Goal: Task Accomplishment & Management: Use online tool/utility

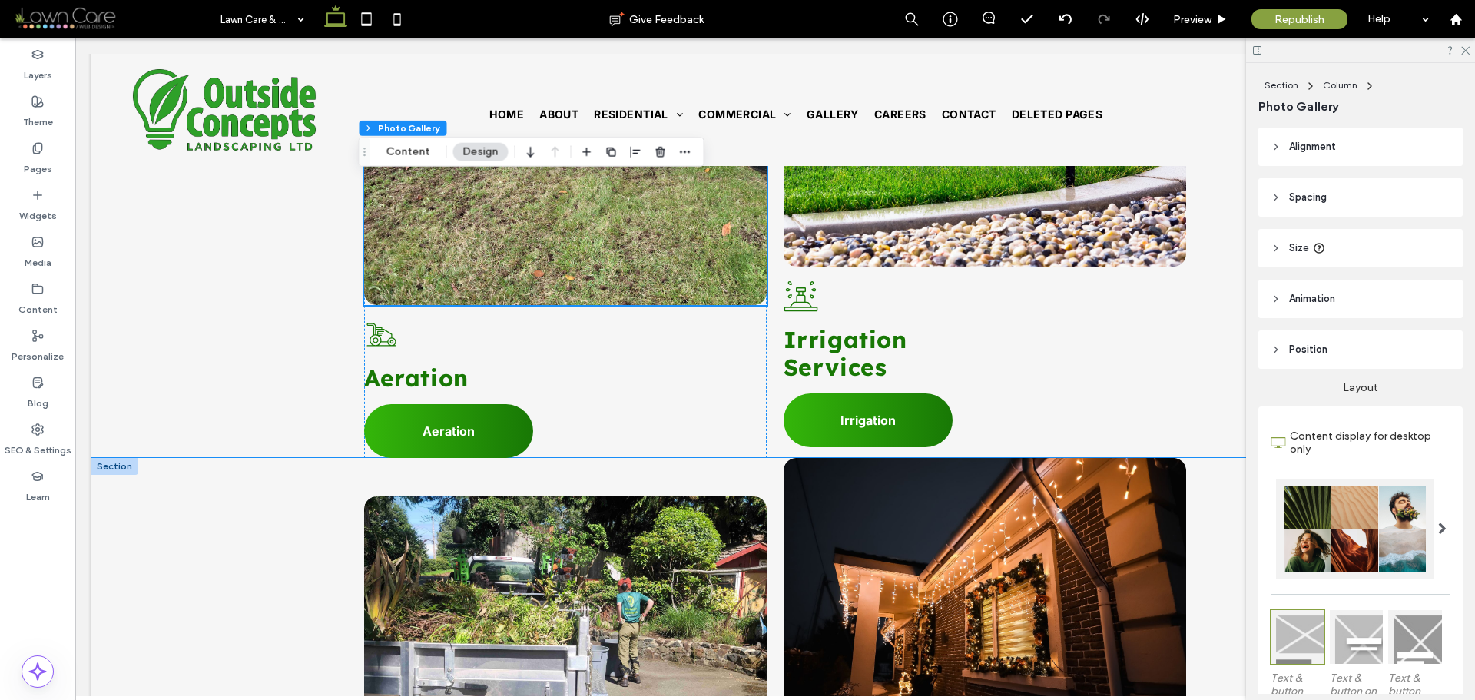
scroll to position [2228, 0]
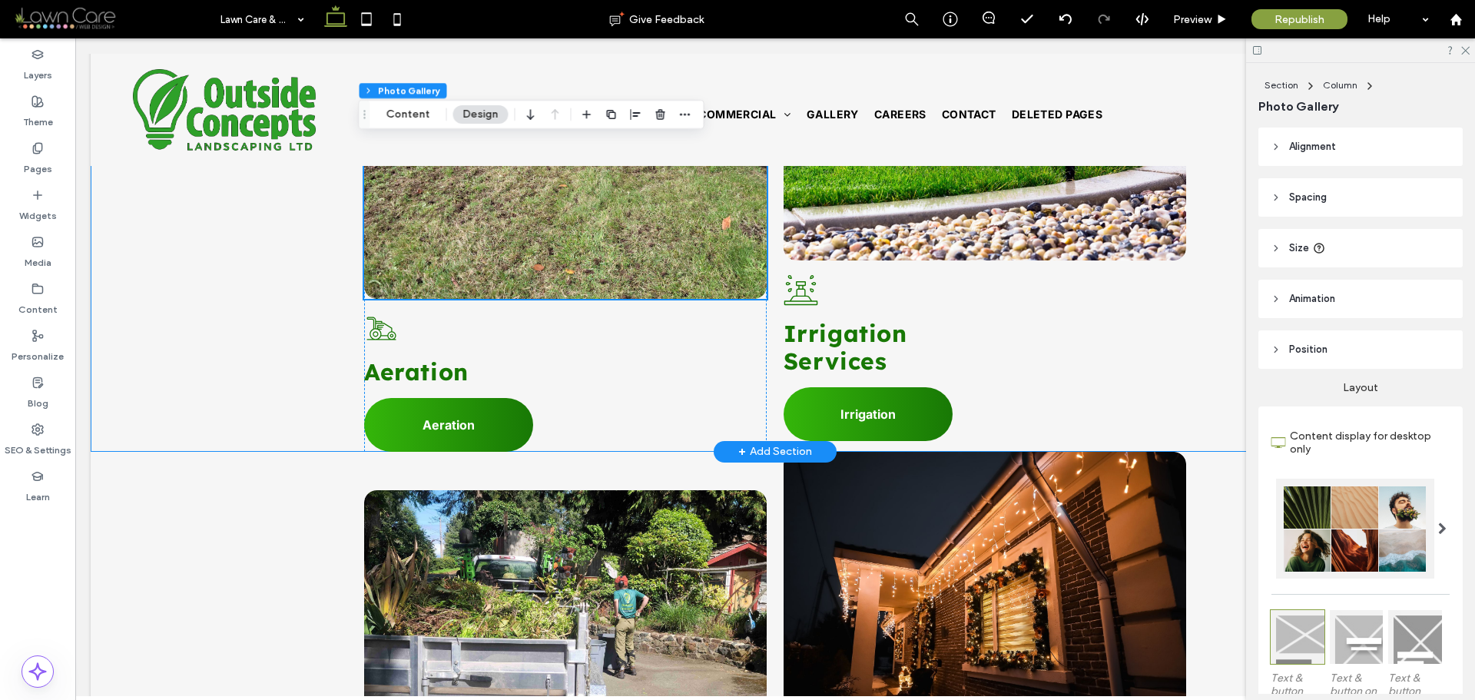
click at [143, 283] on div "Button A black and white drawing of a wheelchair on a white background. Aeratio…" at bounding box center [775, 202] width 1369 height 499
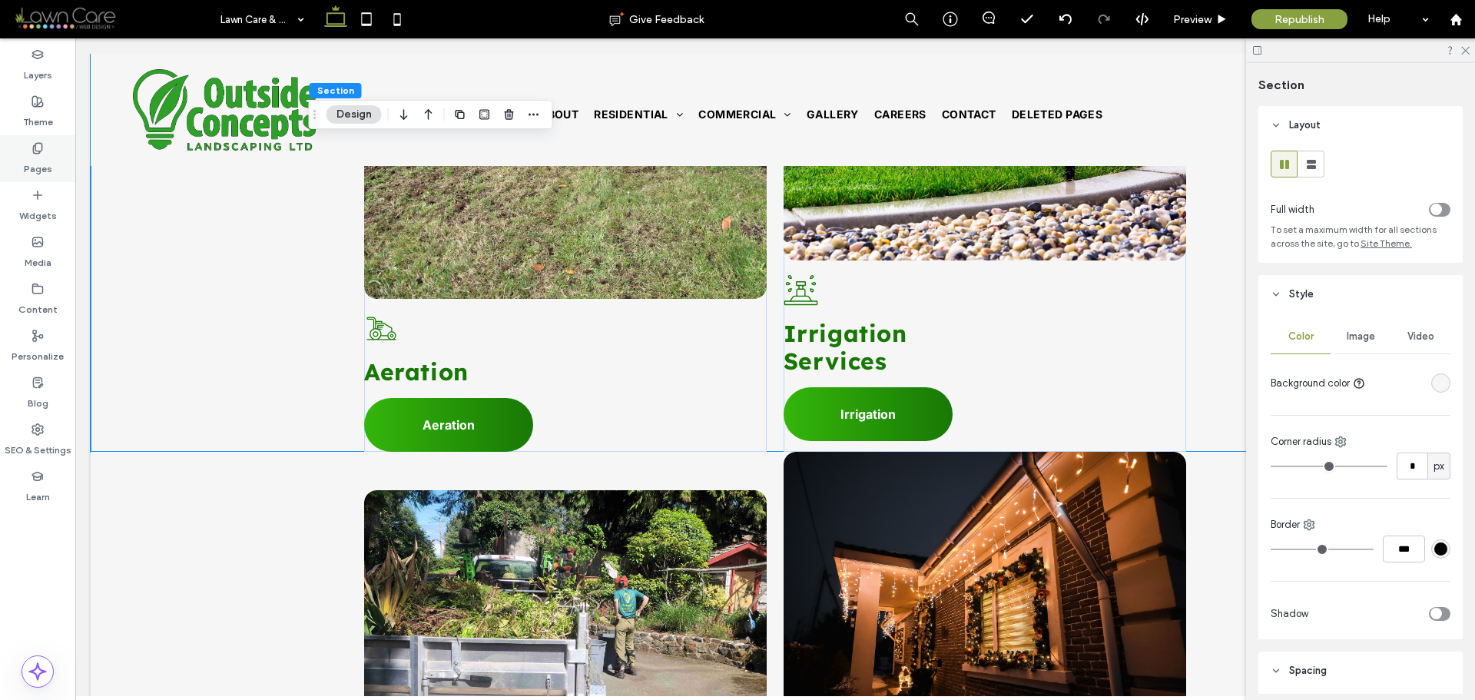
click at [44, 159] on label "Pages" at bounding box center [38, 165] width 28 height 22
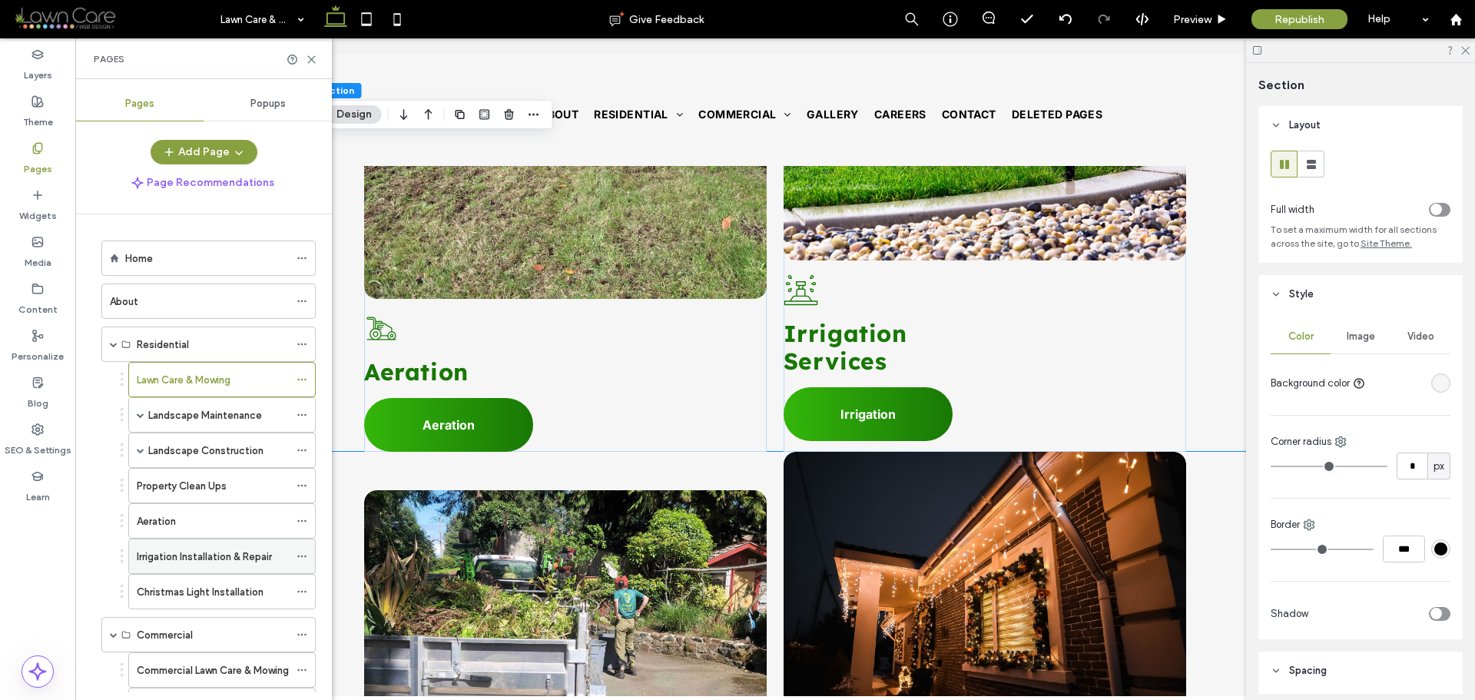
click at [191, 545] on div "Irrigation Installation & Repair" at bounding box center [213, 556] width 152 height 34
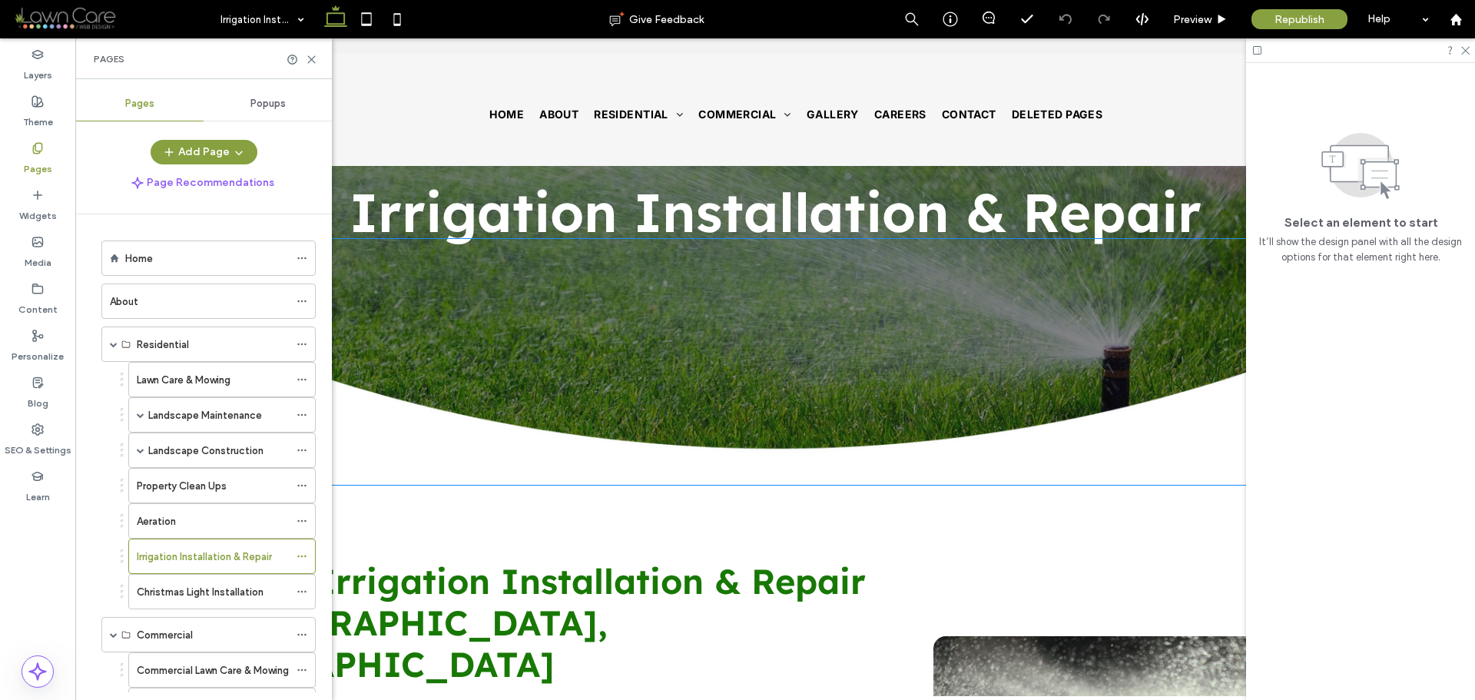
scroll to position [154, 0]
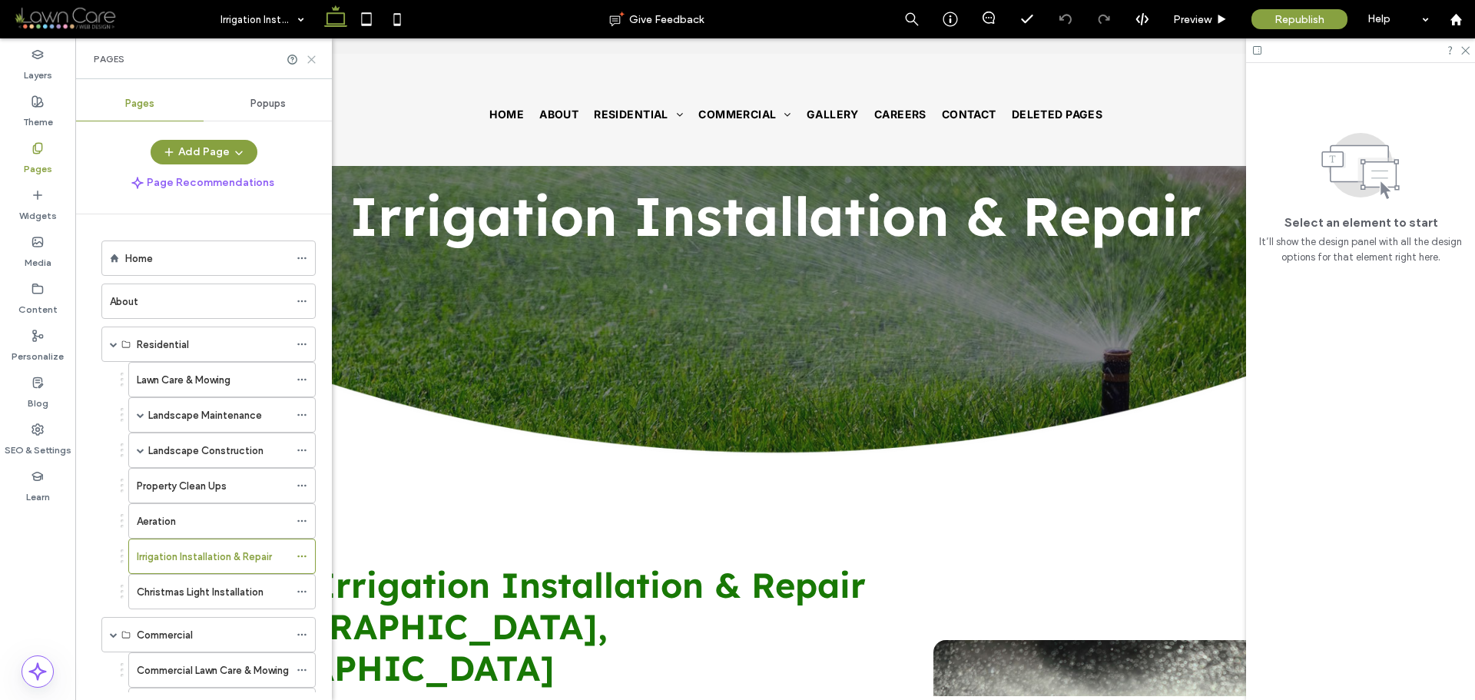
click at [313, 64] on icon at bounding box center [312, 60] width 12 height 12
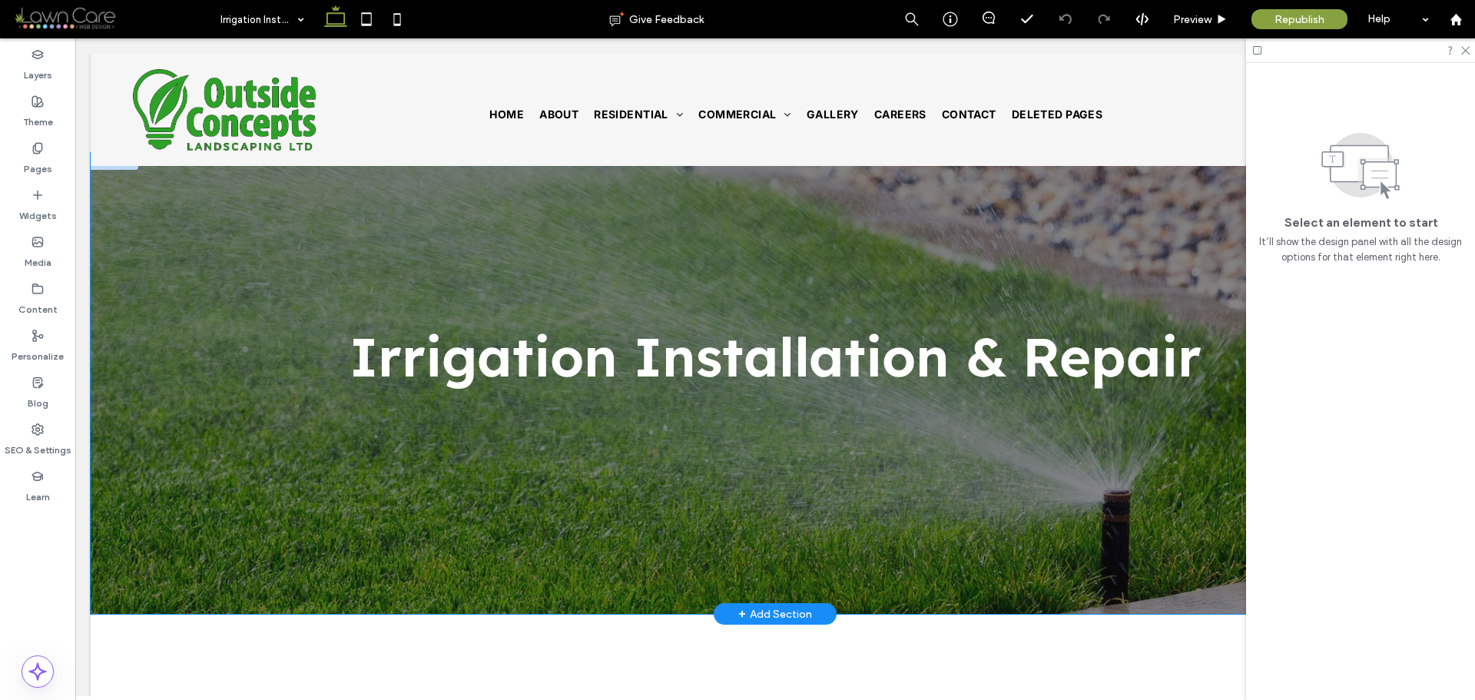
scroll to position [0, 0]
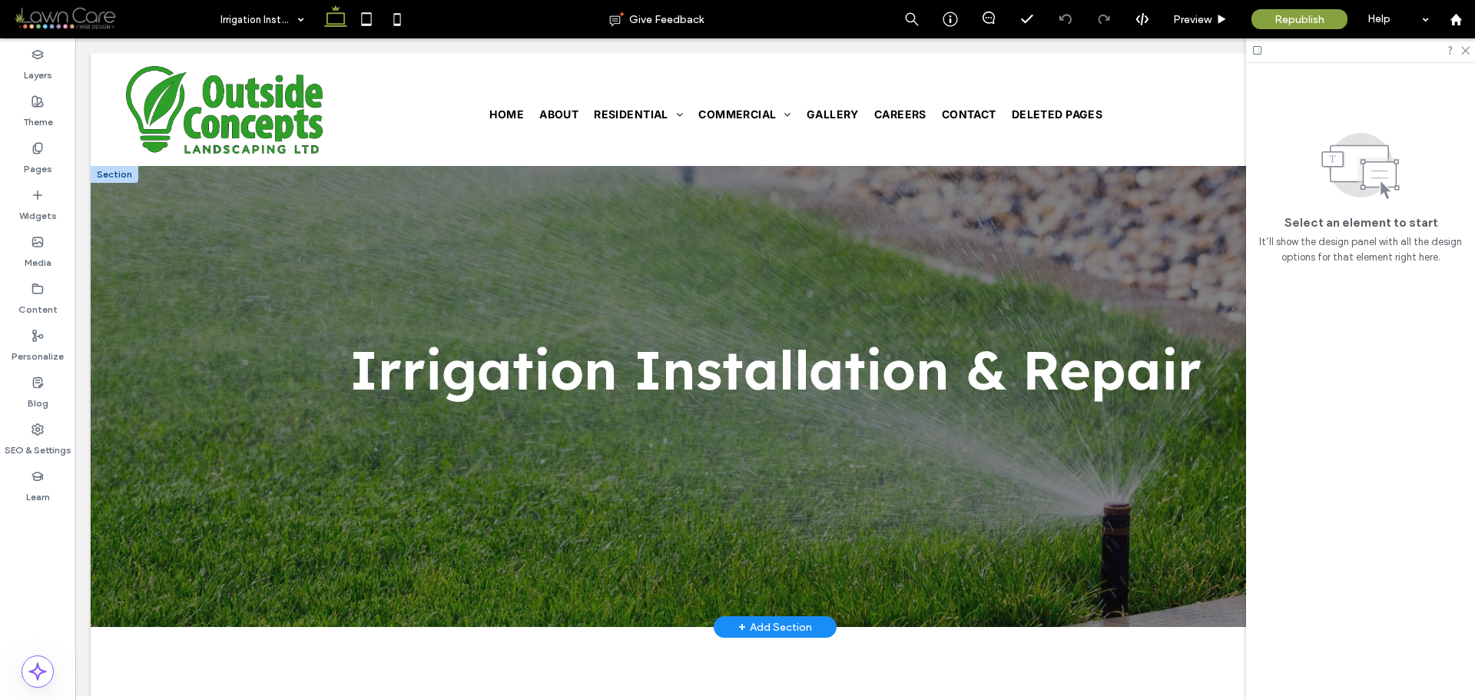
click at [119, 181] on div at bounding box center [115, 174] width 48 height 17
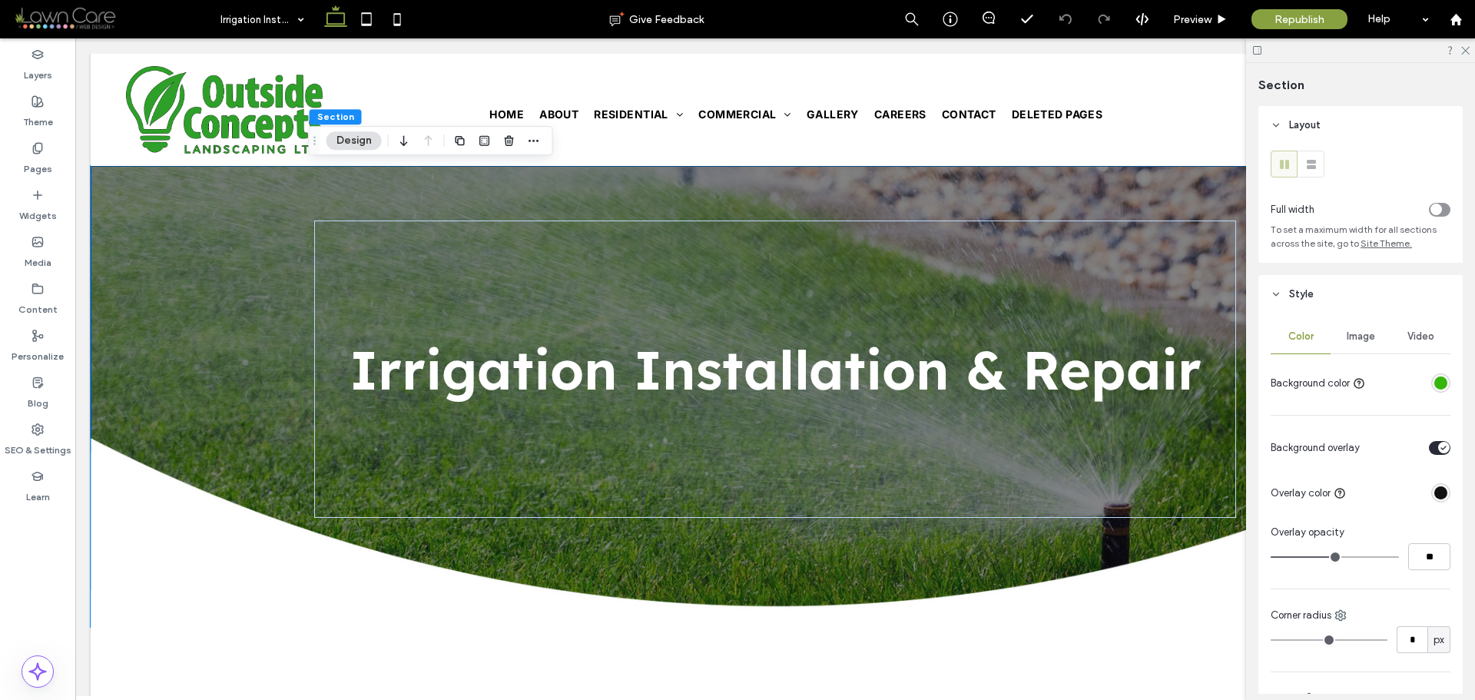
click at [1364, 346] on div "Image" at bounding box center [1361, 337] width 60 height 34
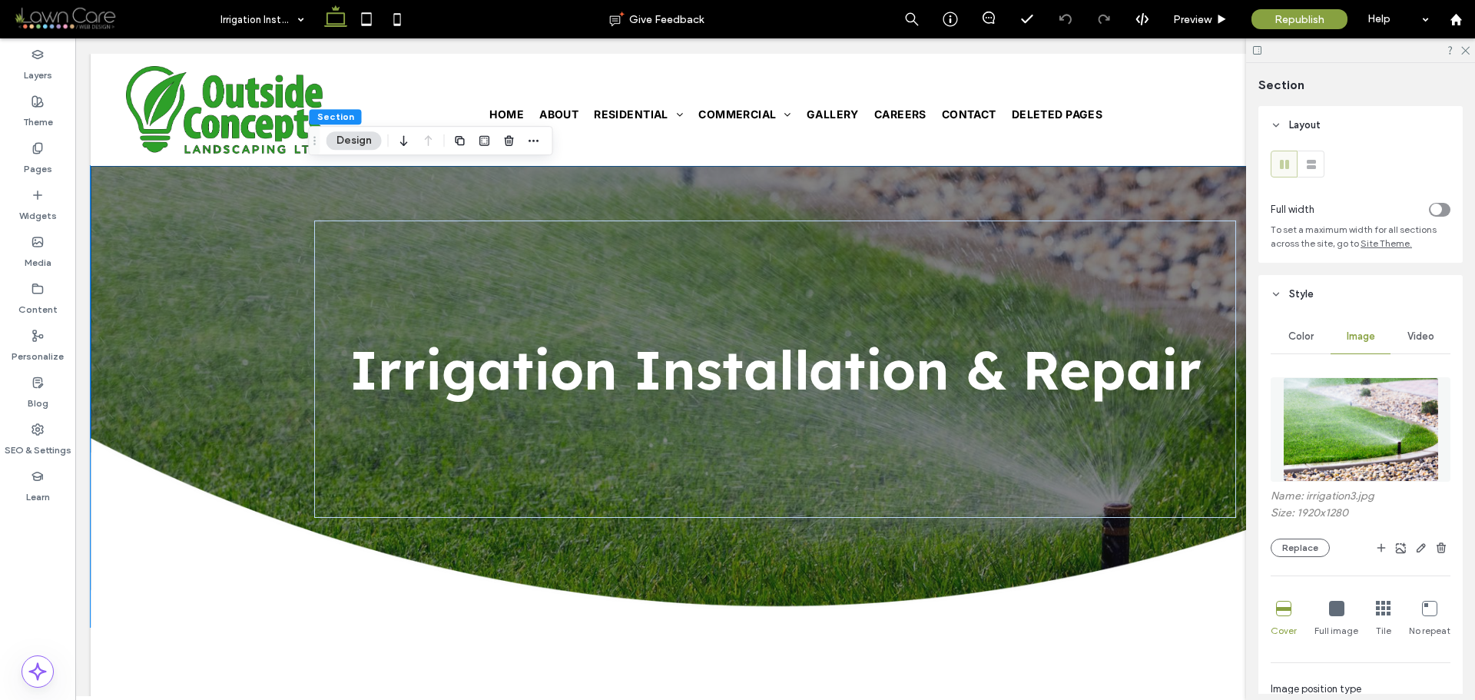
click at [1341, 429] on img at bounding box center [1361, 429] width 156 height 104
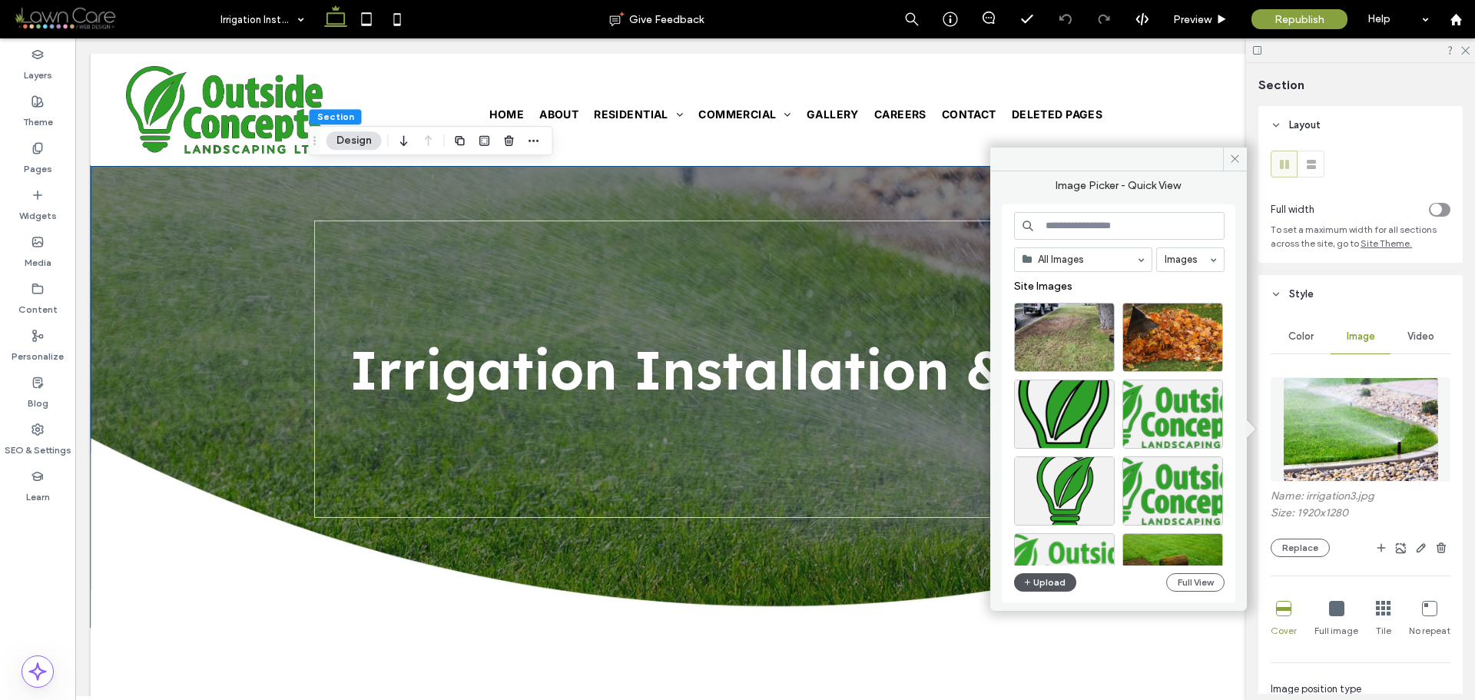
click at [1055, 583] on button "Upload" at bounding box center [1045, 582] width 63 height 18
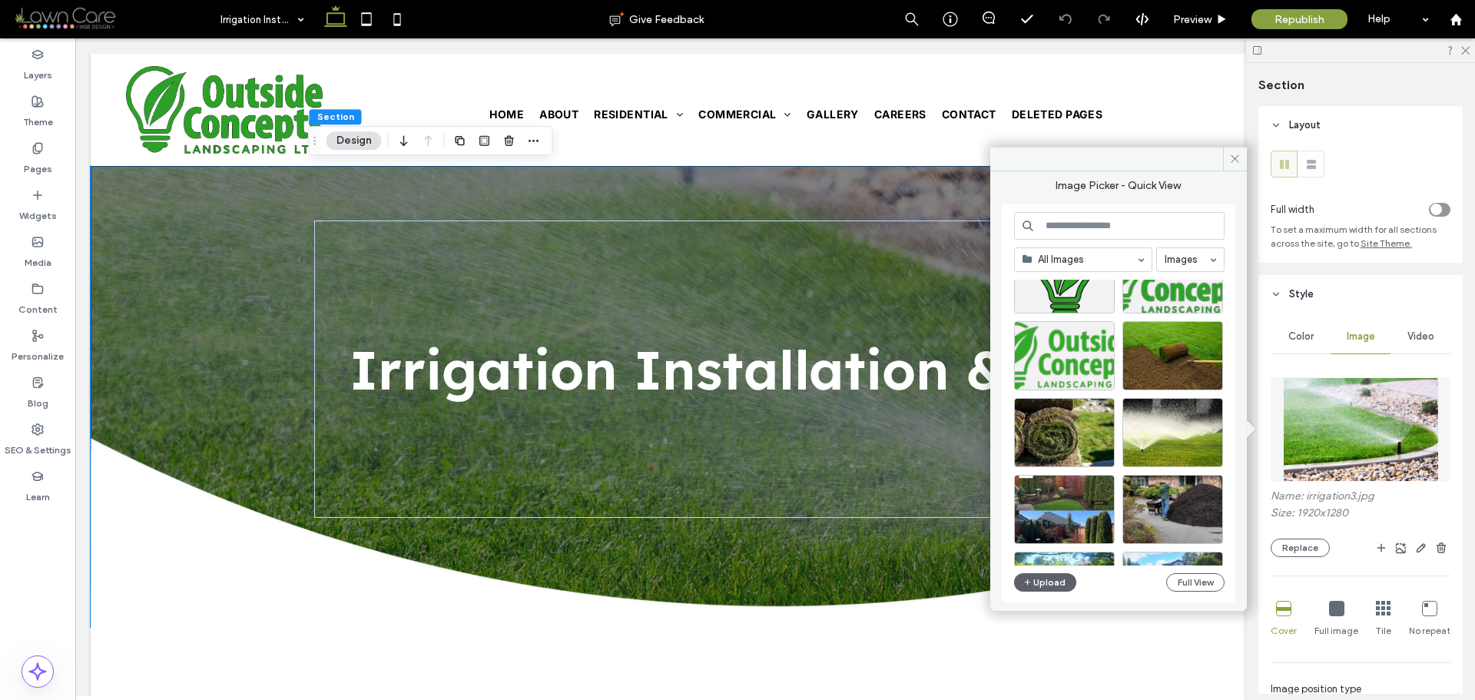
scroll to position [230, 0]
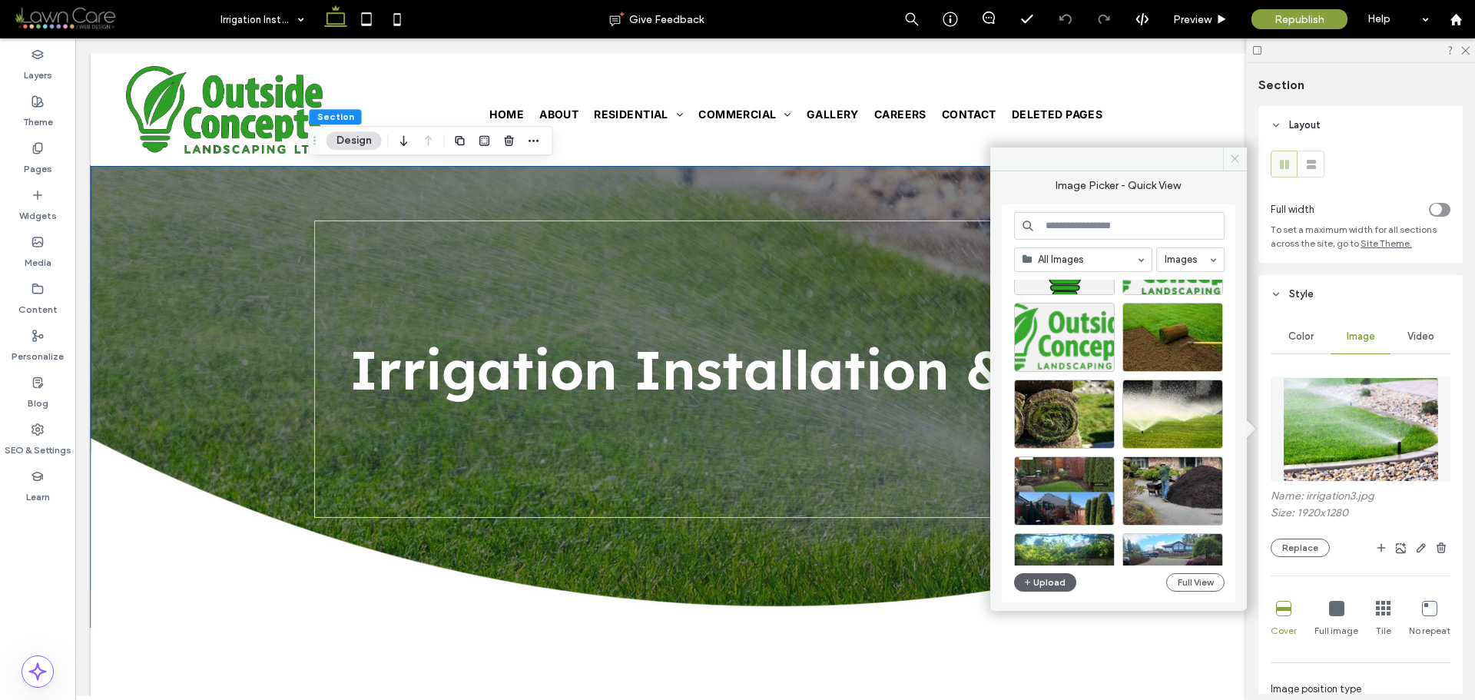
click at [1234, 155] on icon at bounding box center [1235, 159] width 12 height 12
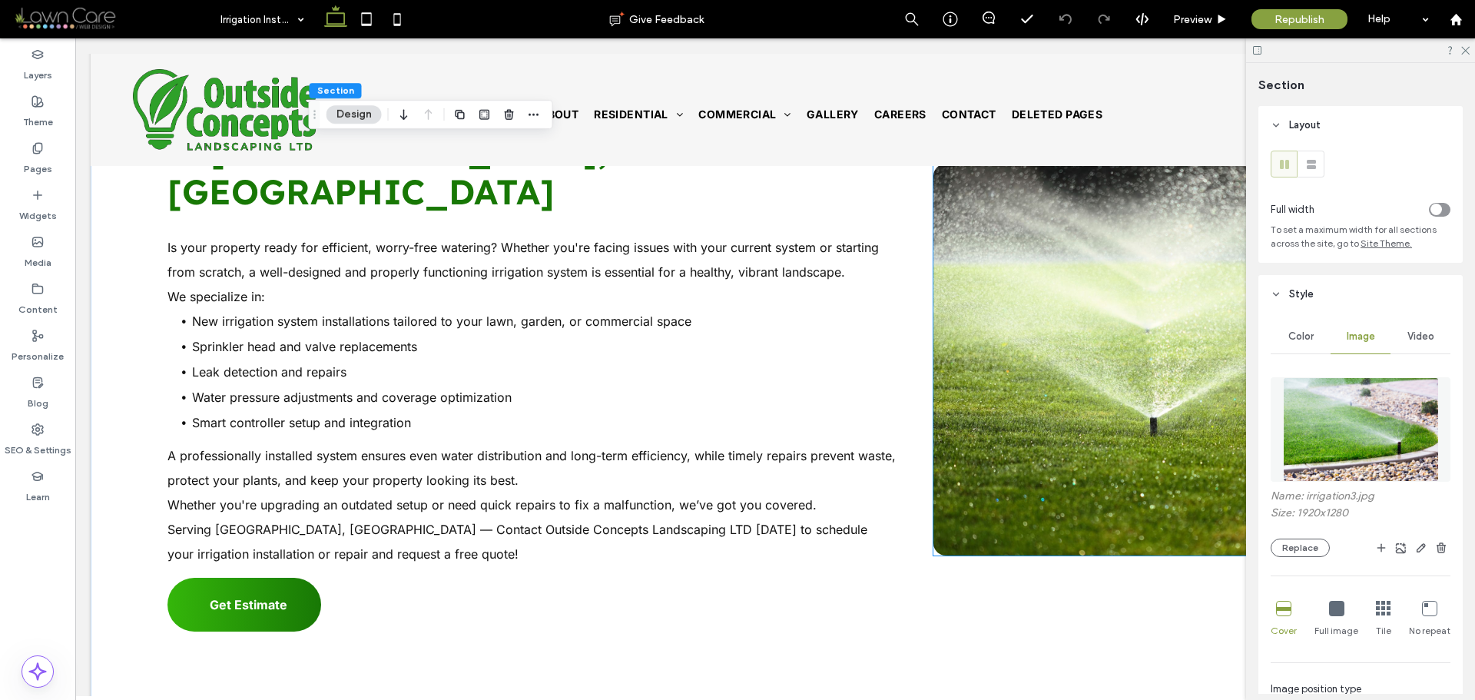
scroll to position [691, 0]
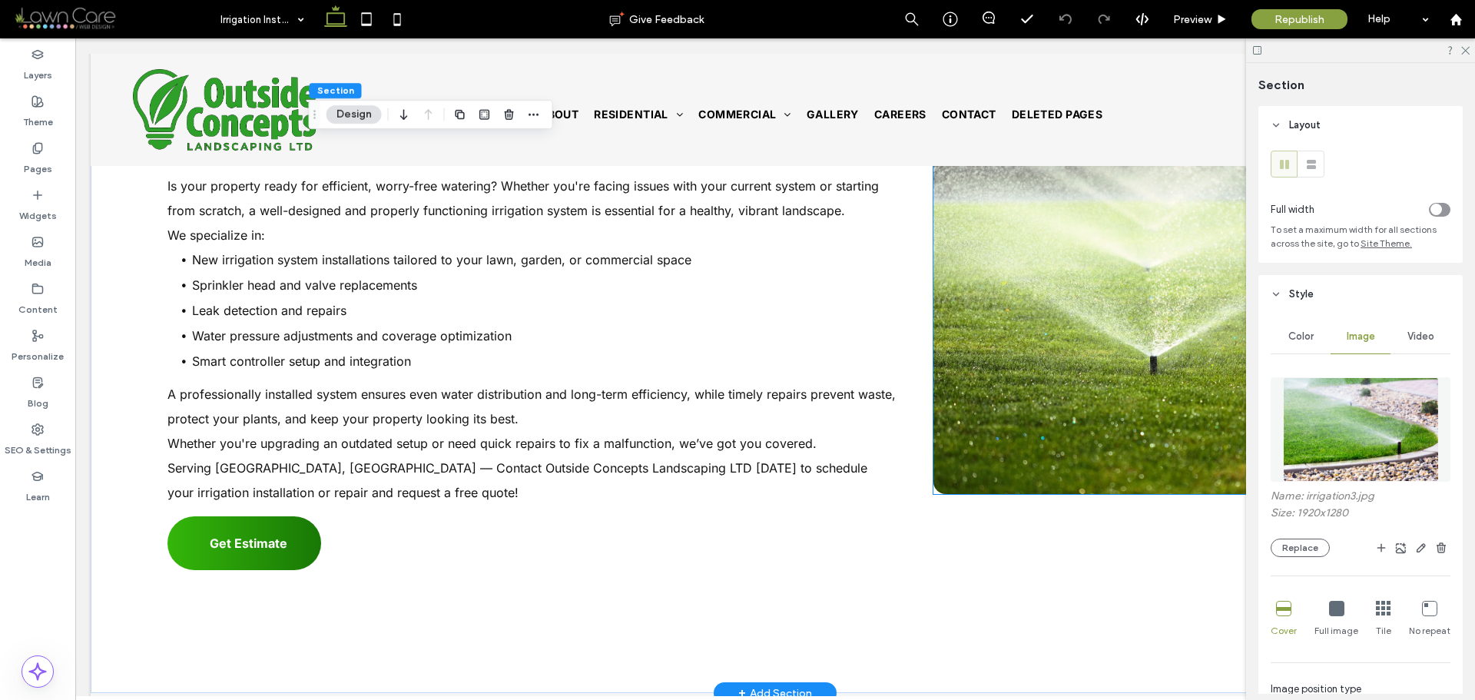
click at [1122, 343] on img at bounding box center [1151, 298] width 436 height 392
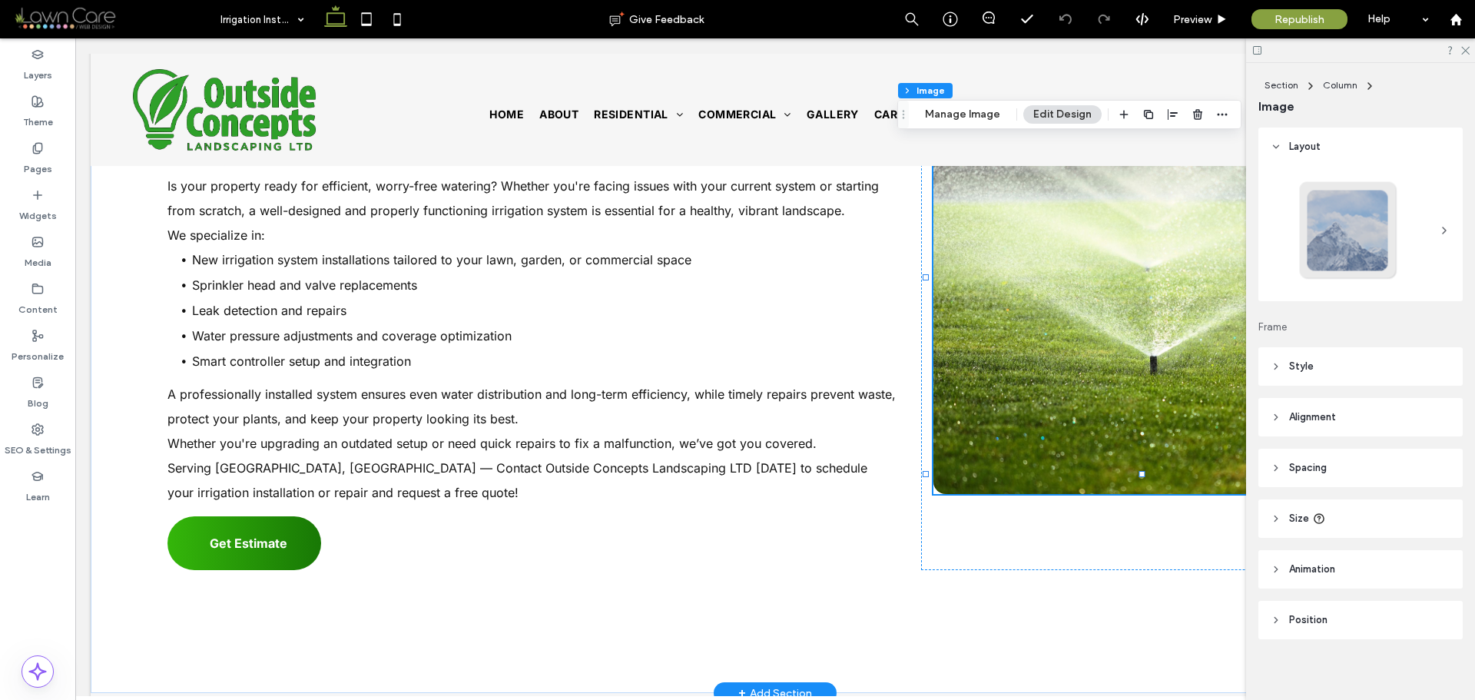
click at [1142, 347] on img at bounding box center [1151, 298] width 436 height 392
click at [1142, 346] on img at bounding box center [1151, 298] width 436 height 392
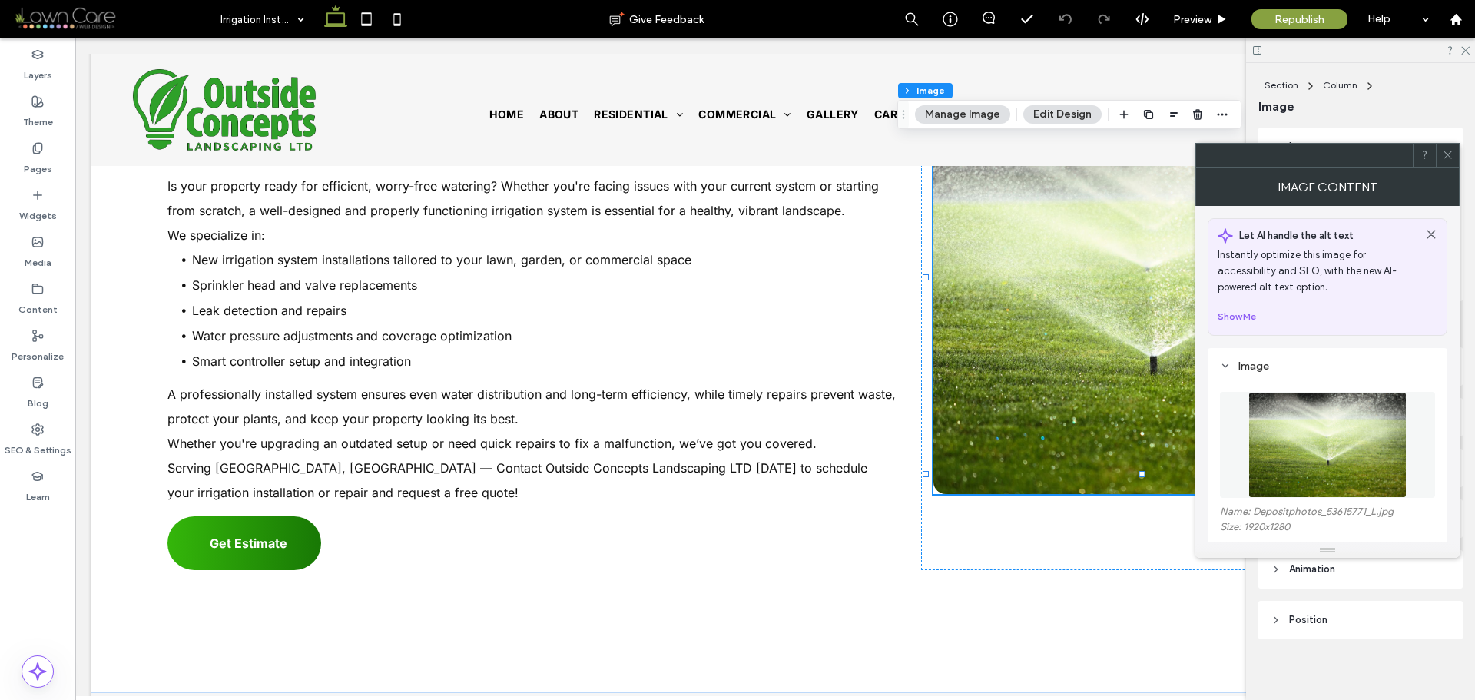
click at [1315, 439] on img at bounding box center [1327, 445] width 158 height 106
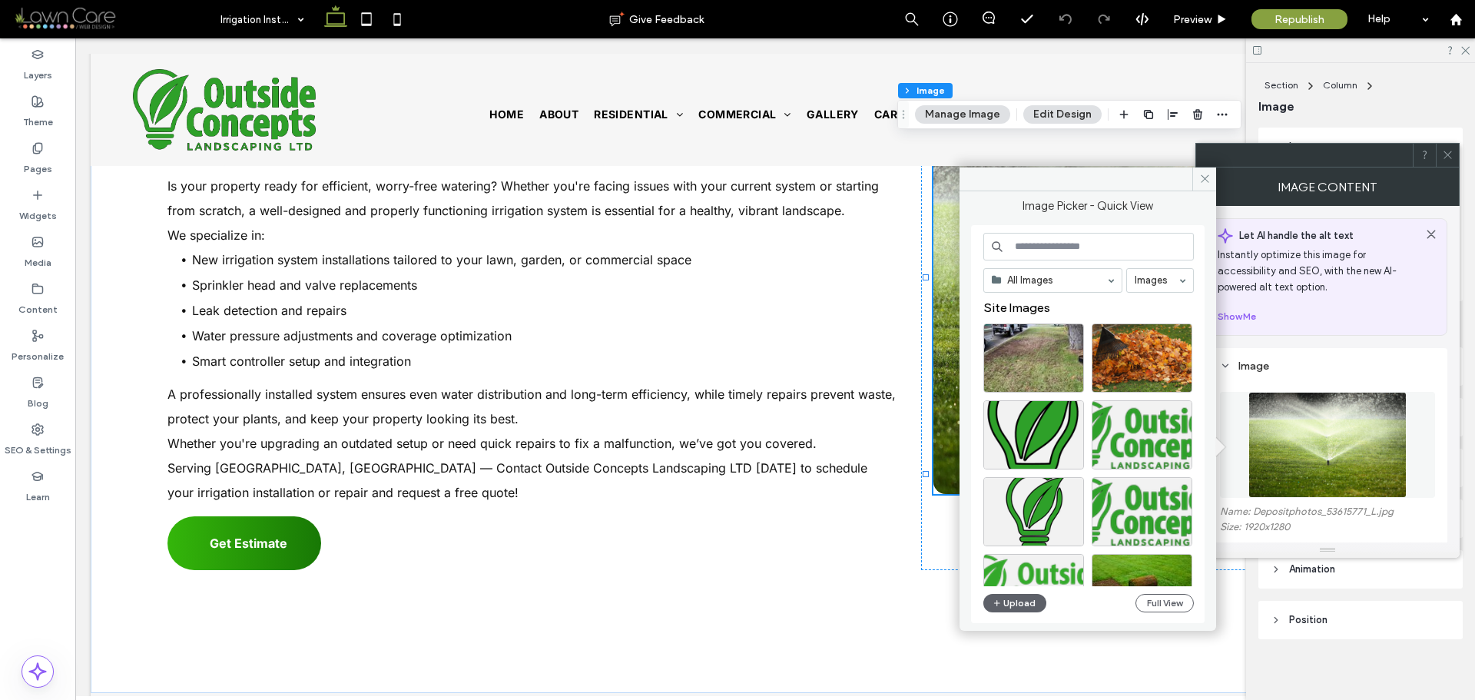
click at [1063, 251] on input at bounding box center [1088, 247] width 210 height 28
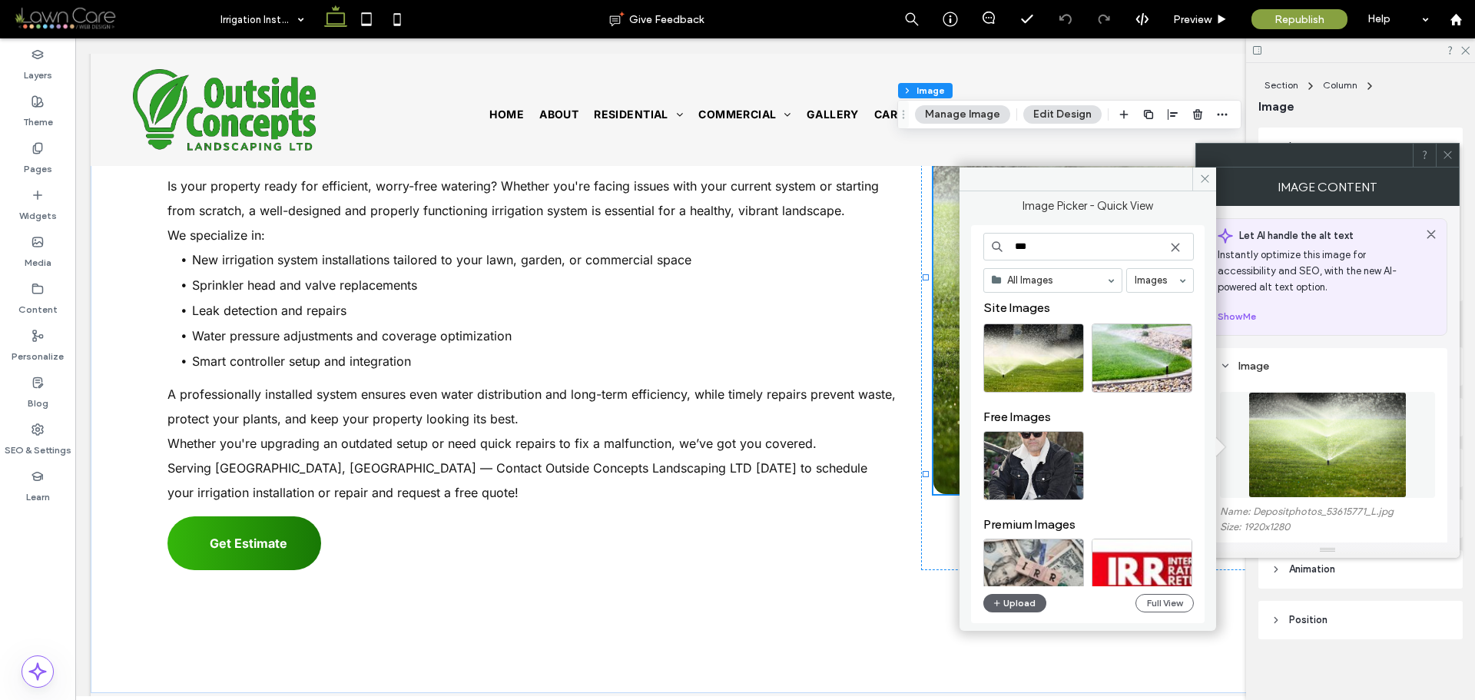
type input "***"
click at [1018, 618] on div "*** All Images Images Site Images Free Images Premium Images Upload Full View" at bounding box center [1088, 424] width 234 height 398
click at [1023, 603] on button "Upload" at bounding box center [1014, 603] width 63 height 18
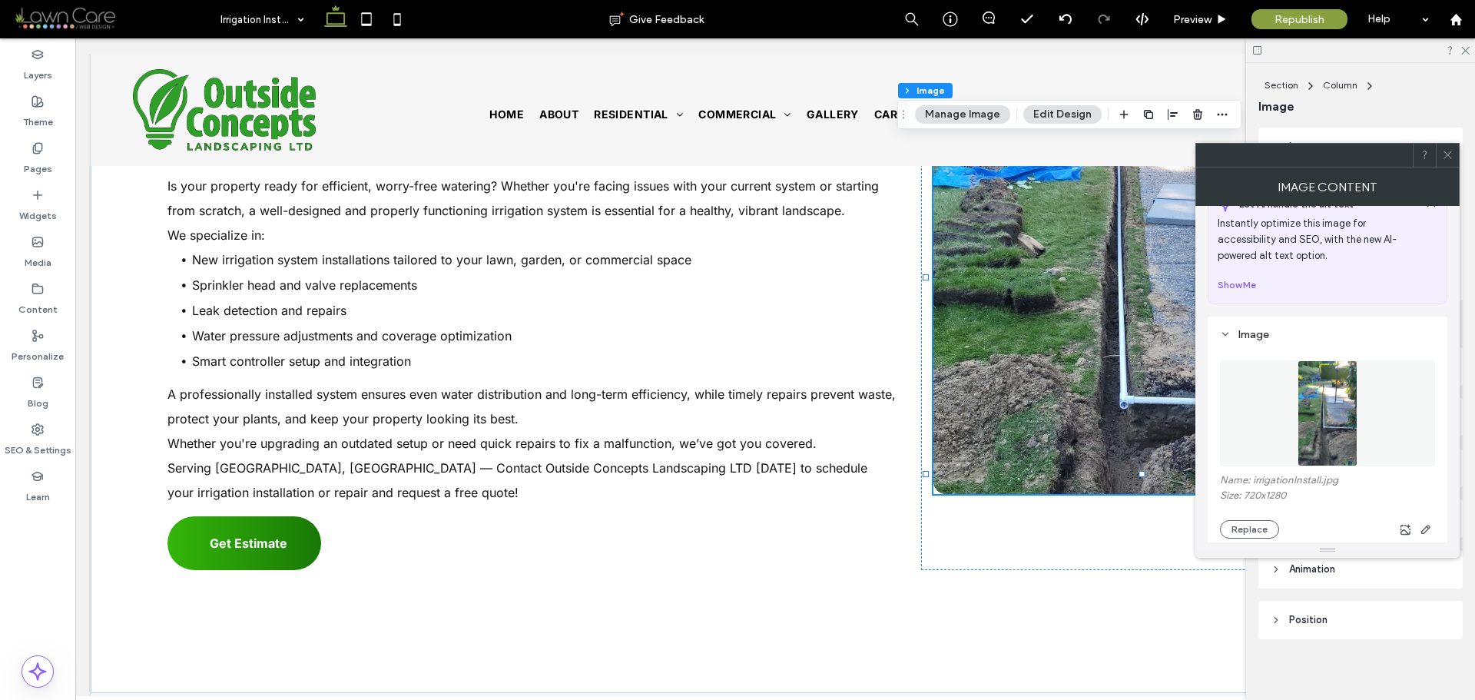
scroll to position [230, 0]
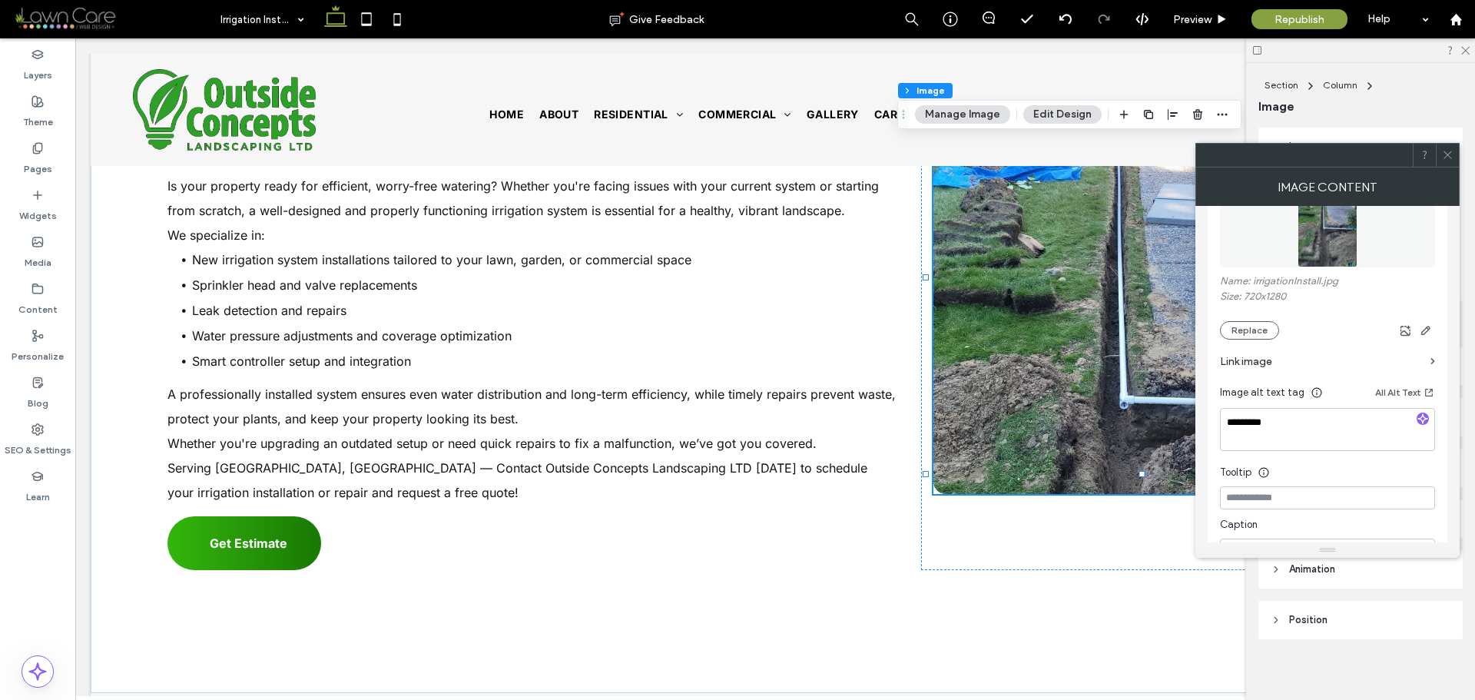
click at [1447, 156] on icon at bounding box center [1448, 155] width 12 height 12
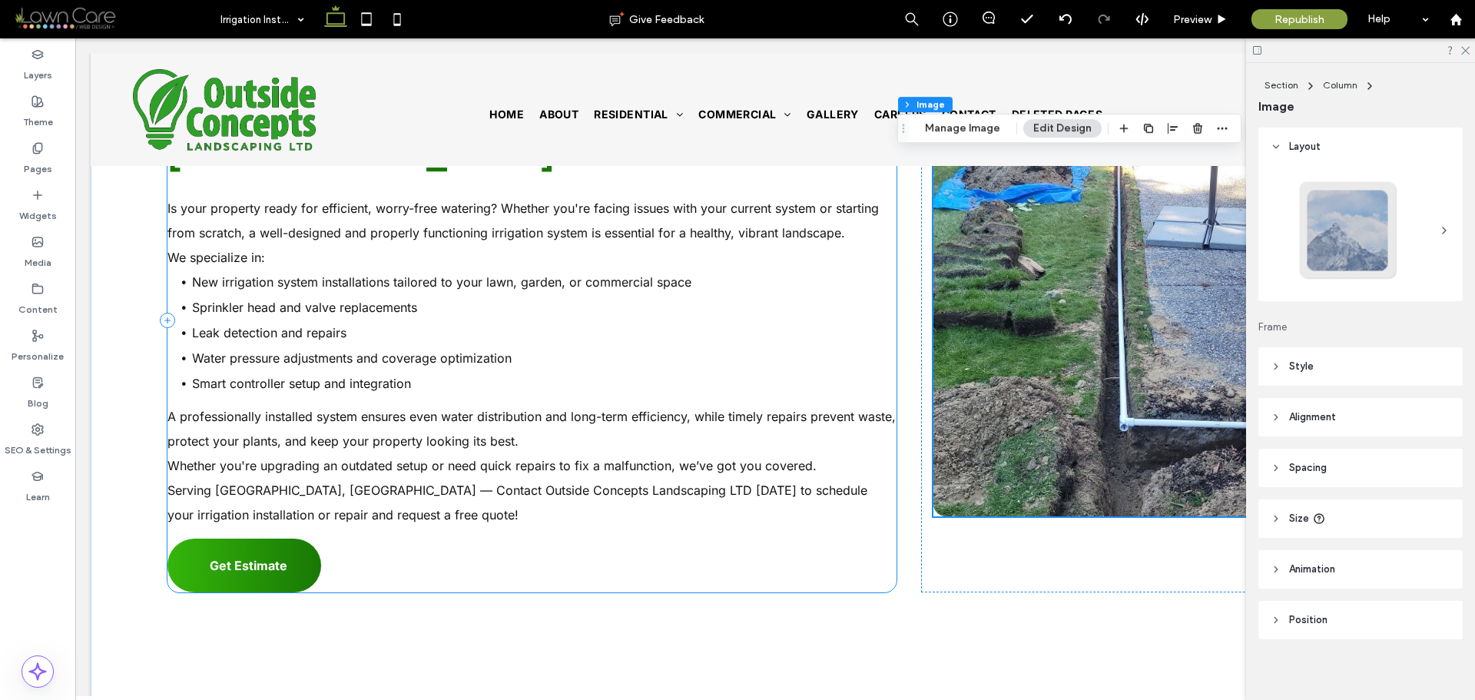
scroll to position [691, 0]
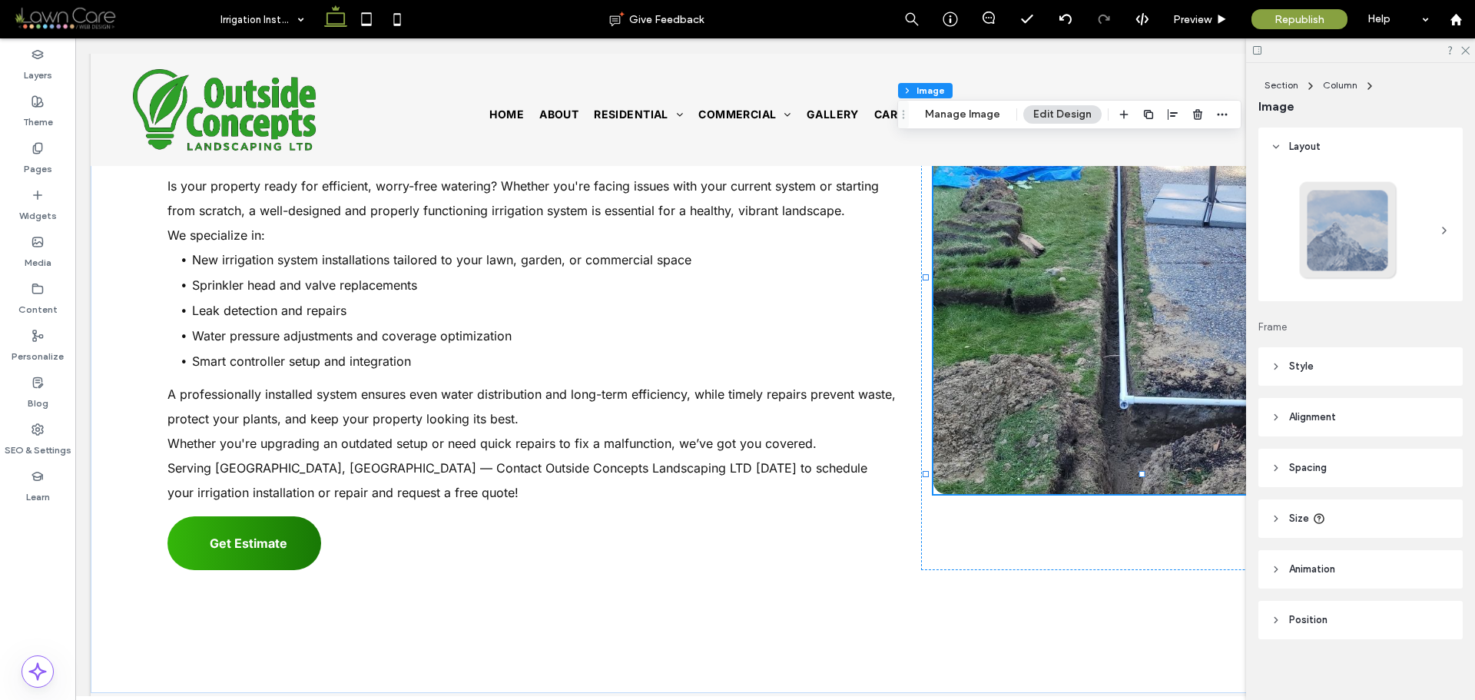
click at [1339, 362] on header "Style" at bounding box center [1360, 366] width 204 height 38
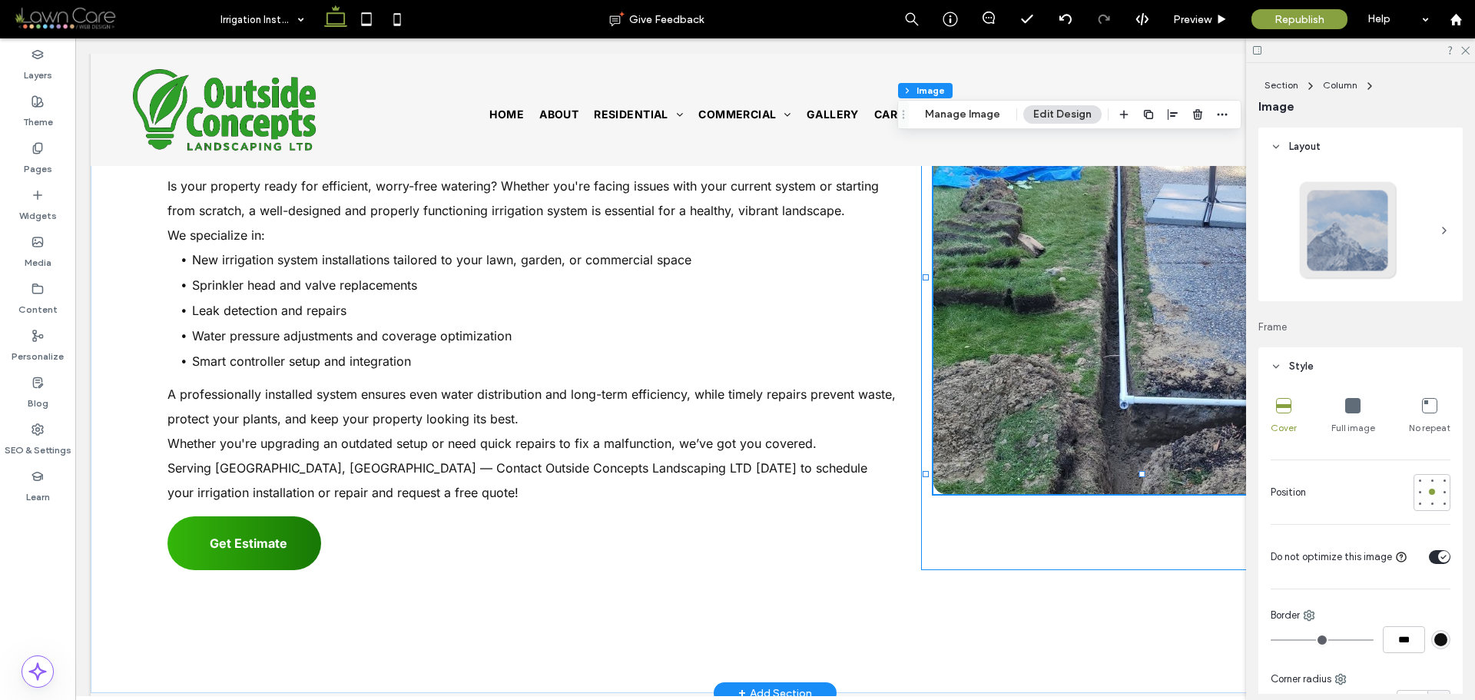
click at [1152, 505] on div at bounding box center [1152, 298] width 462 height 544
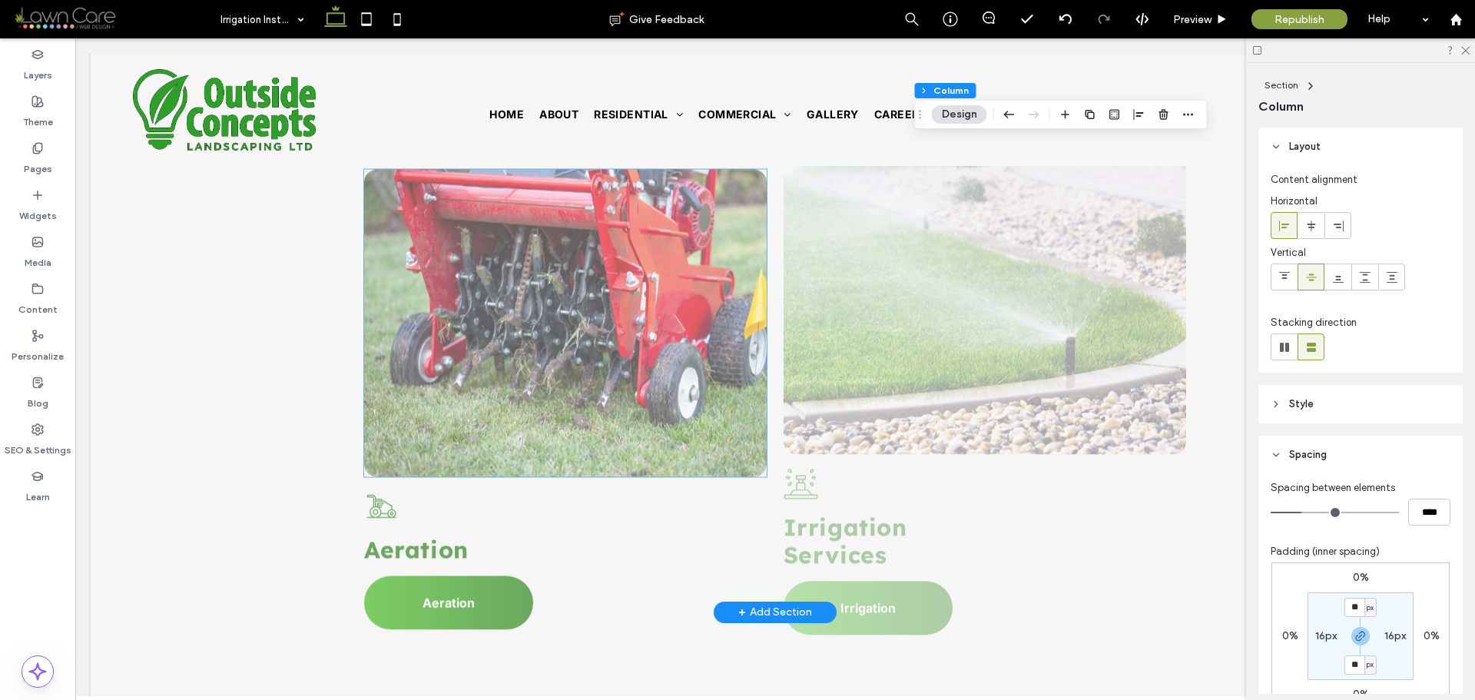
scroll to position [2151, 0]
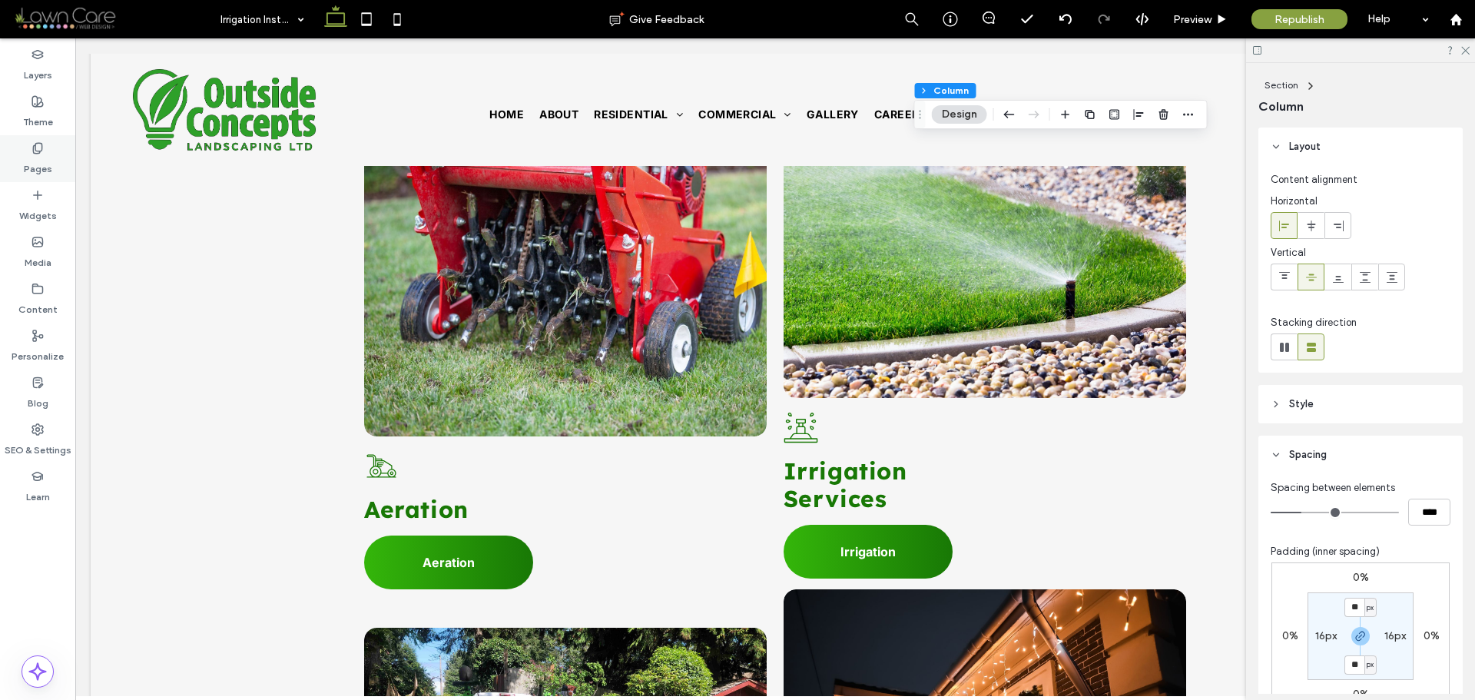
click at [28, 159] on label "Pages" at bounding box center [38, 165] width 28 height 22
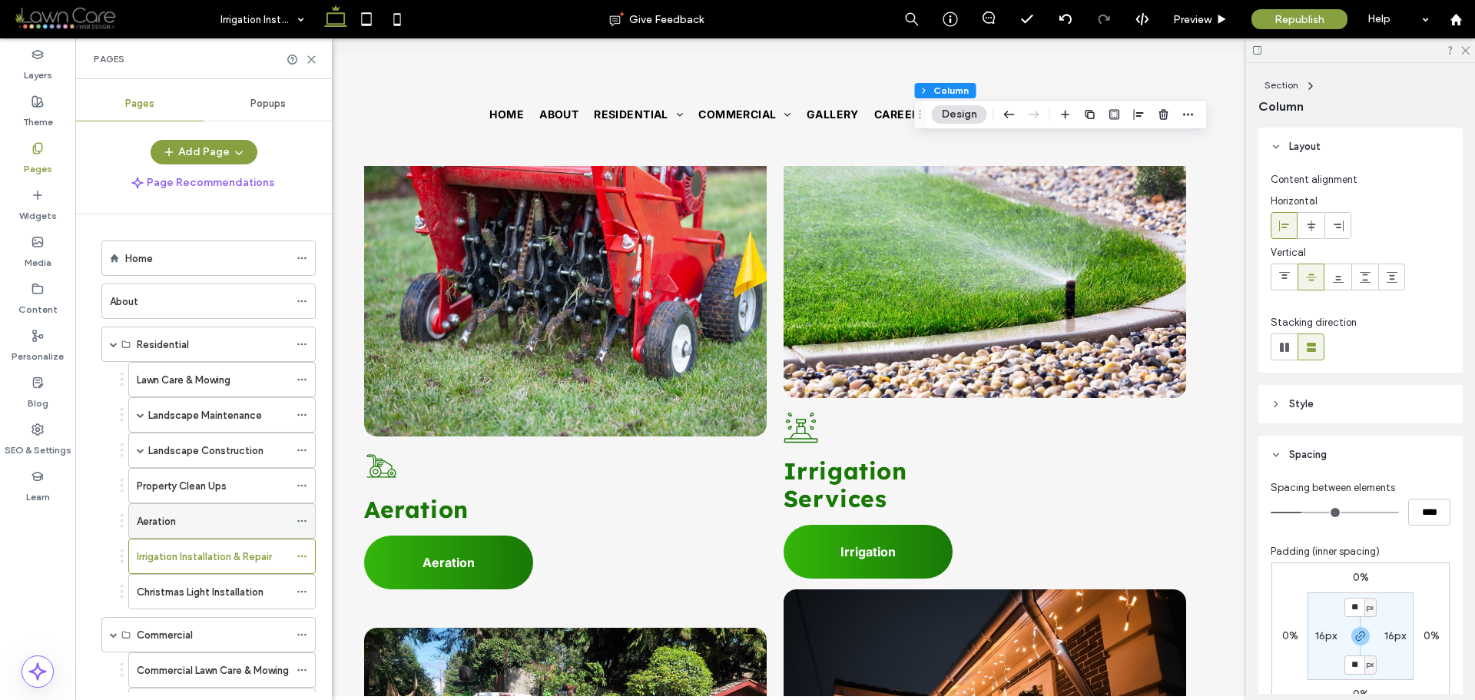
click at [191, 526] on div "Aeration" at bounding box center [213, 521] width 152 height 16
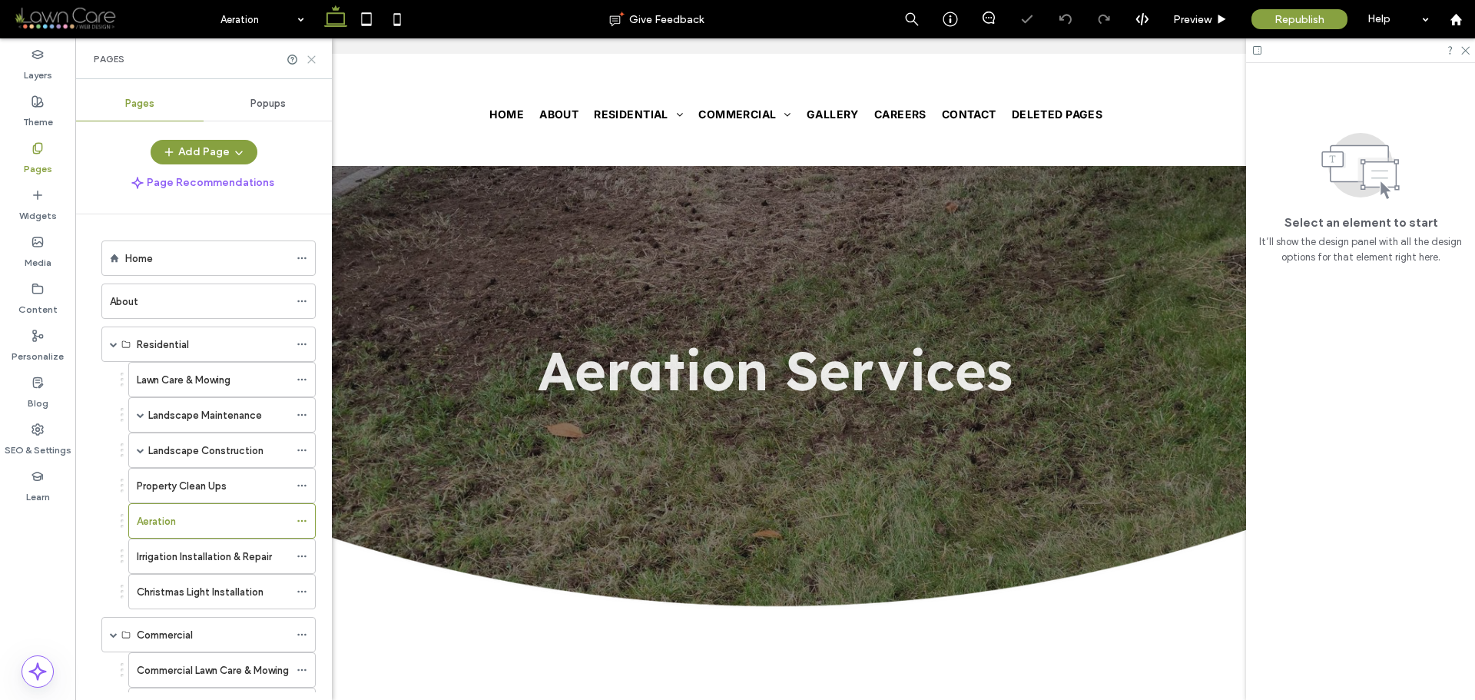
click at [306, 55] on icon at bounding box center [312, 60] width 12 height 12
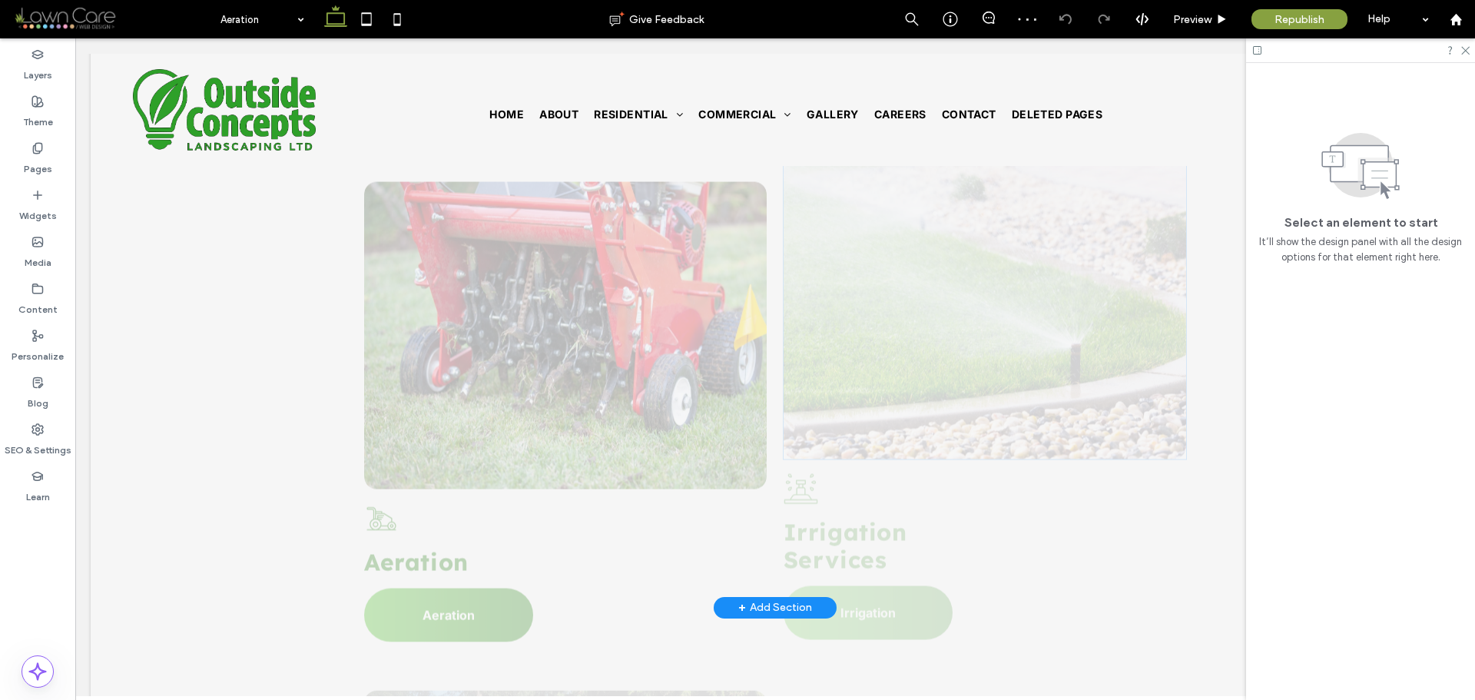
scroll to position [2074, 0]
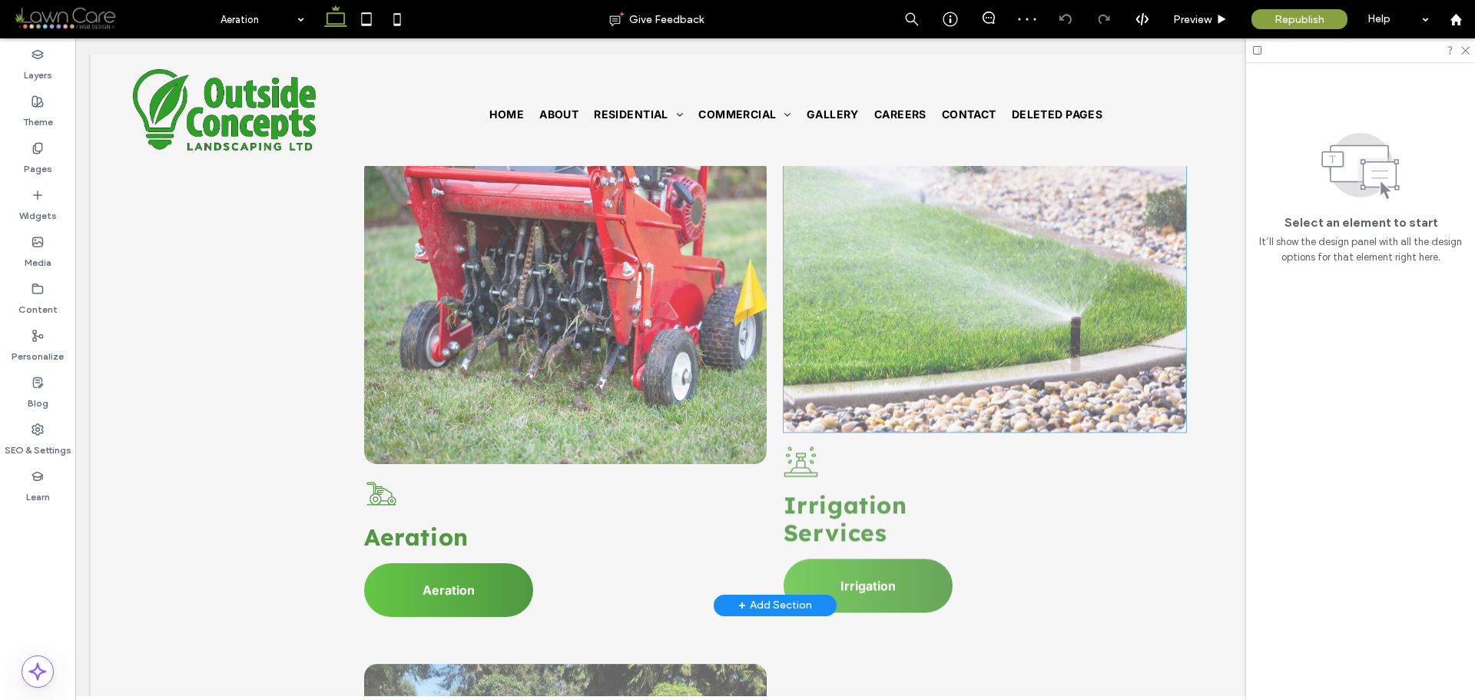
click at [1031, 278] on link at bounding box center [984, 278] width 427 height 326
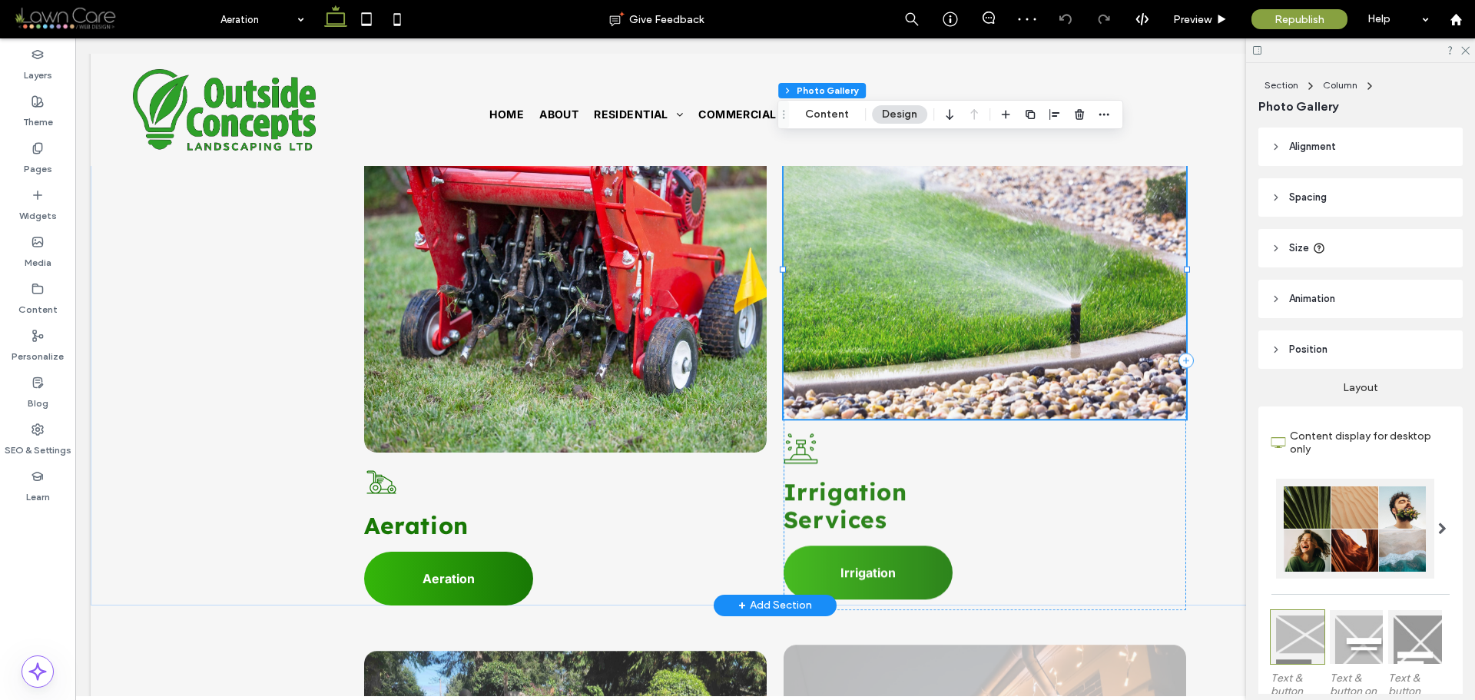
click at [1031, 278] on link at bounding box center [984, 265] width 427 height 326
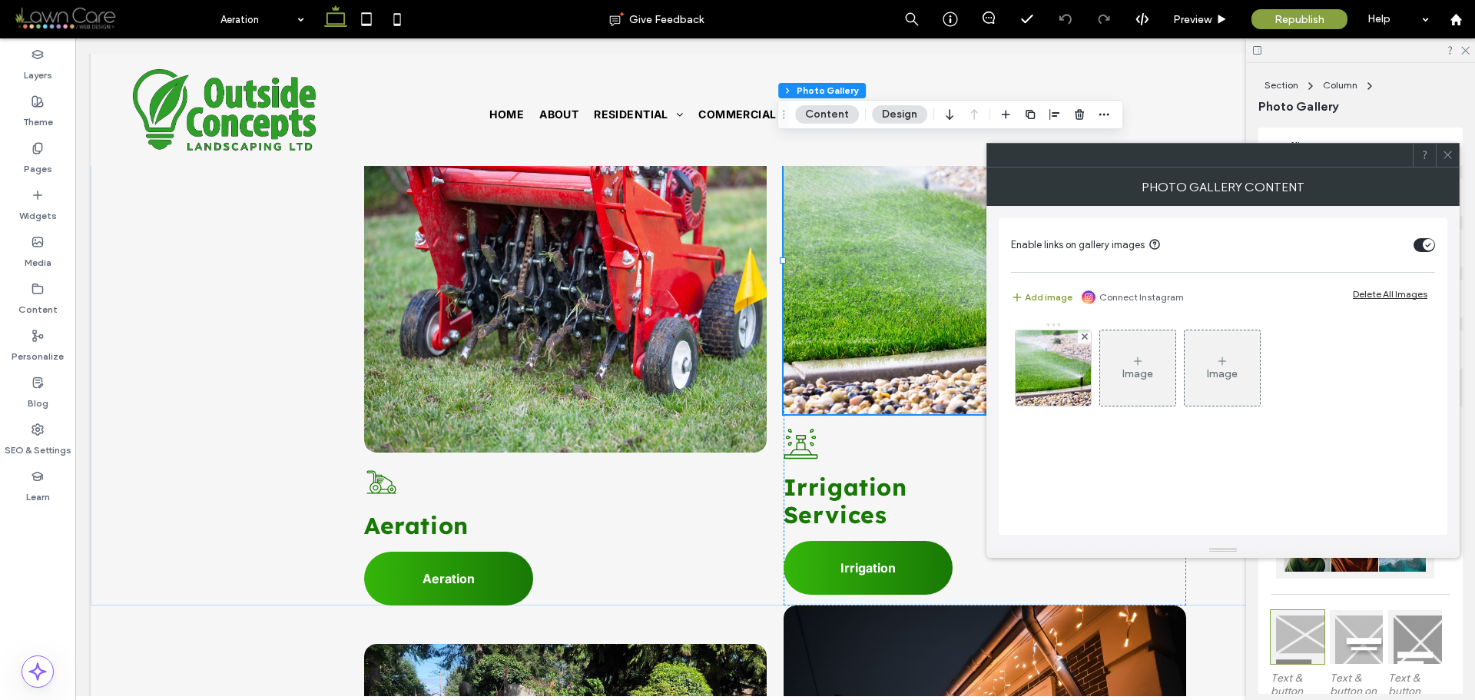
click at [1129, 363] on div "Image" at bounding box center [1137, 368] width 75 height 72
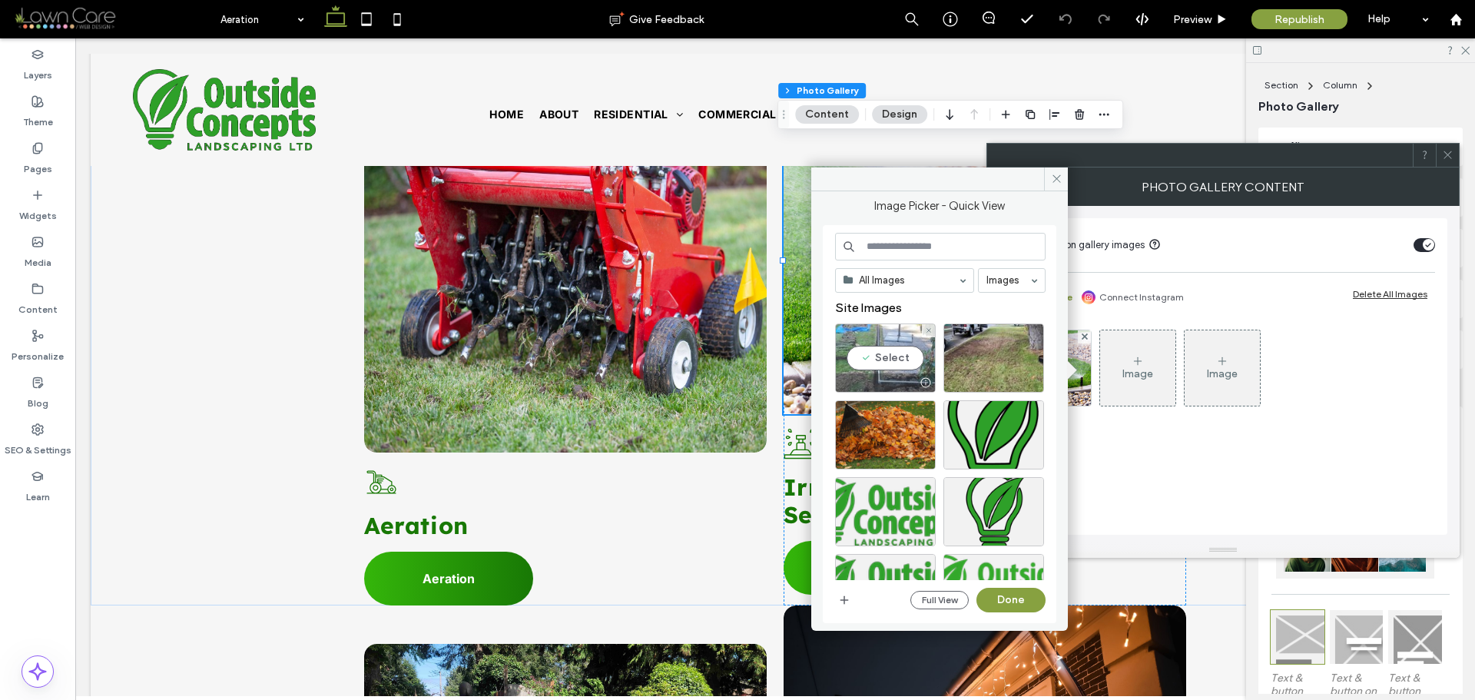
click at [893, 359] on div "Select" at bounding box center [885, 357] width 101 height 69
drag, startPoint x: 1011, startPoint y: 597, endPoint x: 939, endPoint y: 525, distance: 102.1
click at [1011, 597] on button "Done" at bounding box center [1010, 600] width 69 height 25
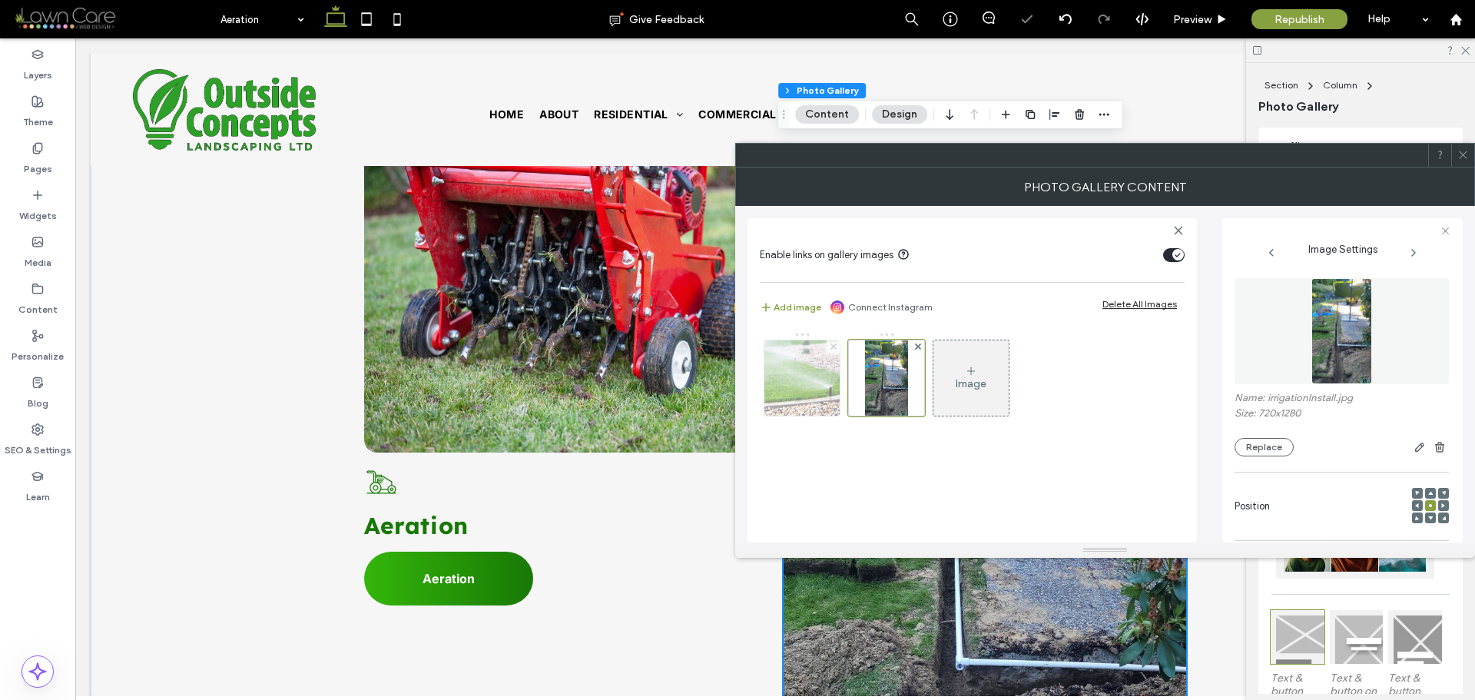
click at [835, 347] on icon at bounding box center [833, 346] width 6 height 6
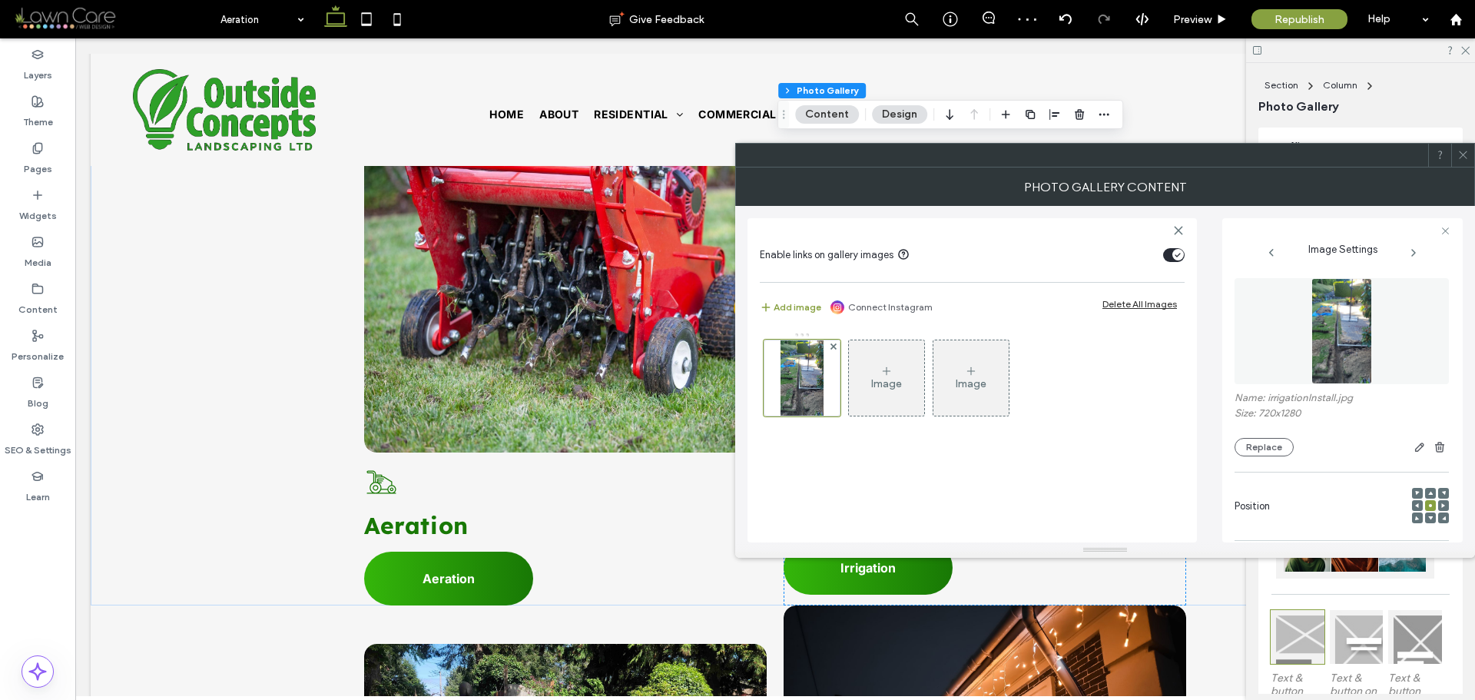
click at [1463, 155] on use at bounding box center [1463, 155] width 8 height 8
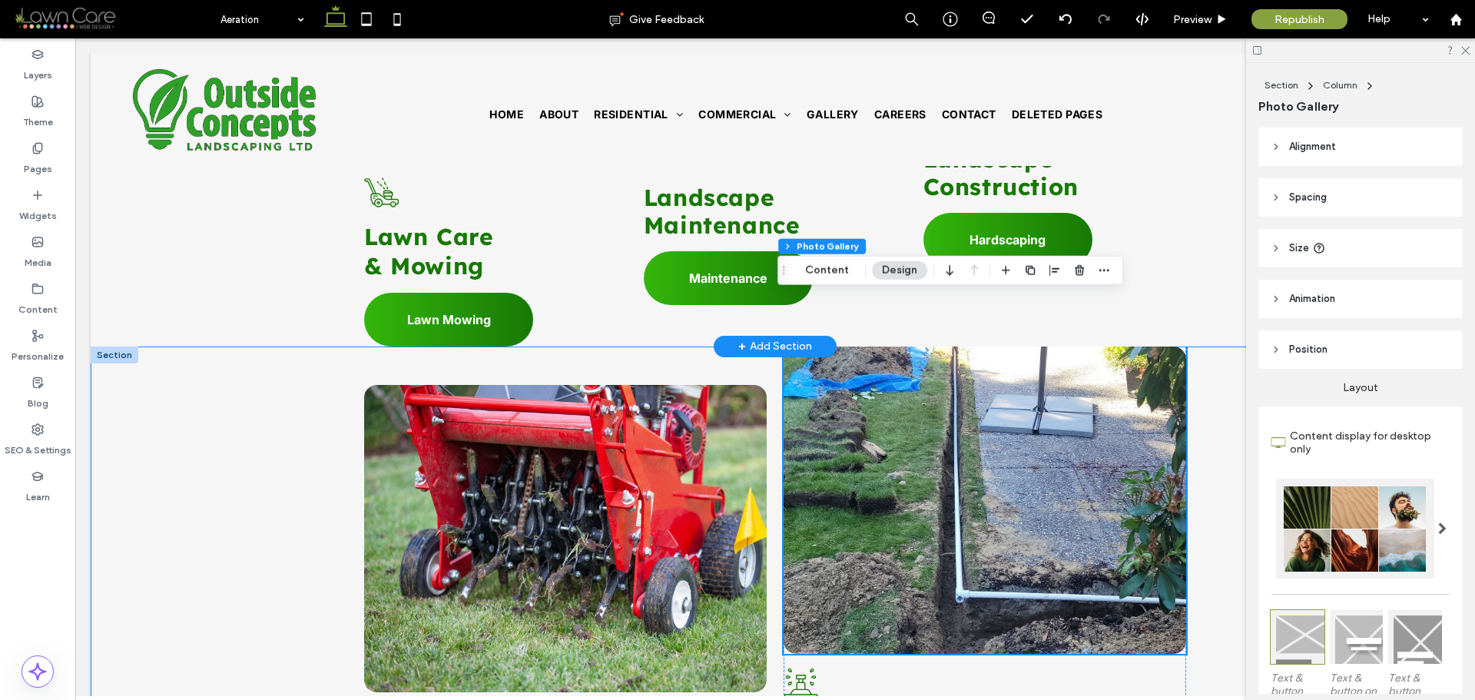
scroll to position [1767, 0]
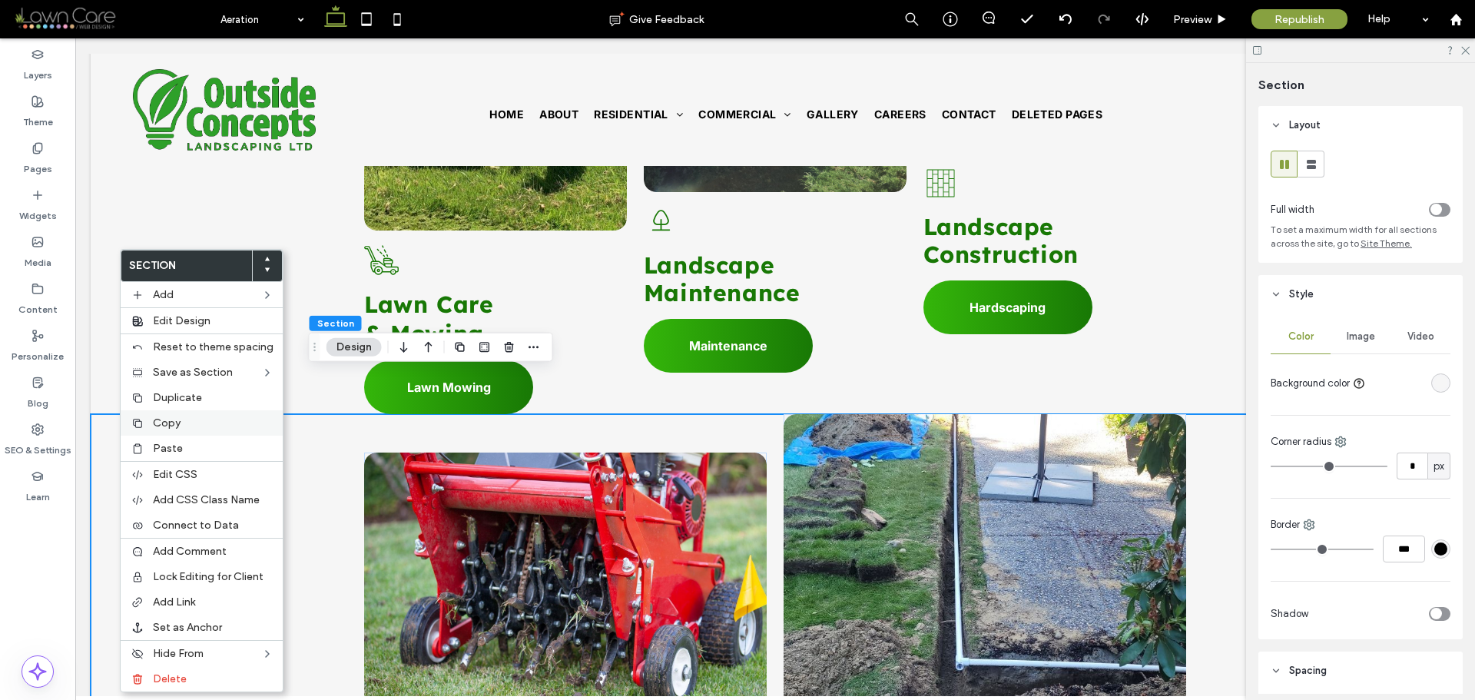
click at [167, 419] on span "Copy" at bounding box center [167, 422] width 28 height 13
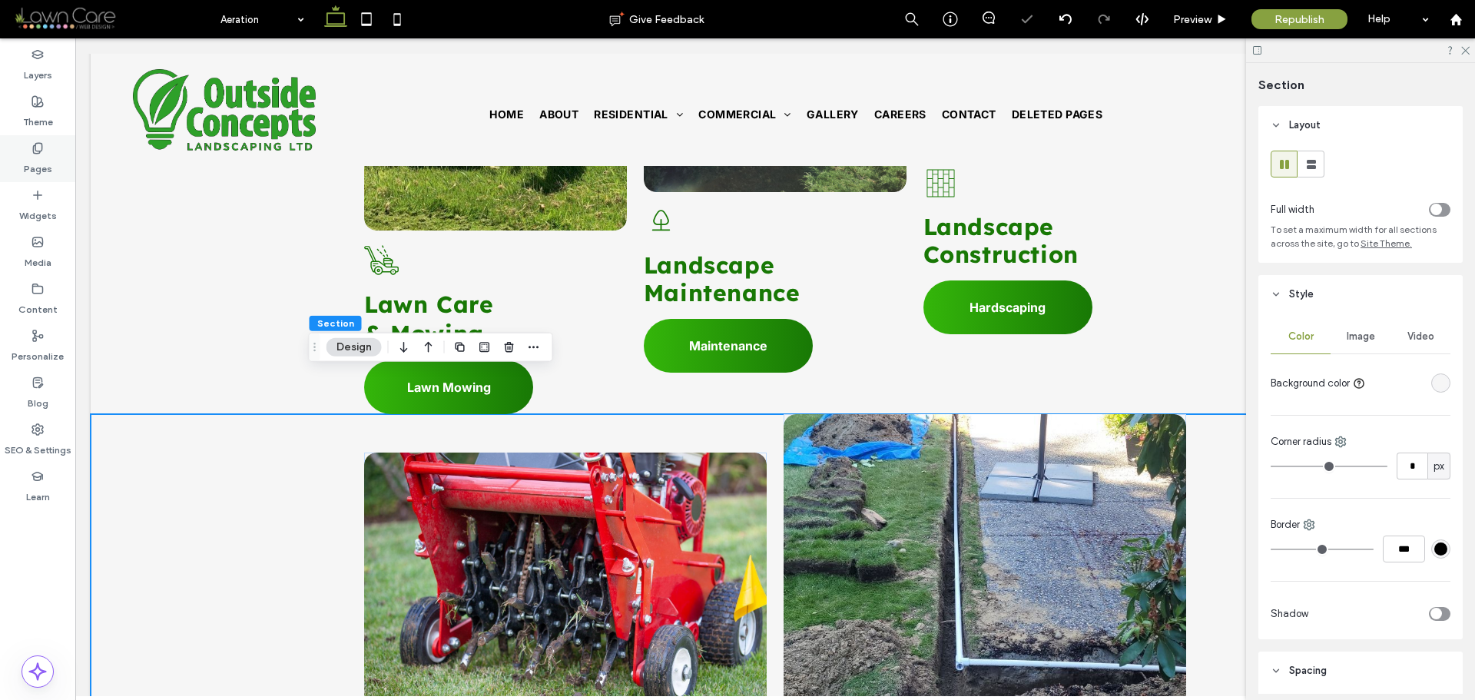
click at [31, 145] on div "Pages" at bounding box center [37, 158] width 75 height 47
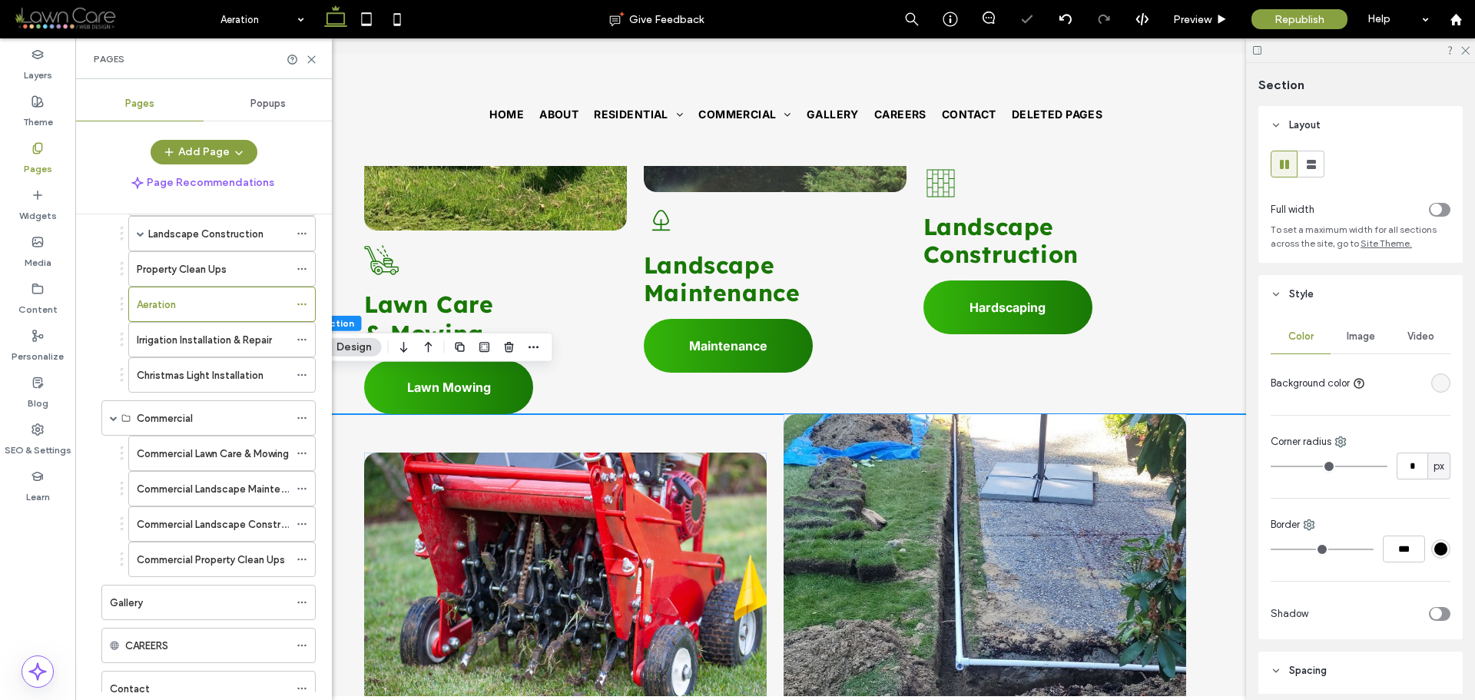
scroll to position [230, 0]
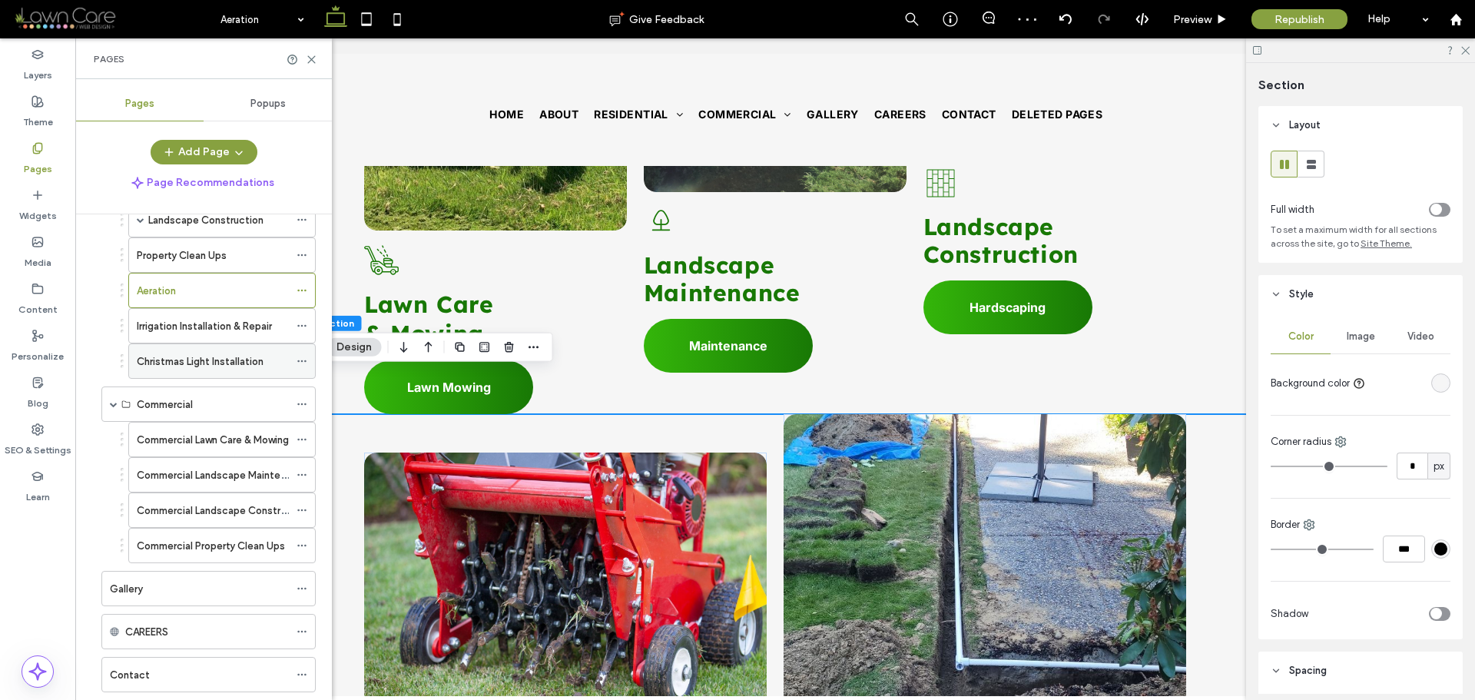
click at [219, 353] on label "Christmas Light Installation" at bounding box center [200, 361] width 127 height 27
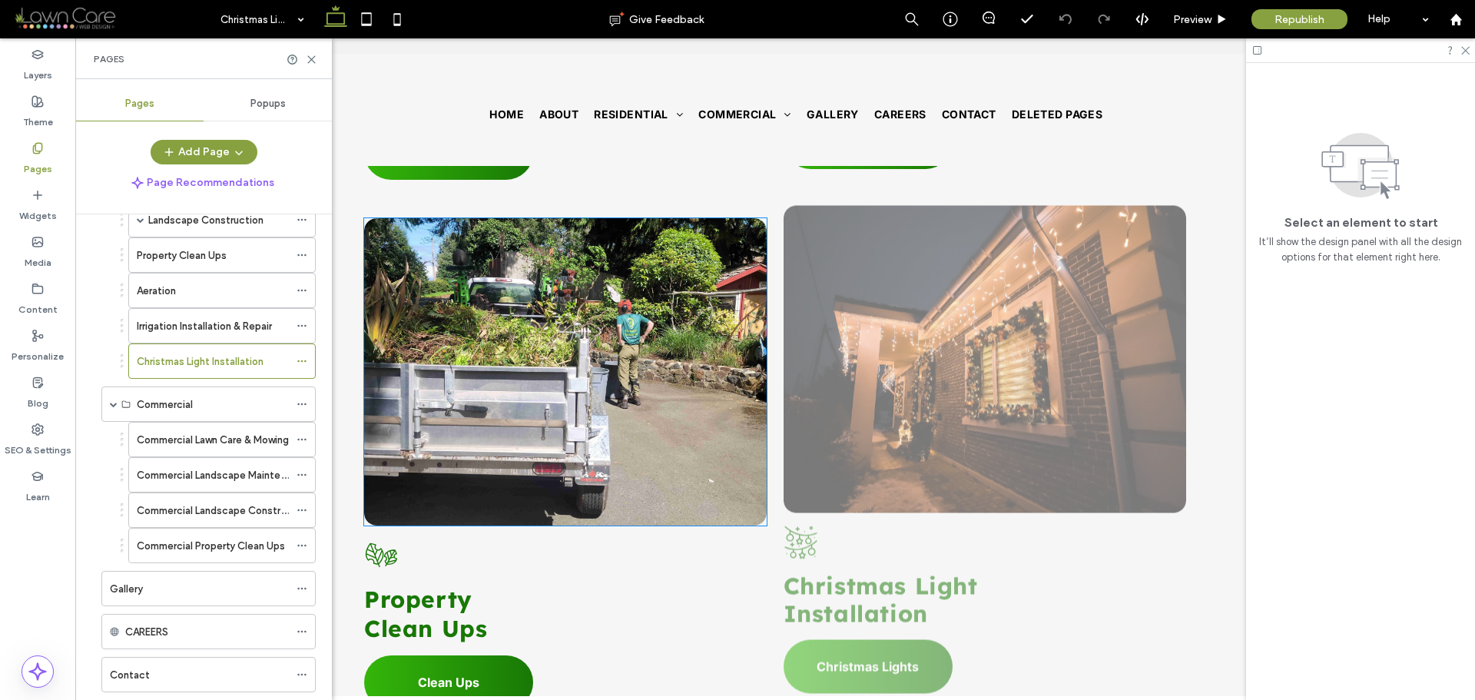
scroll to position [2305, 0]
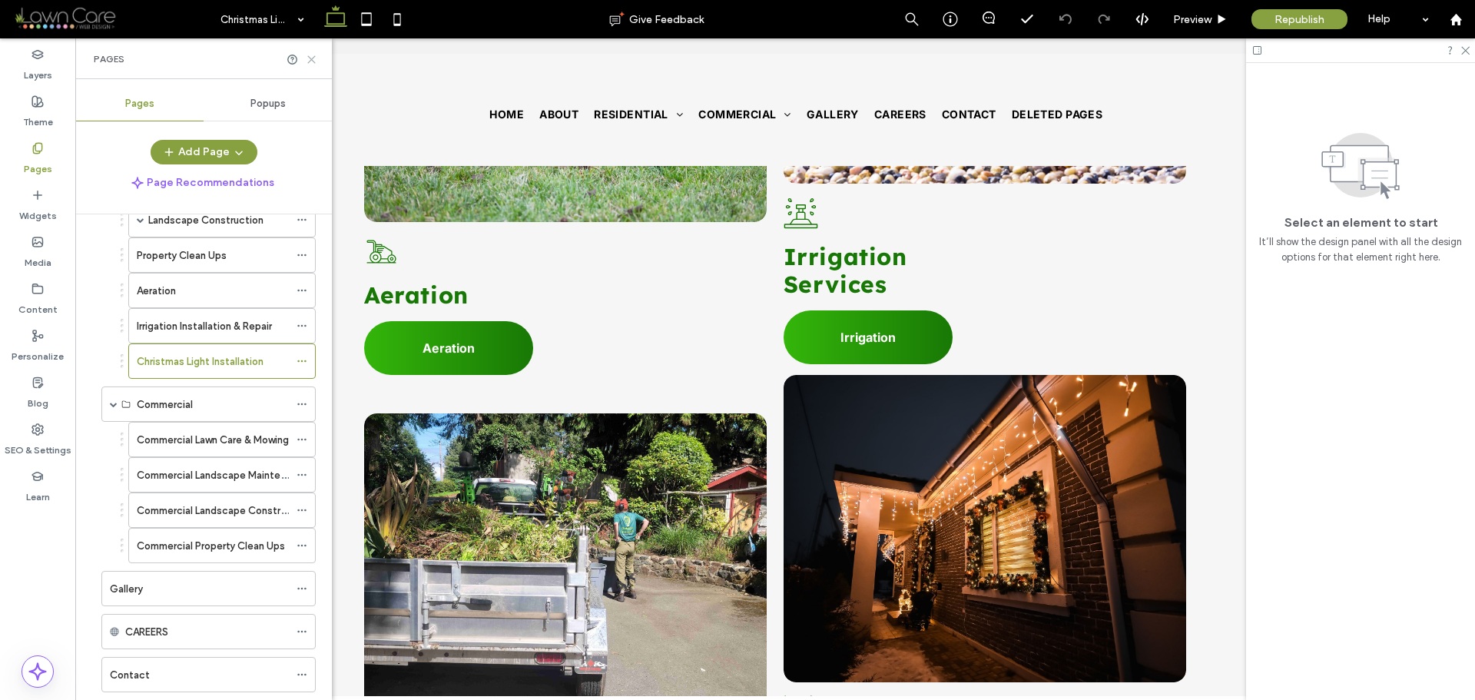
click at [316, 58] on icon at bounding box center [312, 60] width 12 height 12
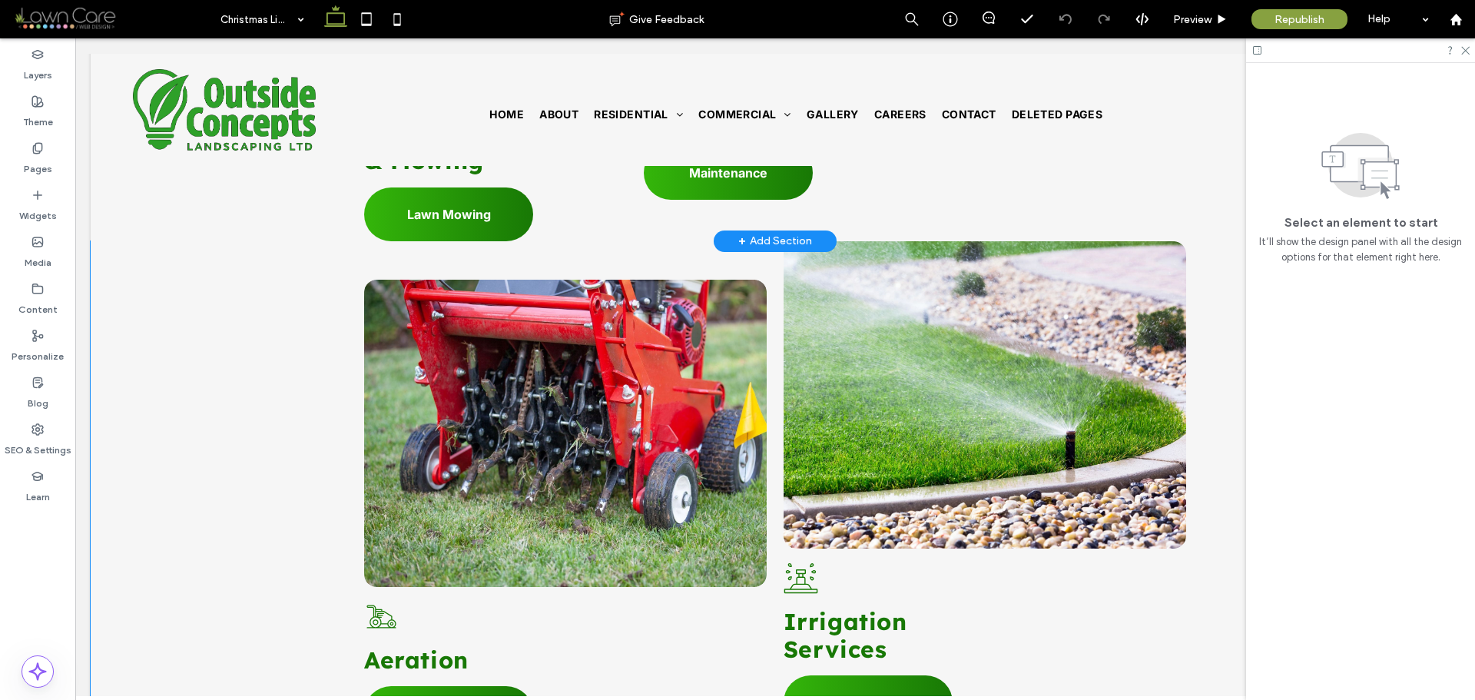
scroll to position [1767, 0]
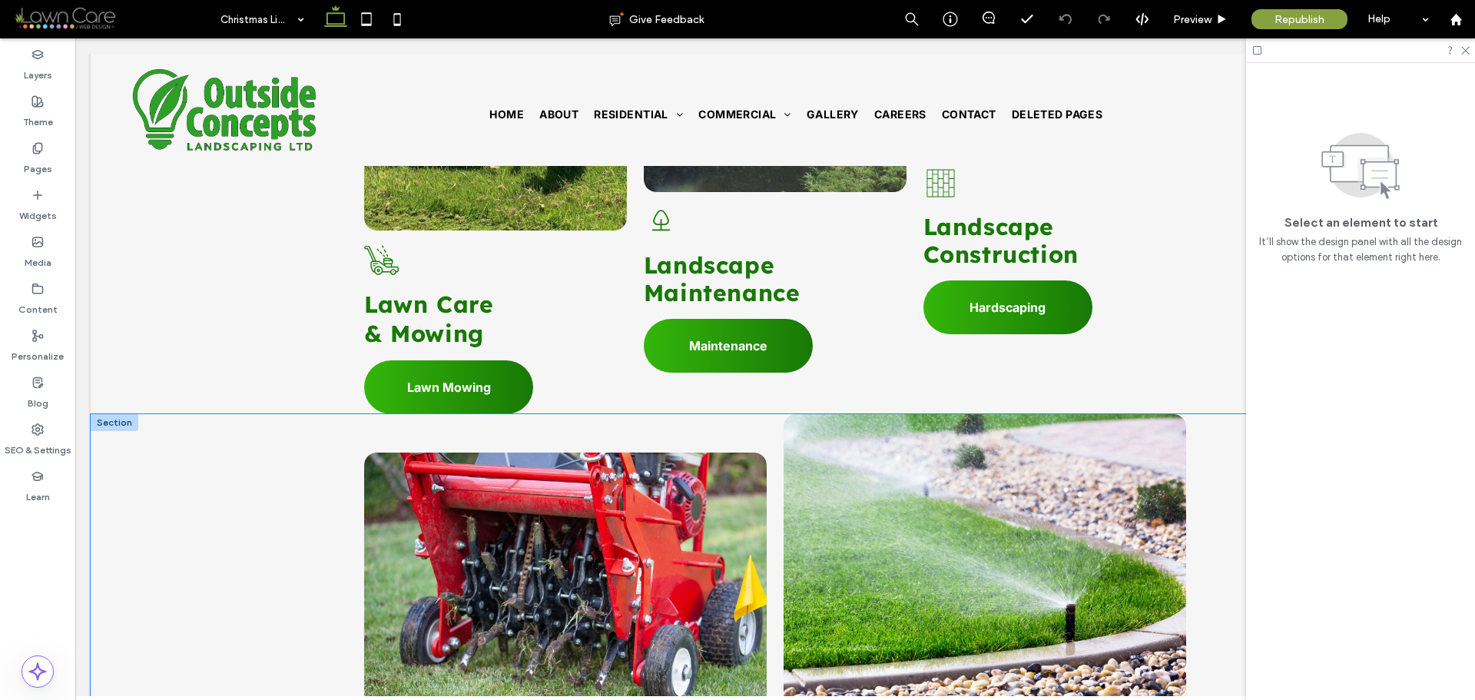
click at [196, 414] on div "Button A black and white drawing of a wheelchair on a white background. Aeratio…" at bounding box center [775, 663] width 1369 height 499
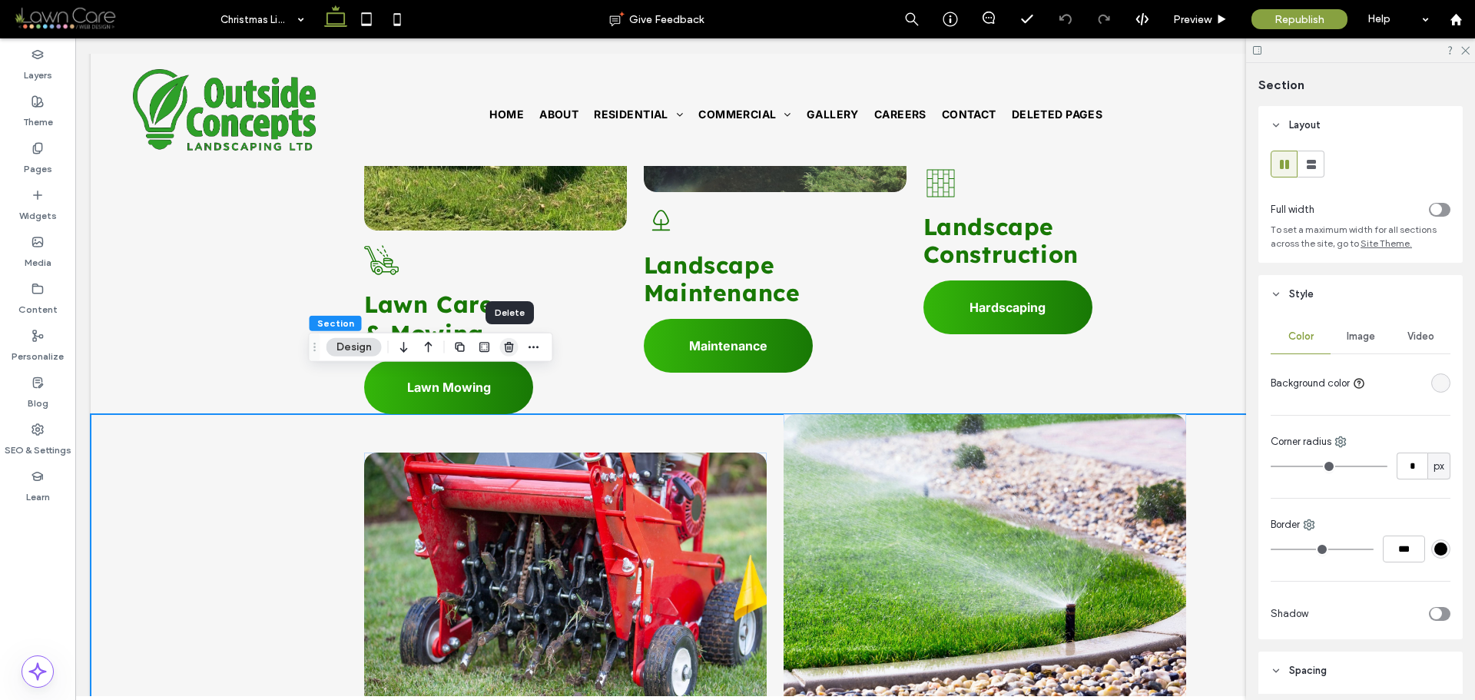
click at [503, 350] on icon "button" at bounding box center [509, 347] width 12 height 12
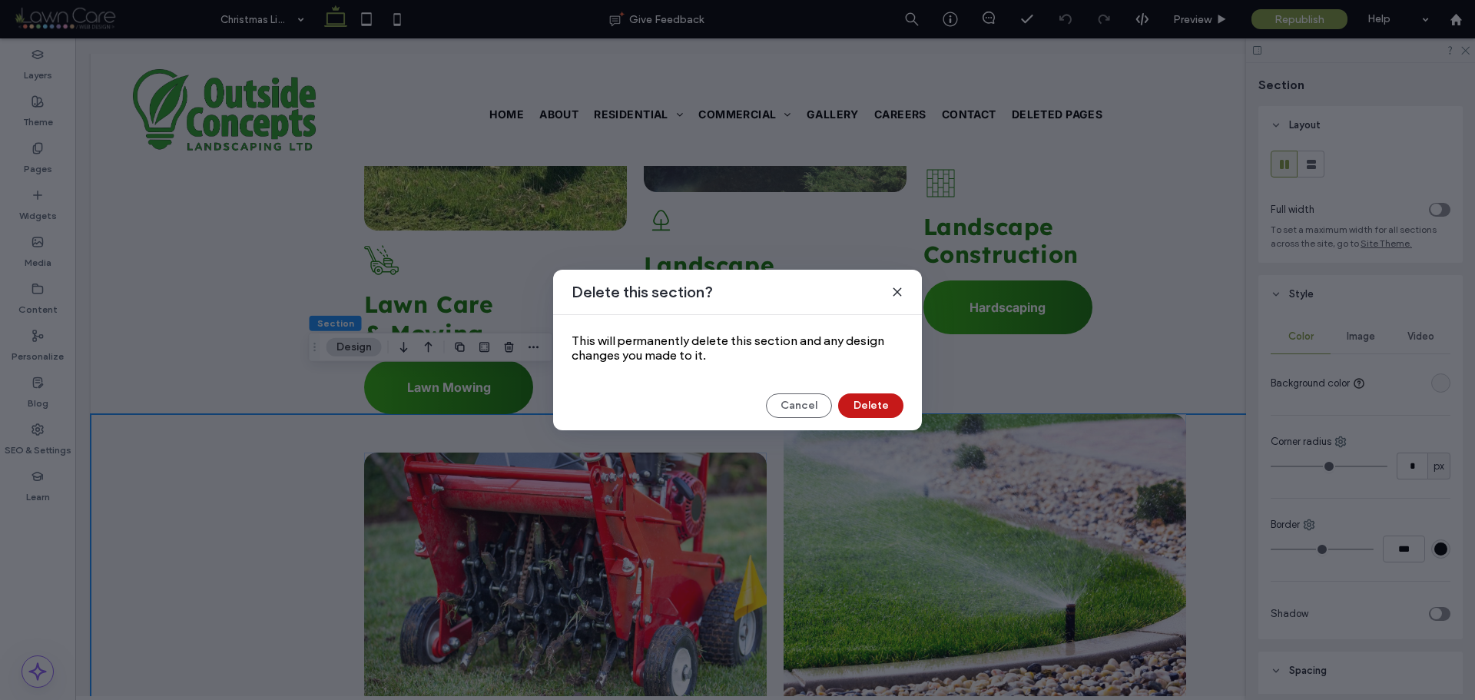
drag, startPoint x: 869, startPoint y: 406, endPoint x: 590, endPoint y: 340, distance: 286.4
click at [869, 406] on button "Delete" at bounding box center [870, 405] width 65 height 25
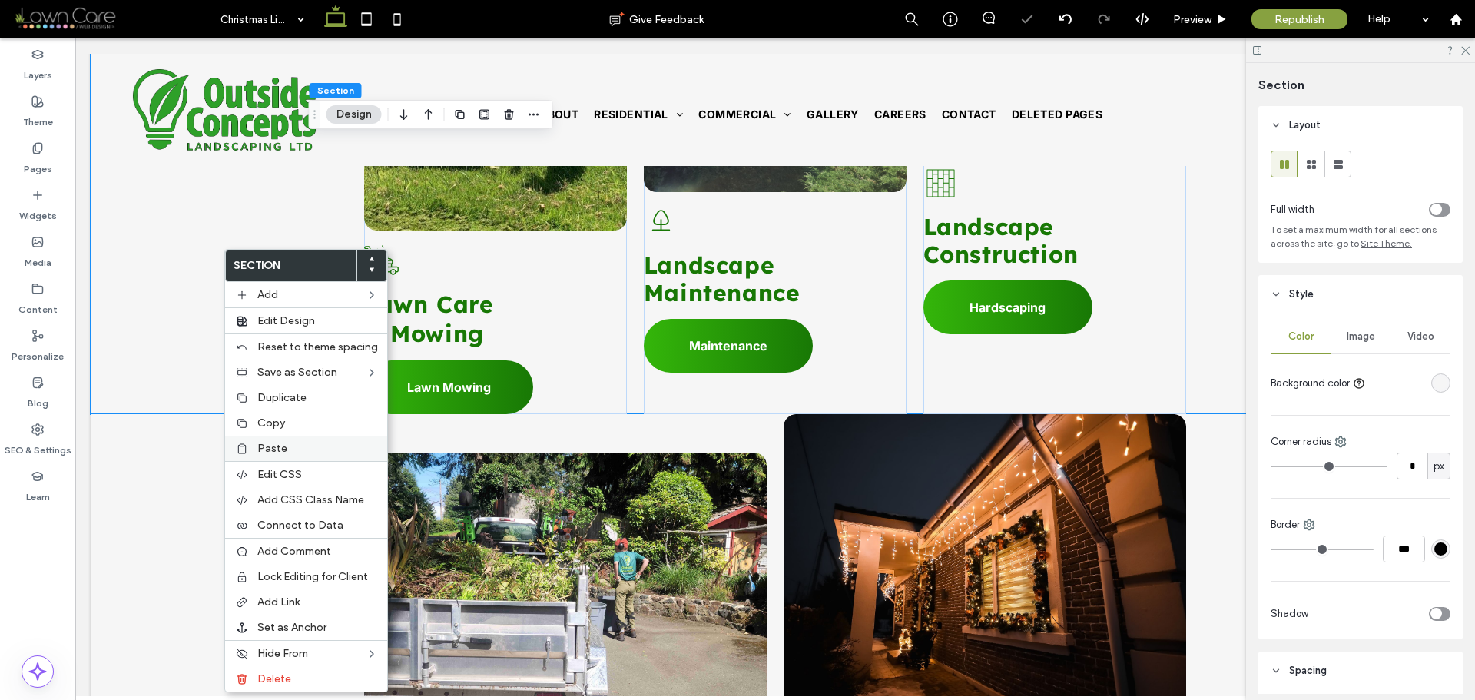
click at [267, 442] on span "Paste" at bounding box center [272, 448] width 30 height 13
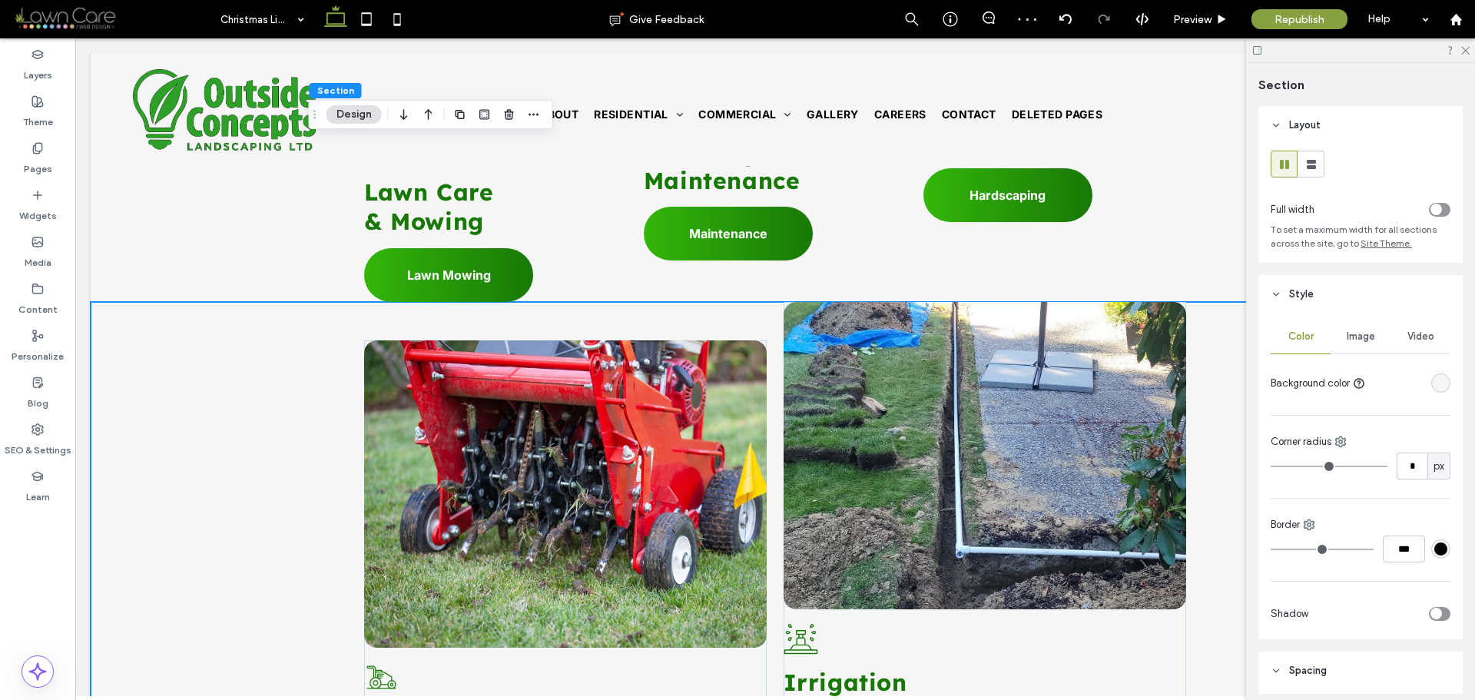
scroll to position [1844, 0]
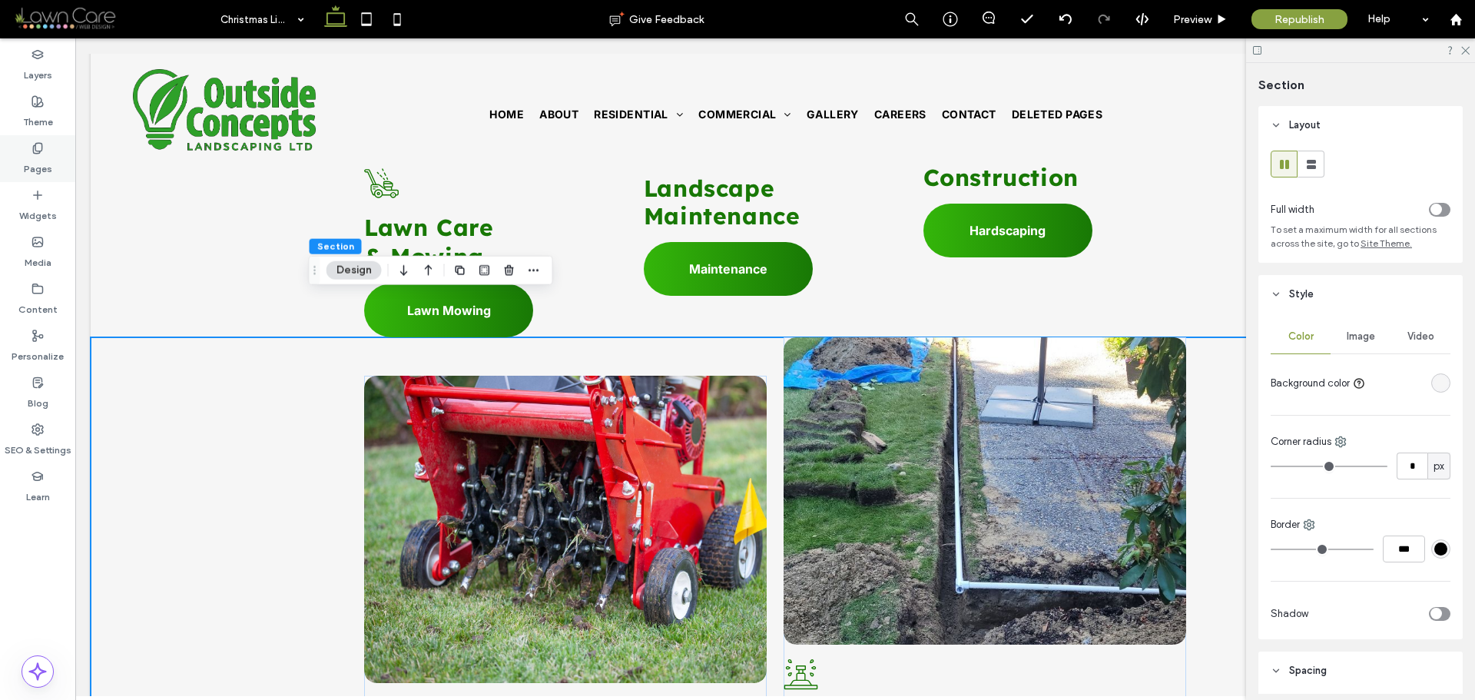
click at [35, 153] on use at bounding box center [37, 148] width 8 height 10
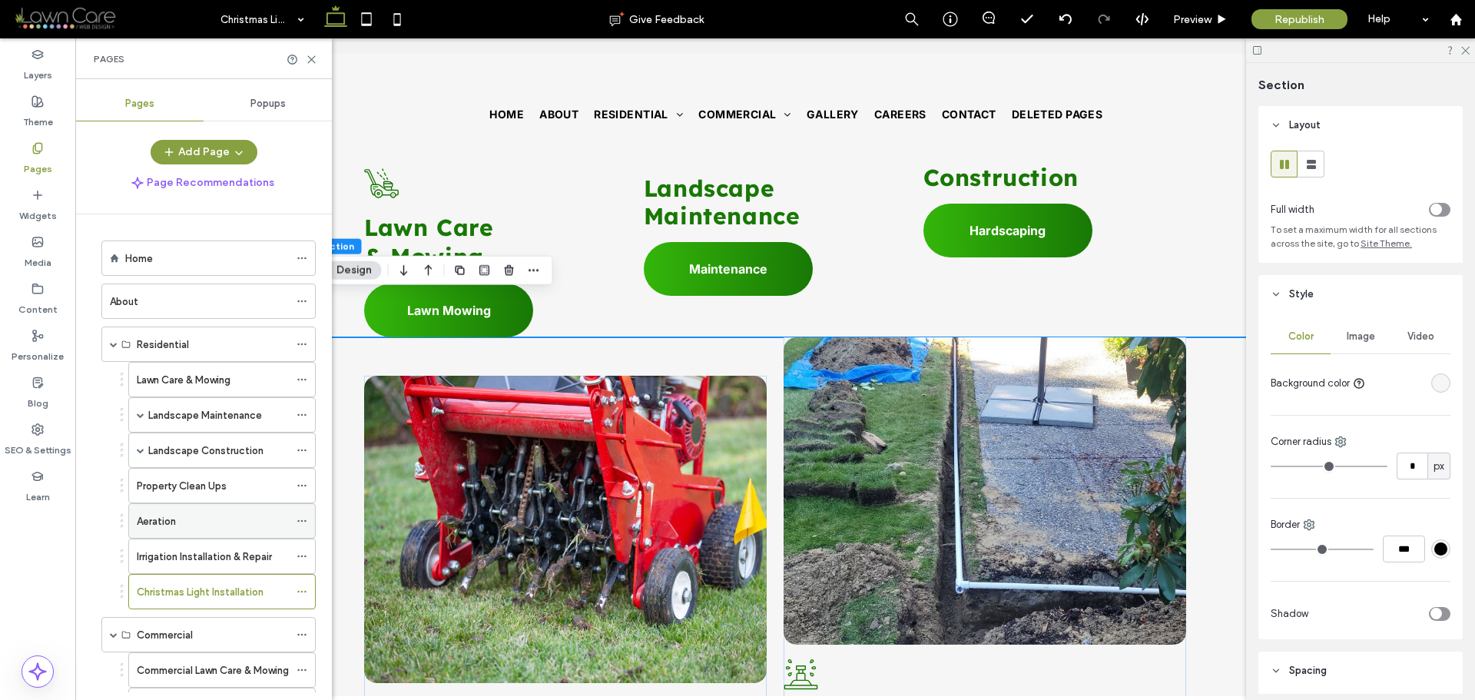
click at [192, 527] on div "Aeration" at bounding box center [213, 521] width 152 height 16
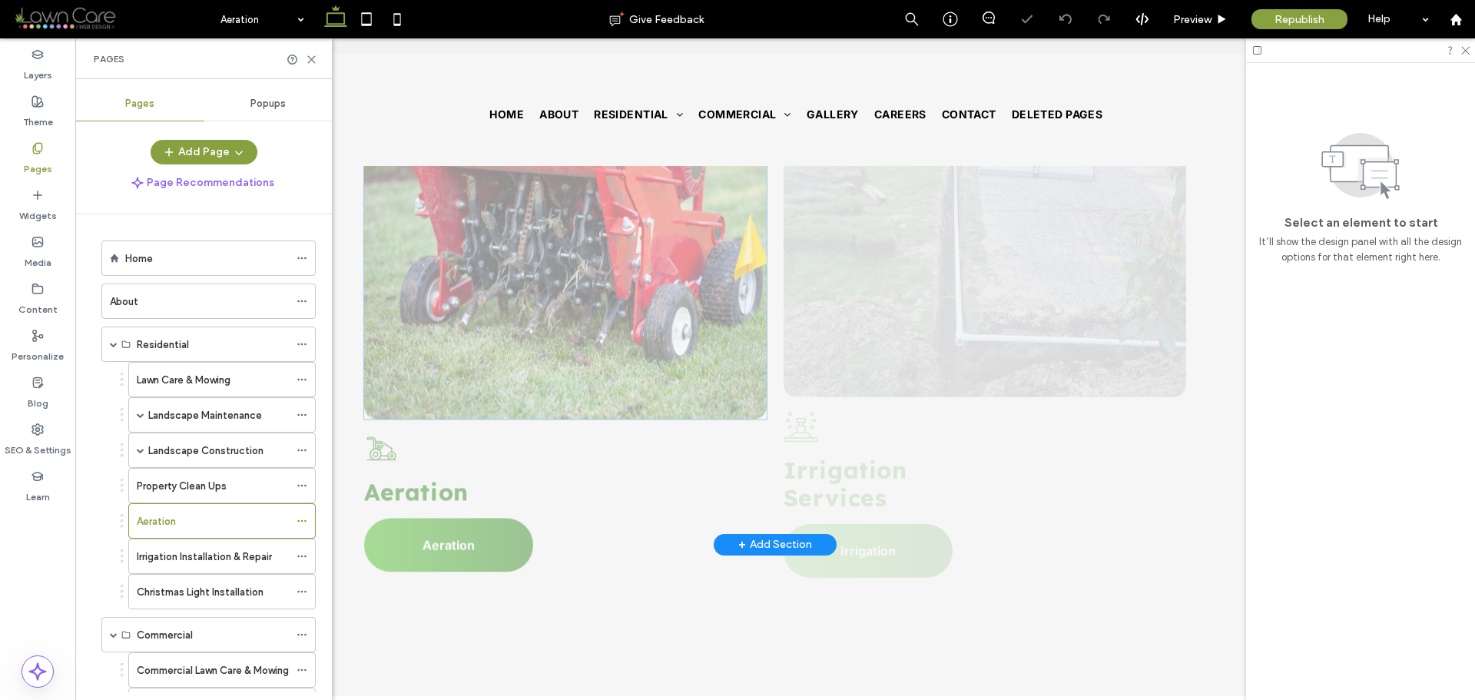
scroll to position [2151, 0]
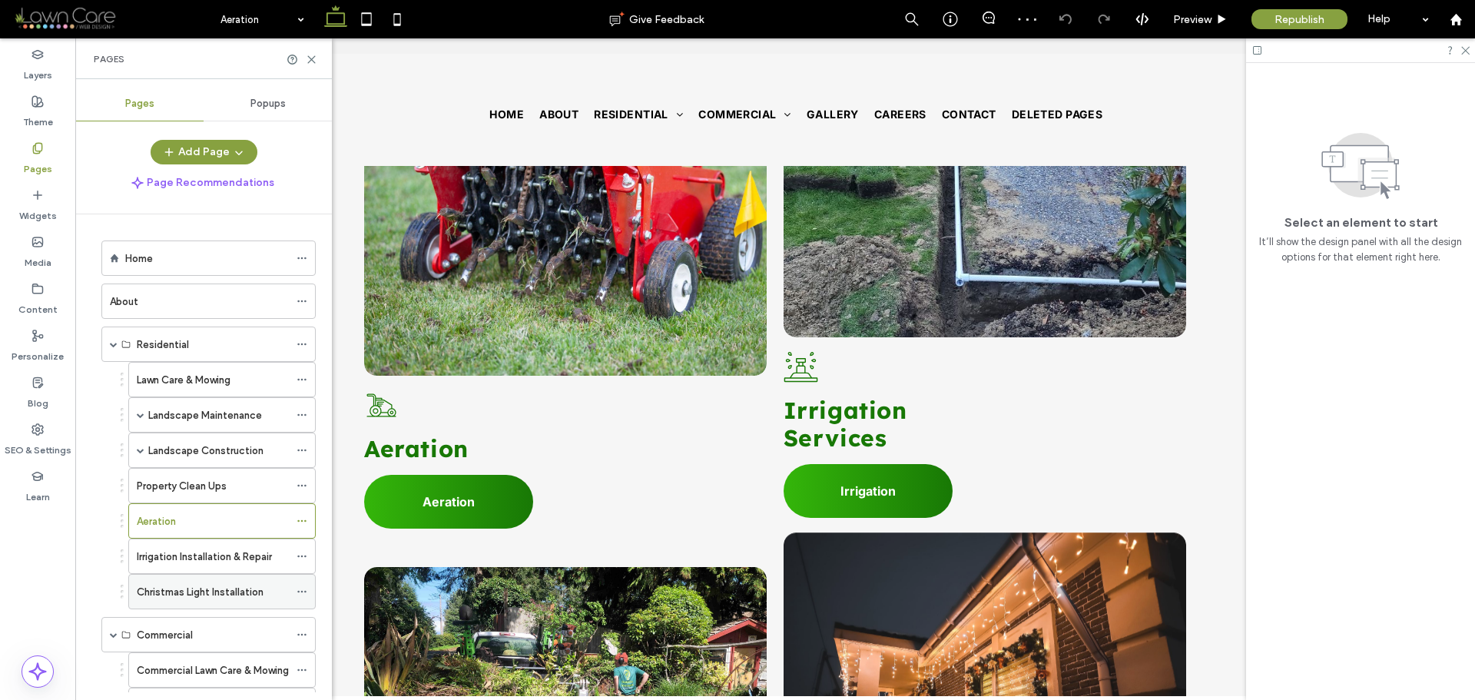
click at [197, 587] on label "Christmas Light Installation" at bounding box center [200, 591] width 127 height 27
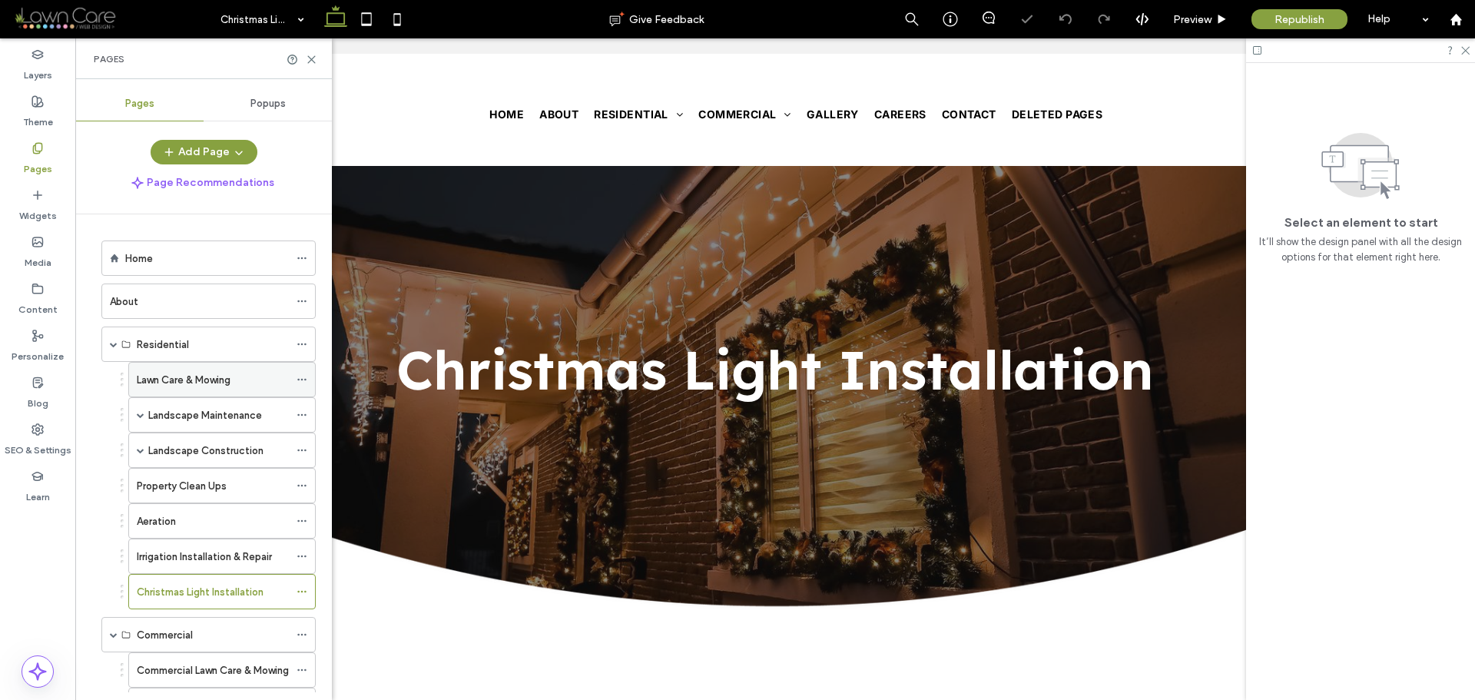
click at [230, 388] on div "Lawn Care & Mowing" at bounding box center [213, 380] width 152 height 34
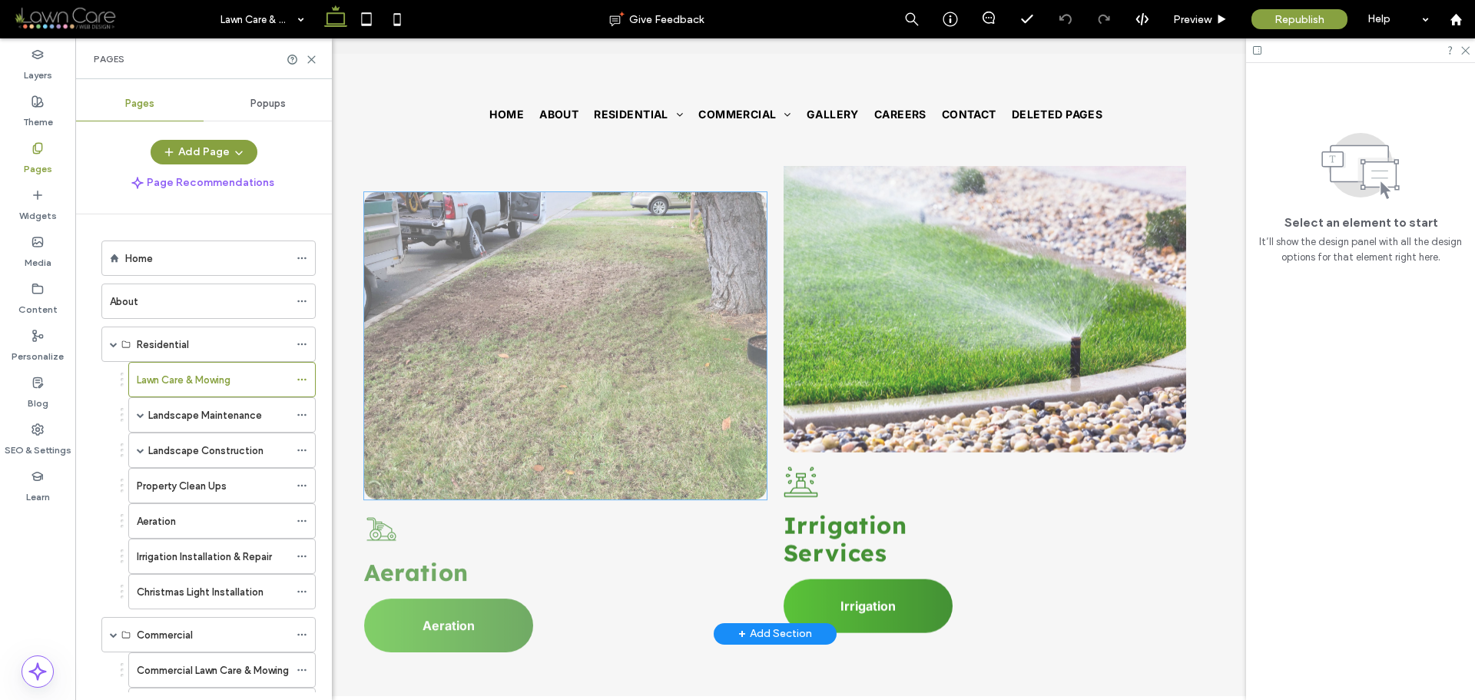
scroll to position [1997, 0]
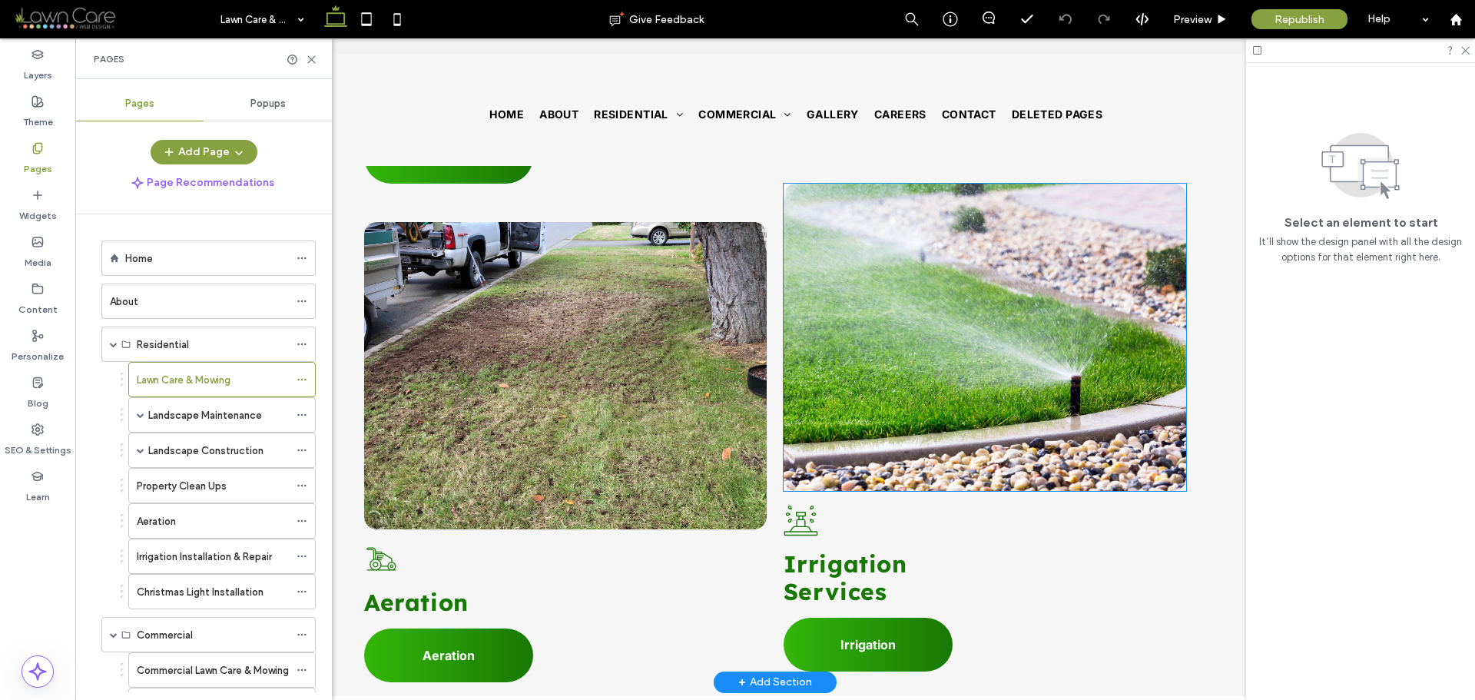
click at [976, 317] on link at bounding box center [984, 337] width 427 height 326
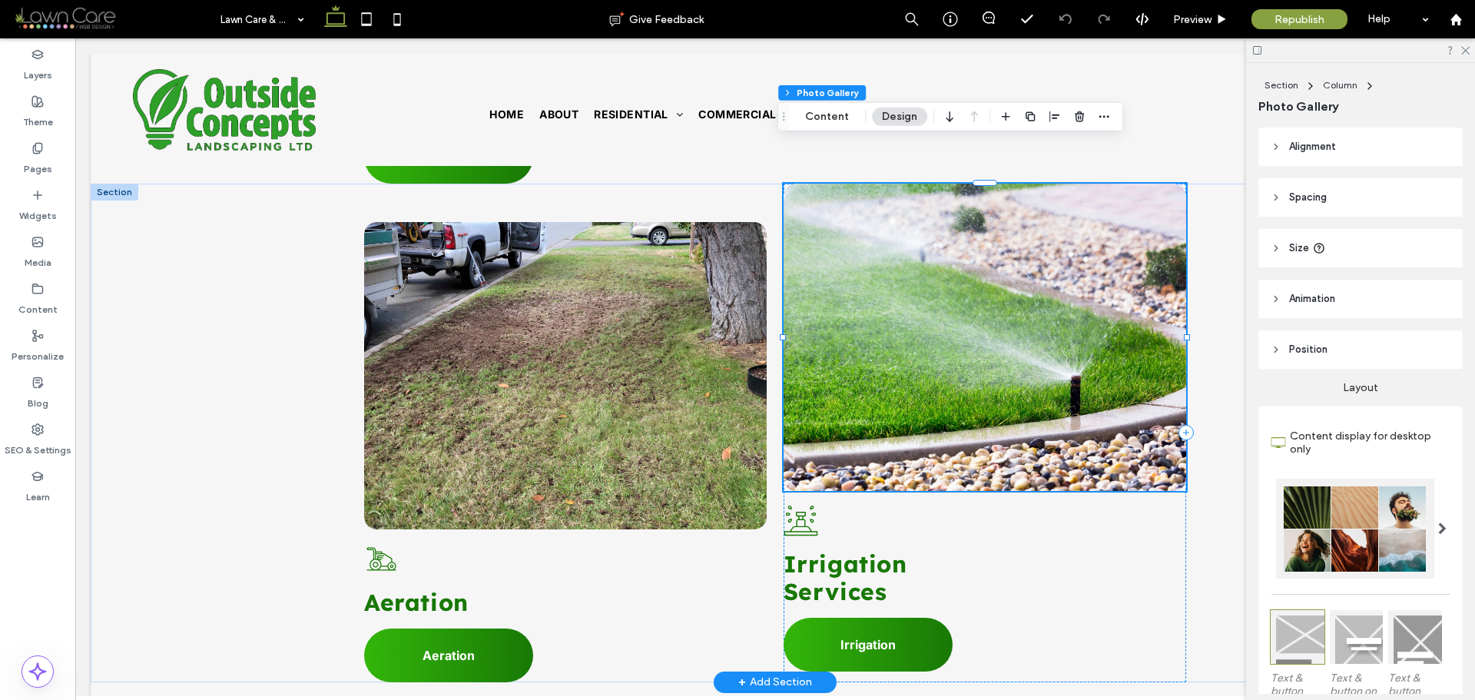
click at [976, 317] on link at bounding box center [984, 337] width 427 height 326
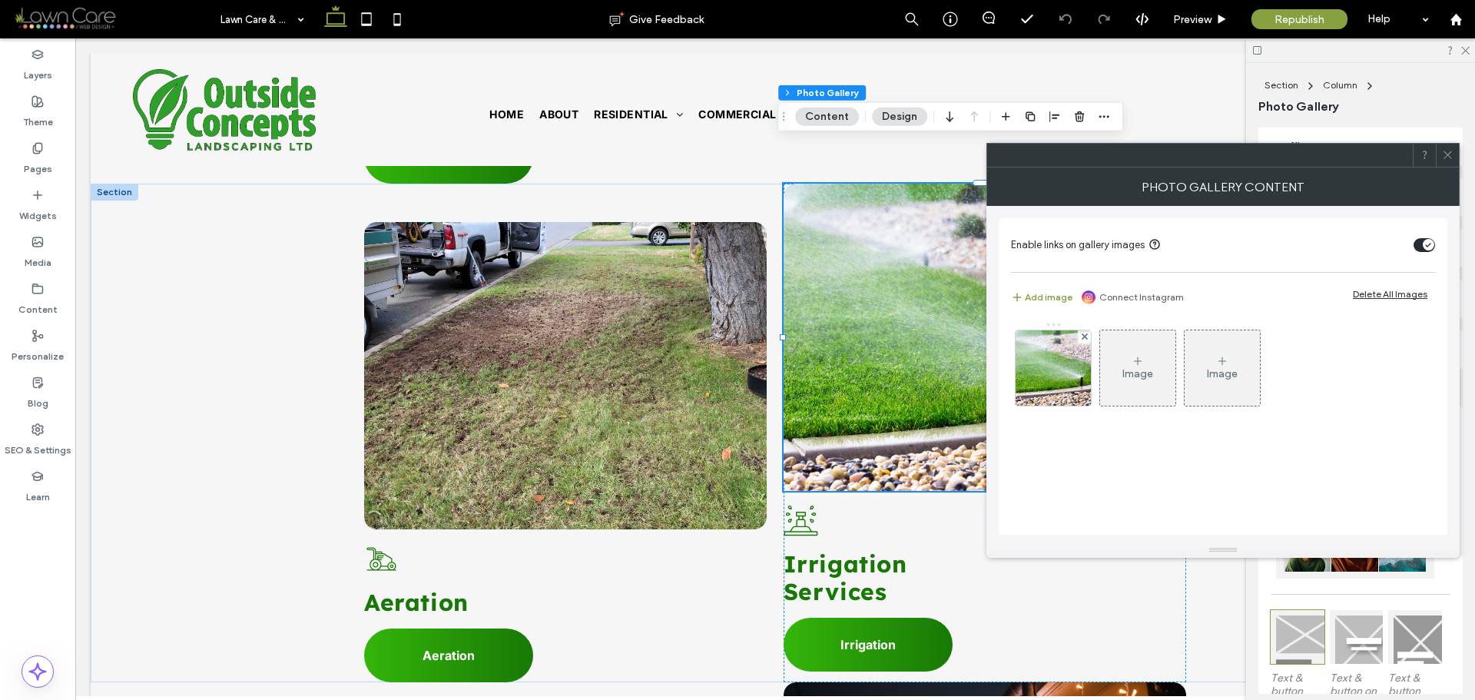
click at [1127, 360] on div "Image" at bounding box center [1137, 368] width 75 height 72
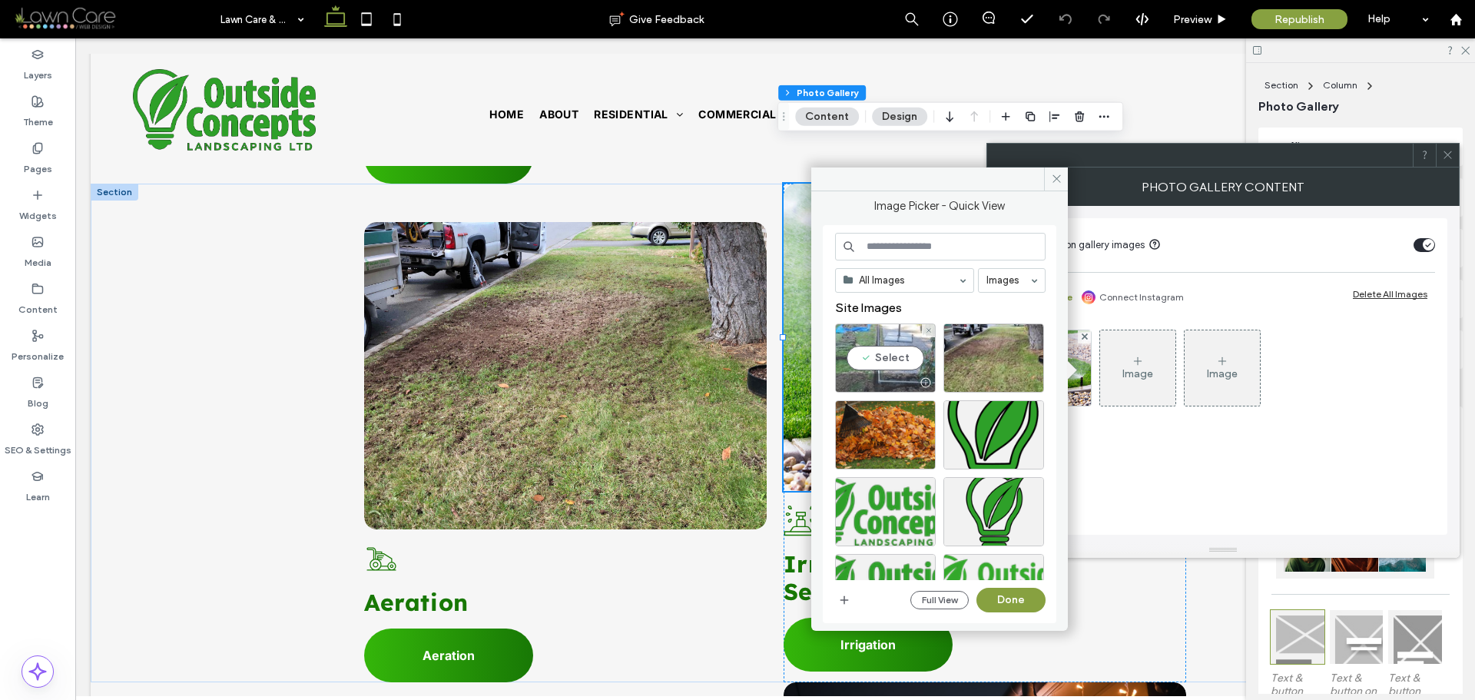
click at [887, 353] on div "Select" at bounding box center [885, 357] width 101 height 69
drag, startPoint x: 999, startPoint y: 595, endPoint x: 927, endPoint y: 530, distance: 96.3
click at [999, 595] on button "Done" at bounding box center [1010, 600] width 69 height 25
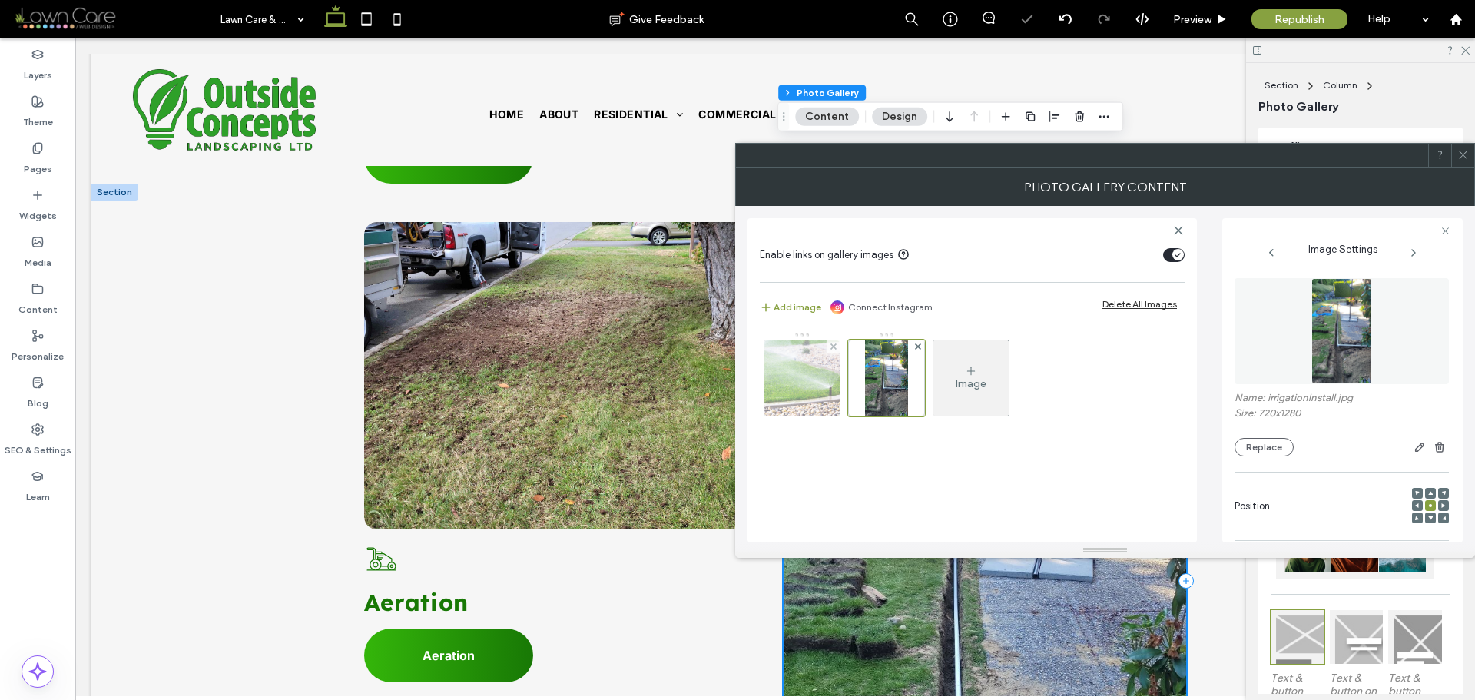
click at [837, 348] on div at bounding box center [833, 346] width 13 height 13
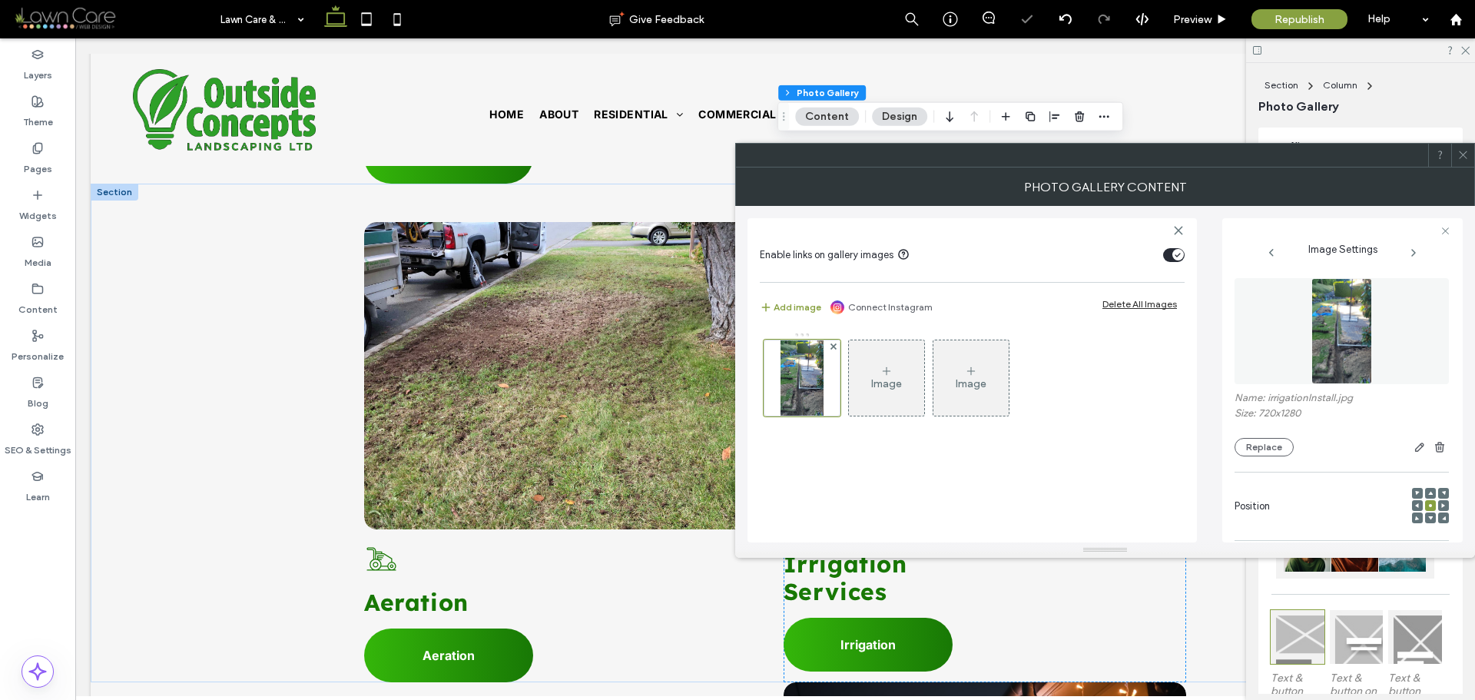
click at [1463, 158] on icon at bounding box center [1463, 155] width 12 height 12
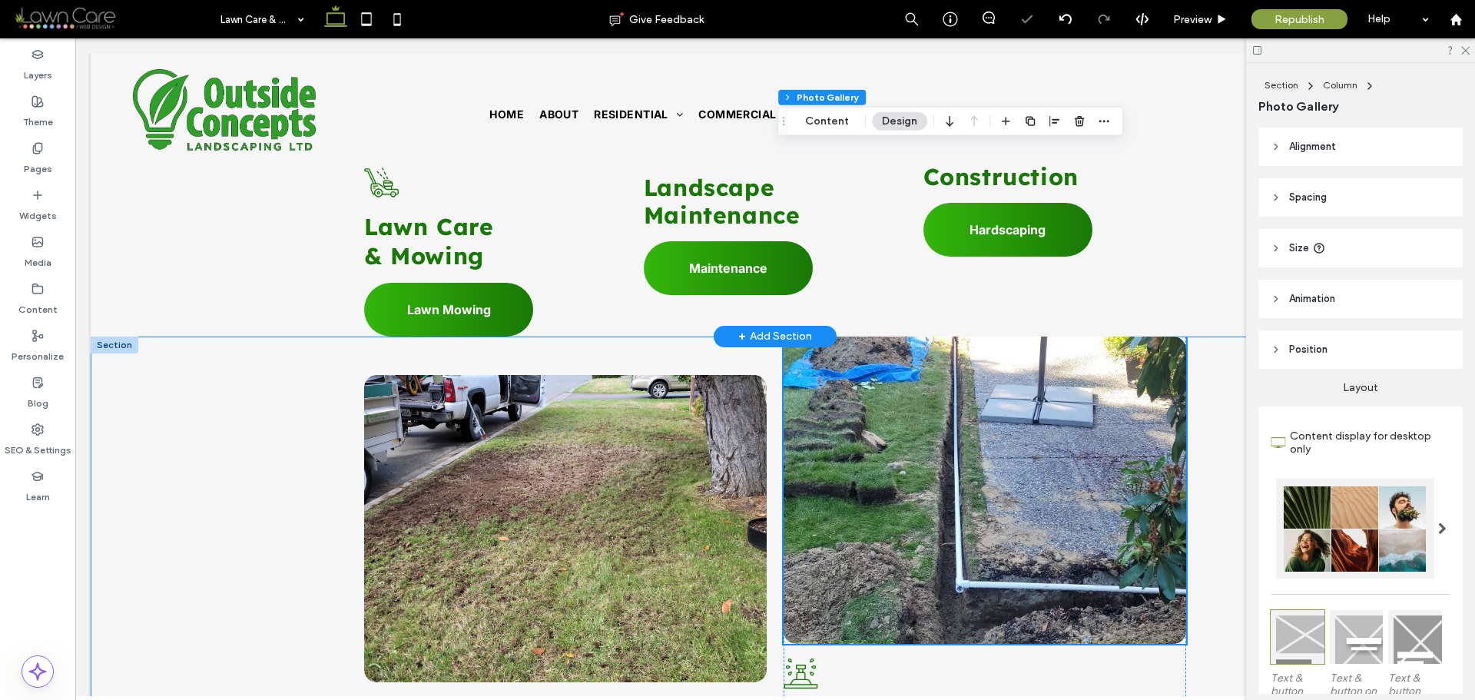
scroll to position [1767, 0]
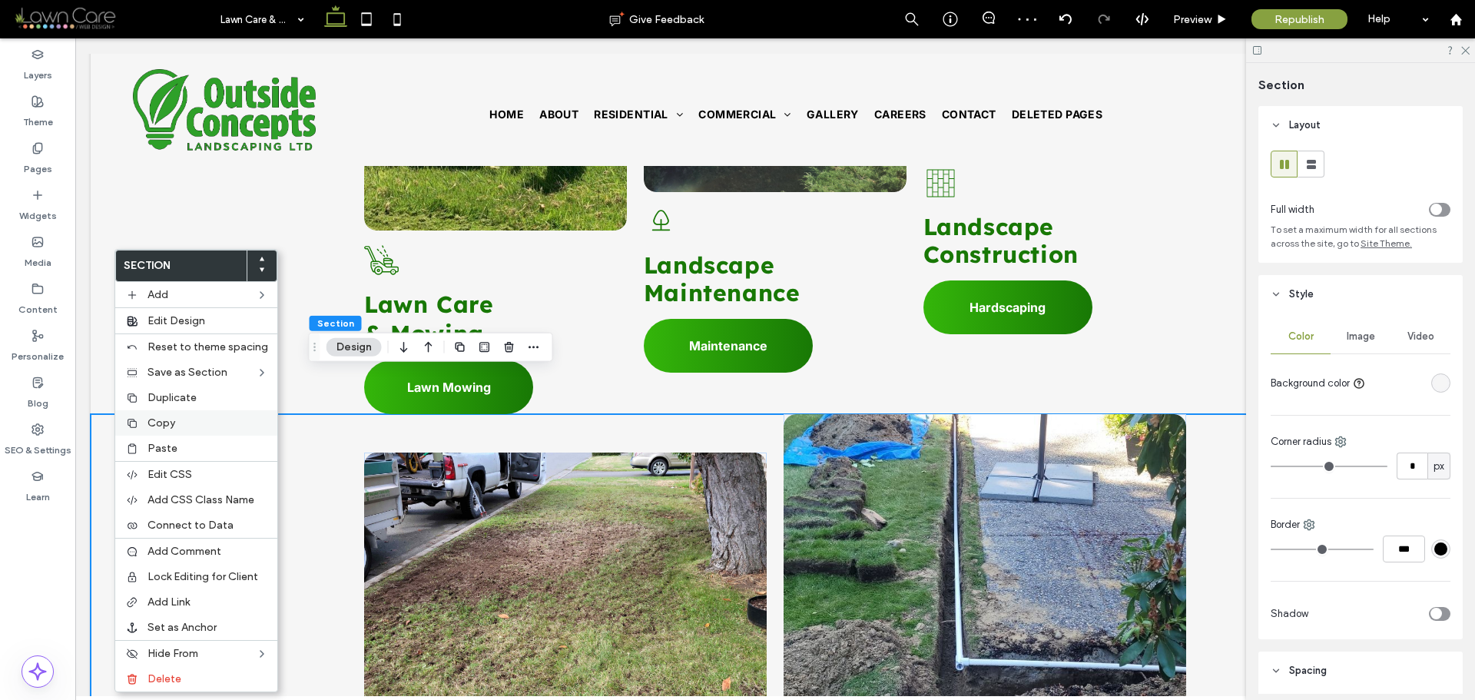
click at [165, 426] on span "Copy" at bounding box center [161, 422] width 28 height 13
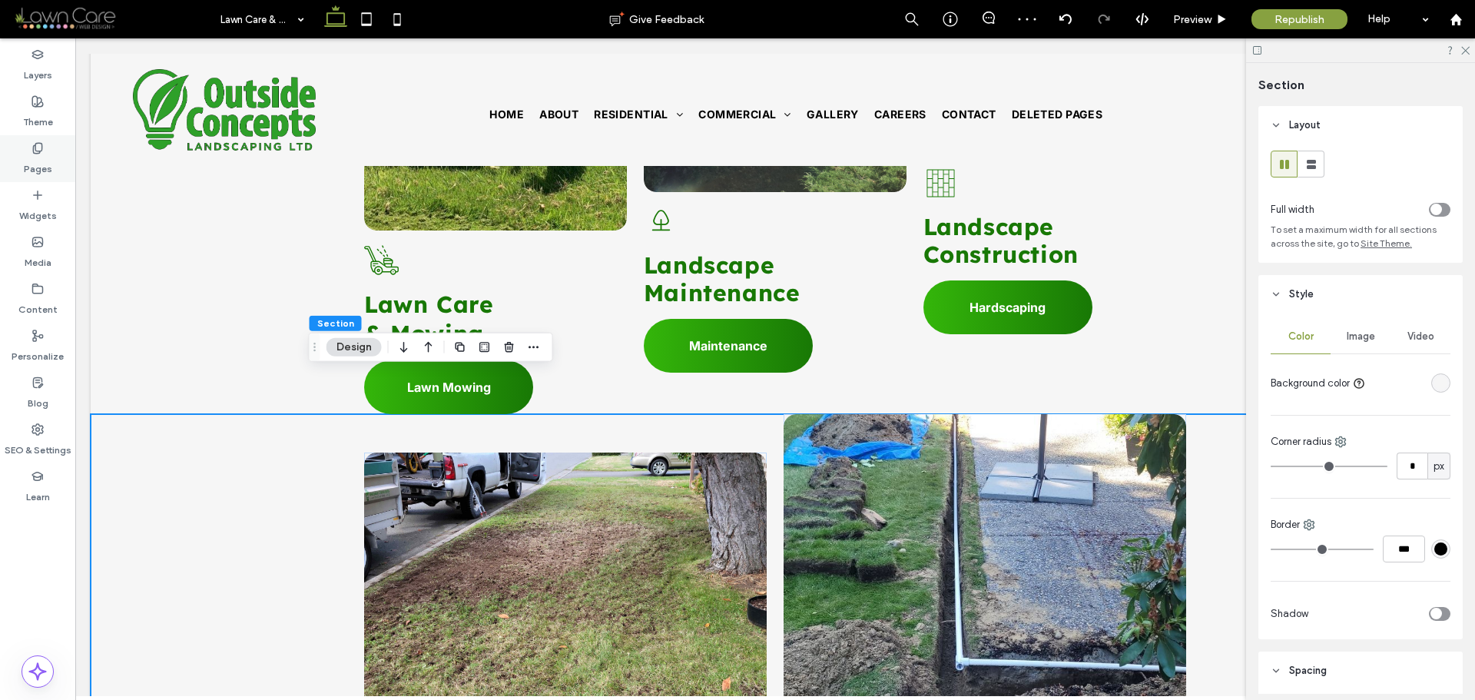
click at [44, 157] on label "Pages" at bounding box center [38, 165] width 28 height 22
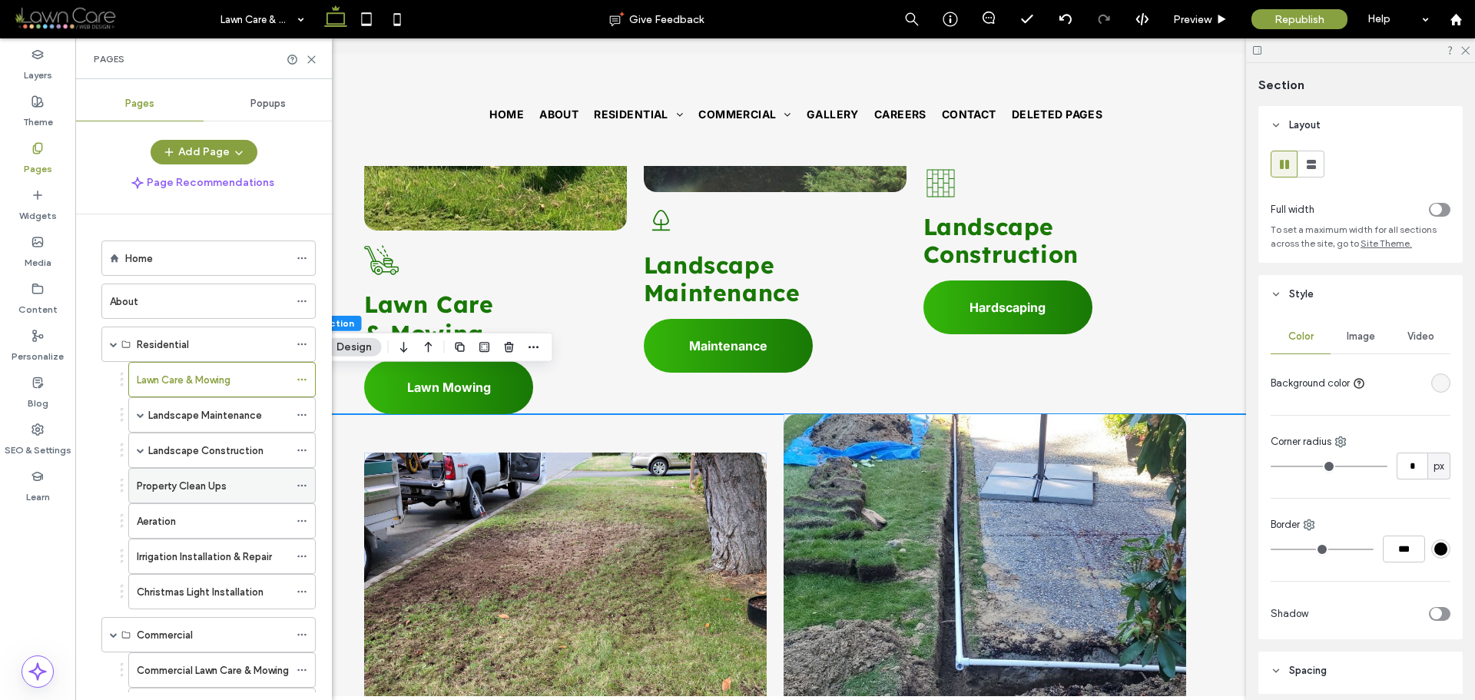
click at [176, 476] on div "Property Clean Ups" at bounding box center [213, 486] width 152 height 34
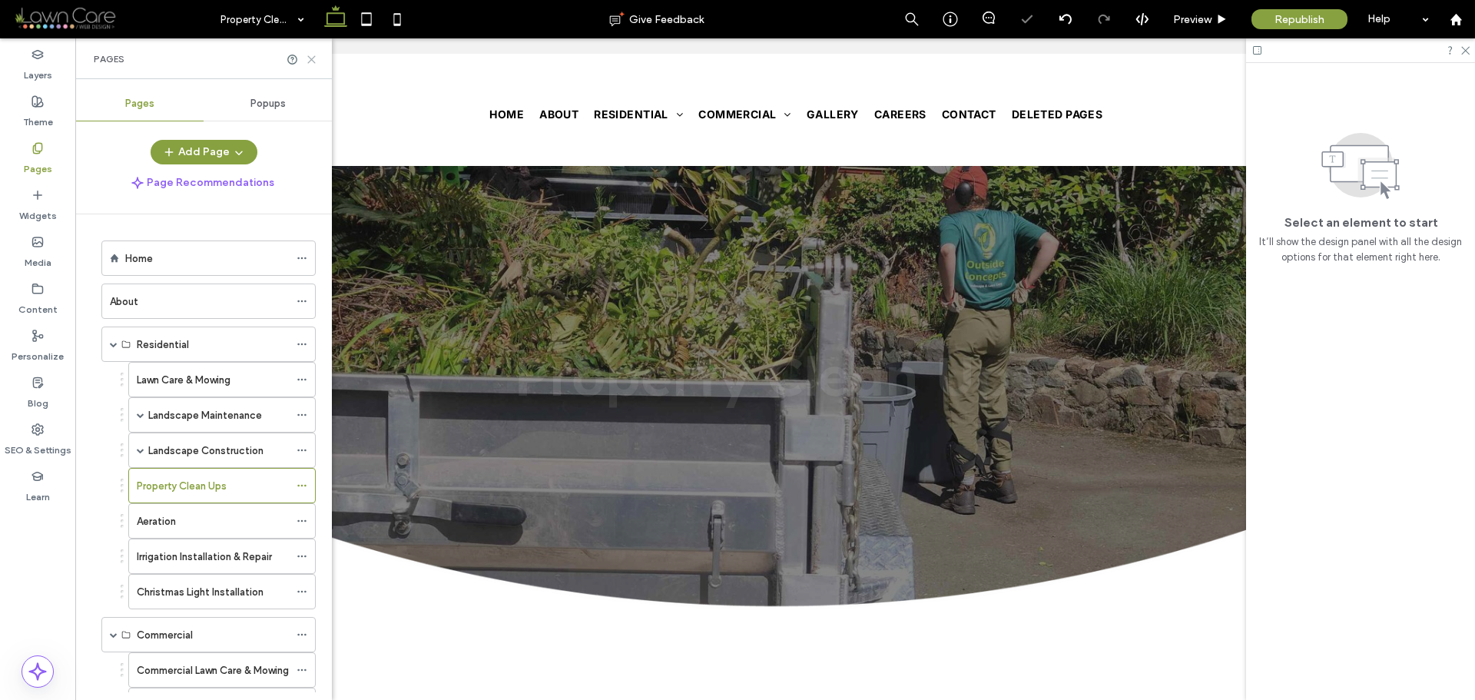
click at [313, 58] on use at bounding box center [311, 59] width 7 height 7
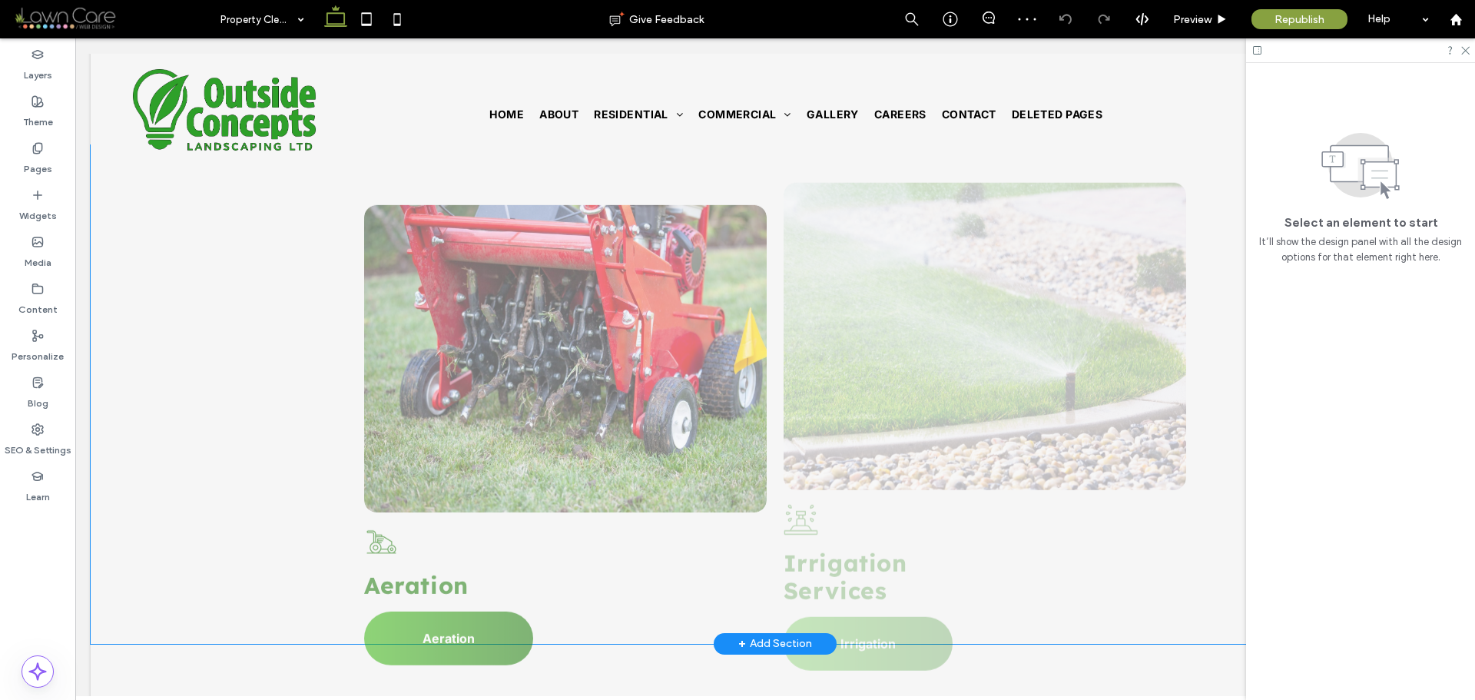
scroll to position [1997, 0]
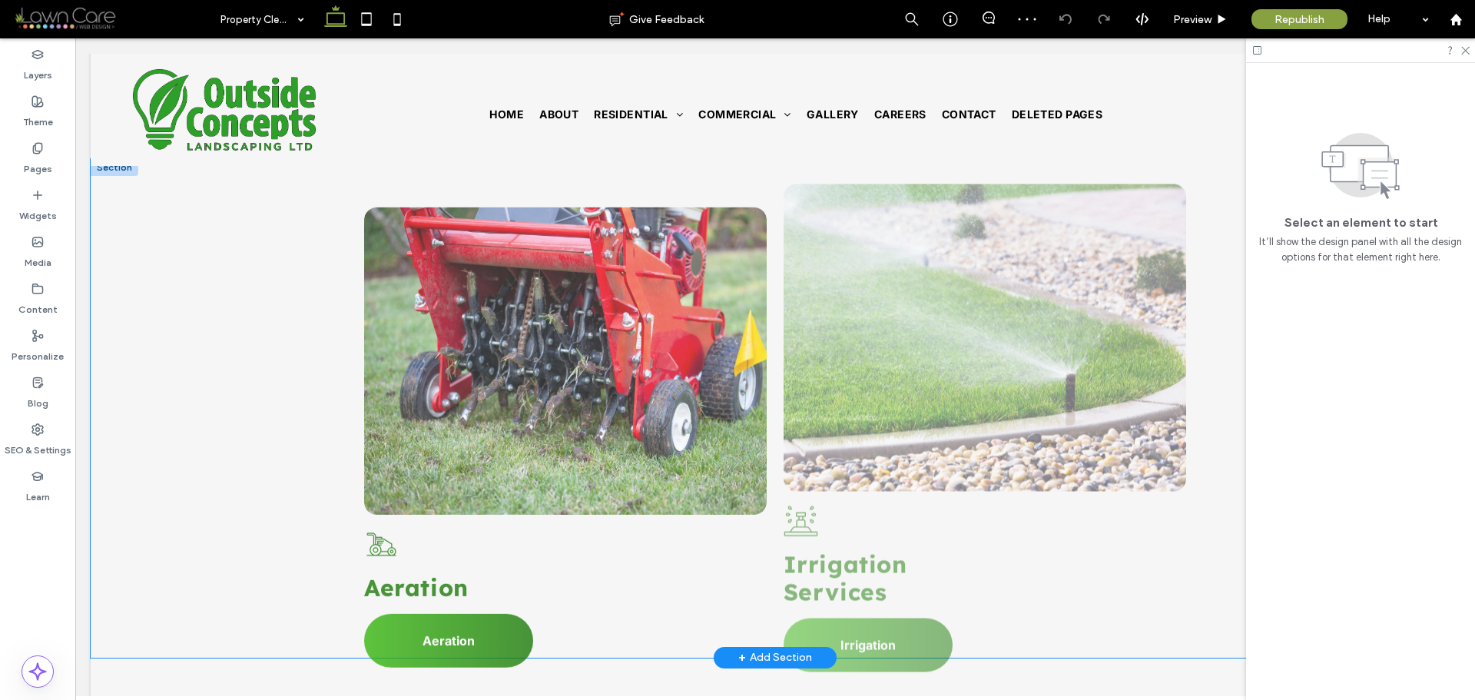
click at [250, 299] on div "Button A black and white drawing of a wheelchair on a white background. Aeratio…" at bounding box center [775, 408] width 1369 height 499
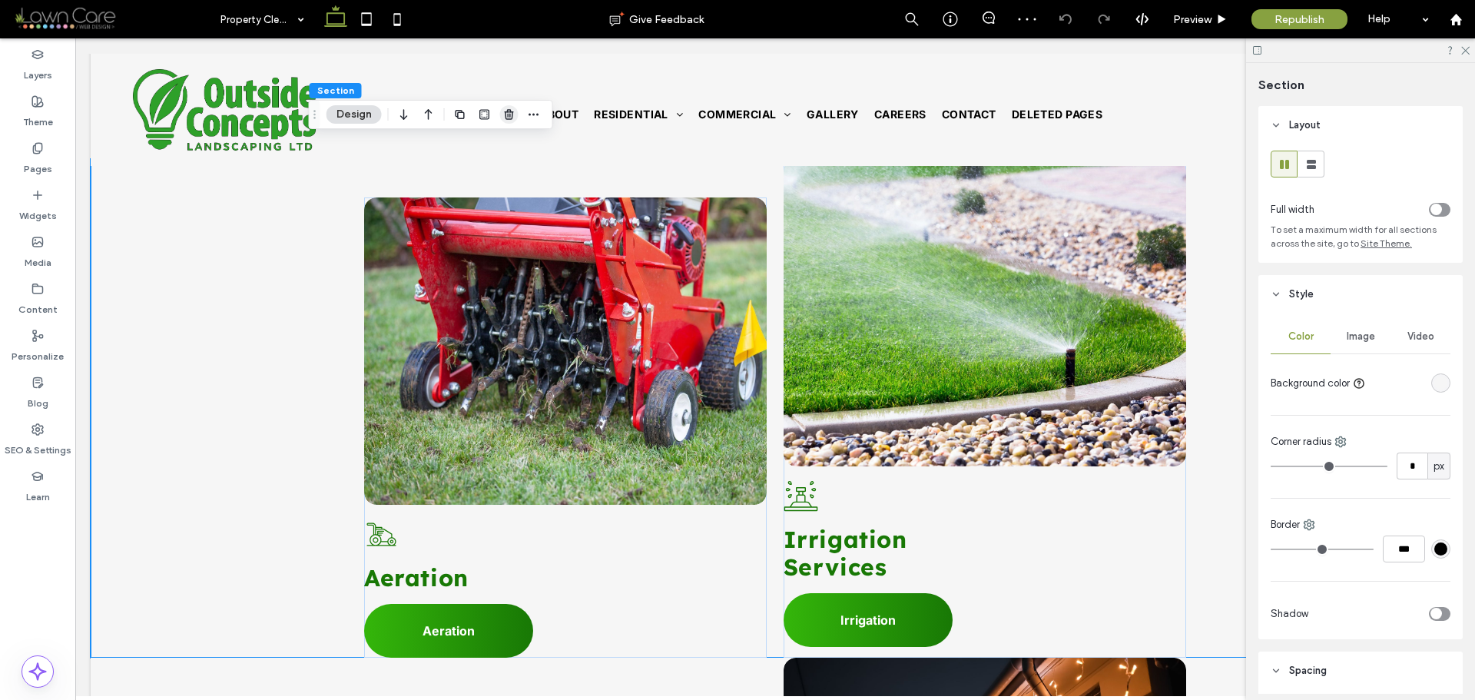
click at [509, 114] on icon "button" at bounding box center [509, 114] width 12 height 12
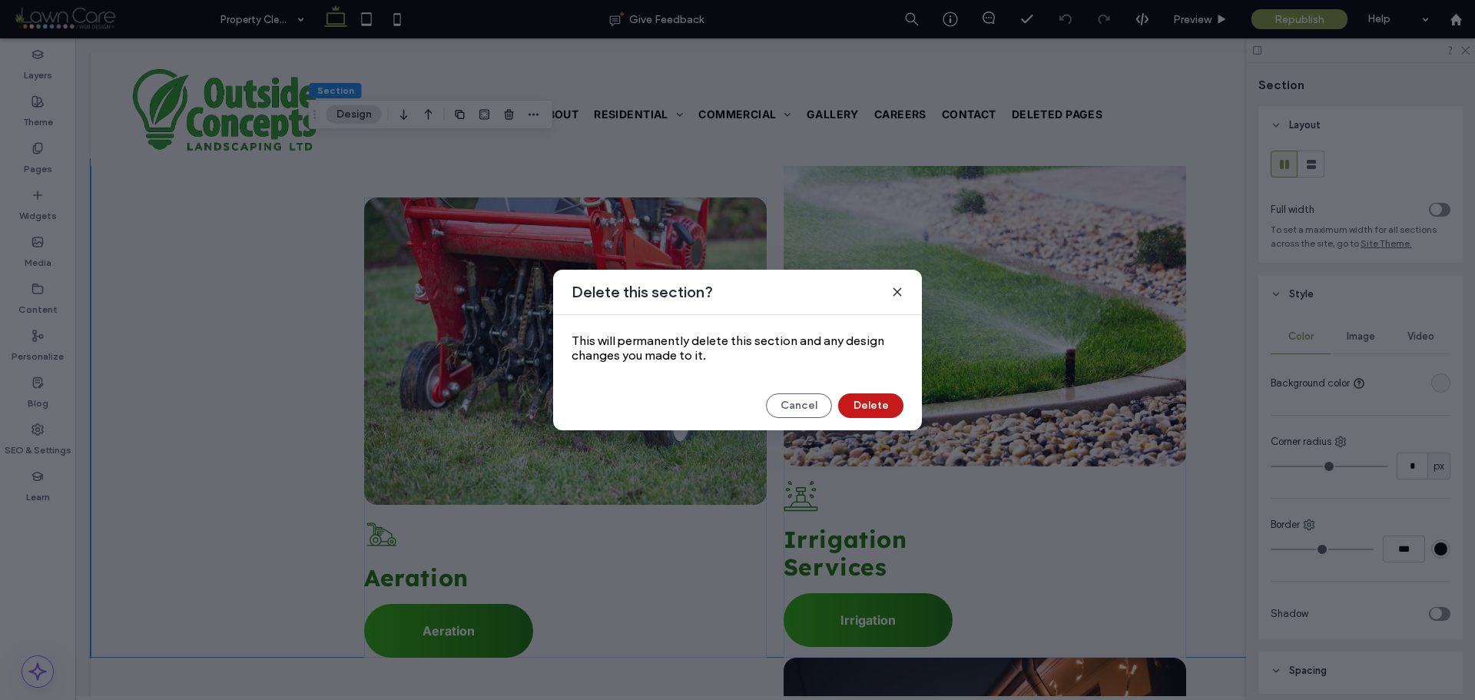
click at [877, 403] on button "Delete" at bounding box center [870, 405] width 65 height 25
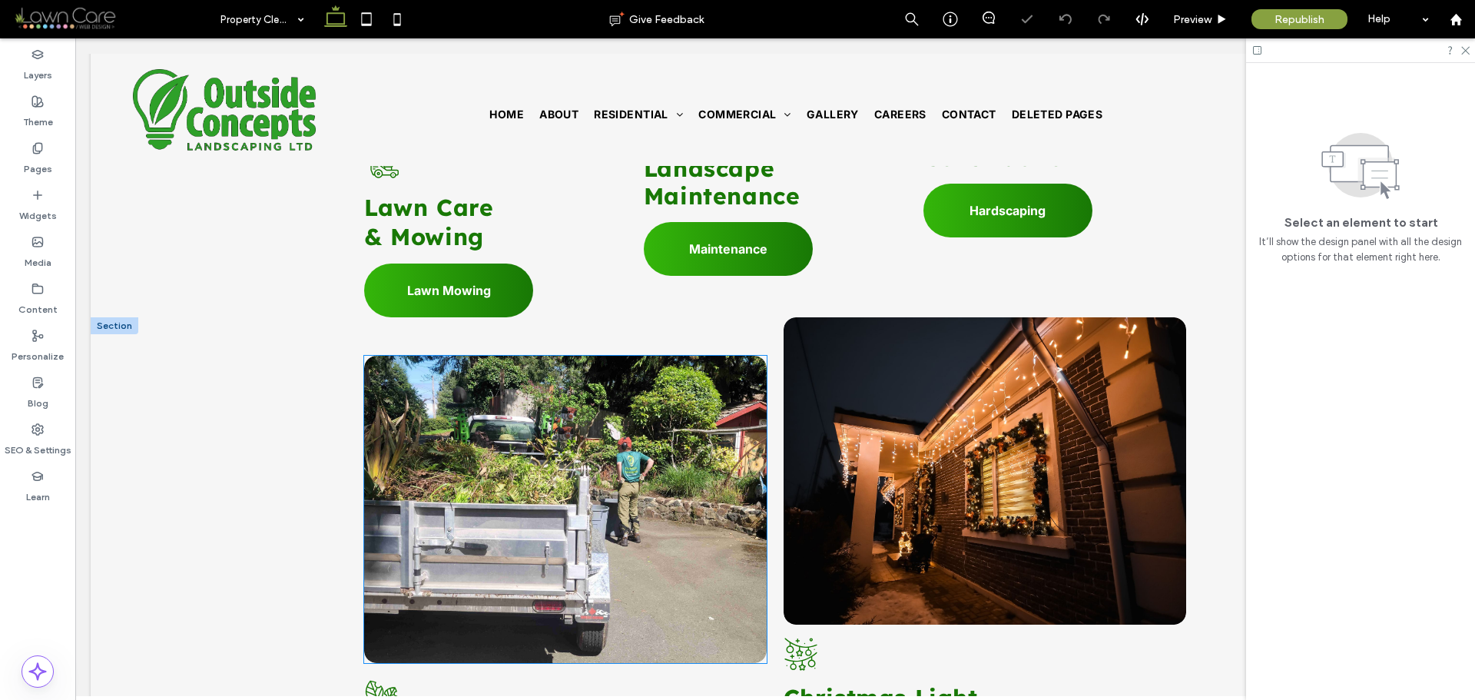
scroll to position [1767, 0]
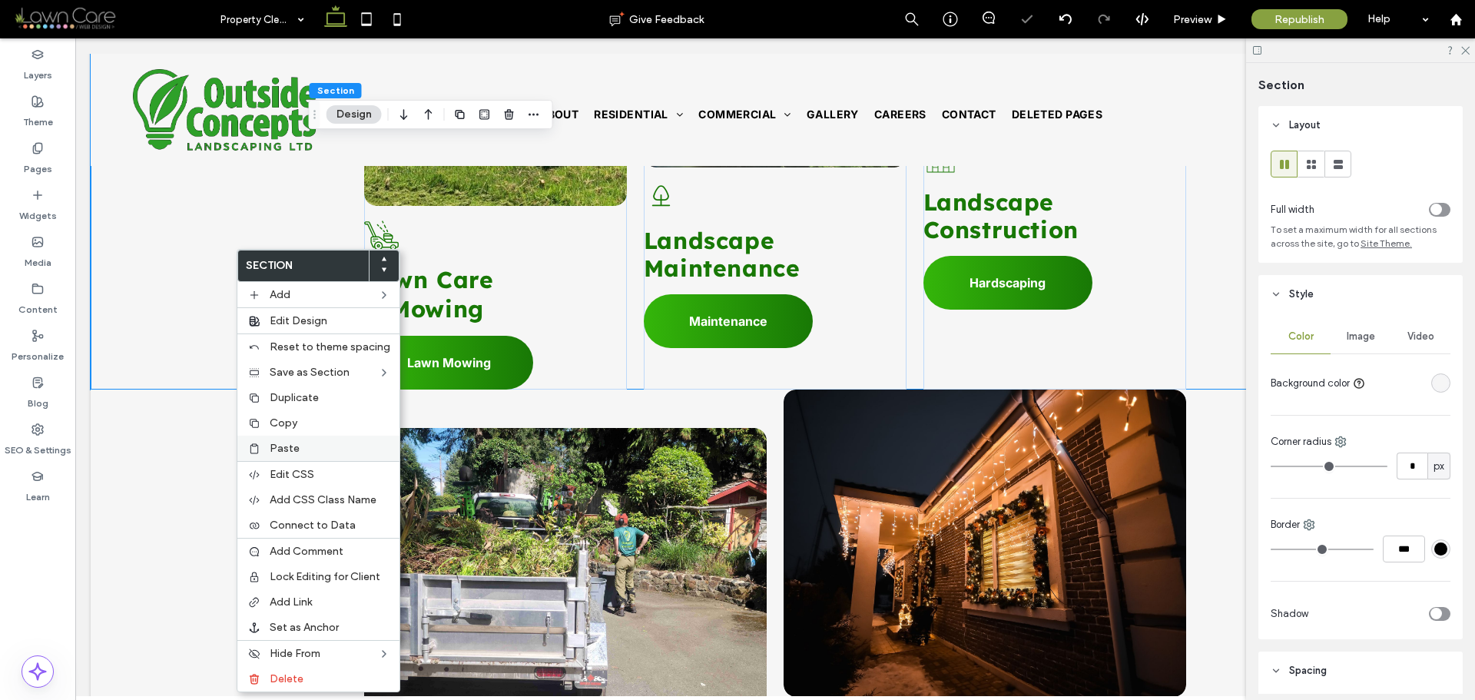
click at [289, 452] on span "Paste" at bounding box center [285, 448] width 30 height 13
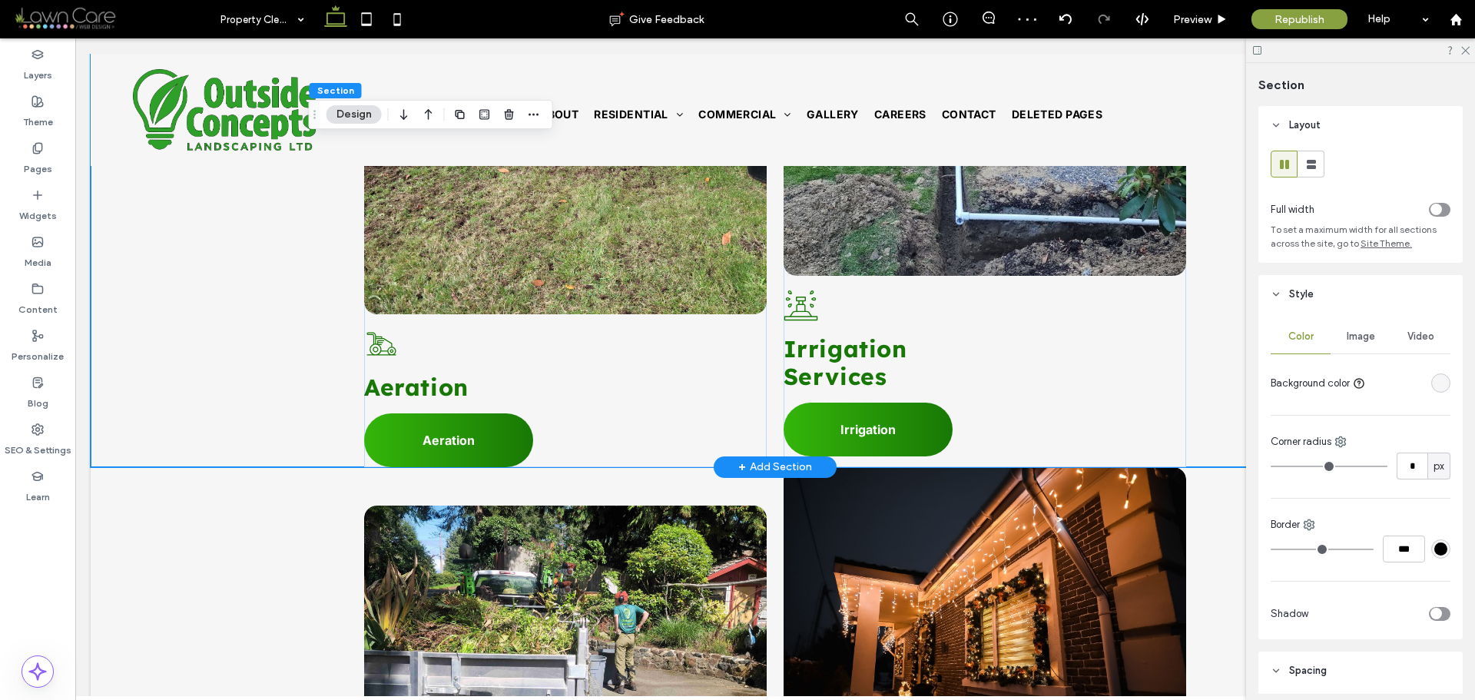
scroll to position [2228, 0]
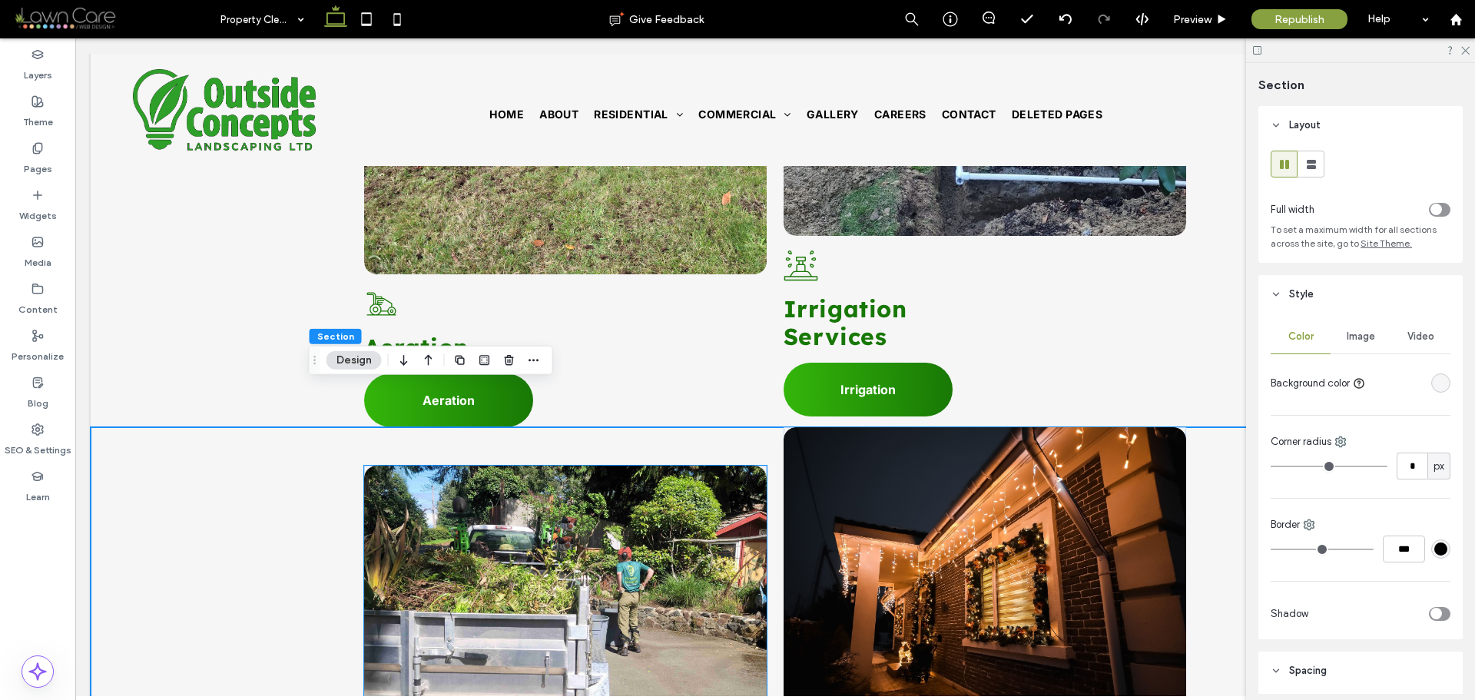
click at [478, 460] on link at bounding box center [565, 619] width 427 height 326
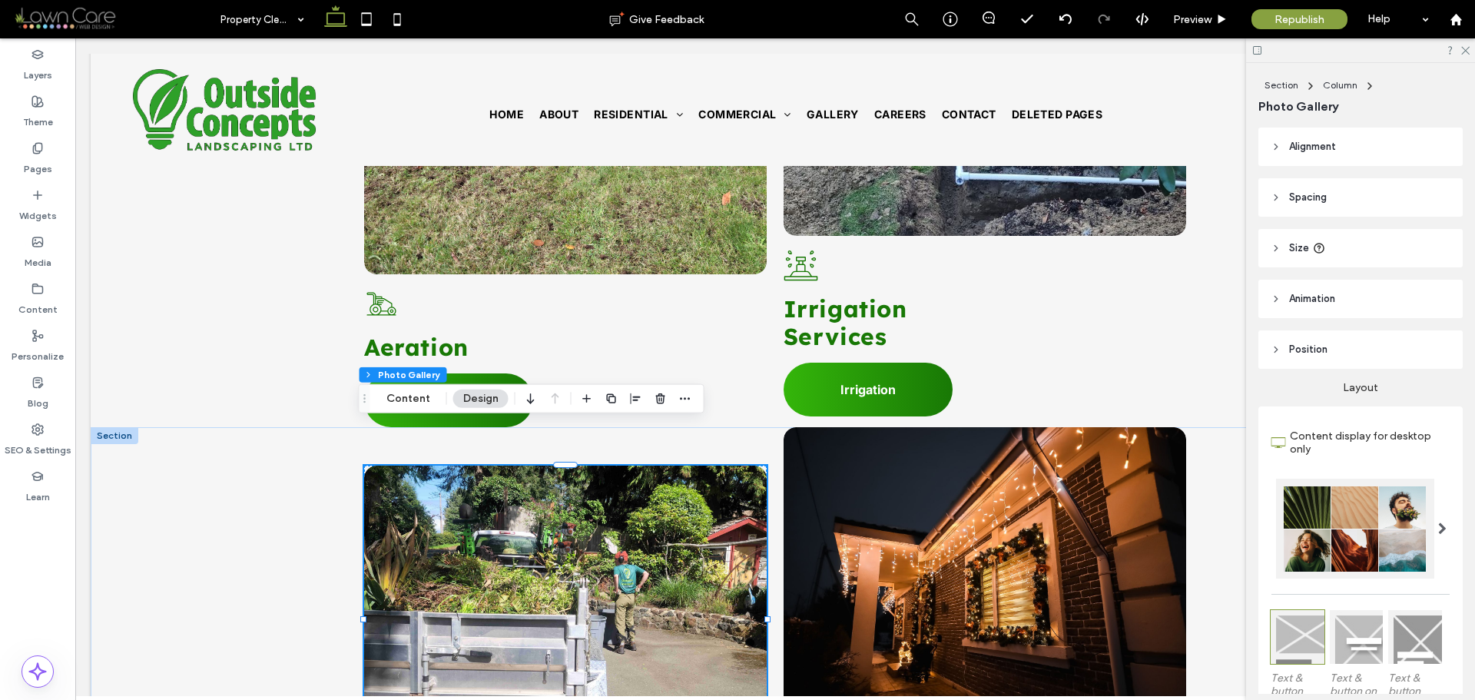
click at [1357, 206] on header "Spacing" at bounding box center [1360, 197] width 204 height 38
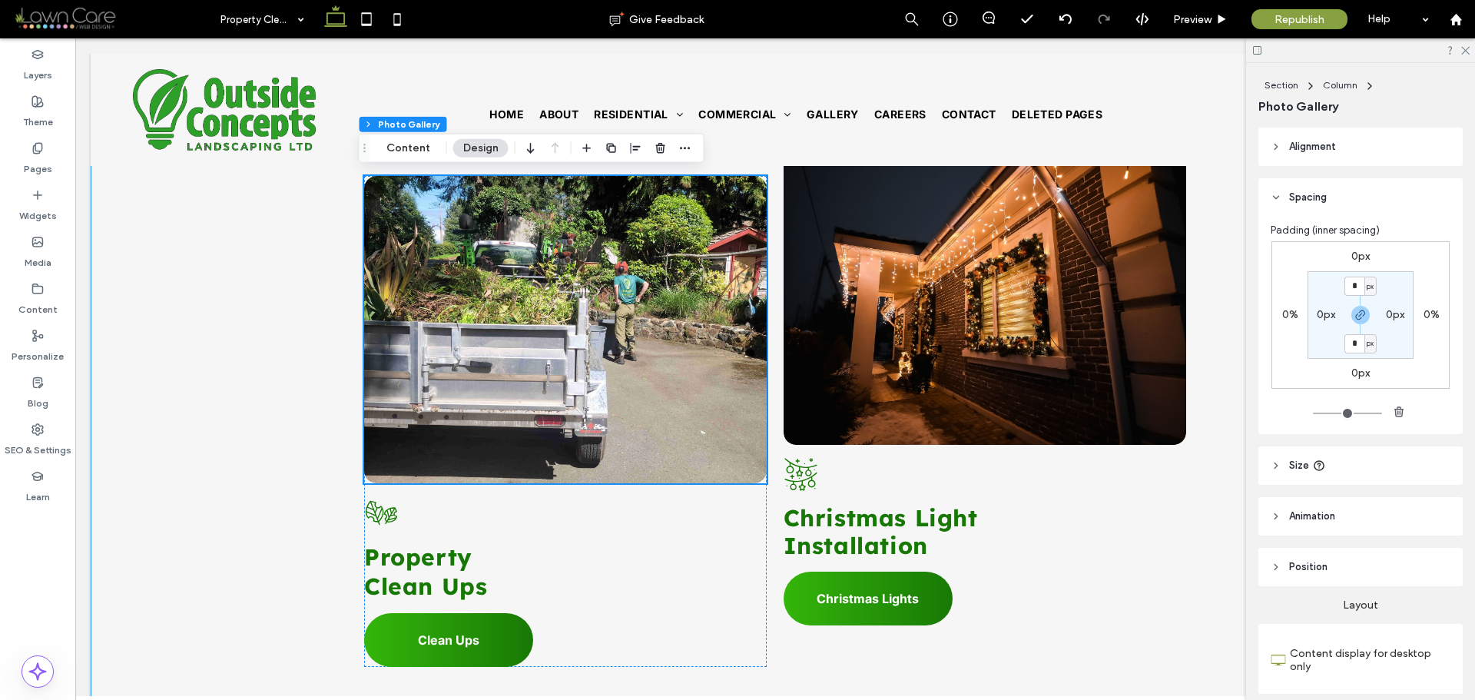
scroll to position [2535, 0]
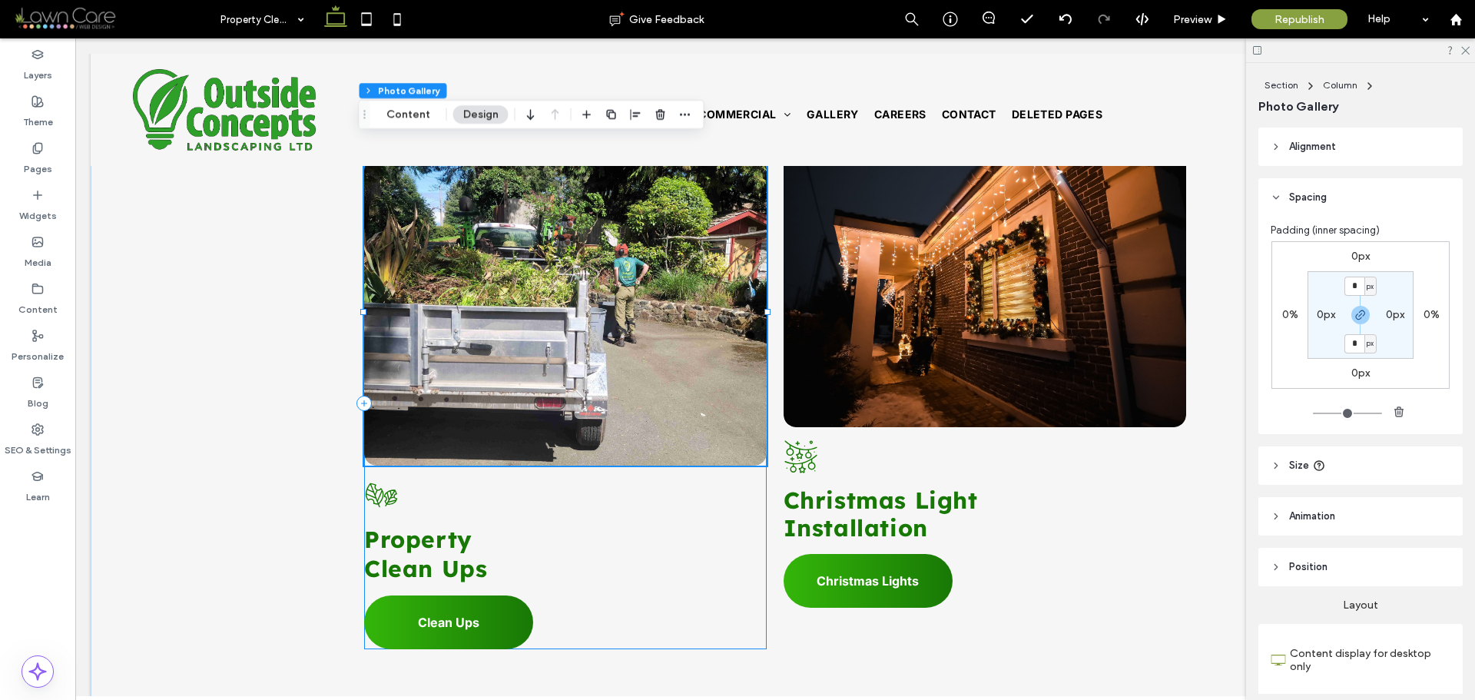
click at [661, 433] on div "Button A black and white drawing of three leaves on a white background. Propert…" at bounding box center [565, 403] width 403 height 491
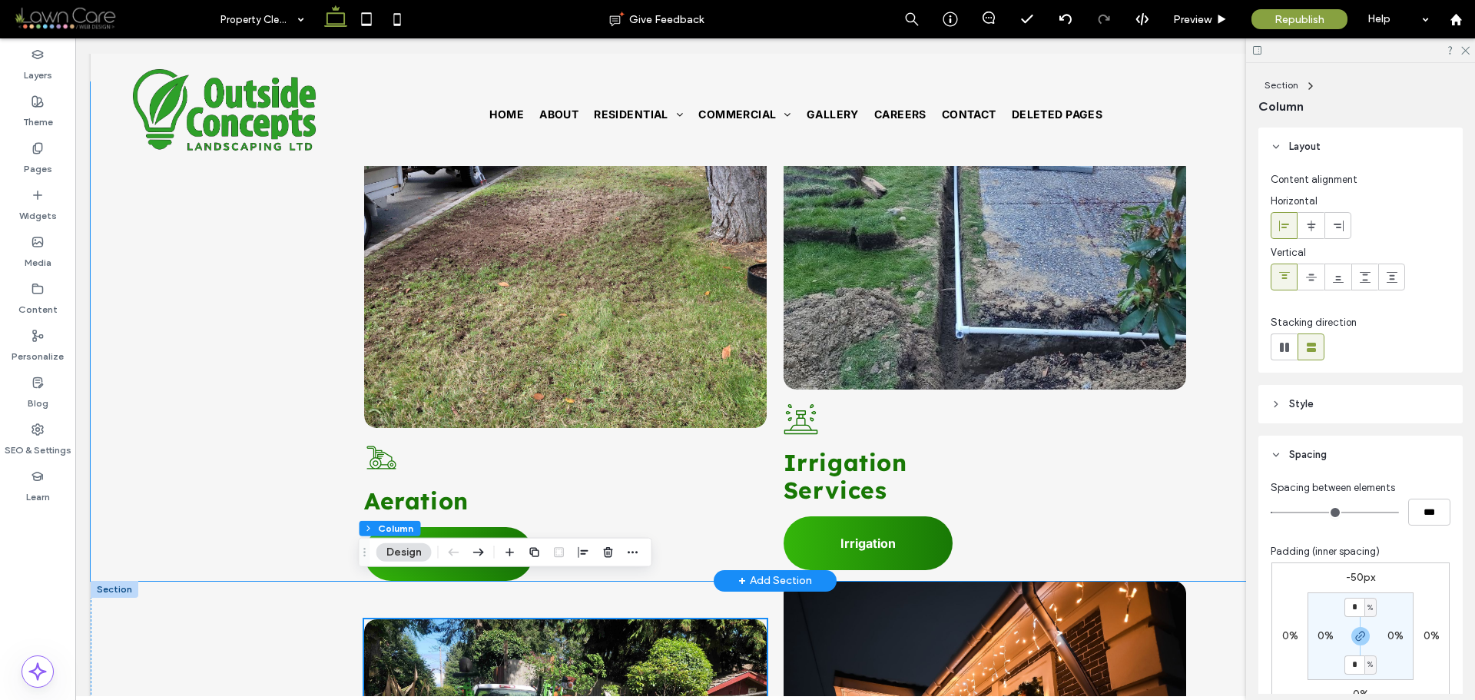
click at [160, 348] on div "Button A black and white drawing of a wheelchair on a white background. Aeratio…" at bounding box center [775, 331] width 1369 height 499
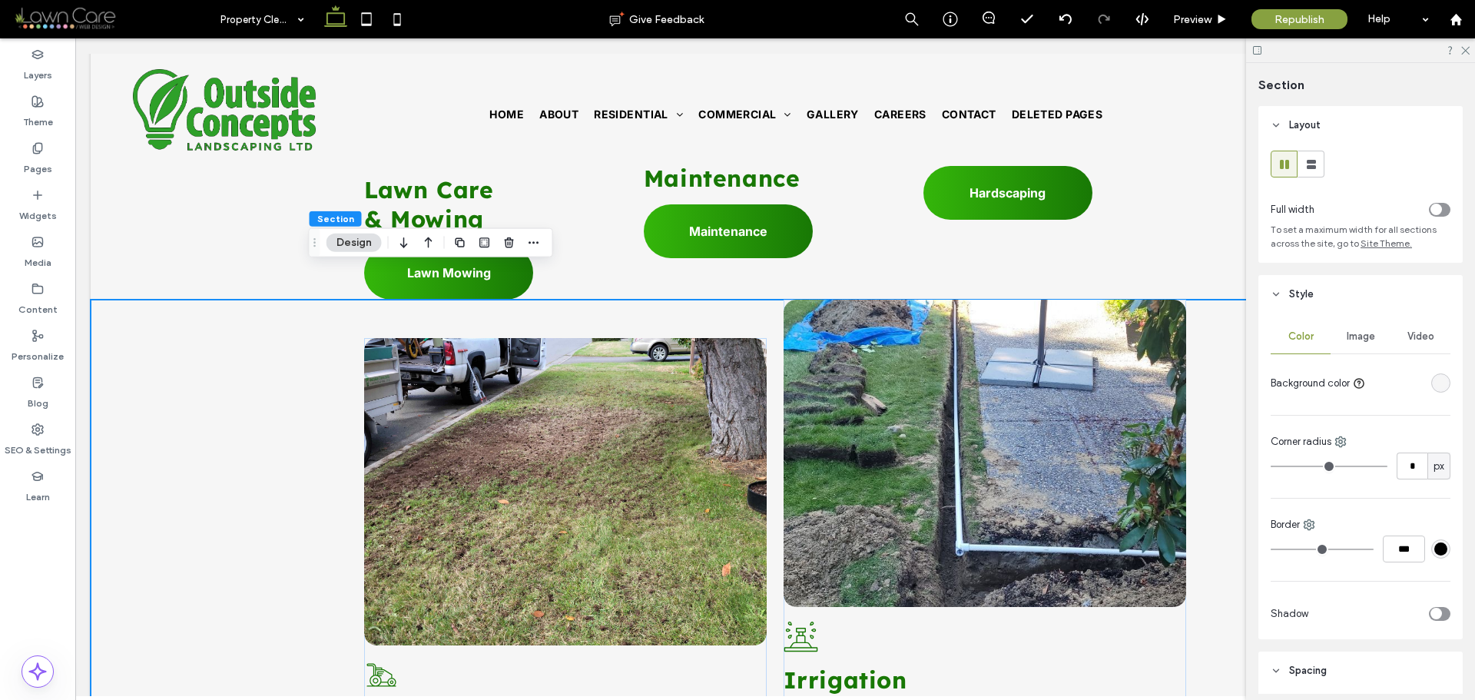
scroll to position [1844, 0]
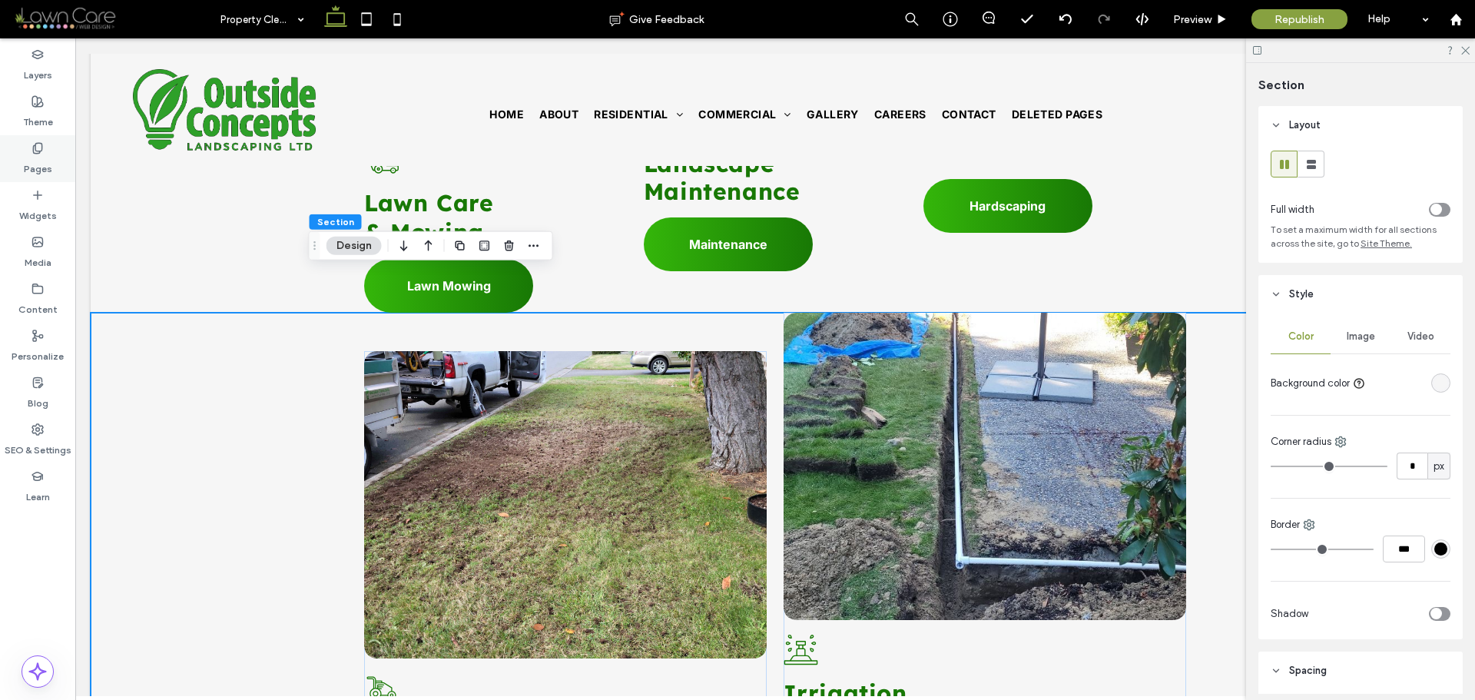
click at [39, 143] on use at bounding box center [37, 148] width 8 height 10
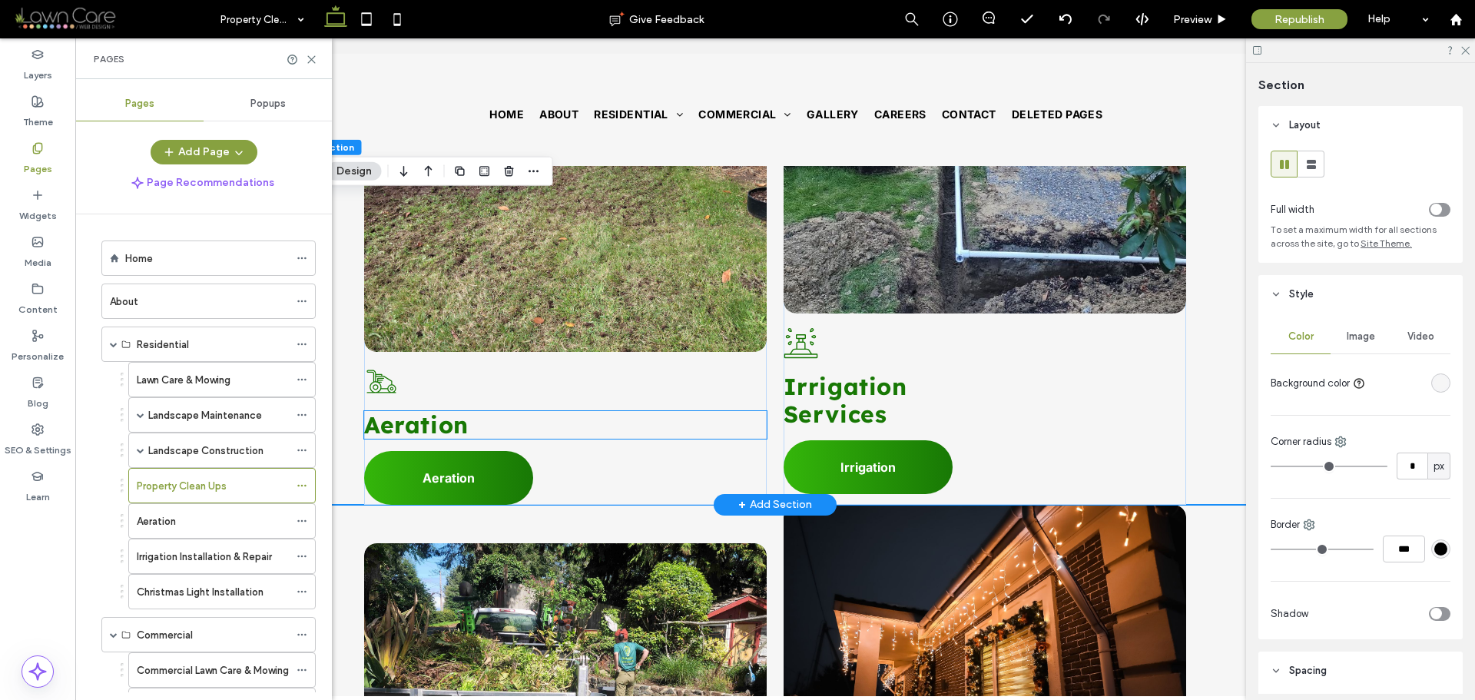
scroll to position [2151, 0]
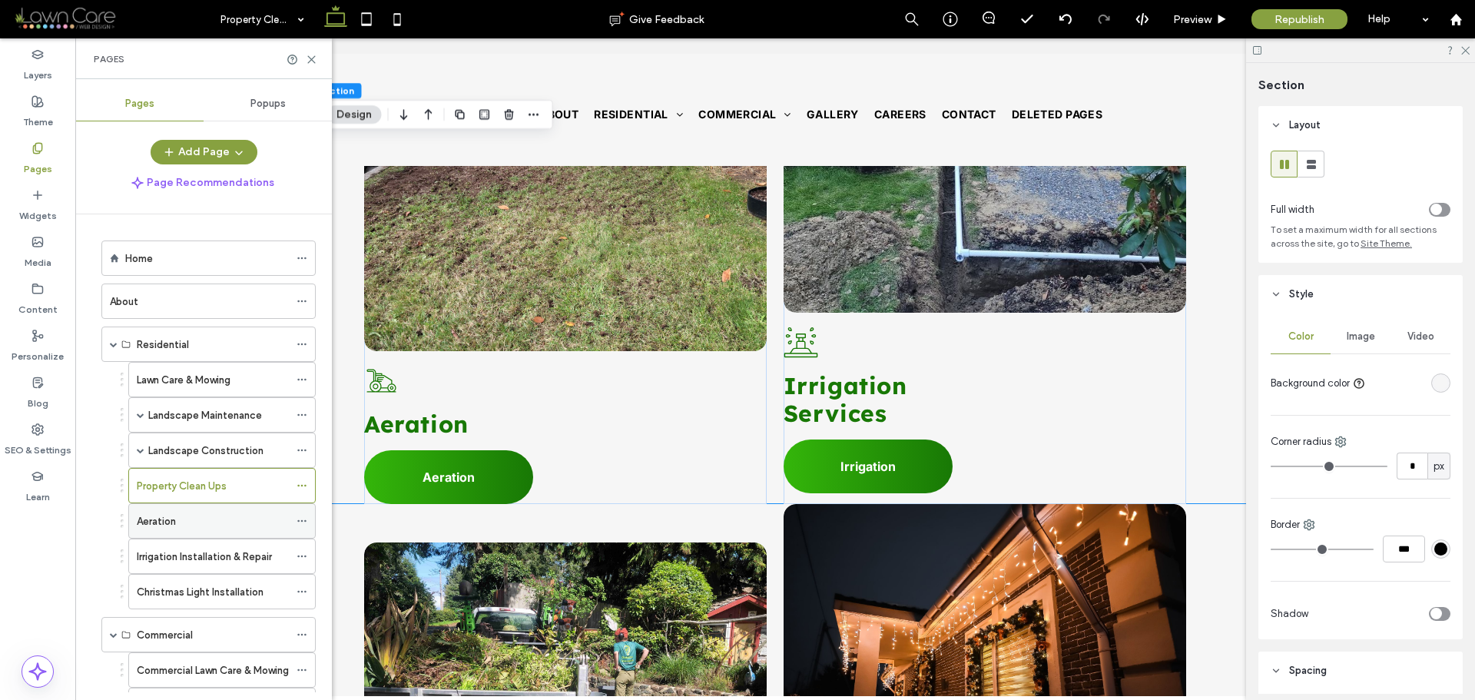
click at [194, 514] on div "Aeration" at bounding box center [213, 521] width 152 height 16
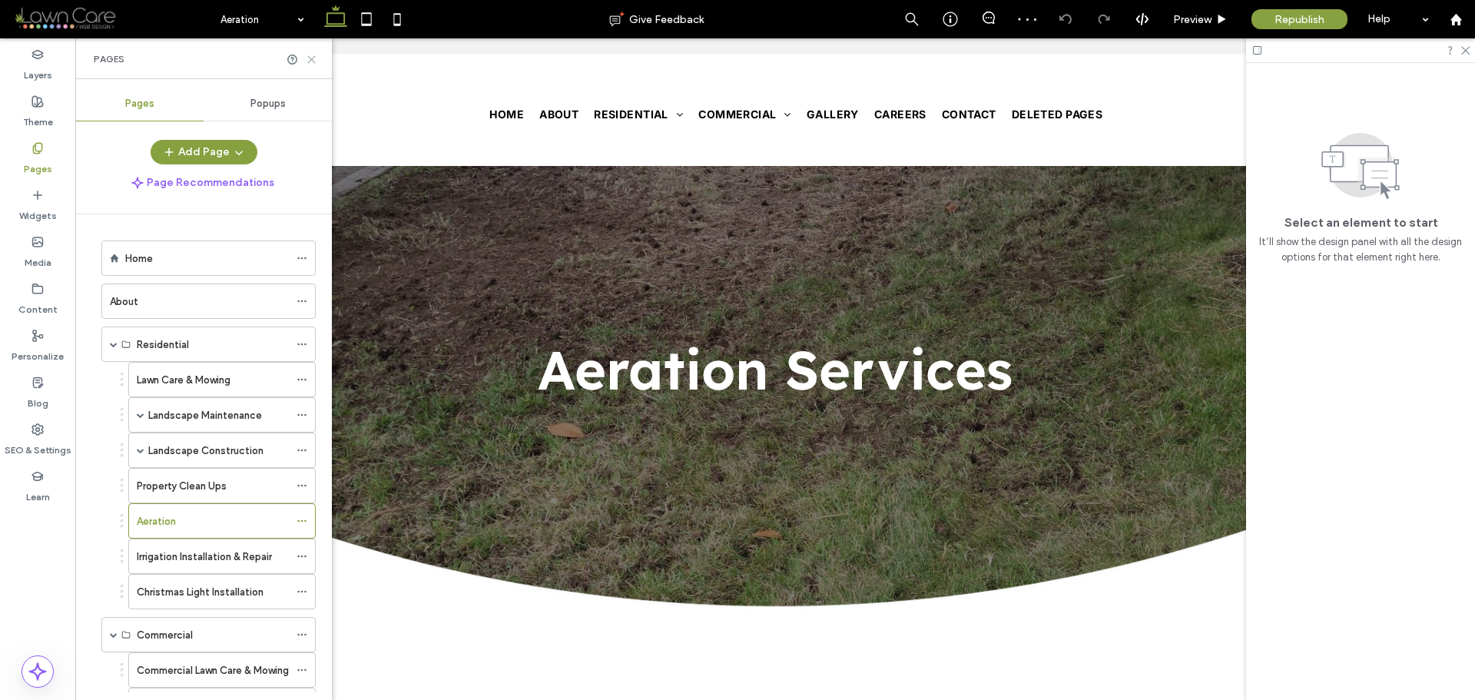
click at [316, 56] on icon at bounding box center [312, 60] width 12 height 12
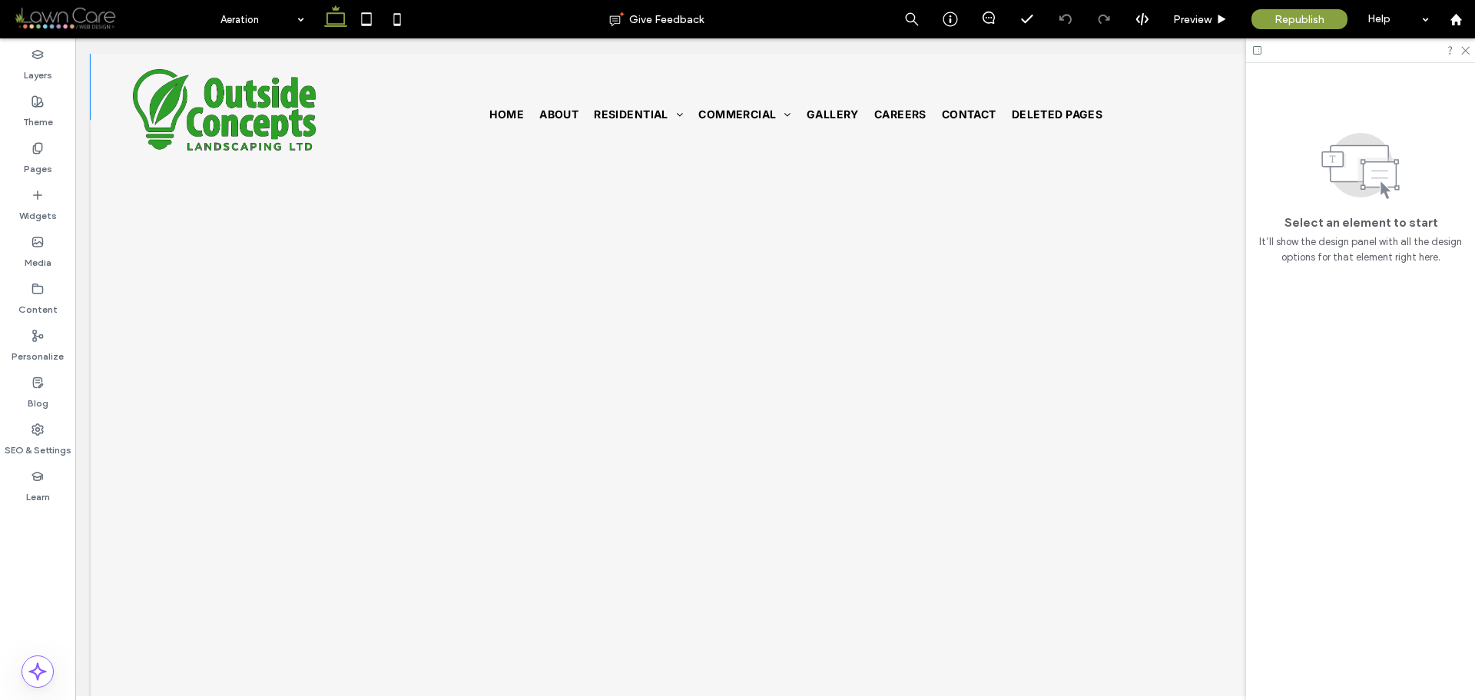
scroll to position [2074, 0]
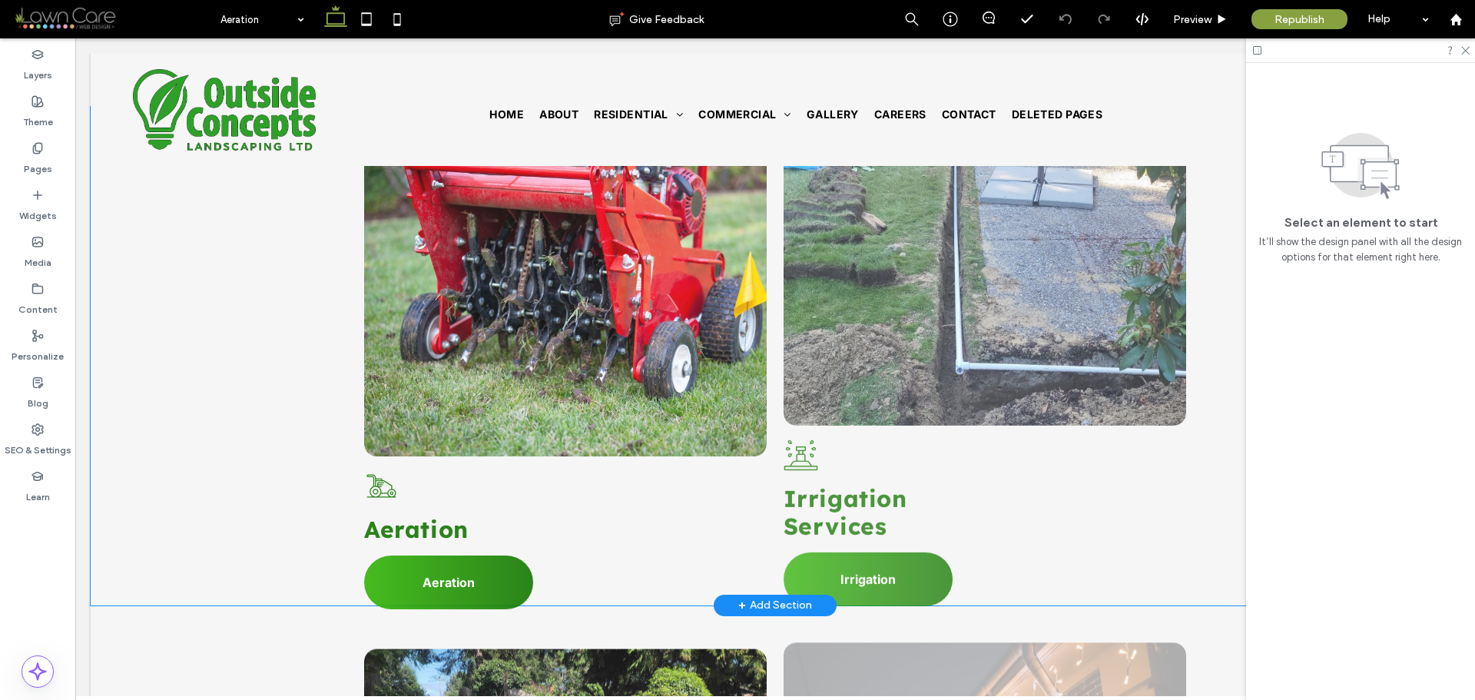
click at [196, 345] on div "Button A black and white drawing of a wheelchair on a white background. Aeratio…" at bounding box center [775, 356] width 1369 height 499
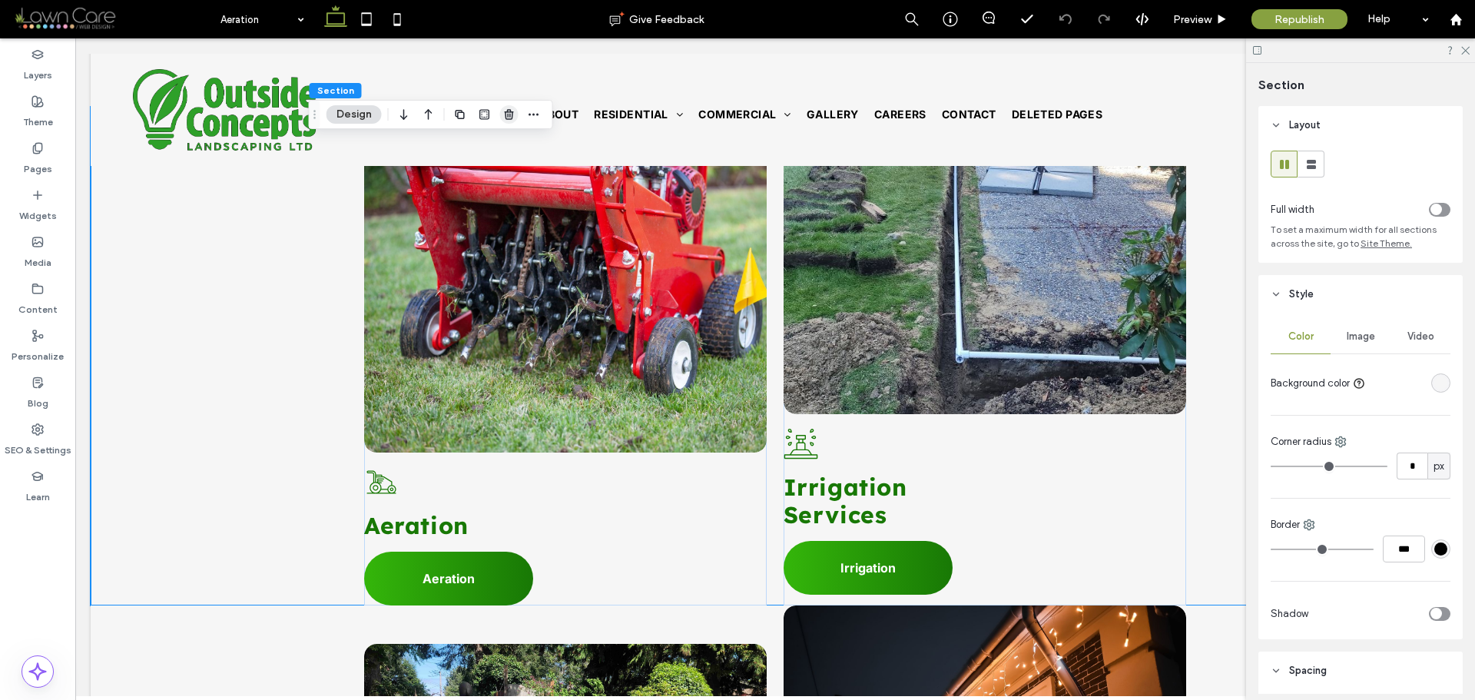
click at [511, 105] on span "button" at bounding box center [509, 114] width 18 height 18
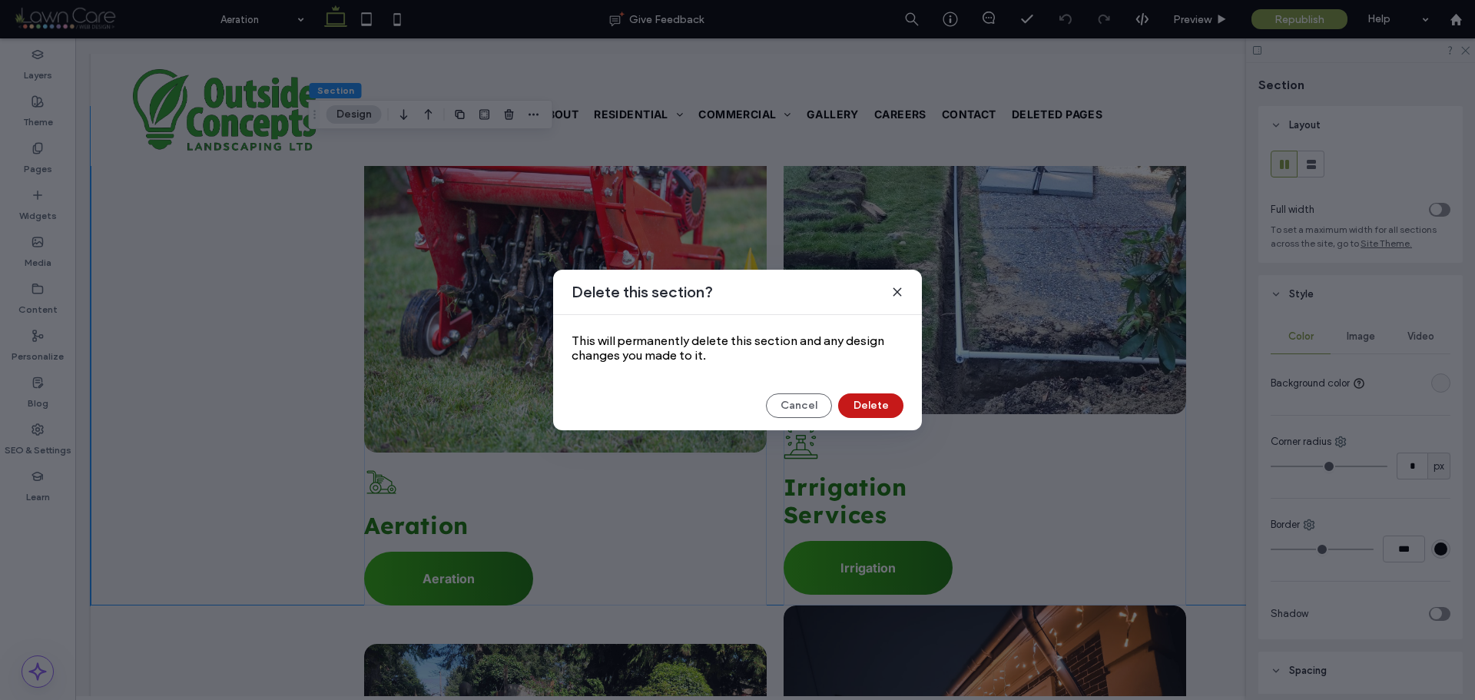
click at [854, 397] on button "Delete" at bounding box center [870, 405] width 65 height 25
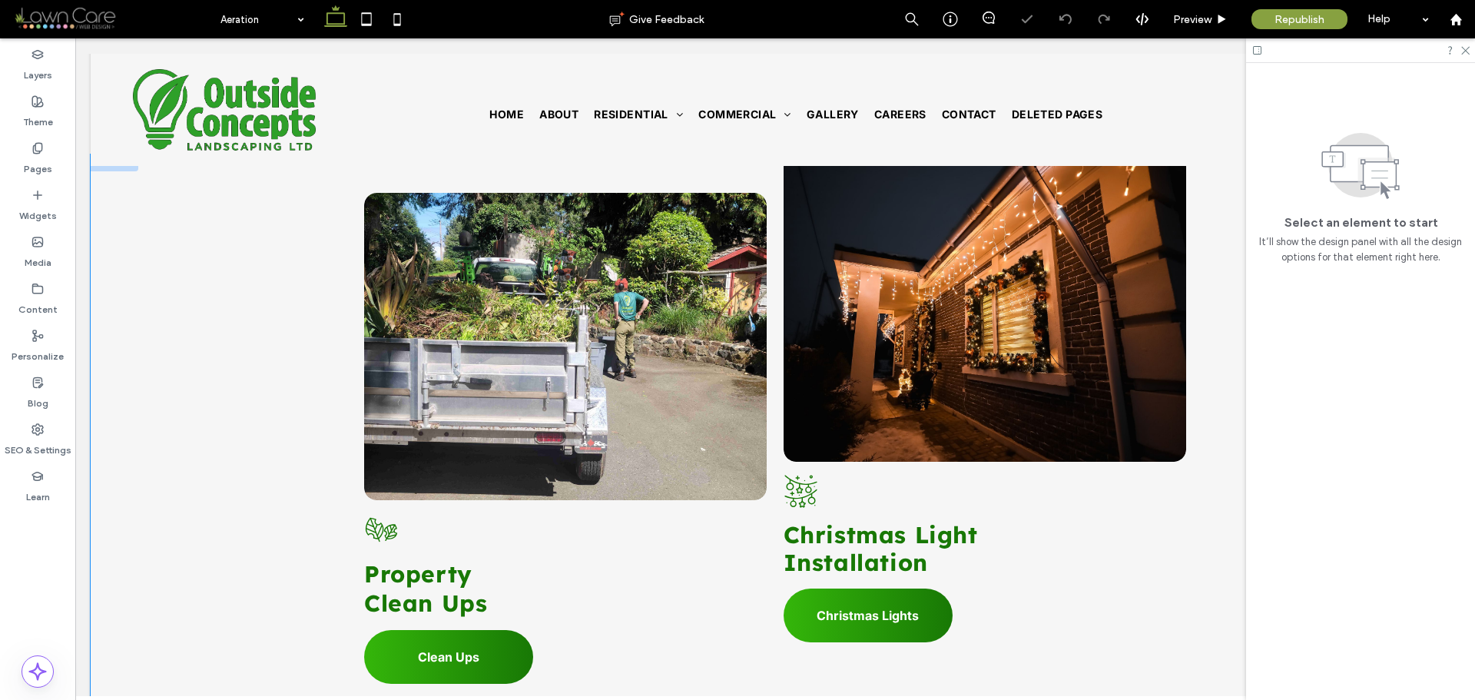
scroll to position [1844, 0]
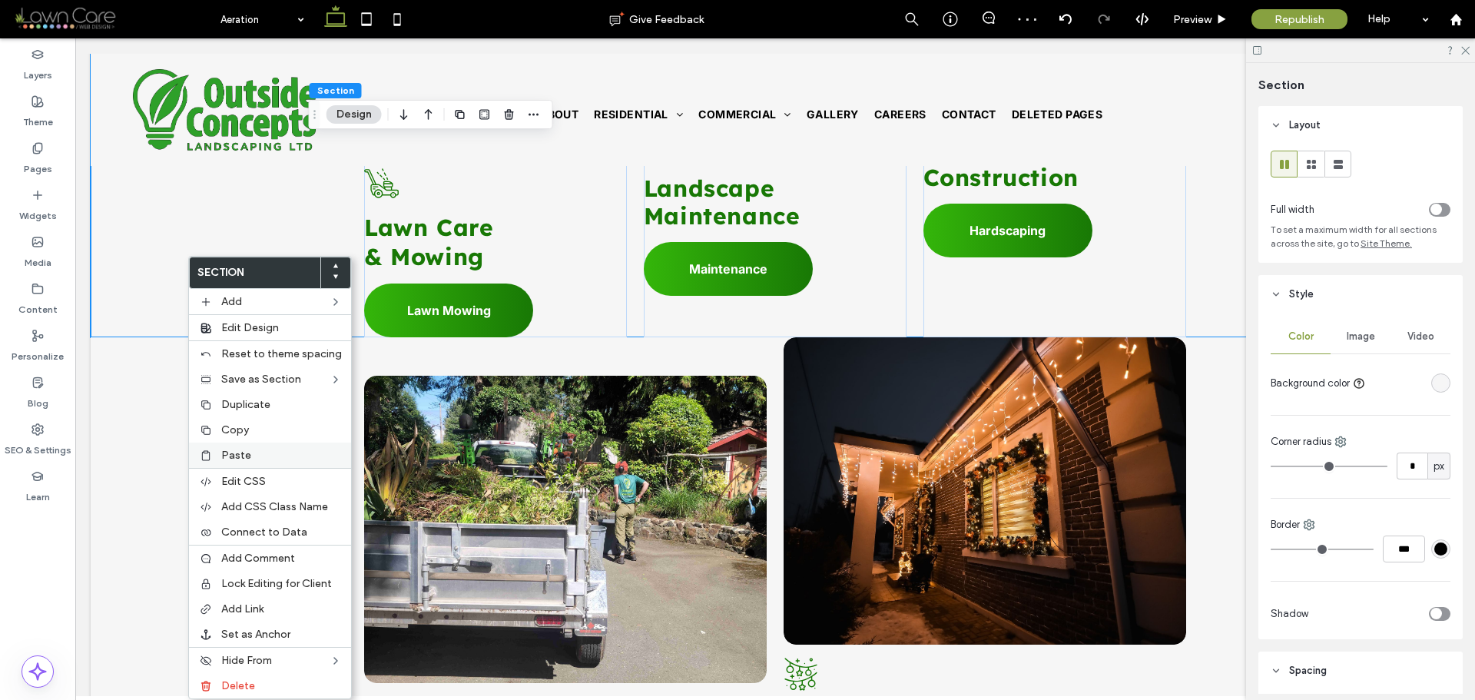
click at [244, 452] on span "Paste" at bounding box center [236, 455] width 30 height 13
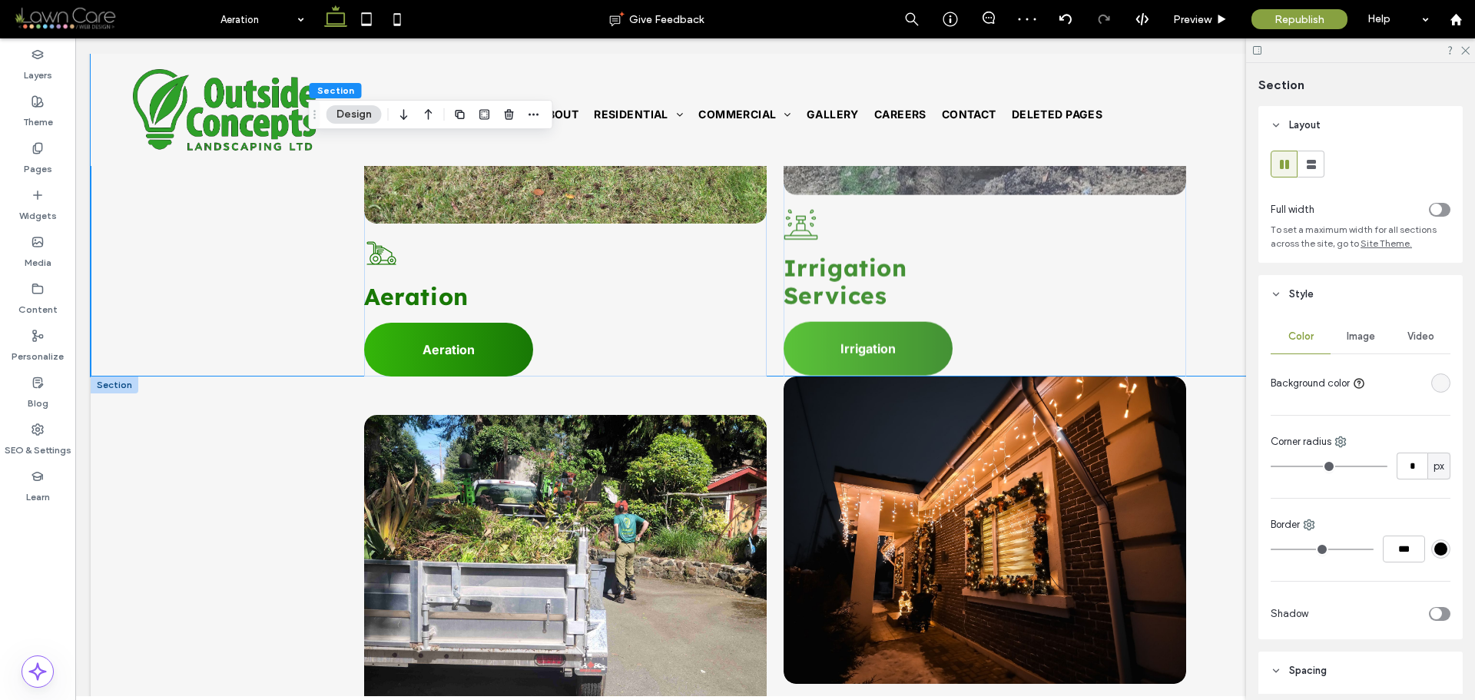
scroll to position [2305, 0]
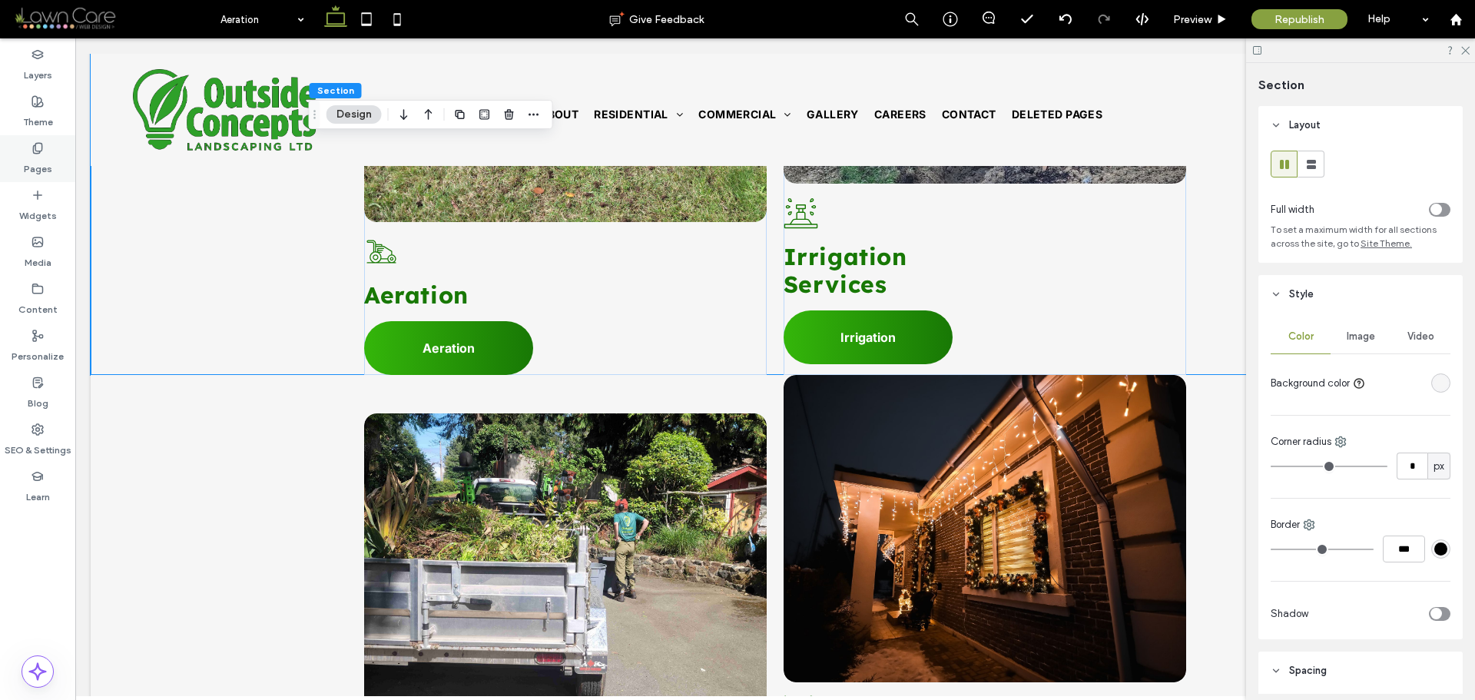
click at [61, 153] on div "Pages" at bounding box center [37, 158] width 75 height 47
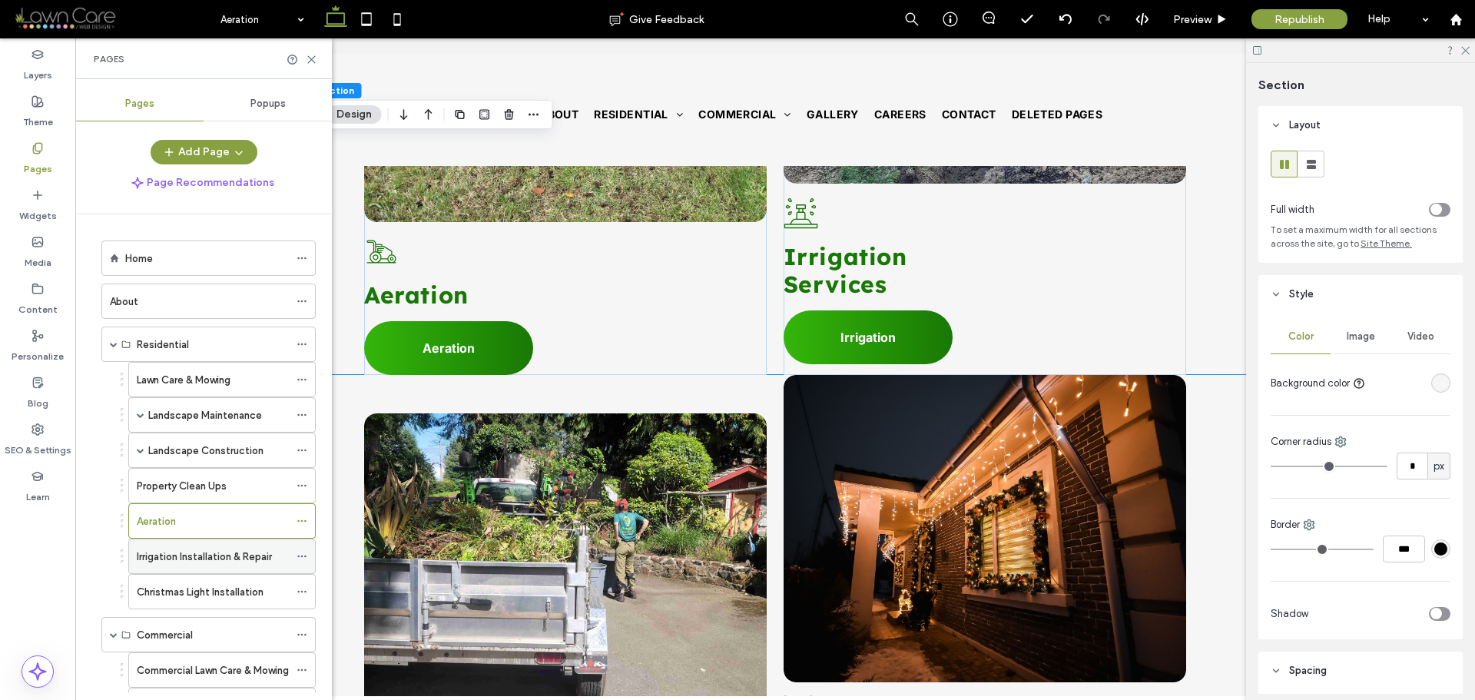
click at [177, 557] on label "Irrigation Installation & Repair" at bounding box center [204, 556] width 135 height 27
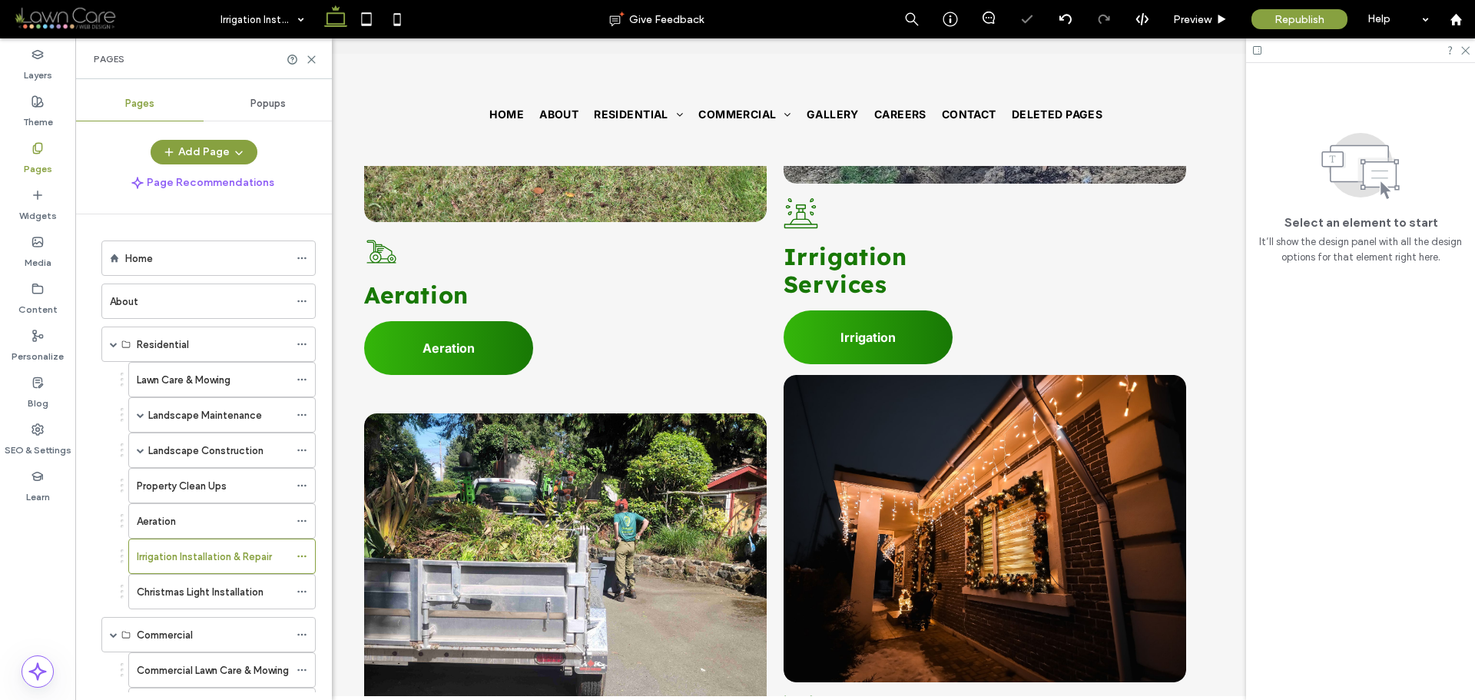
click at [313, 67] on div "Pages" at bounding box center [203, 58] width 257 height 41
click at [315, 61] on icon at bounding box center [312, 60] width 12 height 12
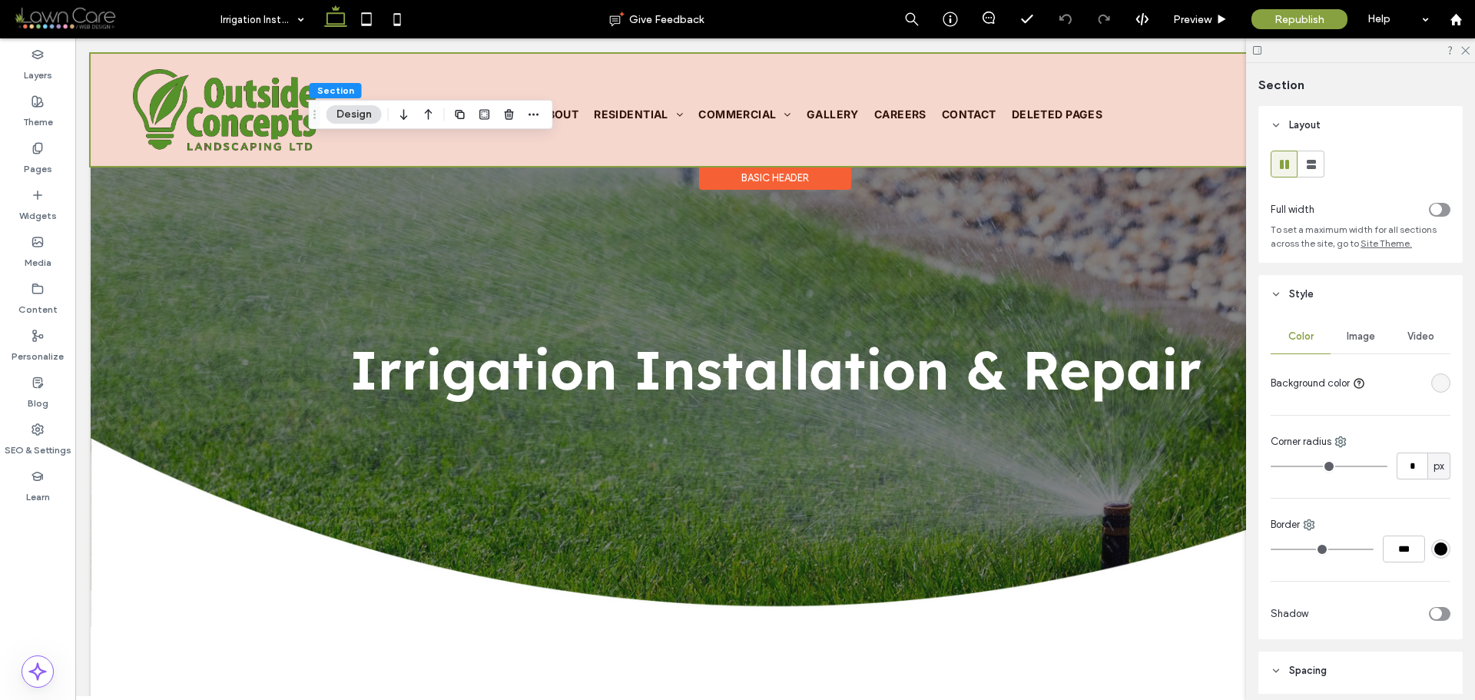
scroll to position [2228, 0]
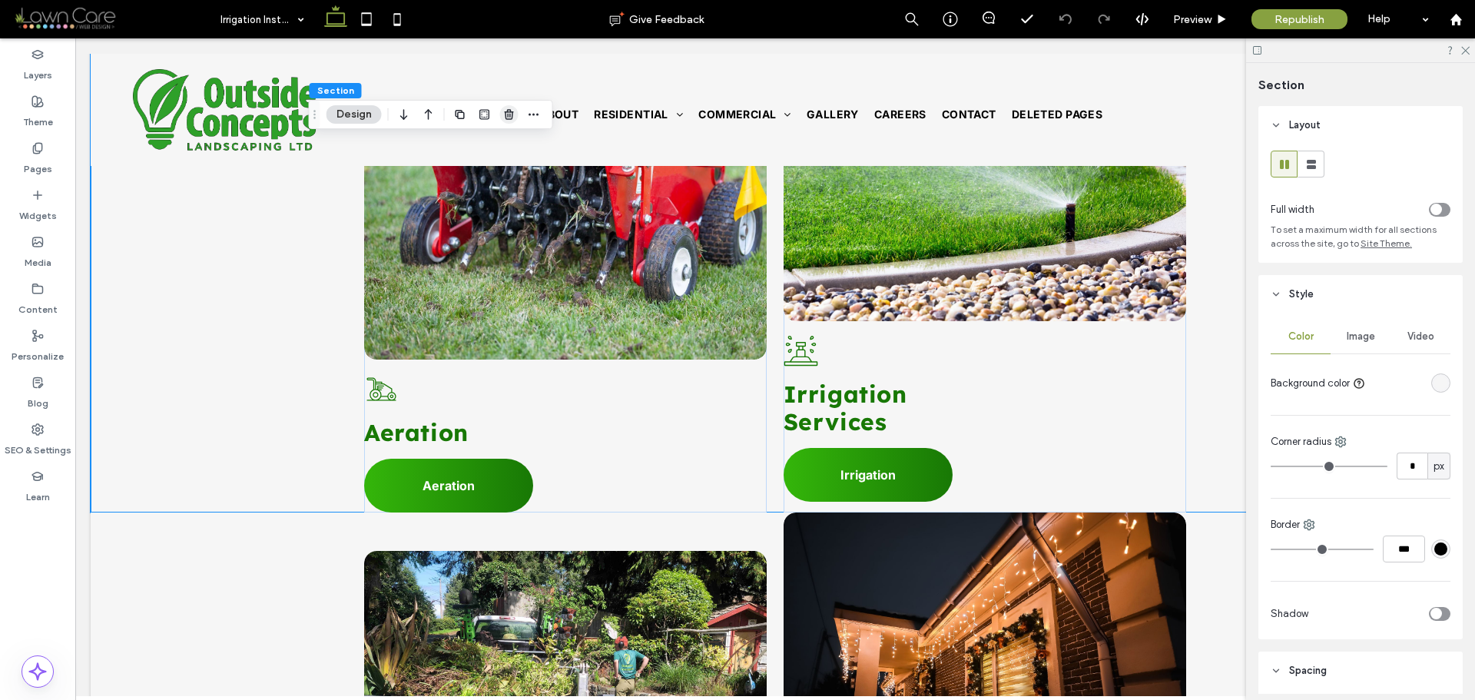
click at [503, 118] on icon "button" at bounding box center [509, 114] width 12 height 12
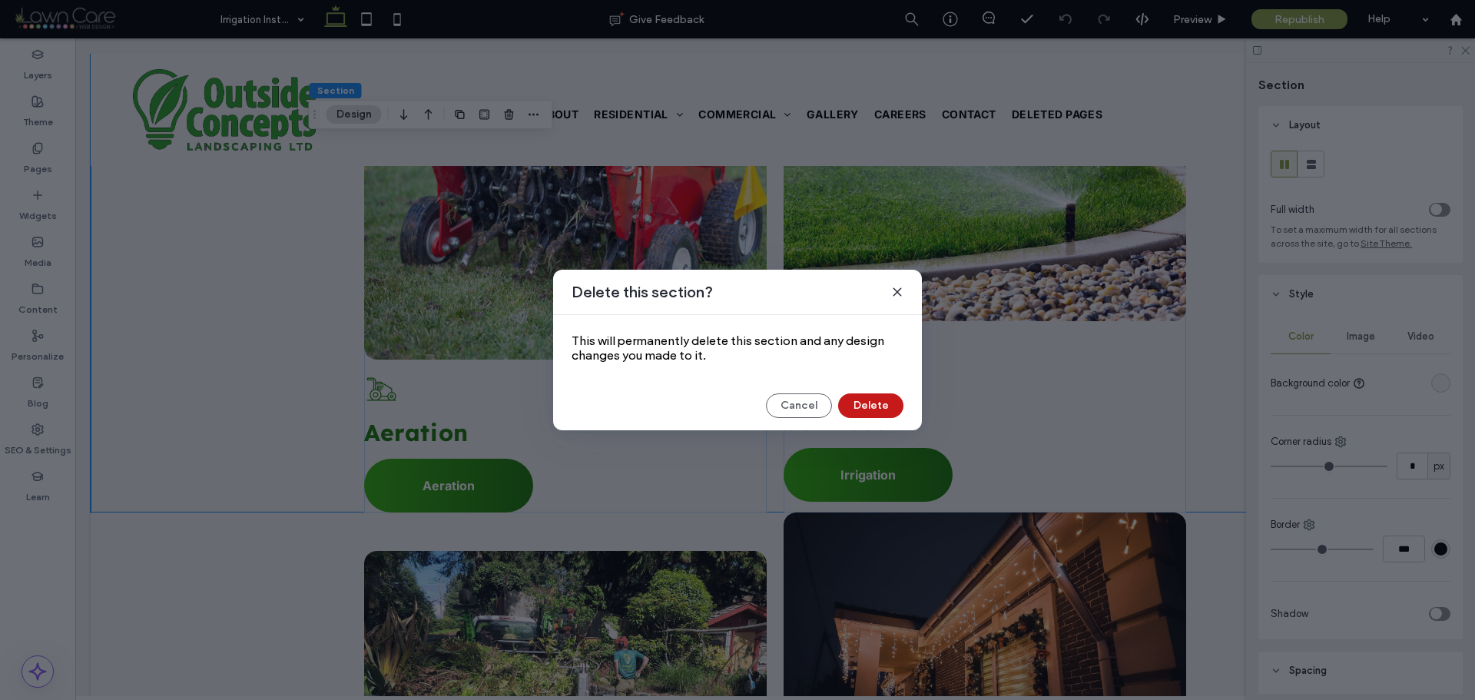
click at [857, 397] on button "Delete" at bounding box center [870, 405] width 65 height 25
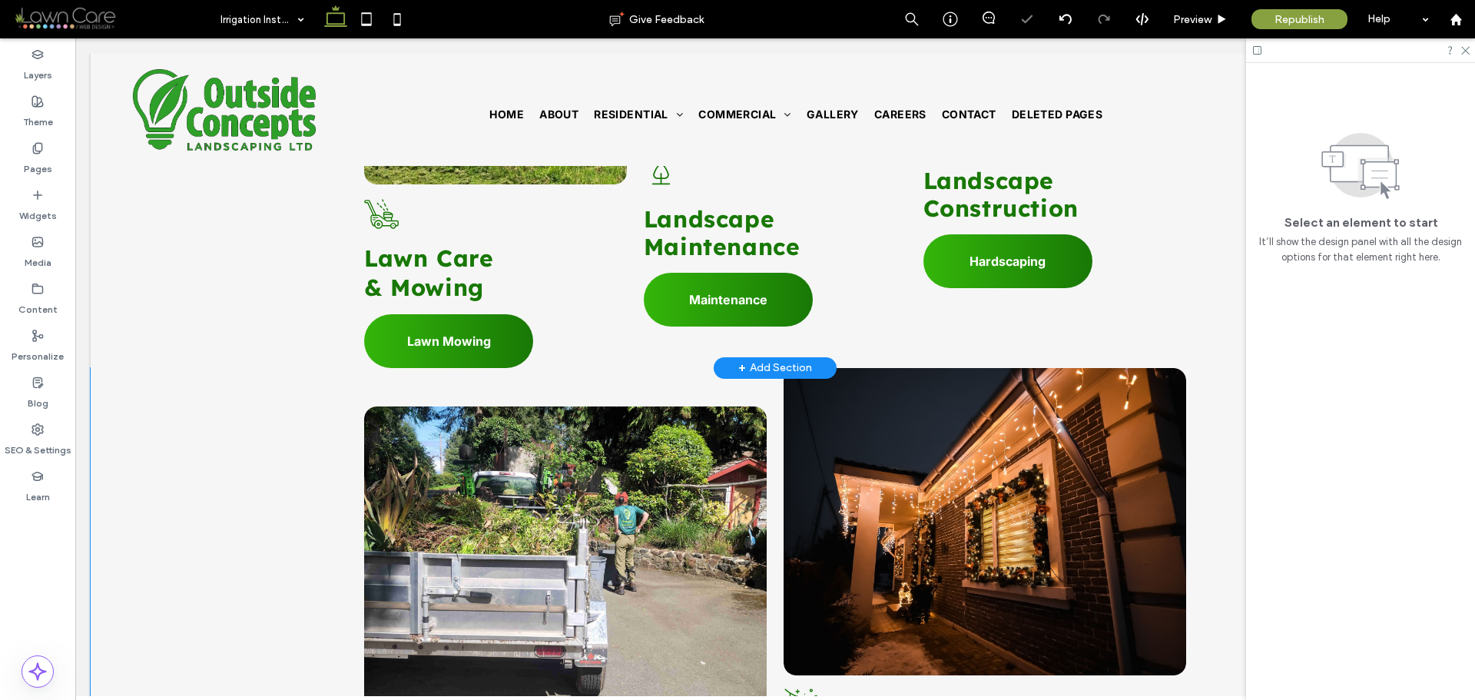
scroll to position [1690, 0]
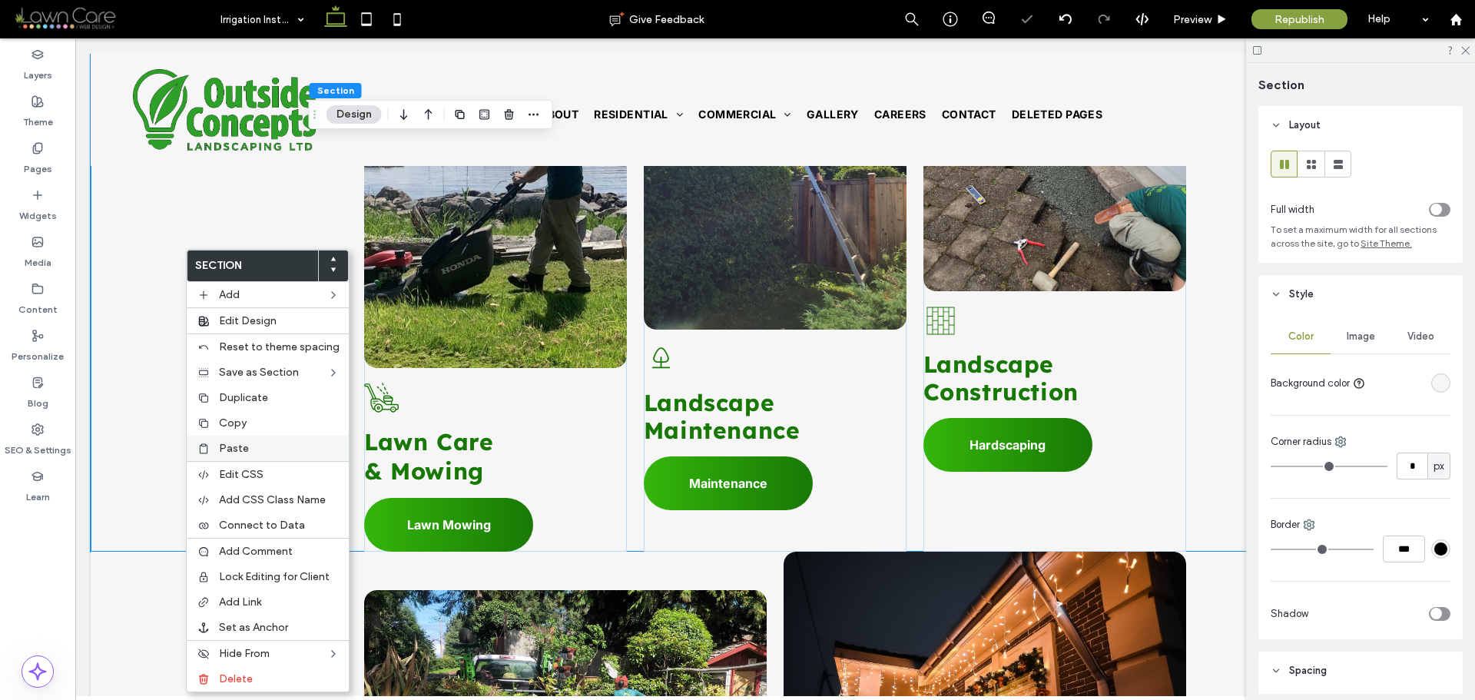
click at [247, 442] on span "Paste" at bounding box center [234, 448] width 30 height 13
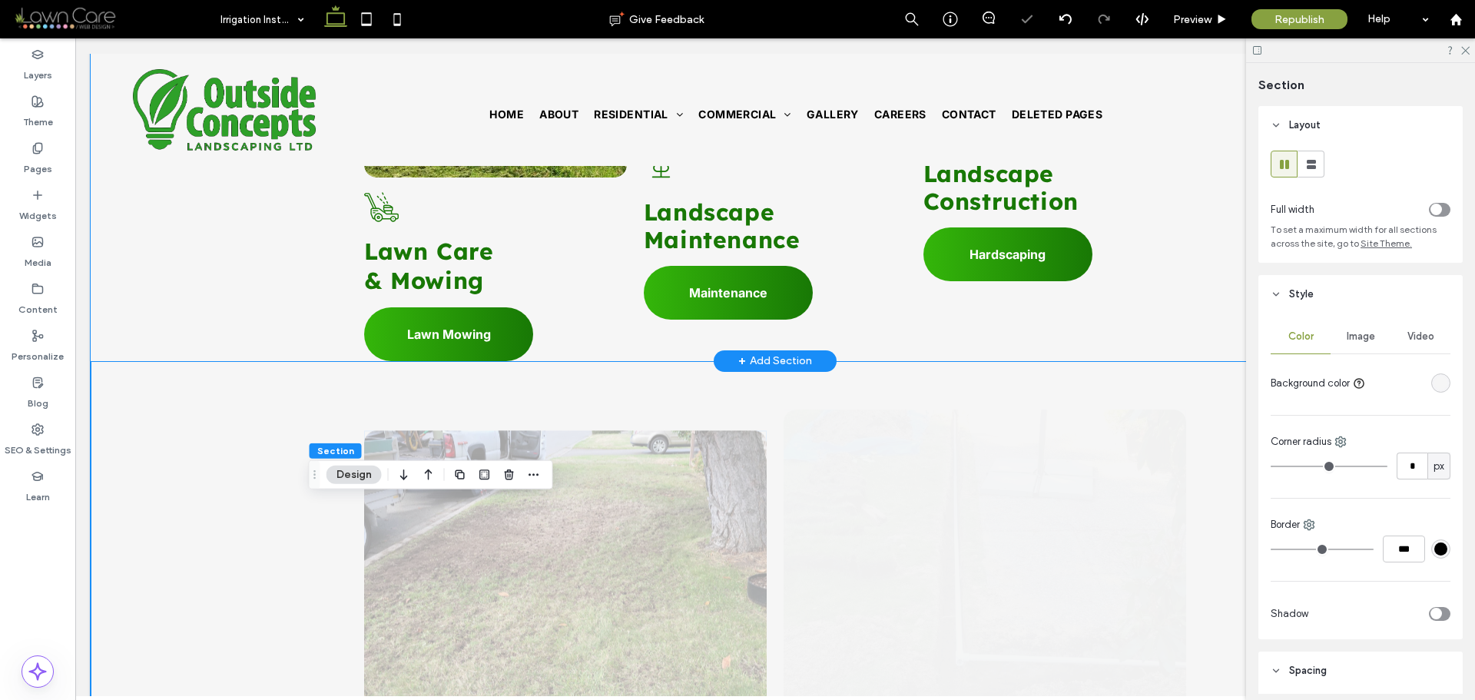
scroll to position [1997, 0]
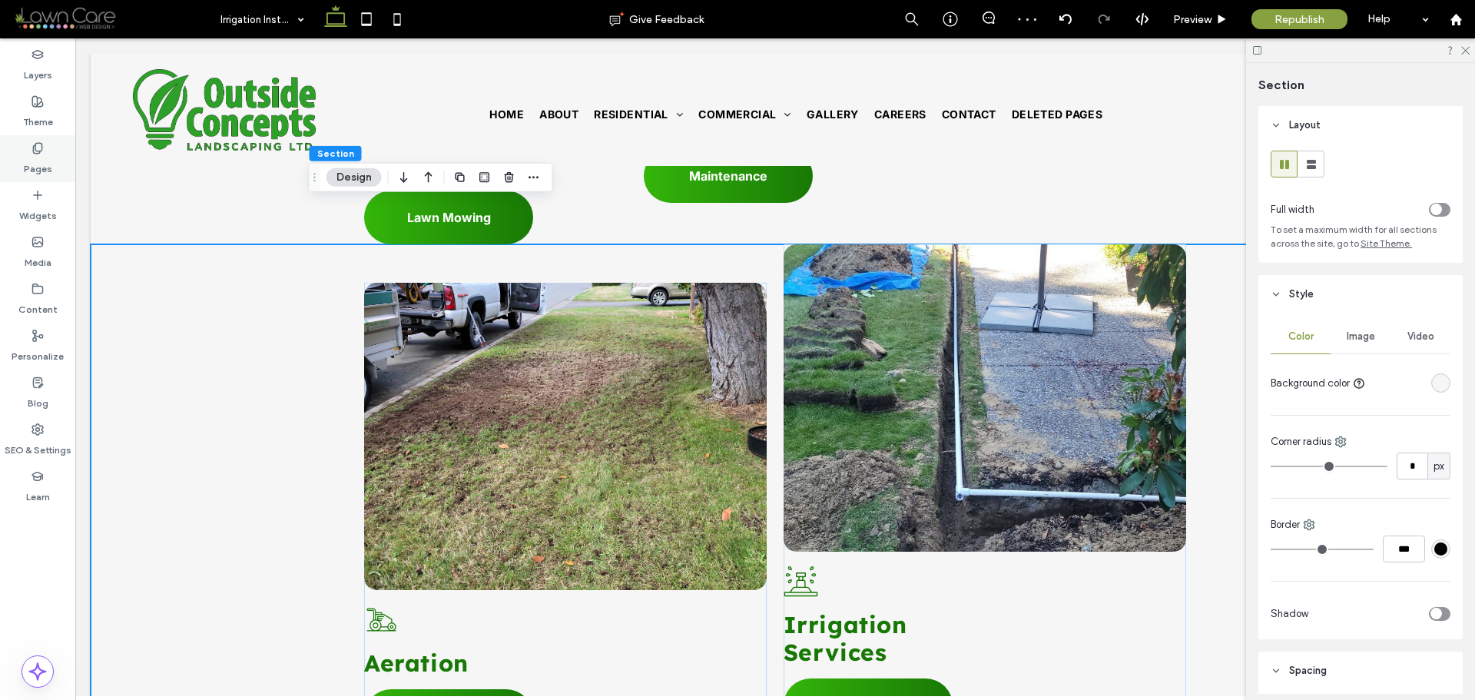
click at [53, 177] on div "Pages" at bounding box center [37, 158] width 75 height 47
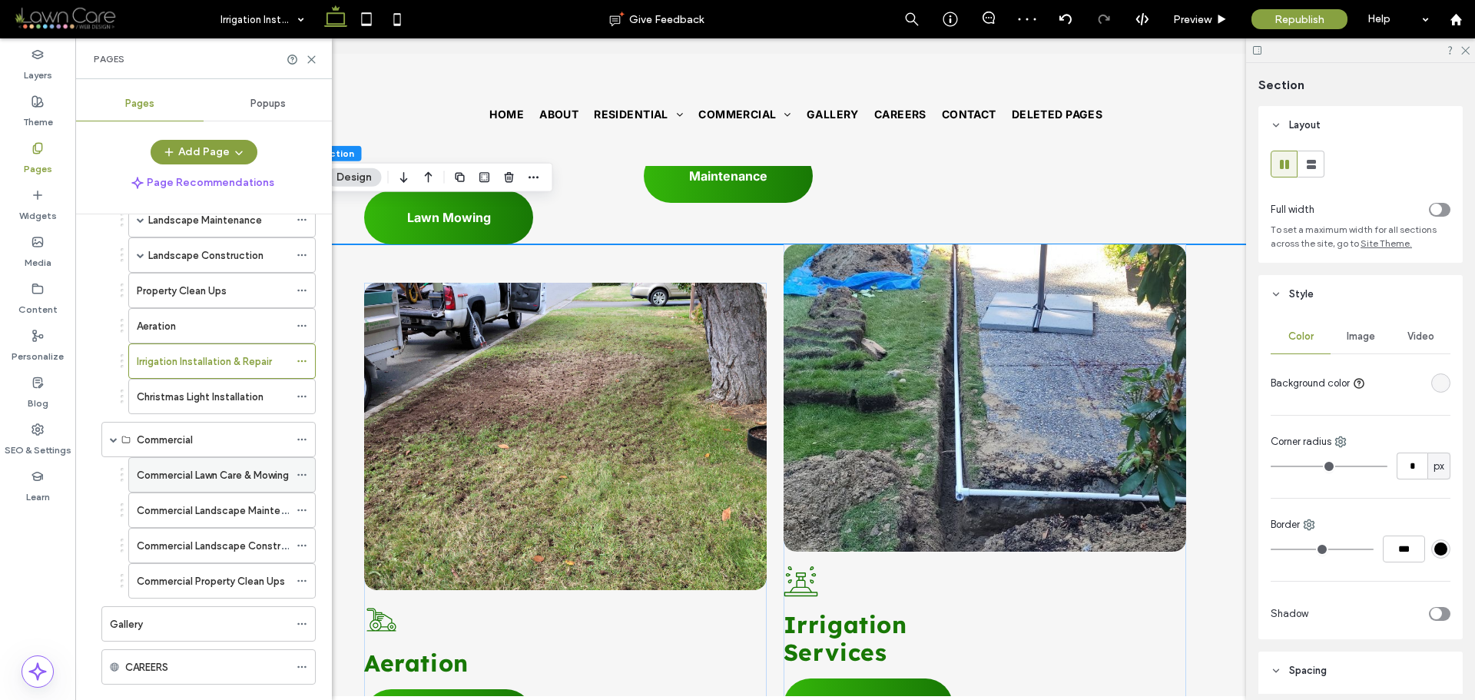
scroll to position [230, 0]
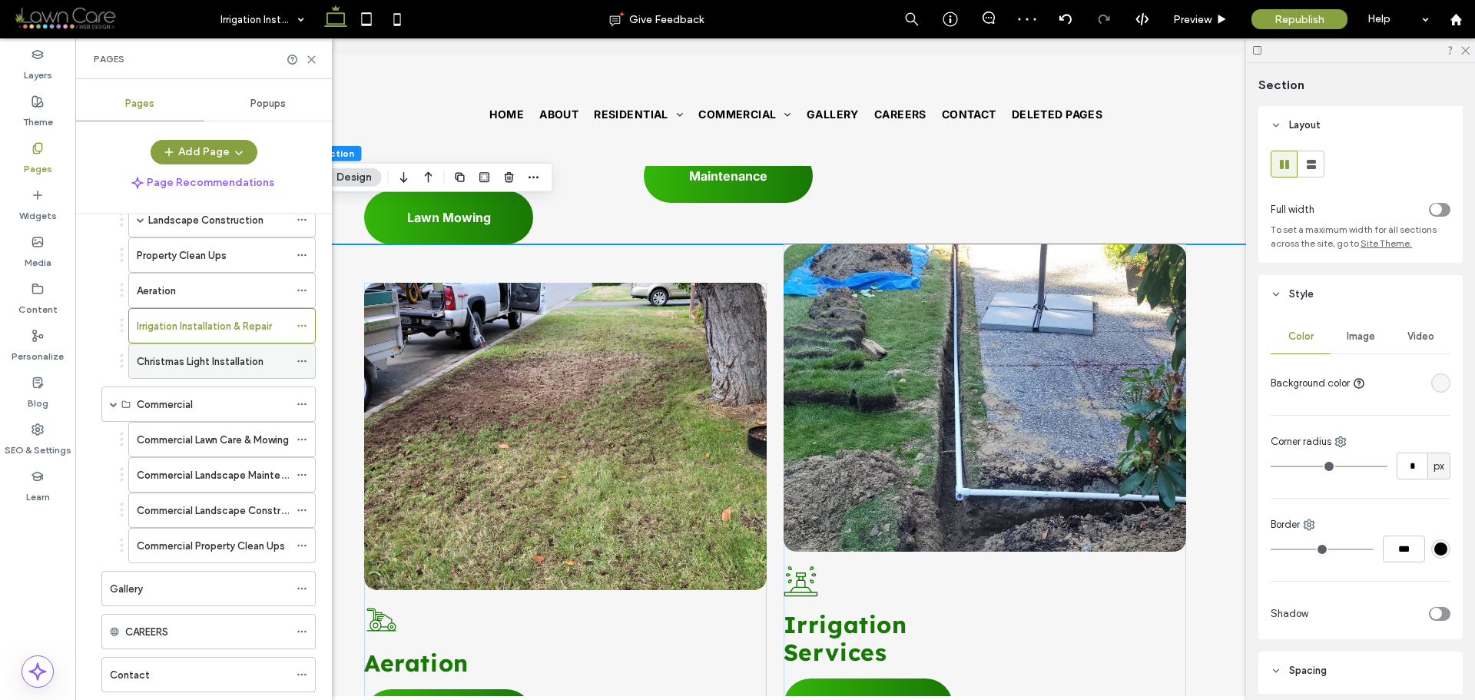
click at [214, 360] on label "Christmas Light Installation" at bounding box center [200, 361] width 127 height 27
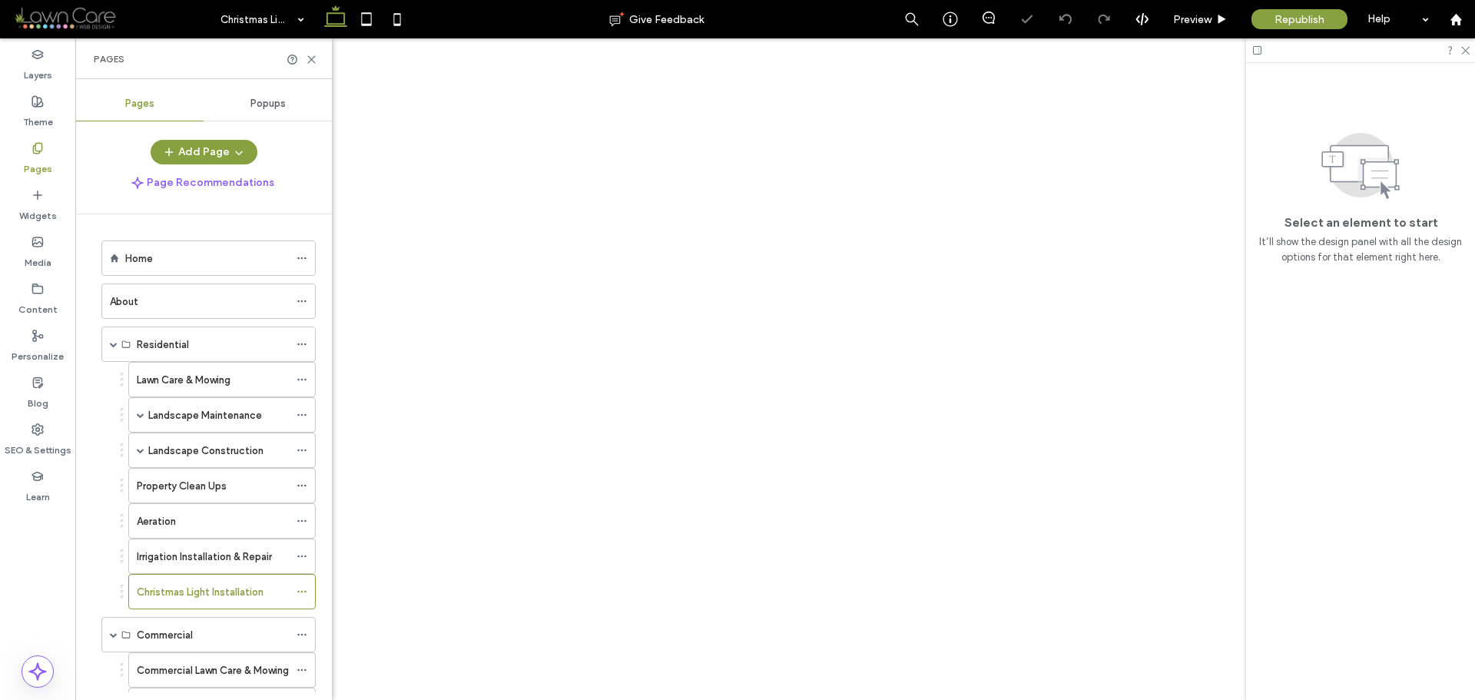
click at [315, 65] on icon at bounding box center [312, 60] width 12 height 12
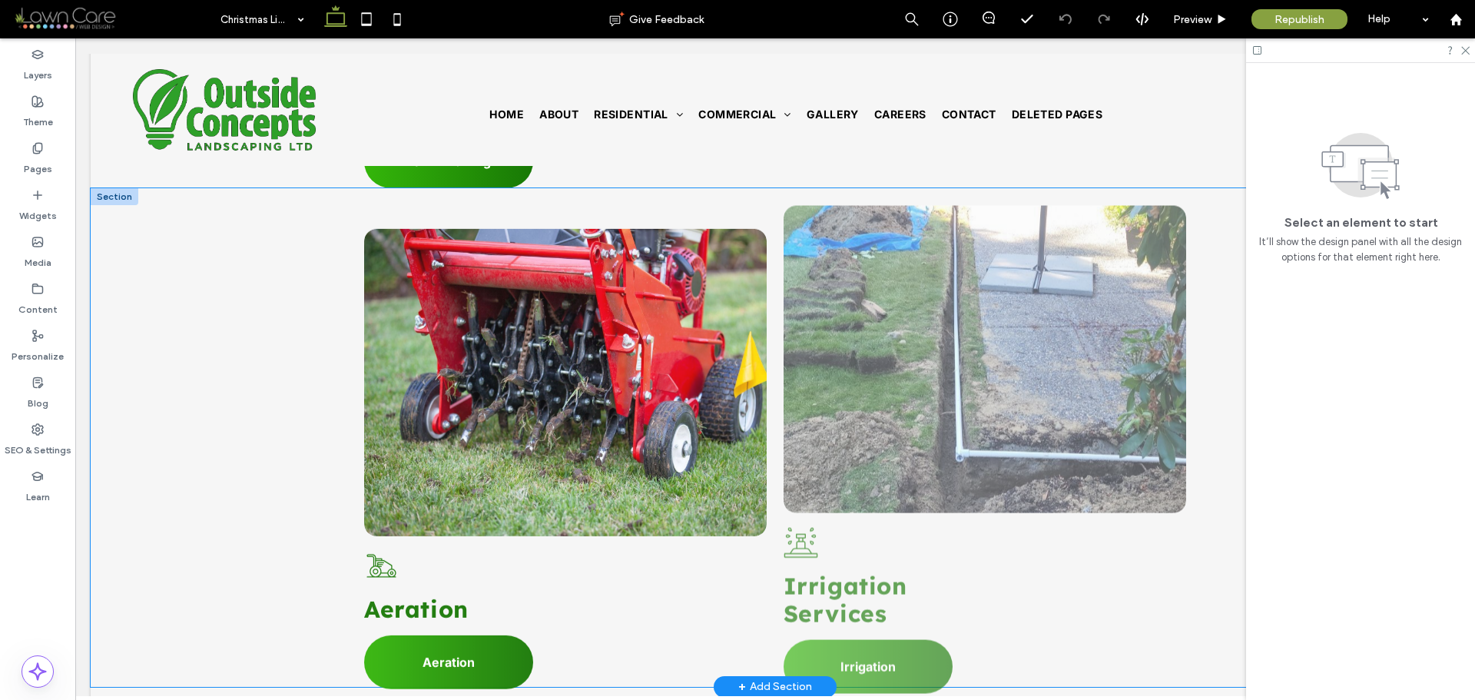
scroll to position [1997, 0]
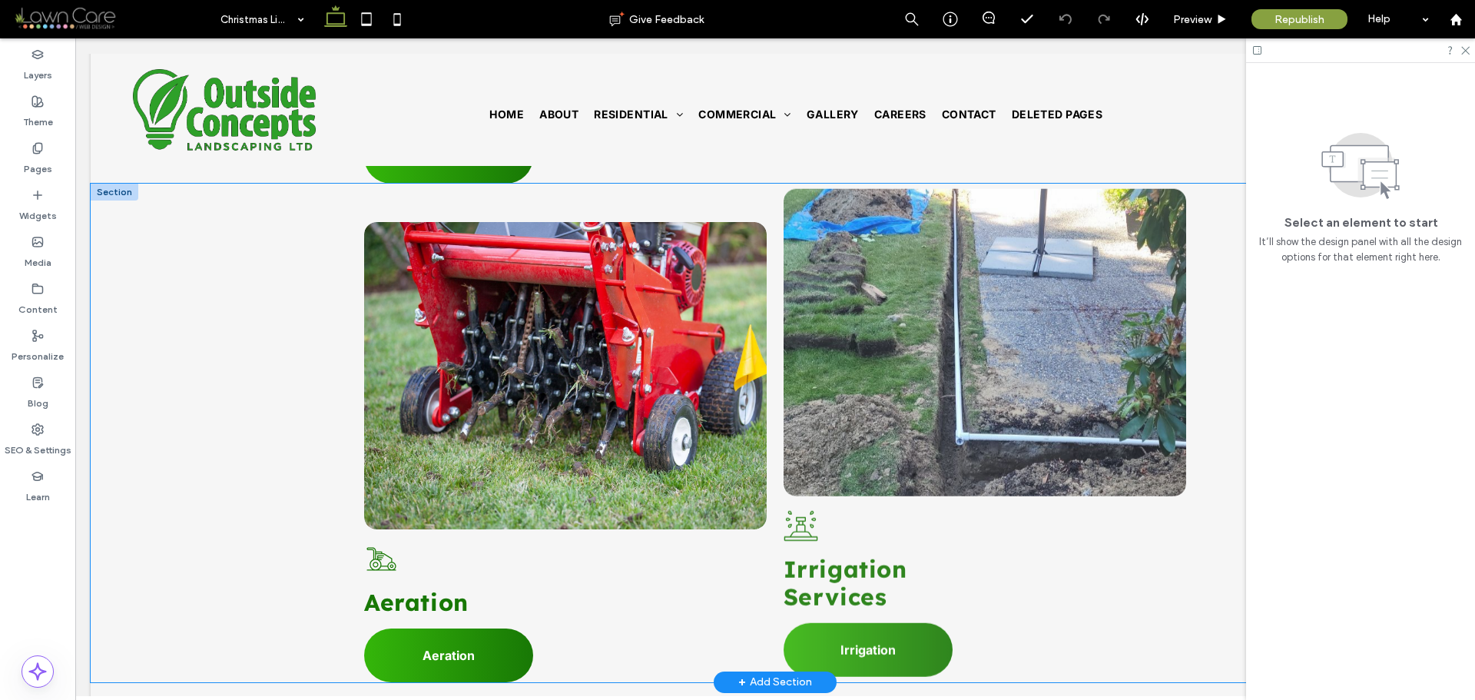
click at [211, 358] on div "Button A black and white drawing of a wheelchair on a white background. Aeratio…" at bounding box center [775, 433] width 1369 height 499
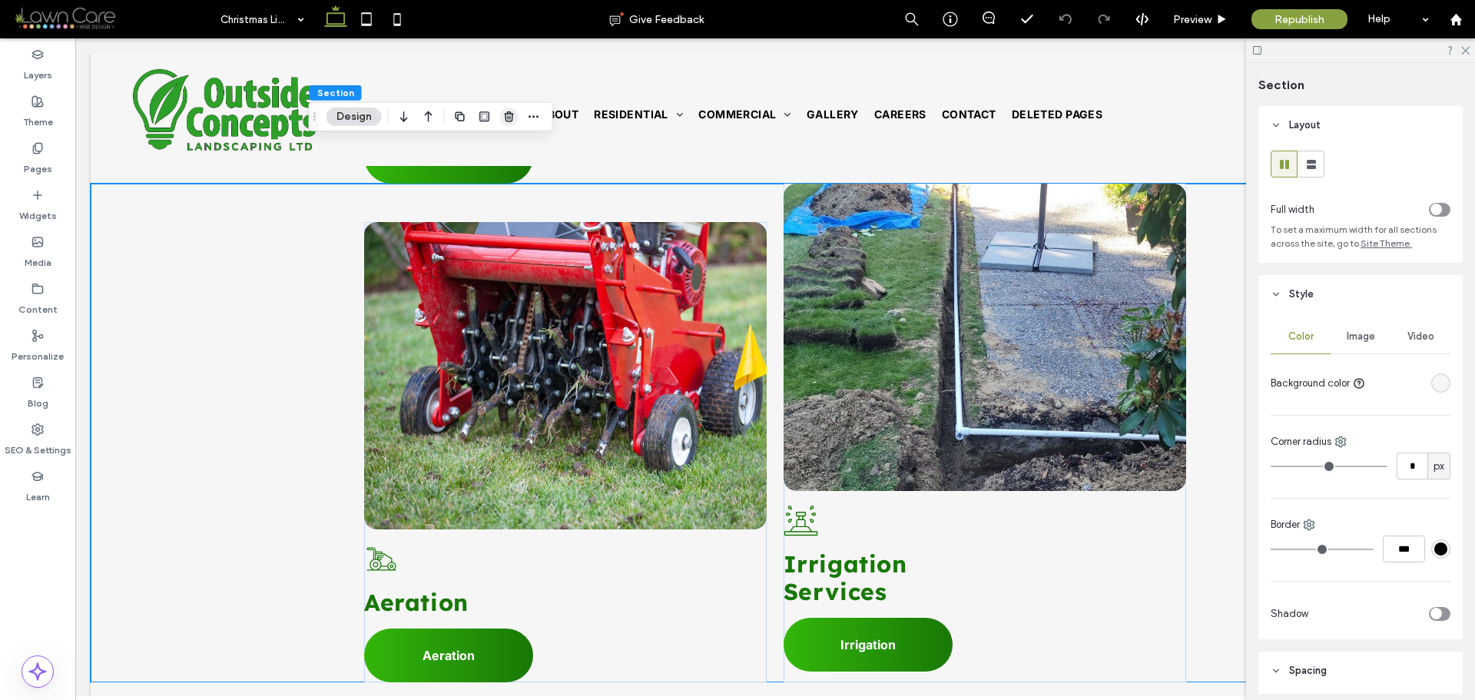
click at [508, 118] on use "button" at bounding box center [508, 116] width 9 height 10
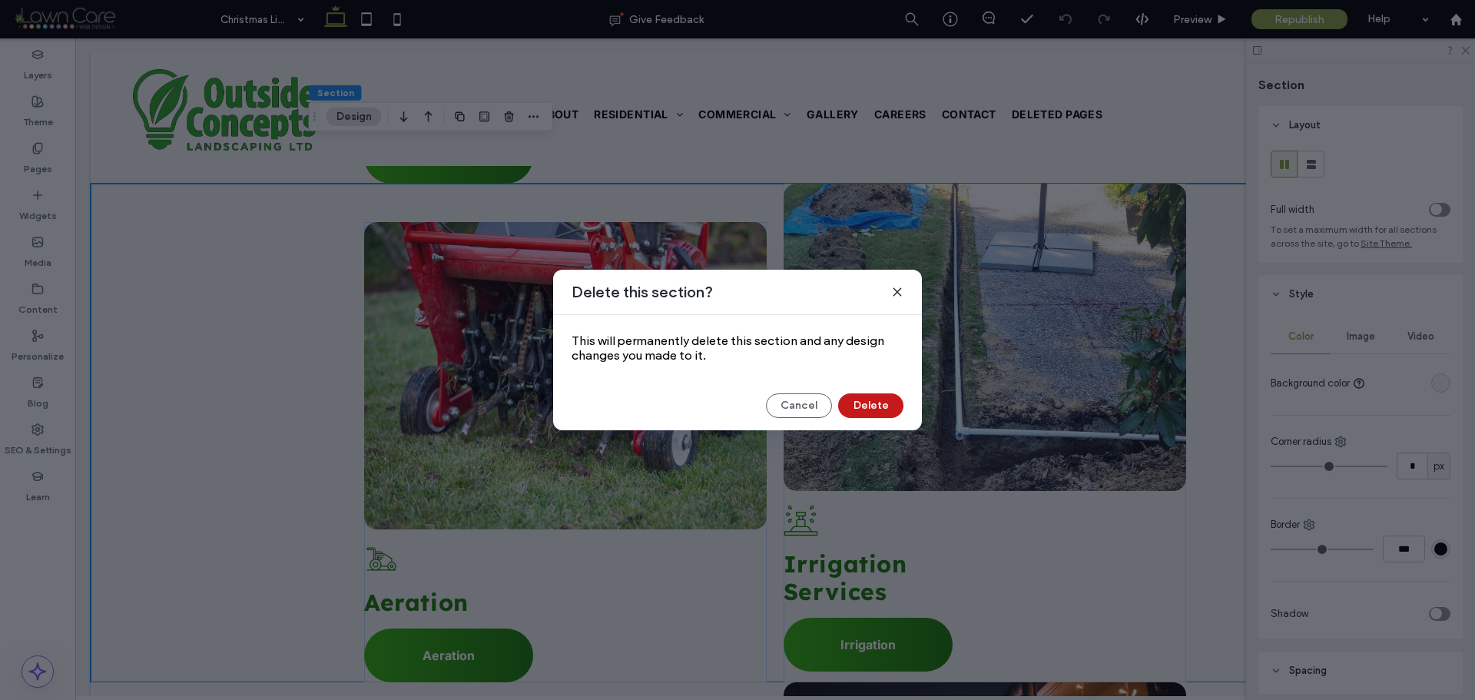
click at [878, 407] on button "Delete" at bounding box center [870, 405] width 65 height 25
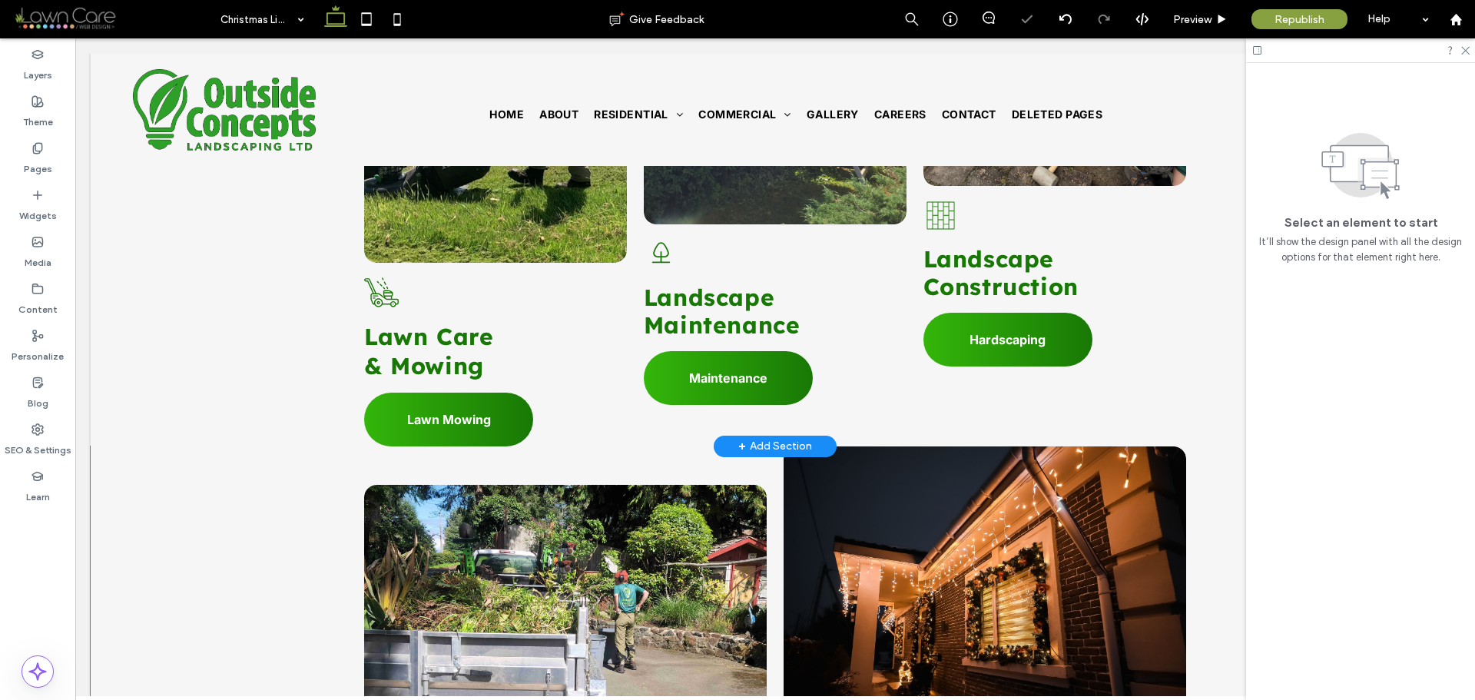
scroll to position [1690, 0]
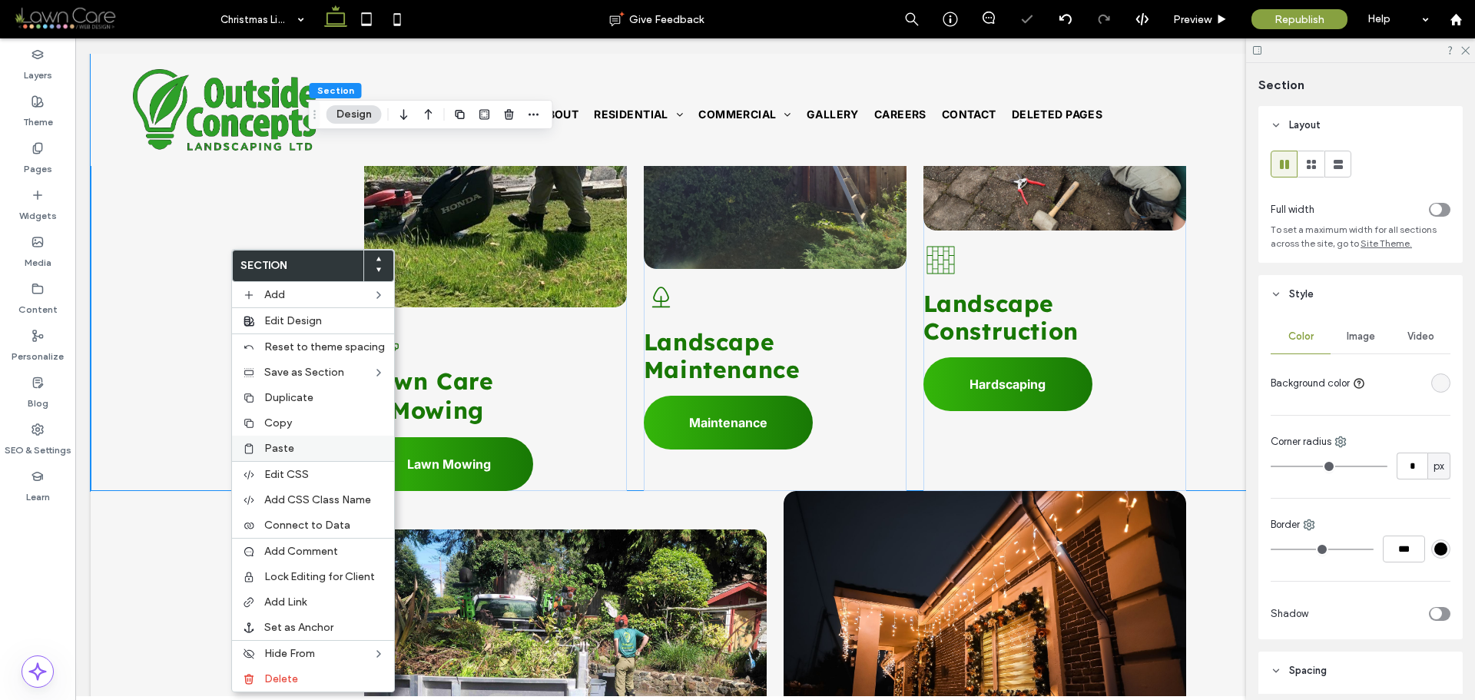
click at [281, 456] on div "Paste" at bounding box center [313, 448] width 162 height 25
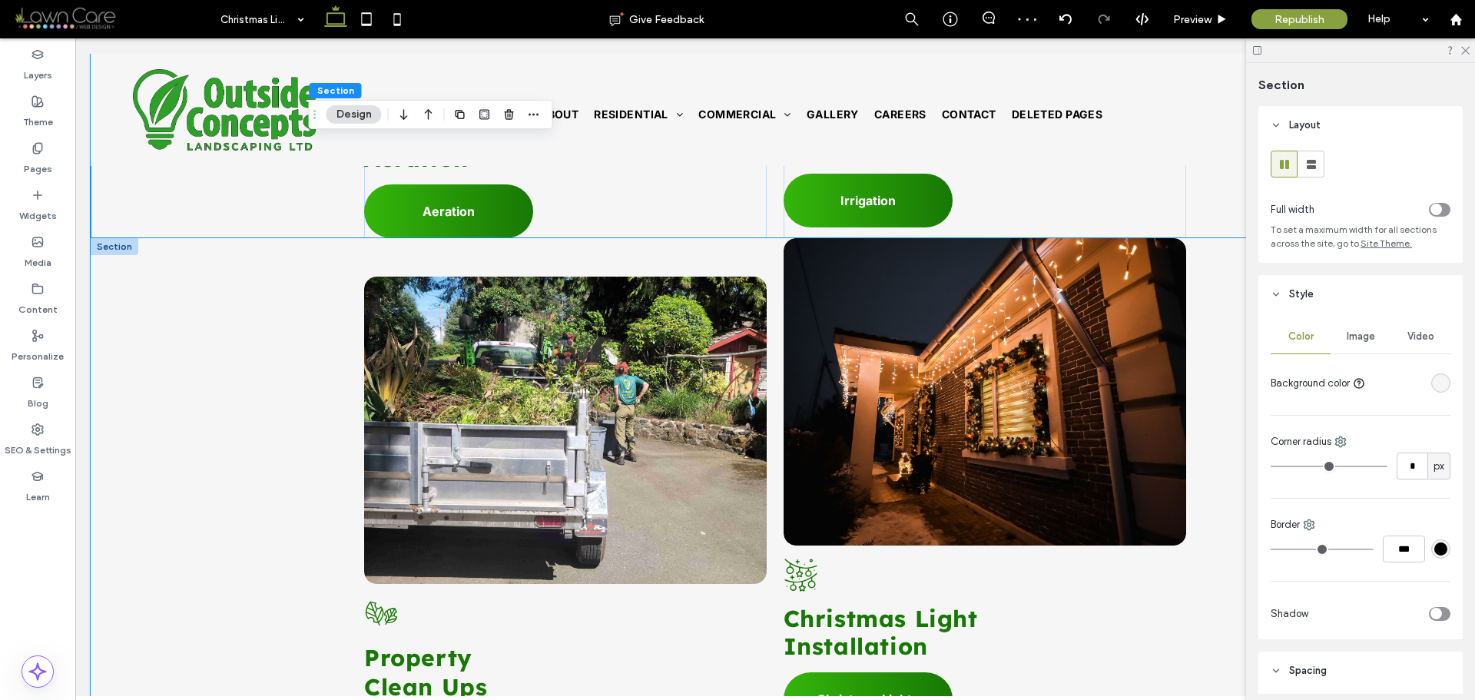
scroll to position [2458, 0]
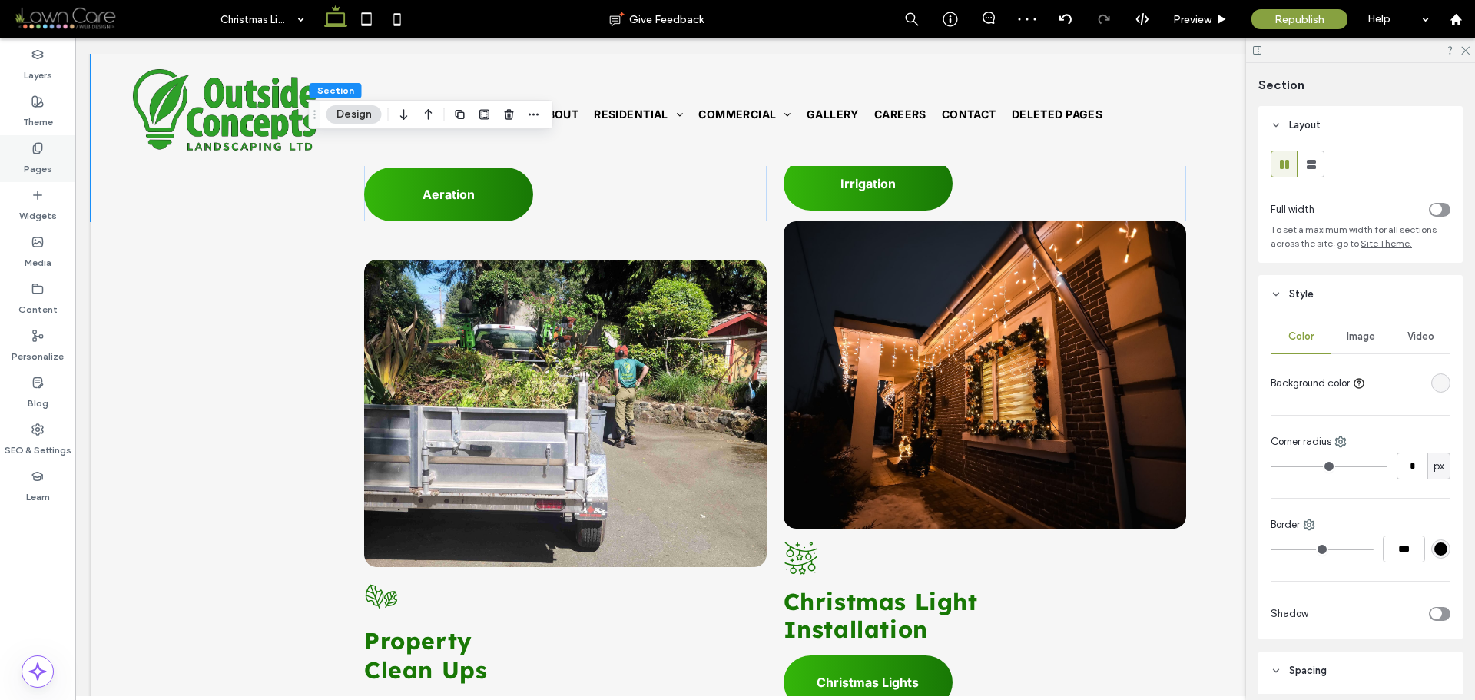
click at [48, 160] on label "Pages" at bounding box center [38, 165] width 28 height 22
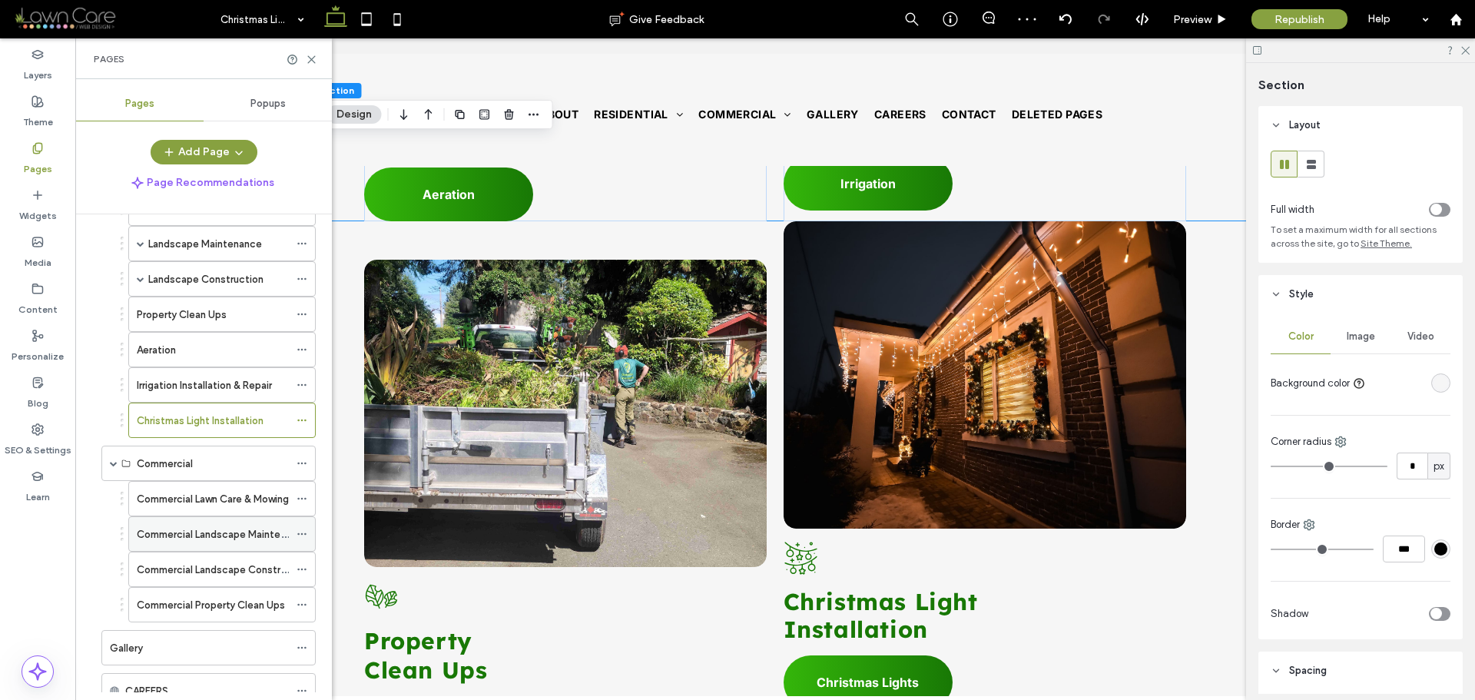
scroll to position [230, 0]
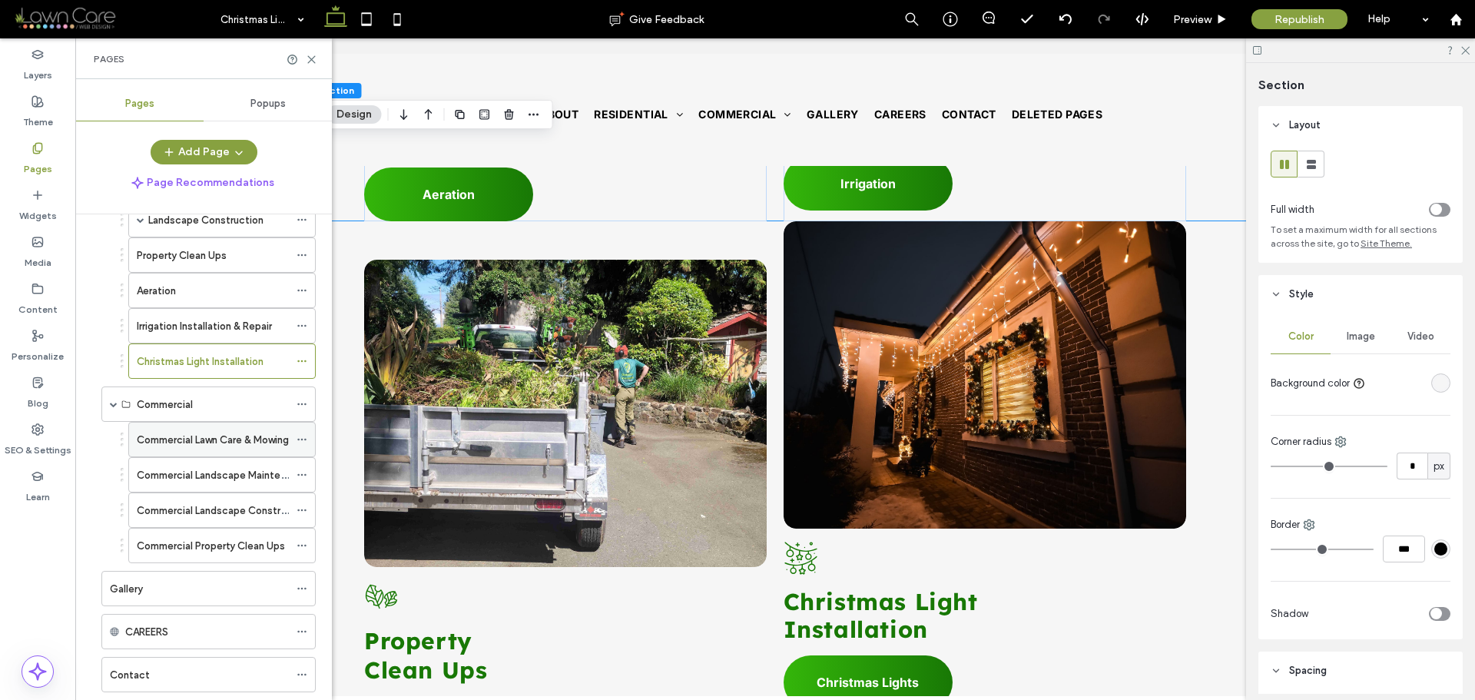
click at [224, 439] on label "Commercial Lawn Care & Mowing" at bounding box center [213, 439] width 152 height 27
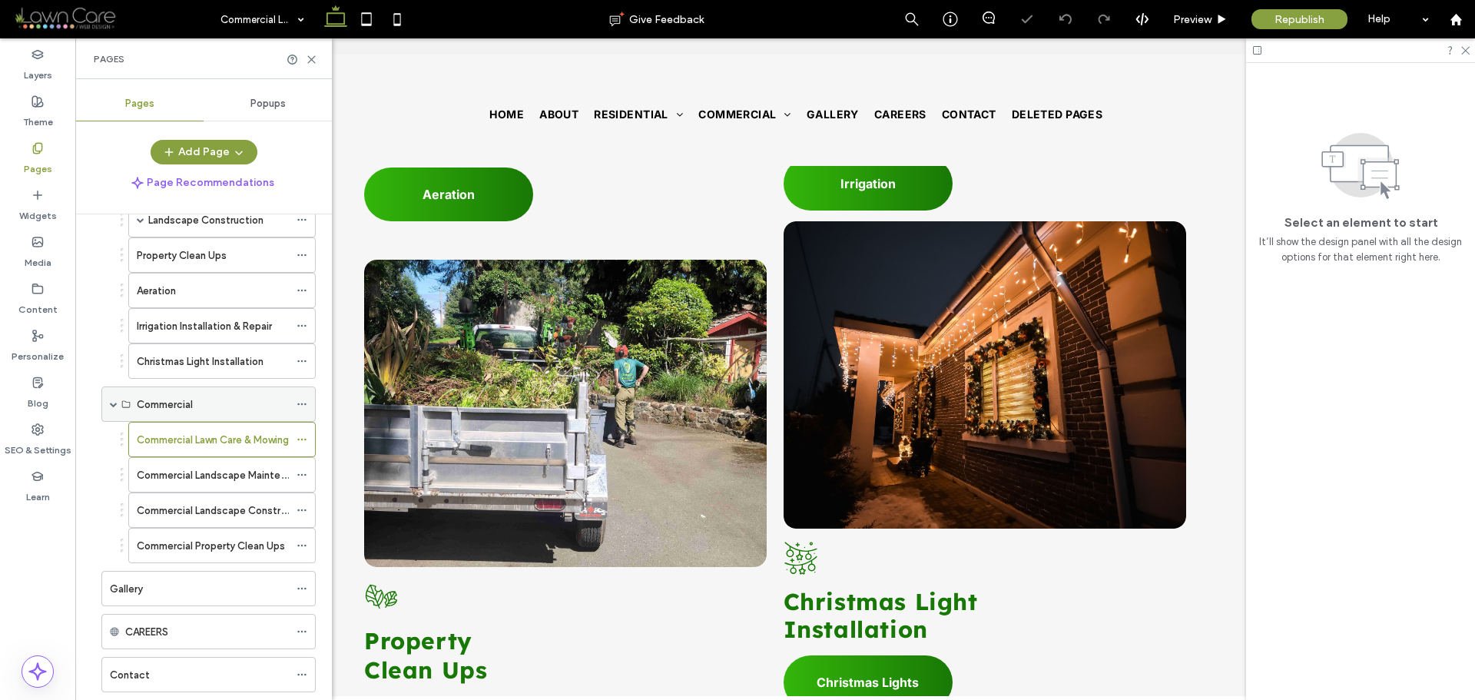
click at [218, 399] on div "Commercial" at bounding box center [213, 404] width 152 height 16
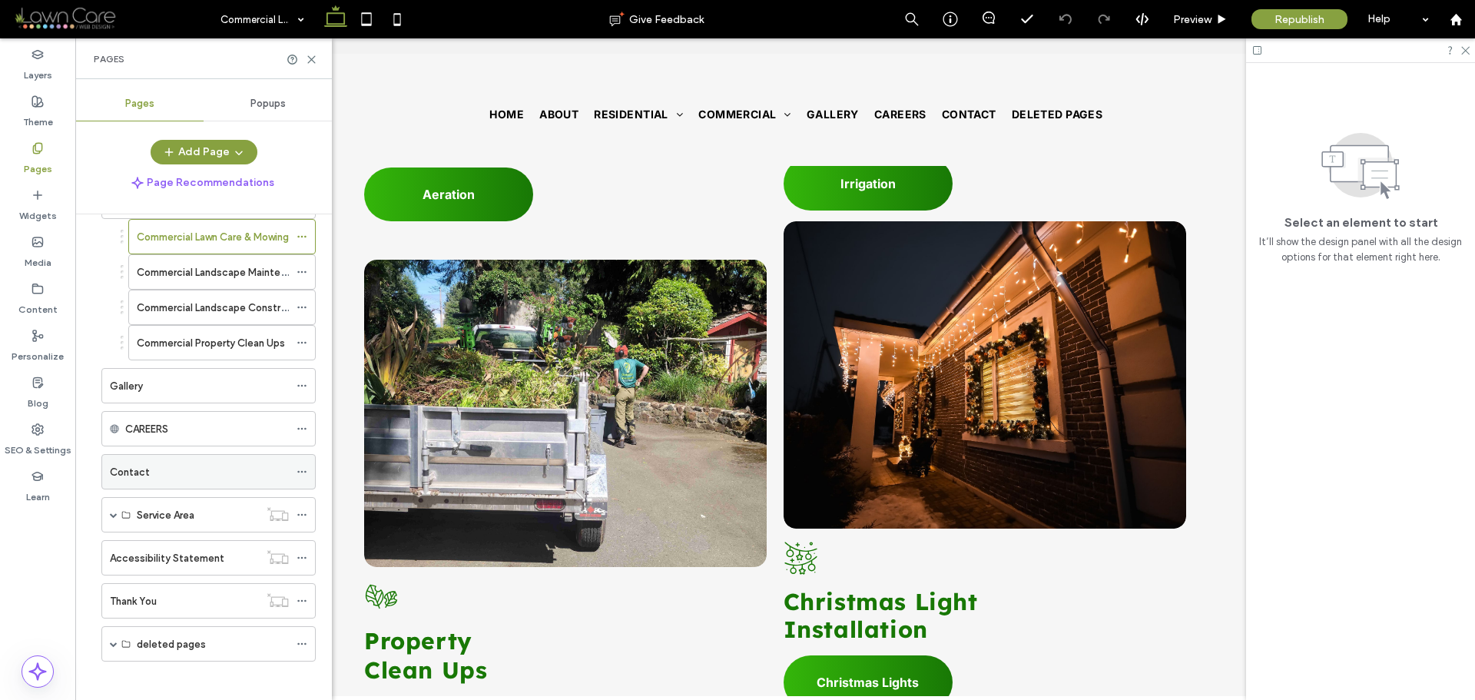
scroll to position [441, 0]
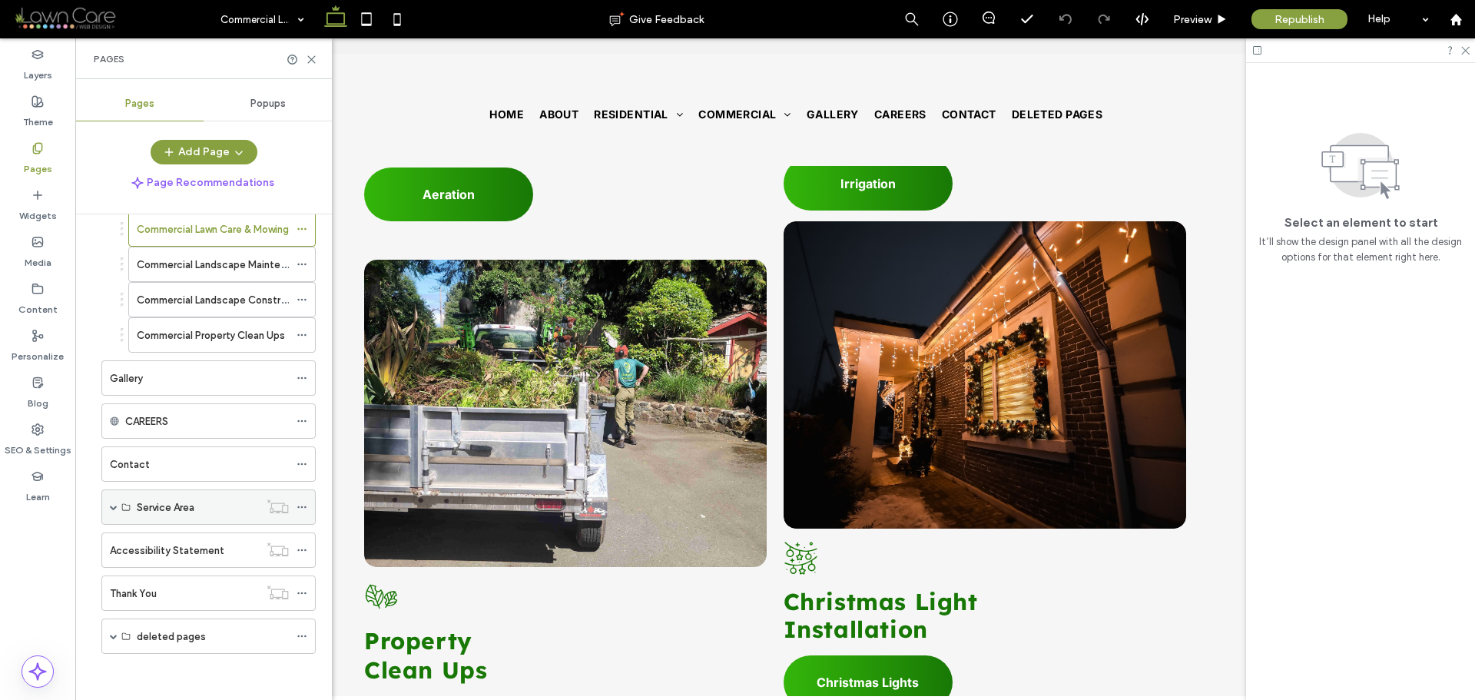
click at [111, 509] on span at bounding box center [114, 507] width 8 height 8
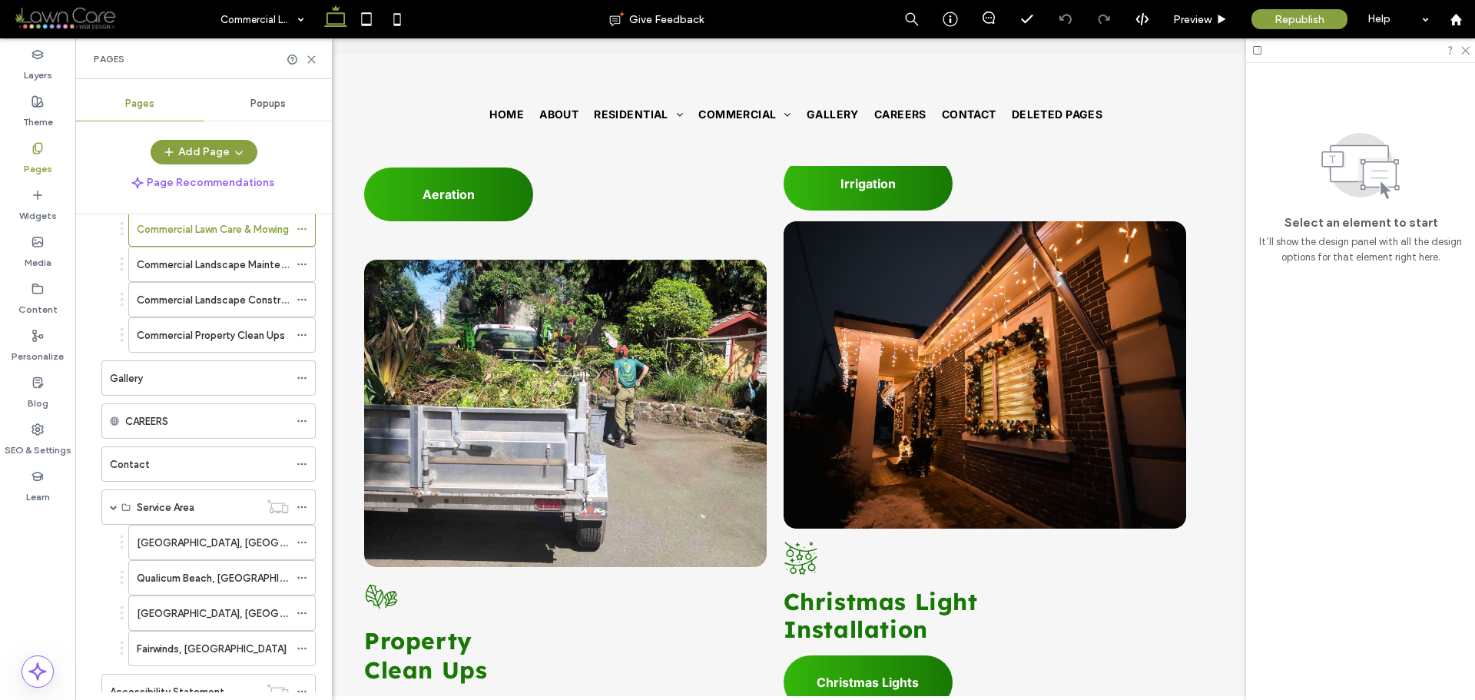
click at [185, 552] on div "[GEOGRAPHIC_DATA], [GEOGRAPHIC_DATA]" at bounding box center [213, 542] width 152 height 34
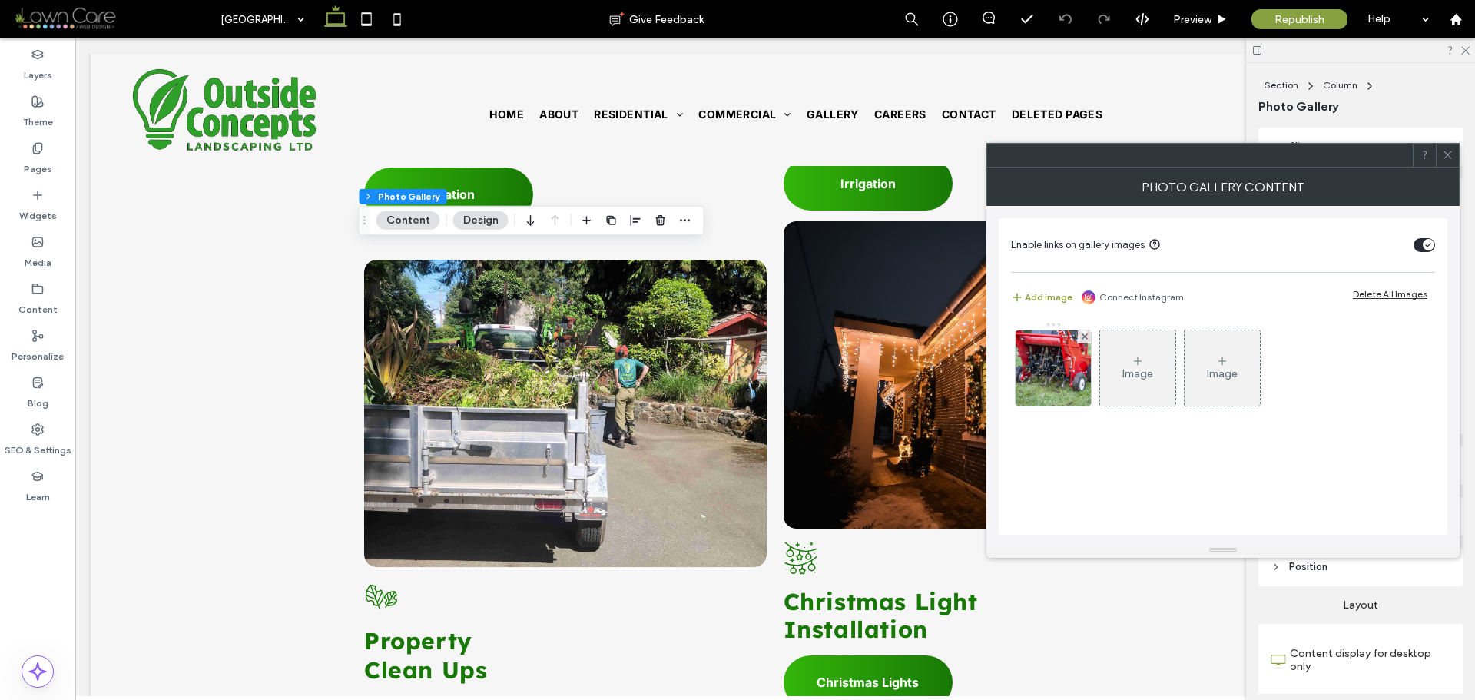
click at [1132, 369] on div "Image" at bounding box center [1137, 373] width 31 height 13
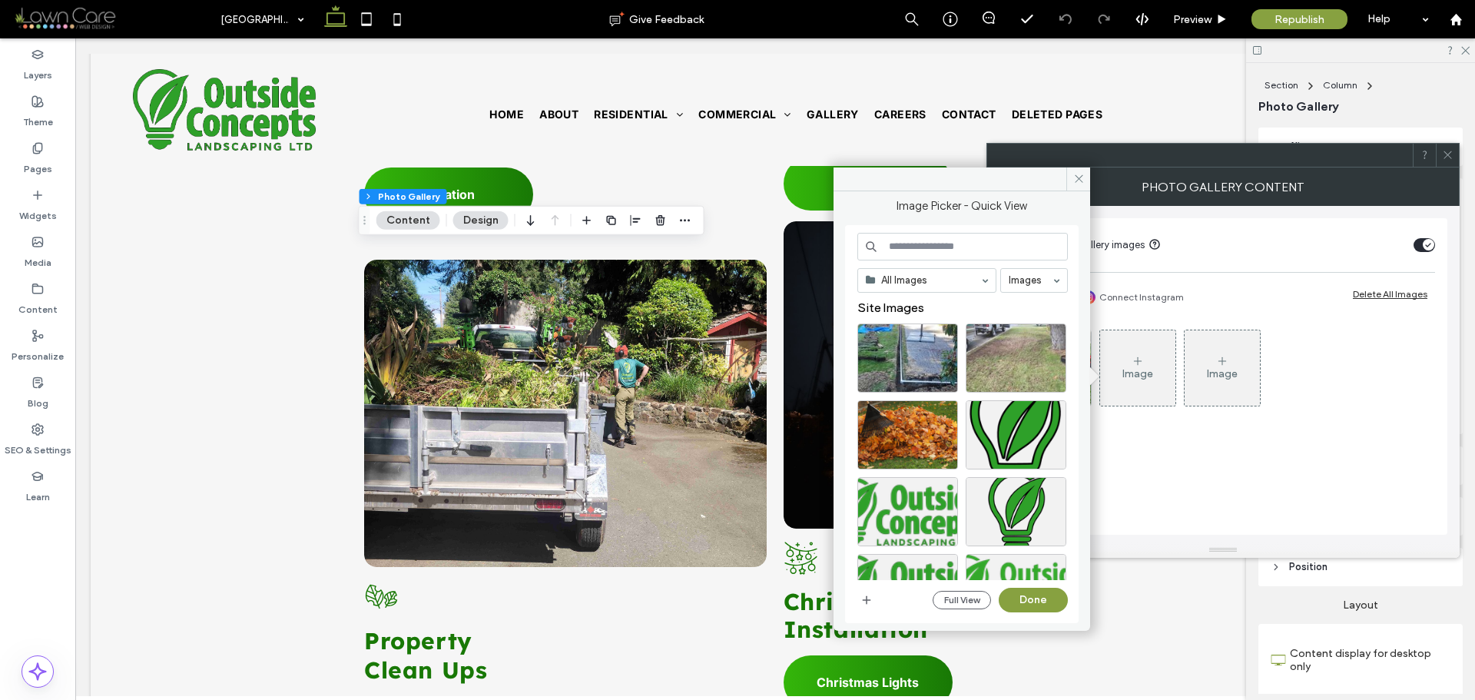
click at [1028, 359] on div at bounding box center [1016, 357] width 101 height 69
click at [1049, 598] on button "Done" at bounding box center [1033, 600] width 69 height 25
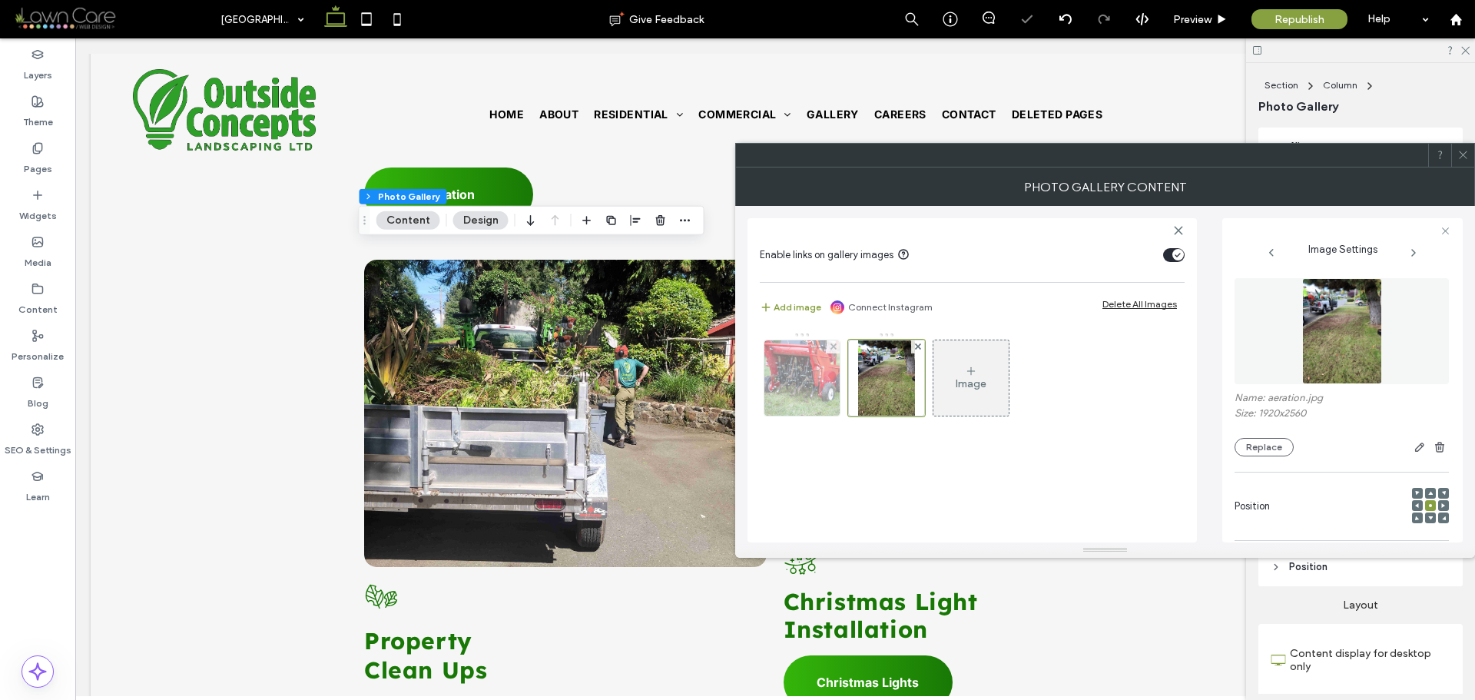
click at [837, 346] on div at bounding box center [833, 346] width 13 height 13
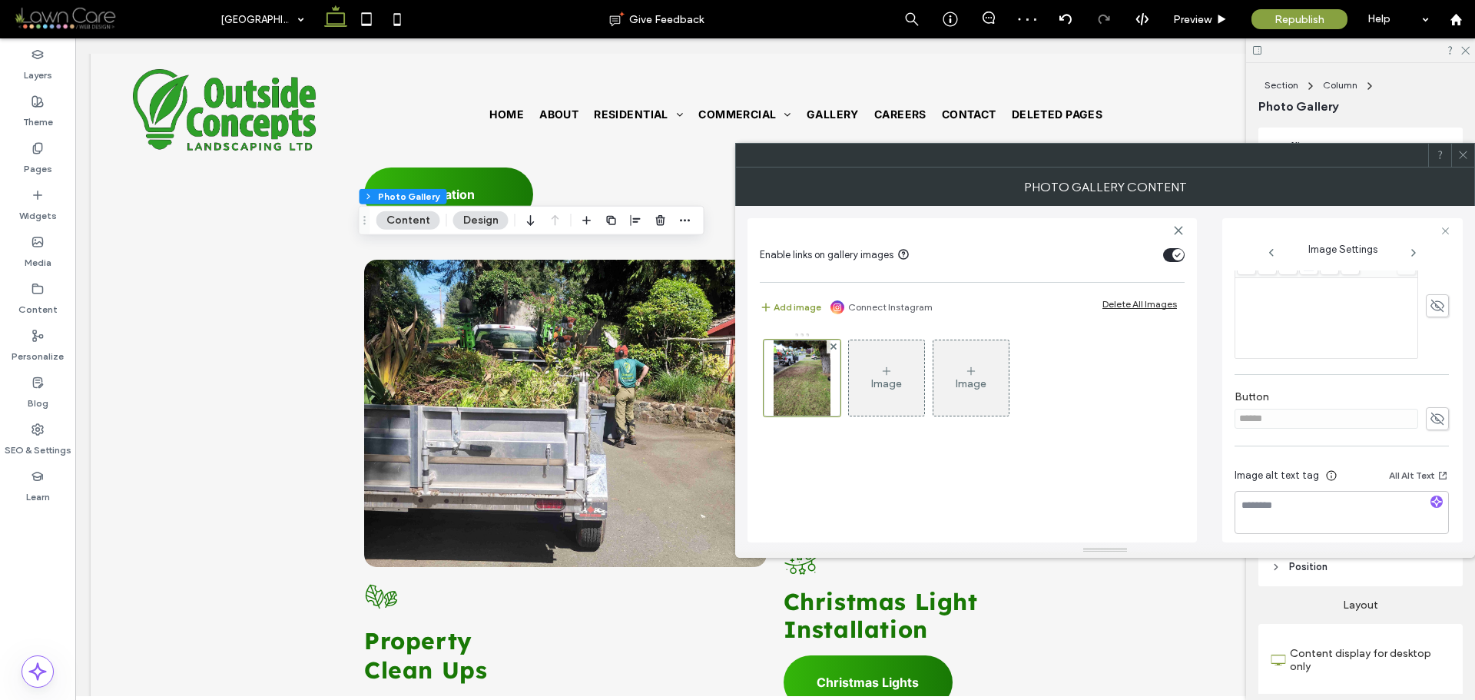
scroll to position [439, 0]
click at [1465, 159] on icon at bounding box center [1463, 155] width 12 height 12
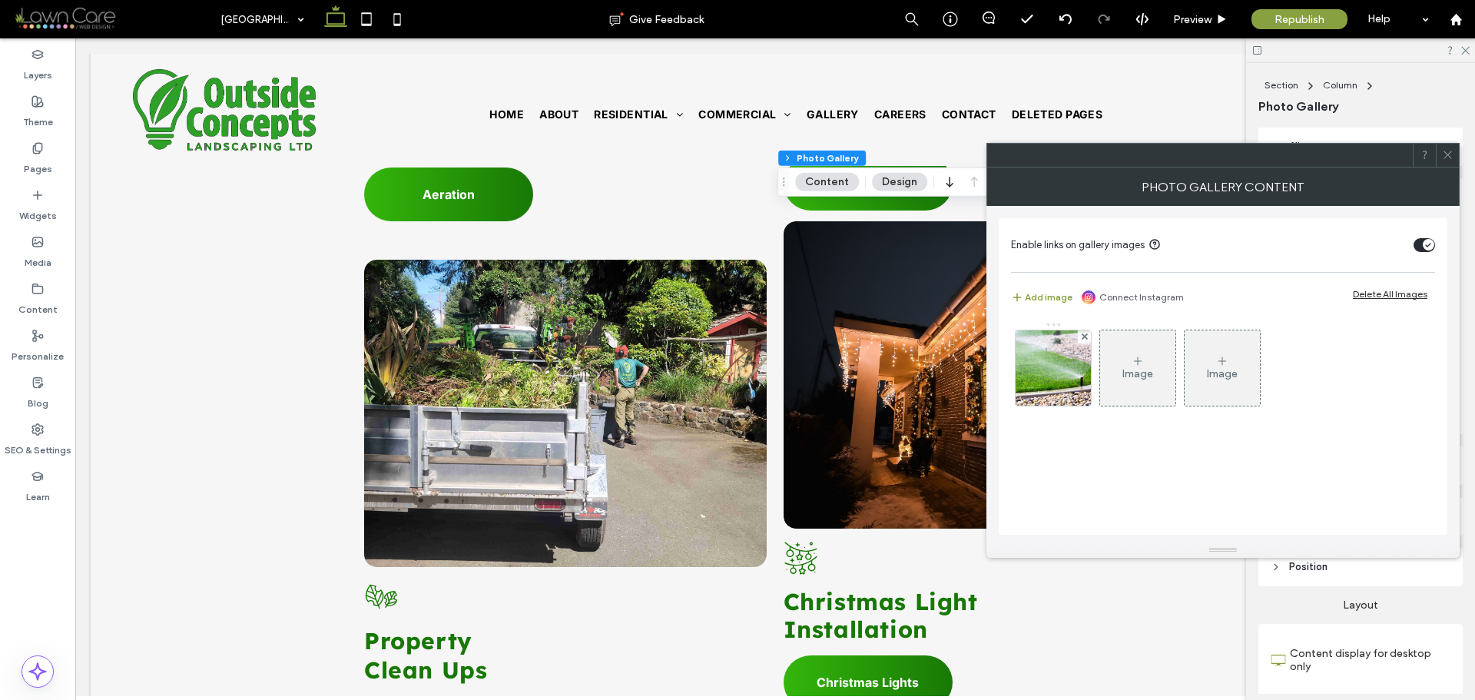
click at [1153, 363] on div "Image" at bounding box center [1137, 368] width 75 height 72
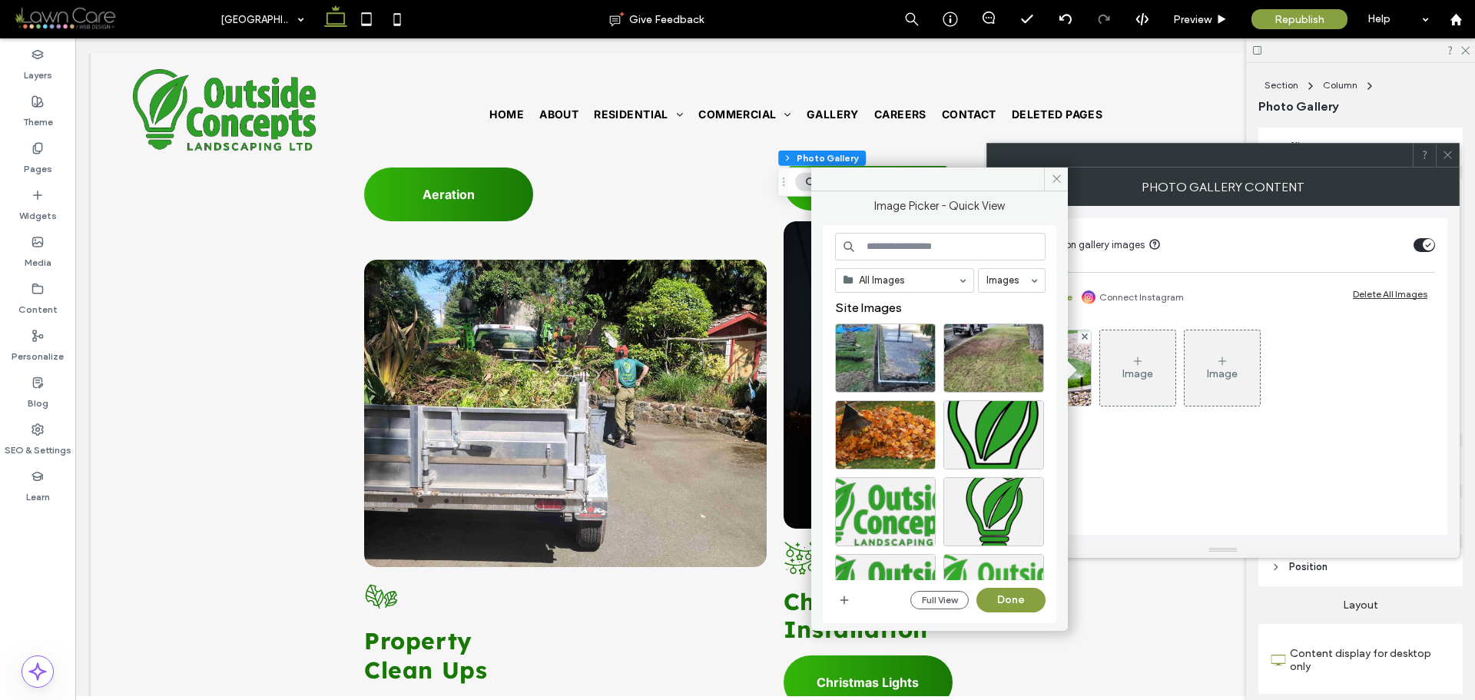
click at [1072, 369] on span at bounding box center [1066, 369] width 19 height 19
click at [1059, 184] on icon at bounding box center [1057, 179] width 12 height 12
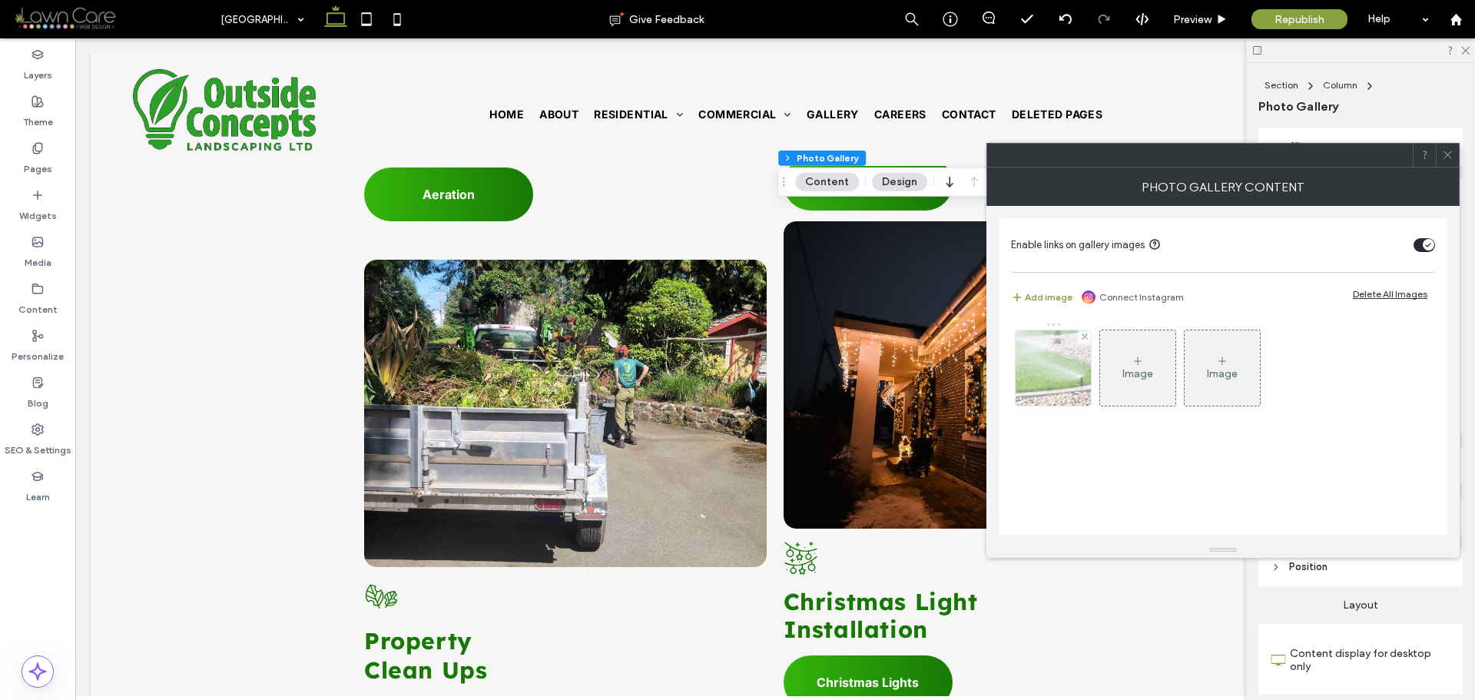
click at [1067, 381] on img at bounding box center [1053, 367] width 113 height 75
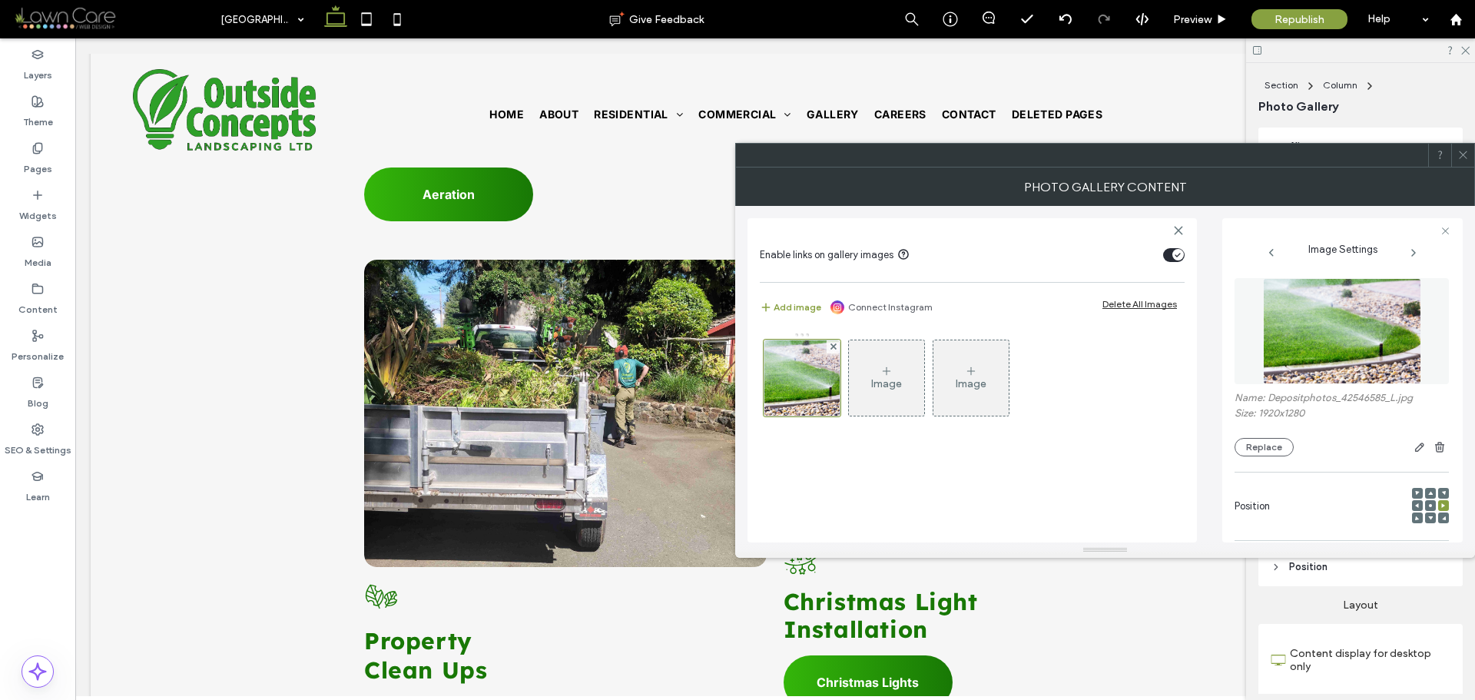
click at [1317, 325] on img at bounding box center [1342, 331] width 158 height 106
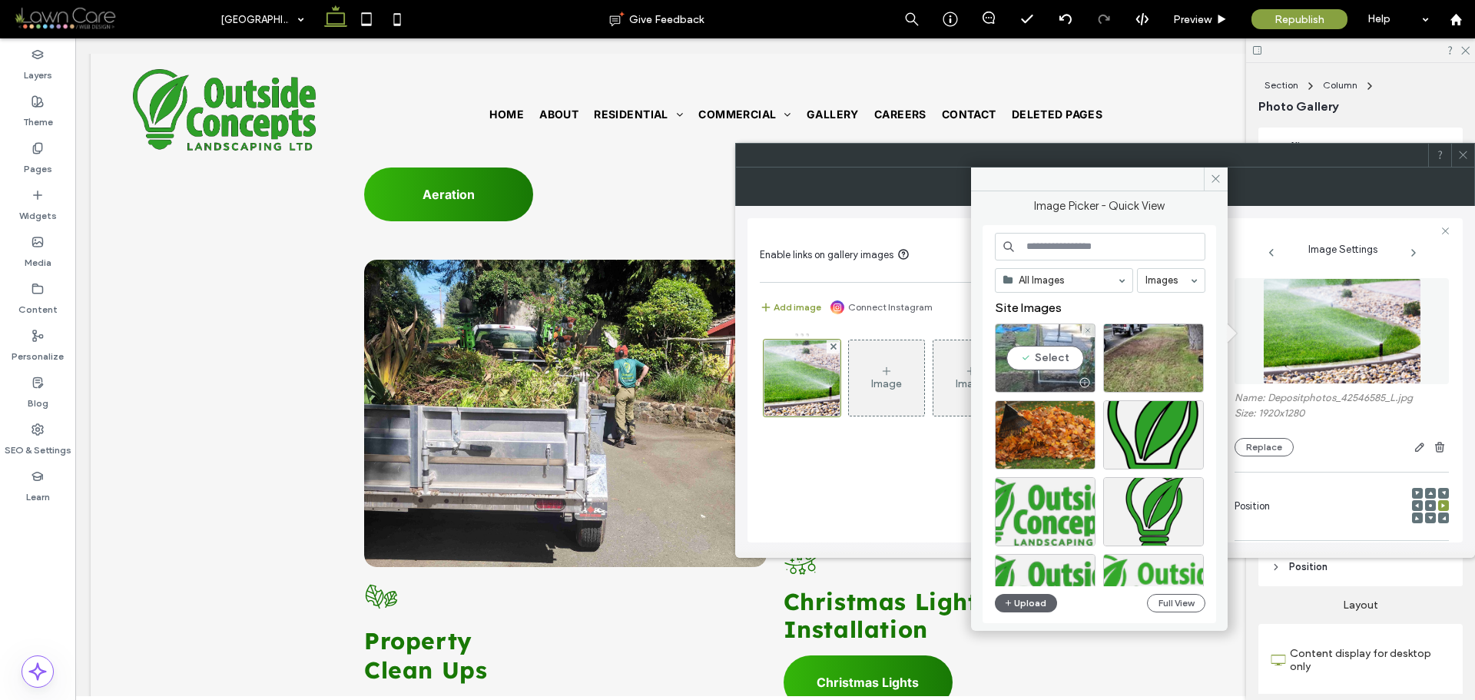
click at [1063, 356] on div "Select" at bounding box center [1045, 357] width 101 height 69
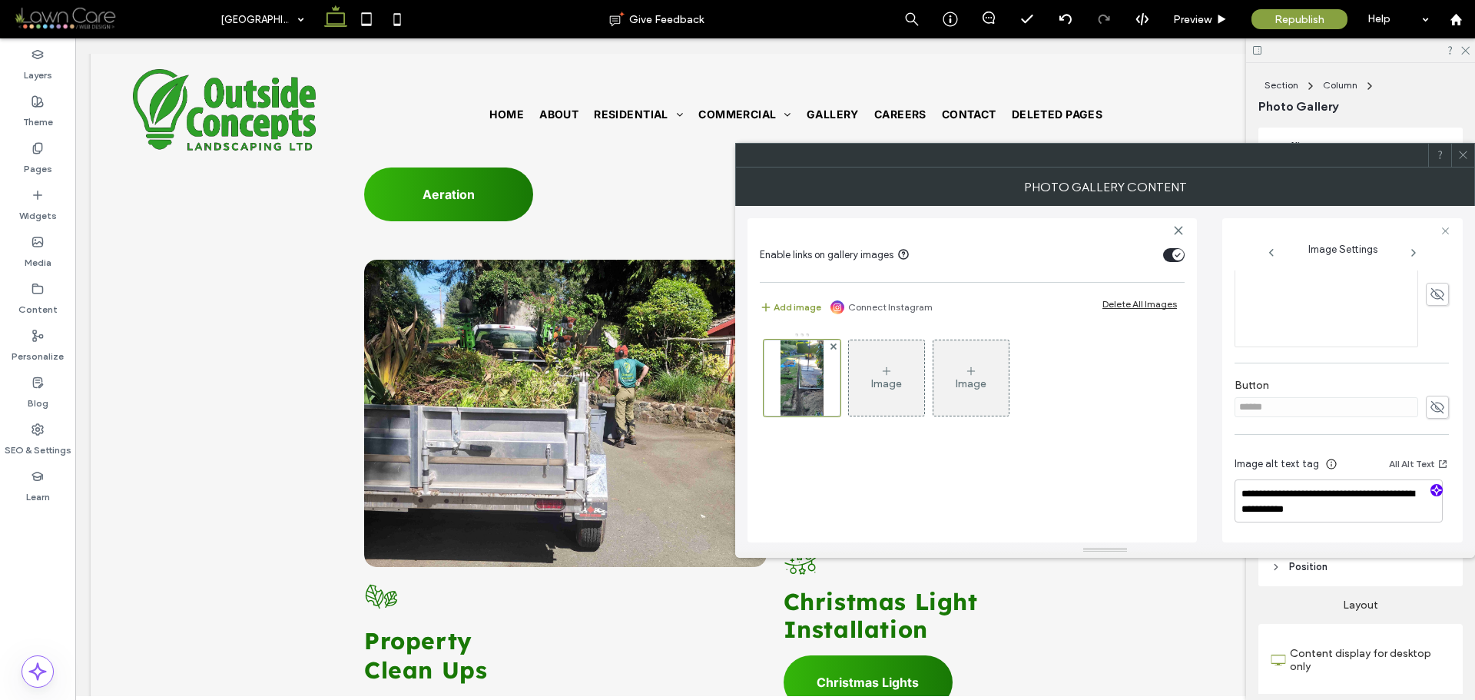
click at [1431, 492] on icon "button" at bounding box center [1436, 490] width 11 height 11
type textarea "**********"
click at [1466, 161] on span at bounding box center [1463, 155] width 12 height 23
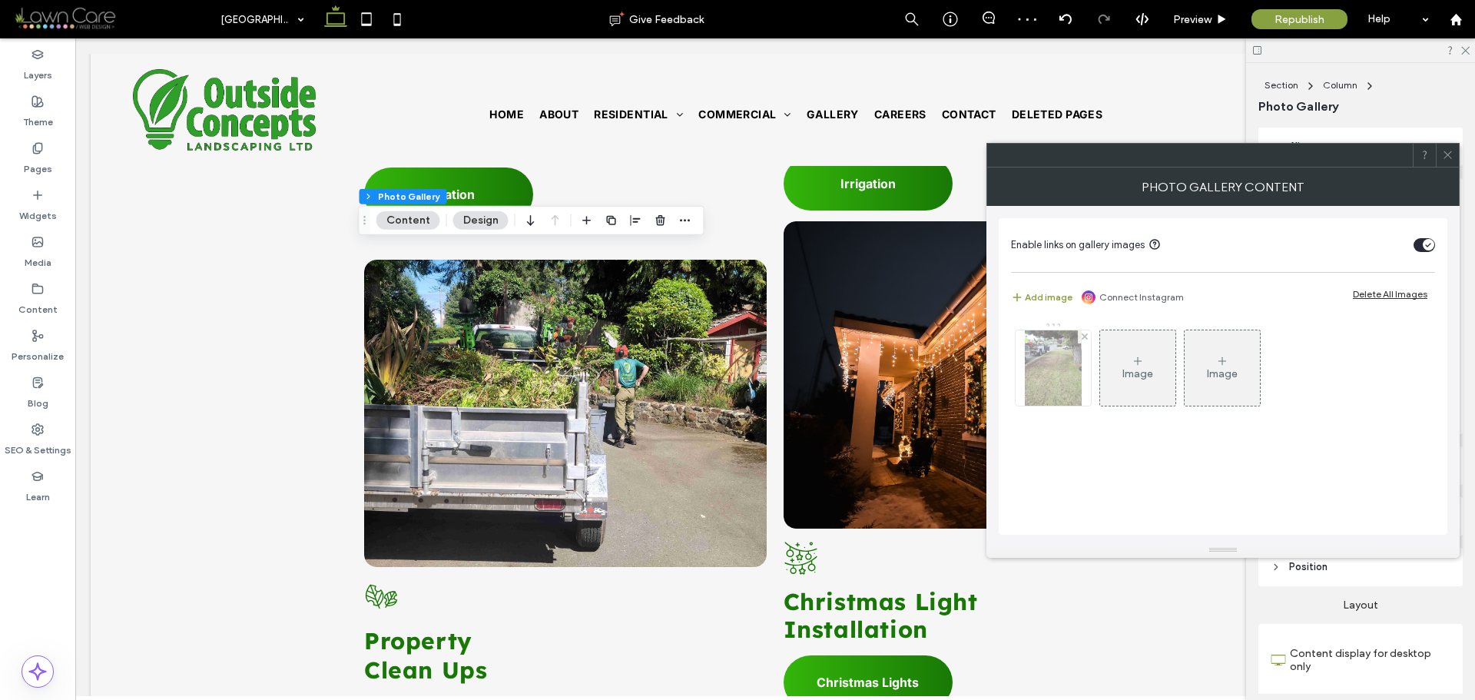
click at [1044, 357] on img at bounding box center [1053, 367] width 57 height 75
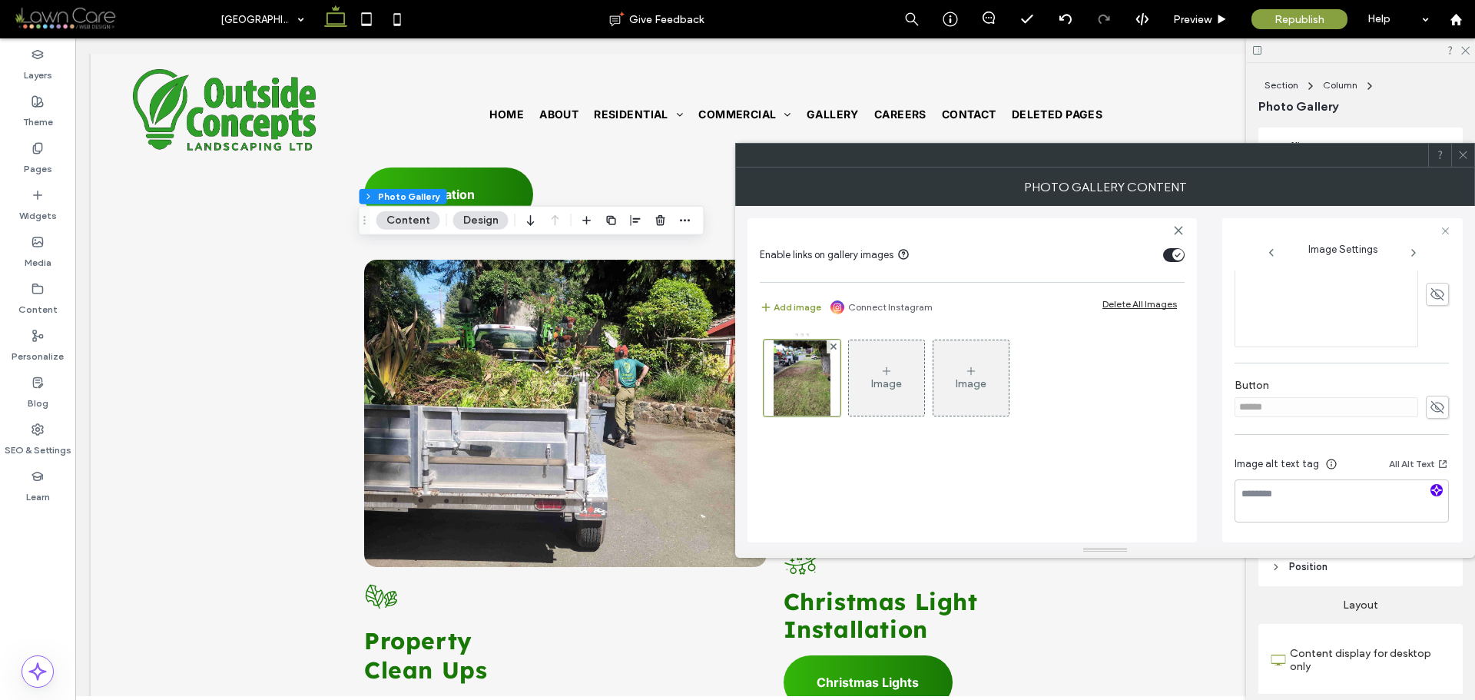
click at [1431, 489] on icon "button" at bounding box center [1436, 490] width 11 height 11
type textarea "**********"
click at [1466, 154] on icon at bounding box center [1463, 155] width 12 height 12
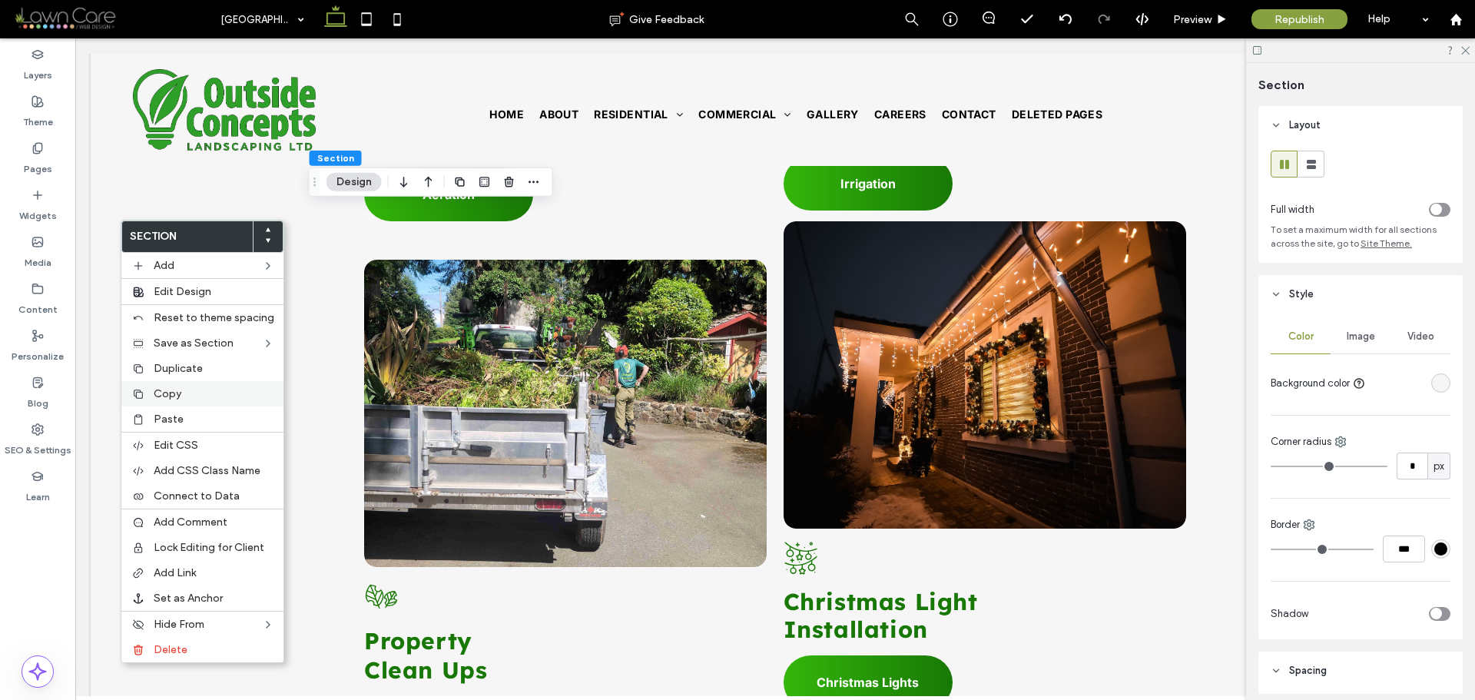
click at [162, 386] on div "Copy" at bounding box center [202, 393] width 162 height 25
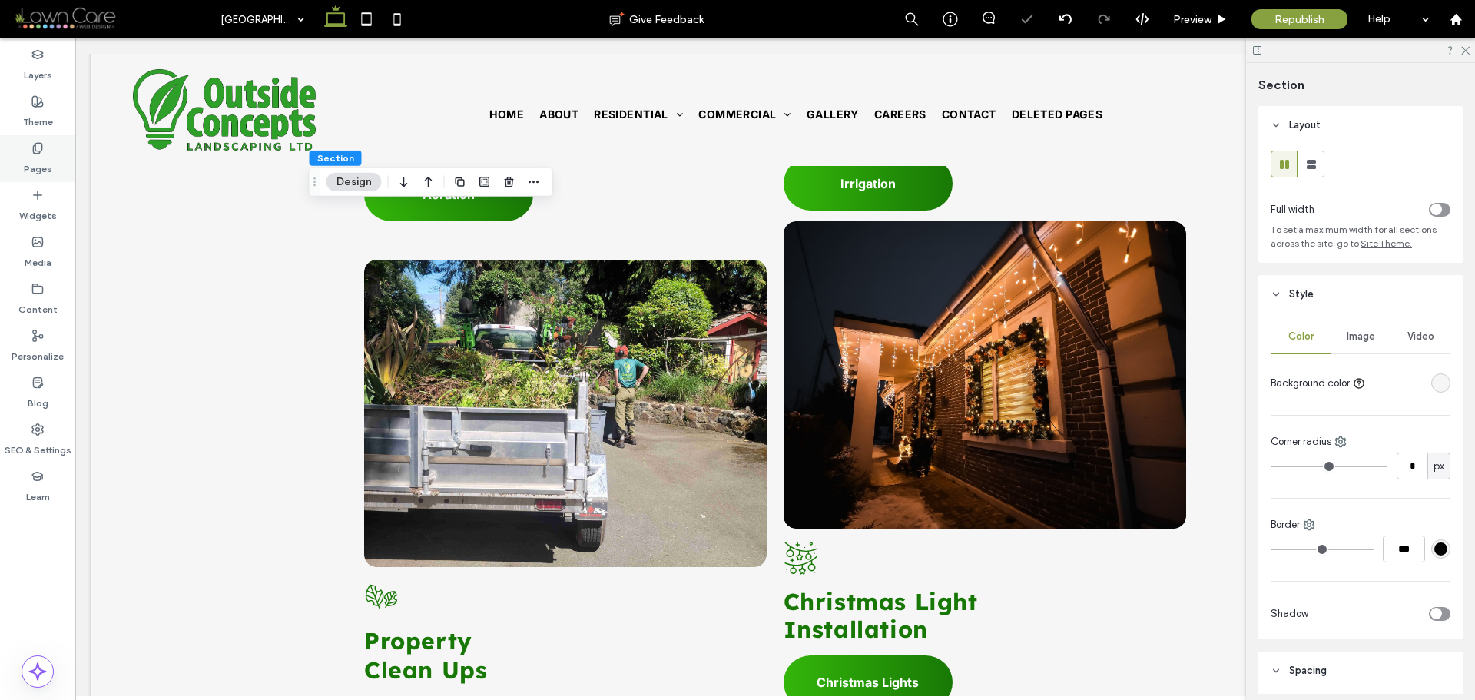
click at [42, 162] on label "Pages" at bounding box center [38, 165] width 28 height 22
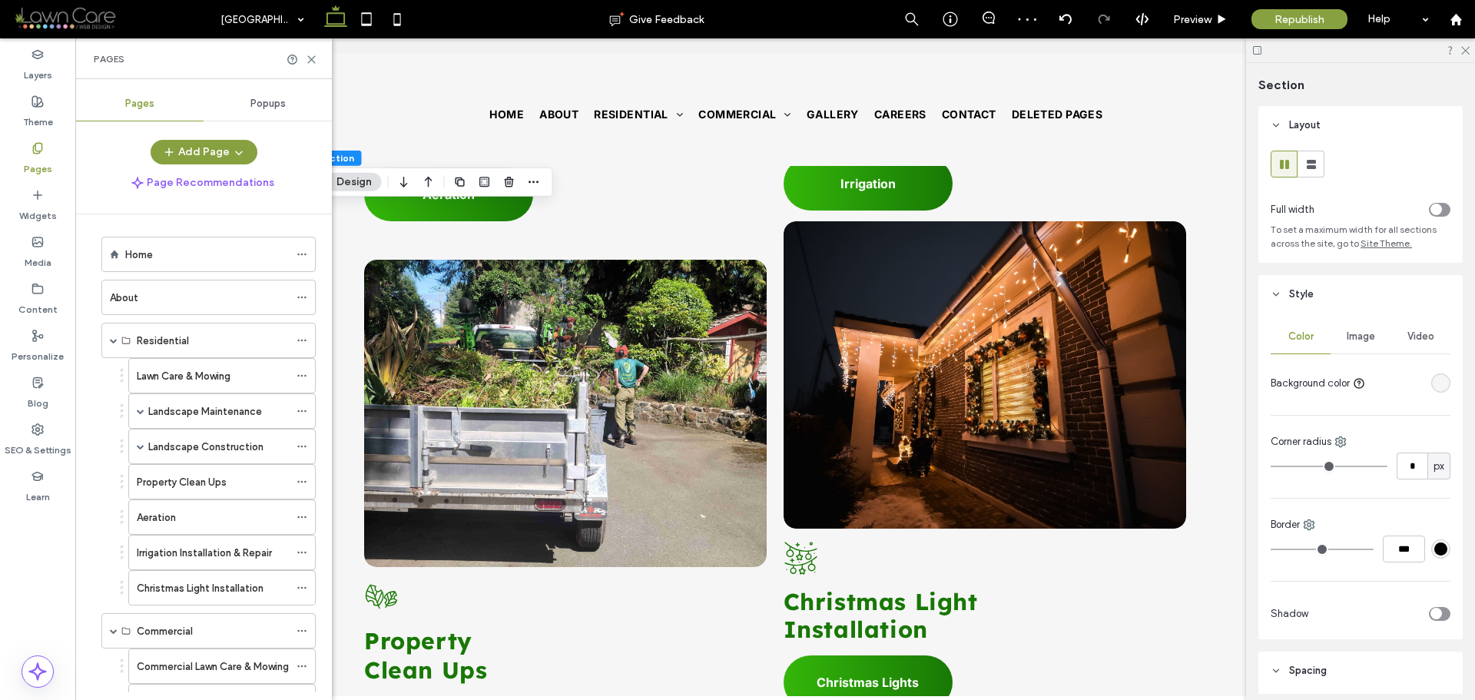
scroll to position [0, 0]
click at [114, 346] on span at bounding box center [114, 344] width 8 height 8
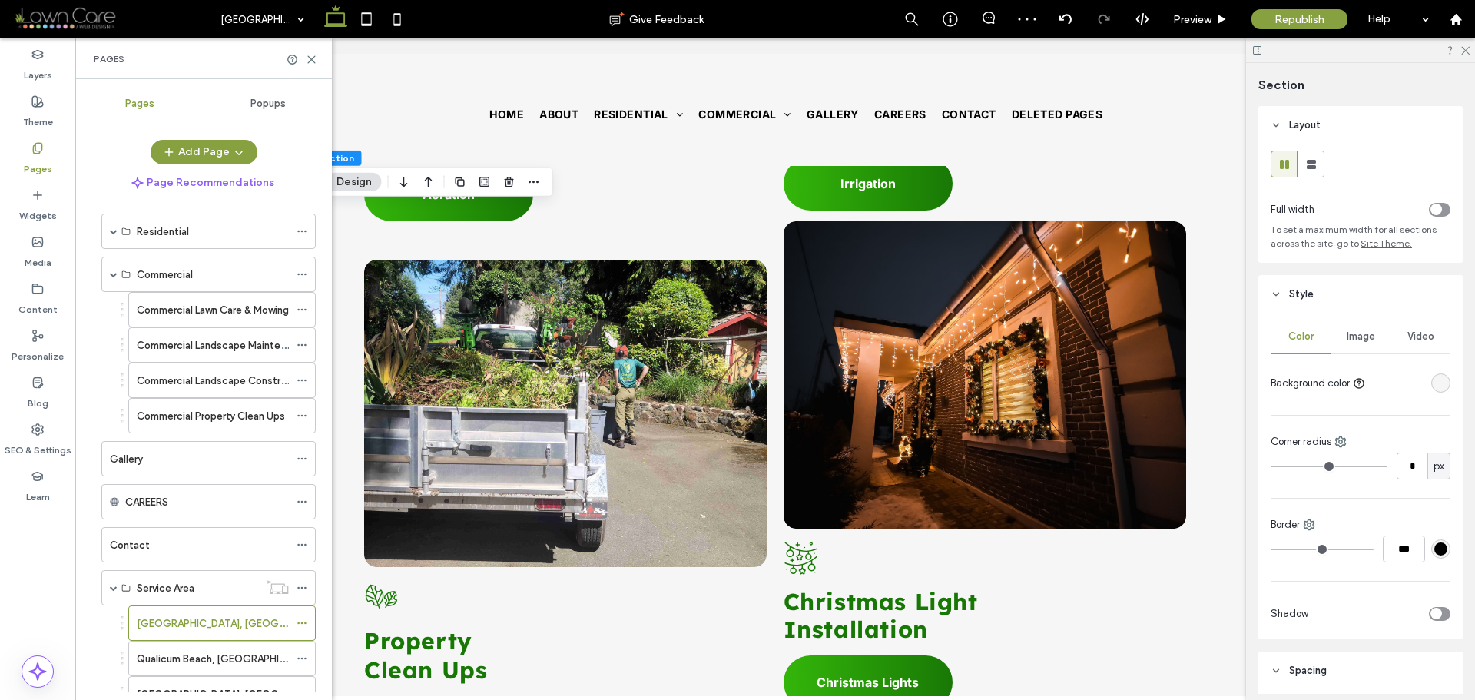
scroll to position [154, 0]
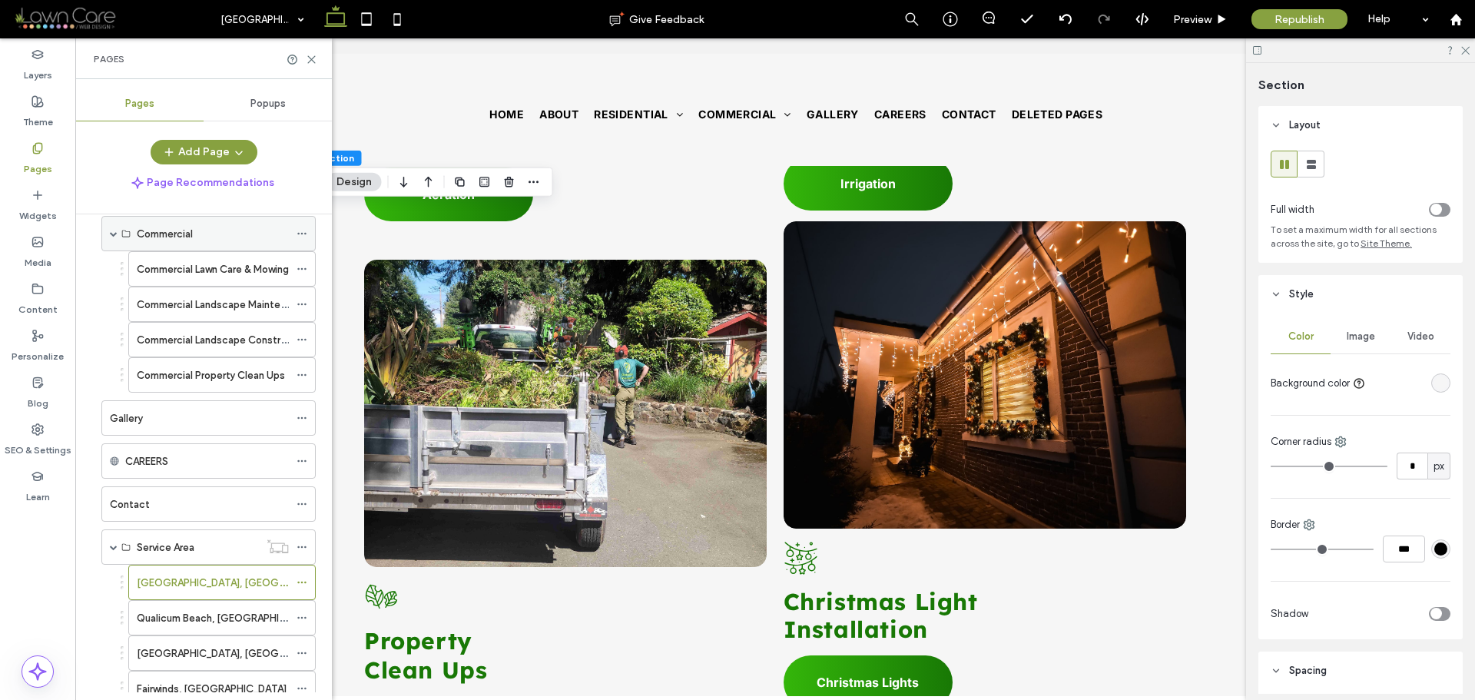
click at [114, 235] on span at bounding box center [114, 234] width 8 height 8
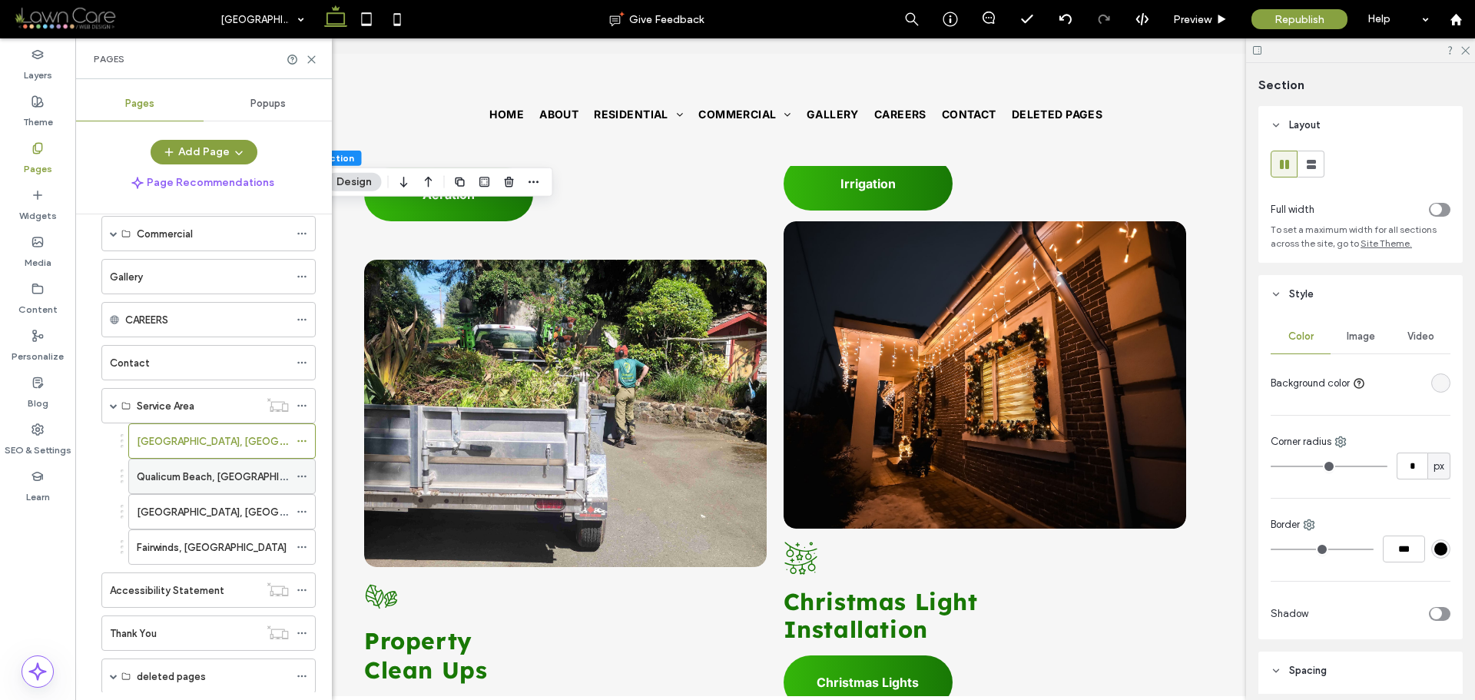
click at [198, 475] on label "Qualicum Beach, [GEOGRAPHIC_DATA]" at bounding box center [228, 476] width 183 height 27
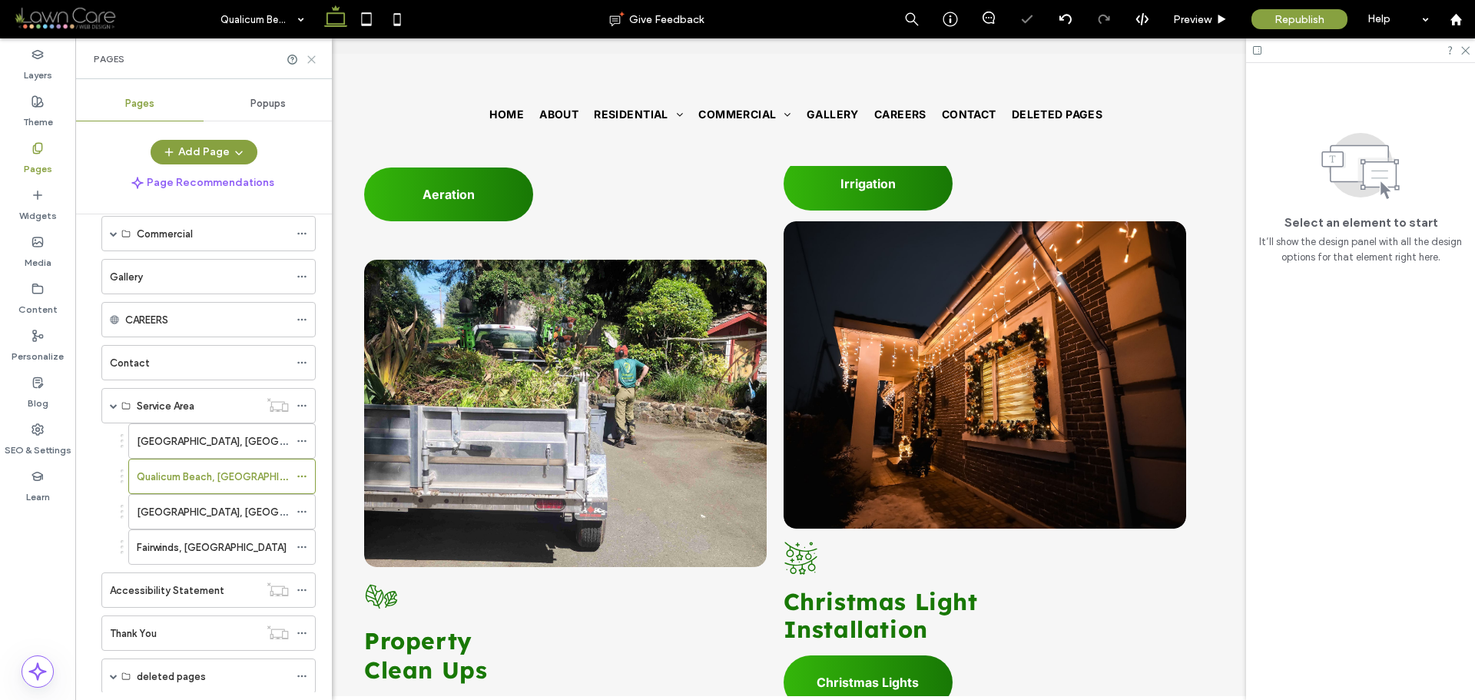
click at [316, 59] on icon at bounding box center [312, 60] width 12 height 12
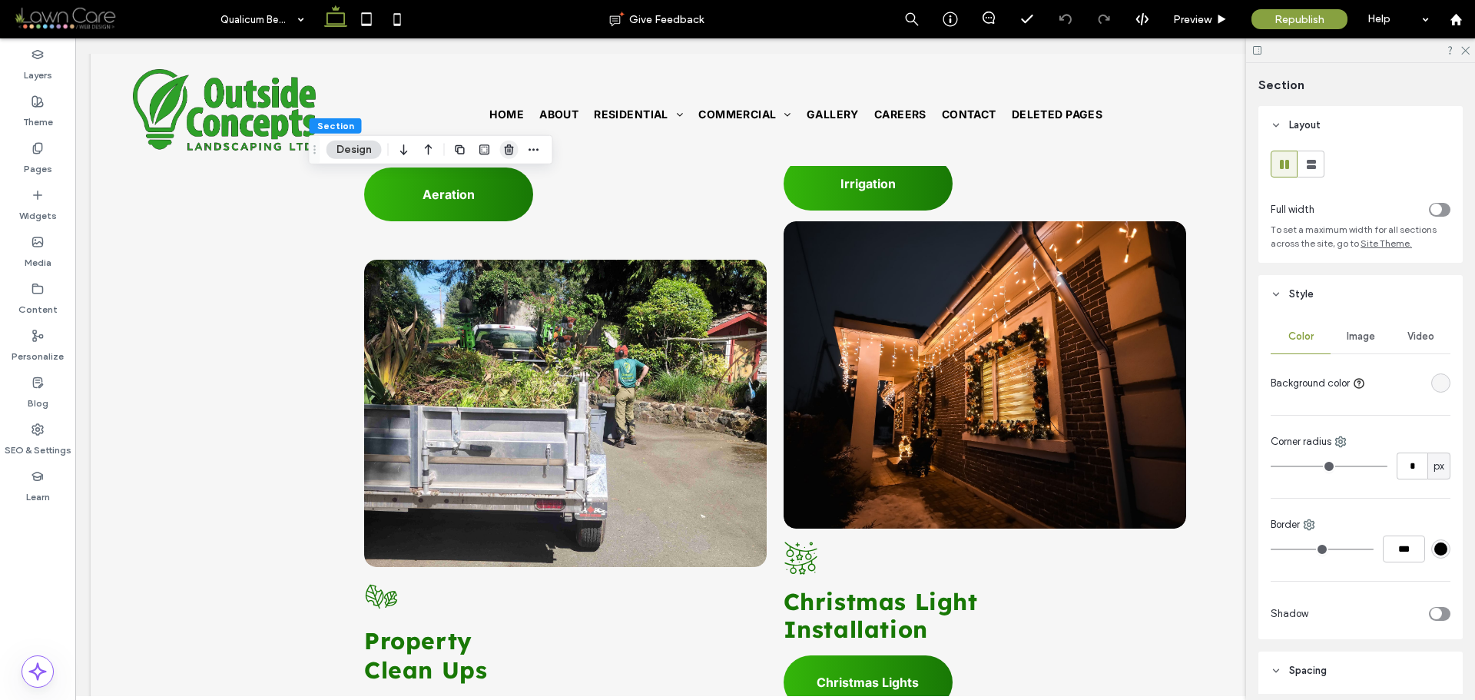
click at [514, 144] on icon "button" at bounding box center [509, 150] width 12 height 12
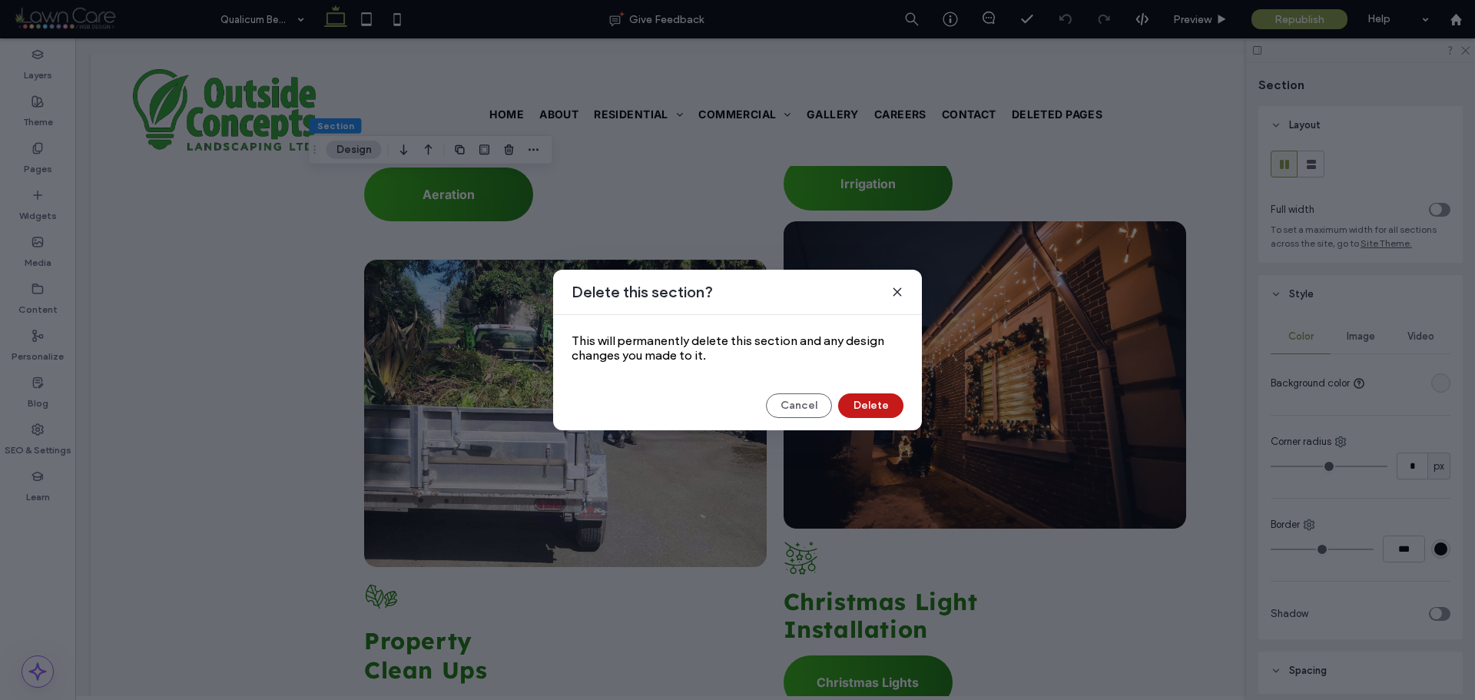
click at [861, 406] on button "Delete" at bounding box center [870, 405] width 65 height 25
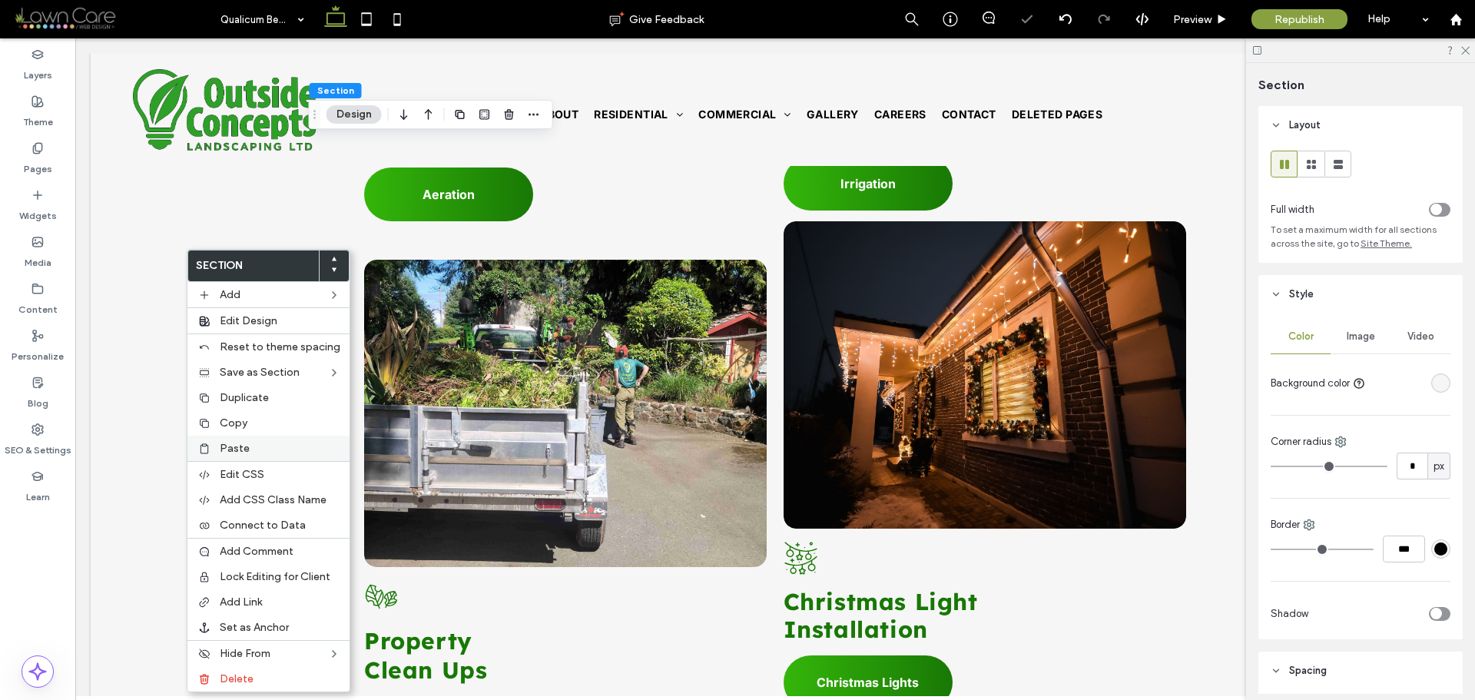
click at [237, 440] on div "Paste" at bounding box center [268, 448] width 162 height 25
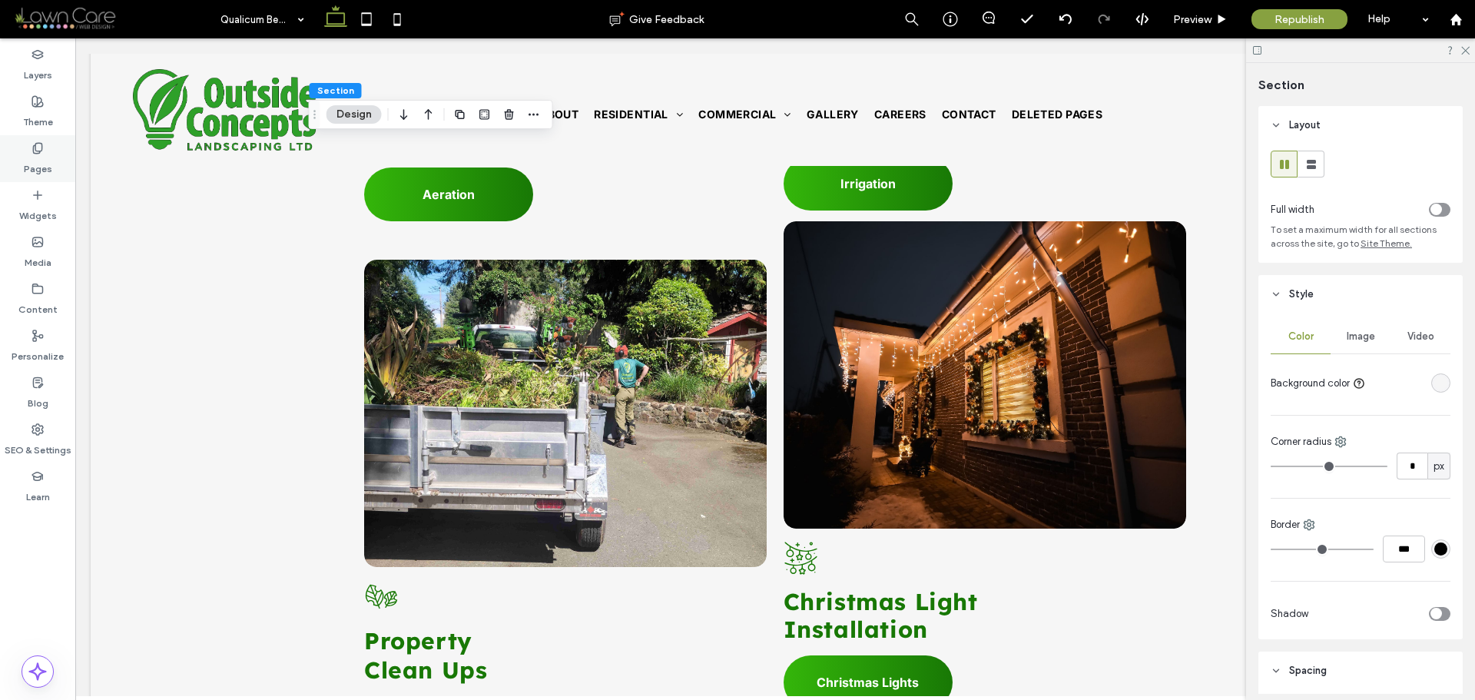
click at [44, 159] on label "Pages" at bounding box center [38, 165] width 28 height 22
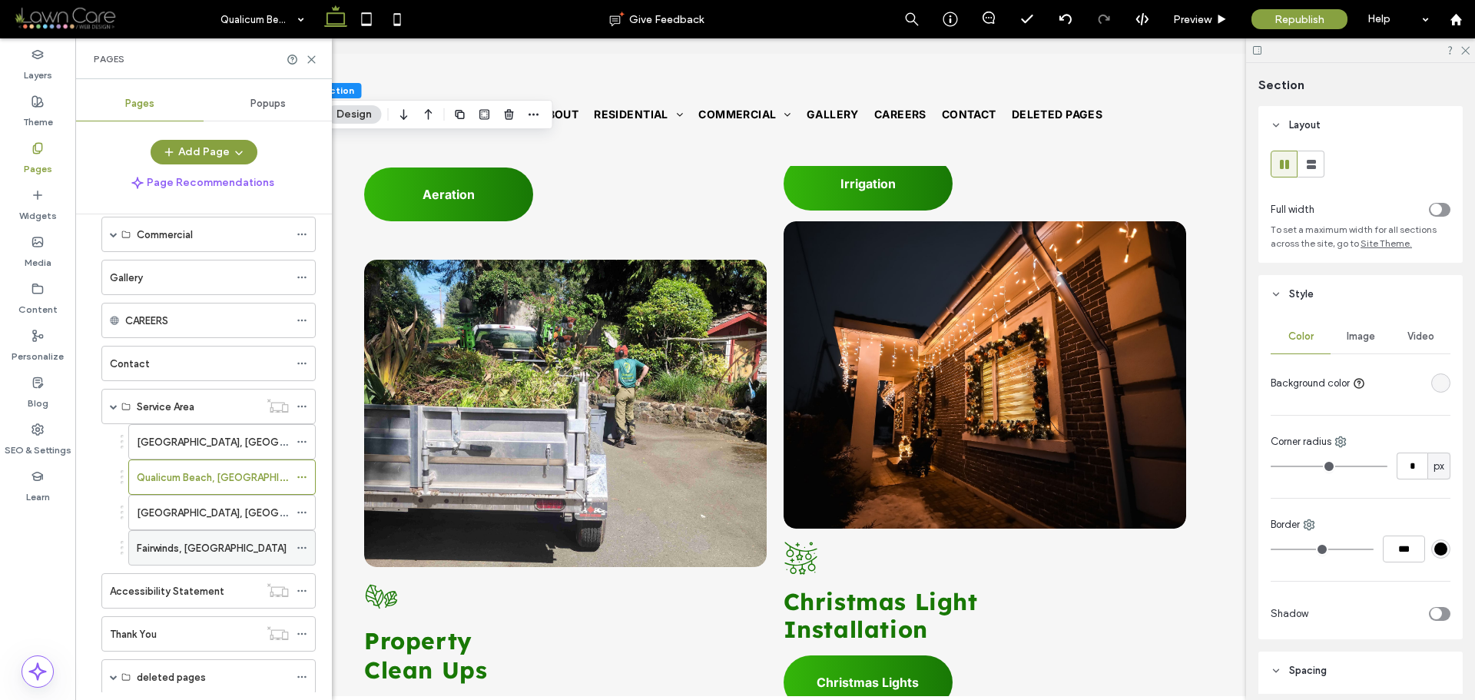
scroll to position [194, 0]
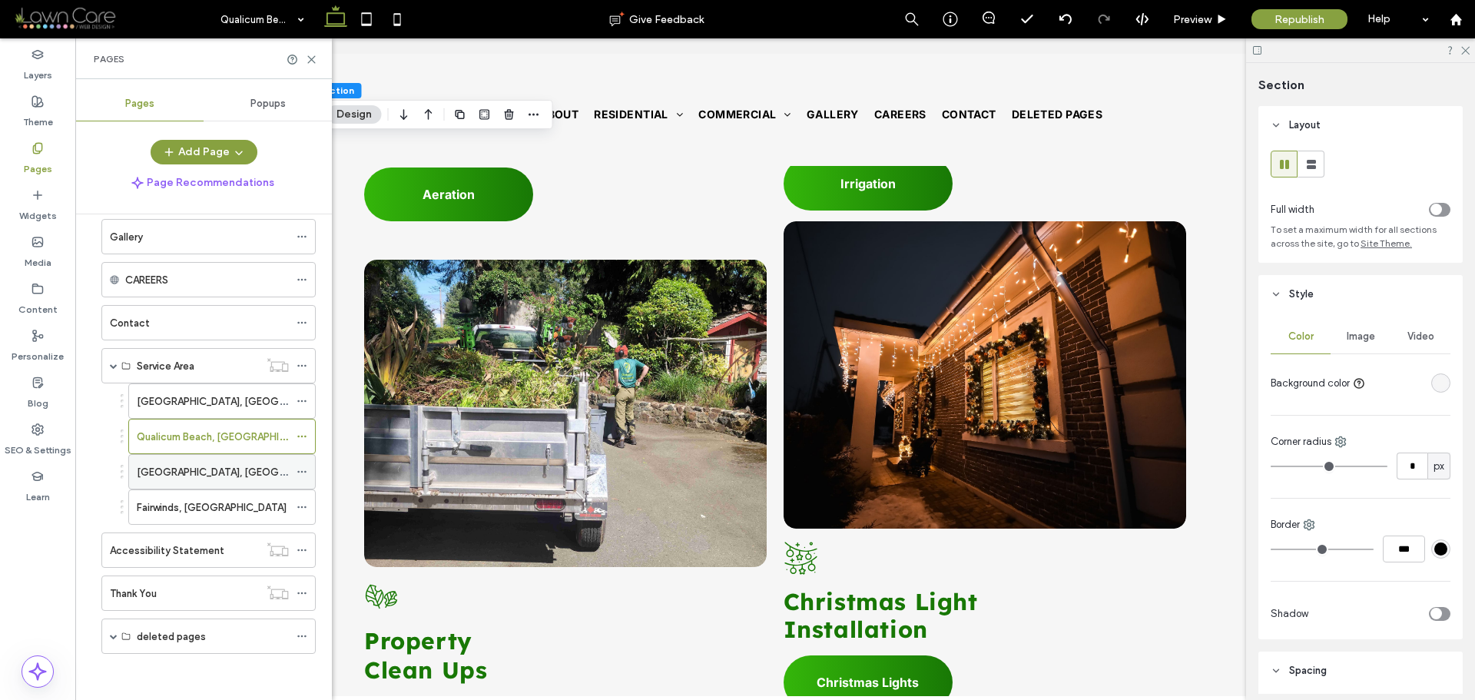
click at [190, 477] on label "[GEOGRAPHIC_DATA], [GEOGRAPHIC_DATA]" at bounding box center [242, 472] width 210 height 27
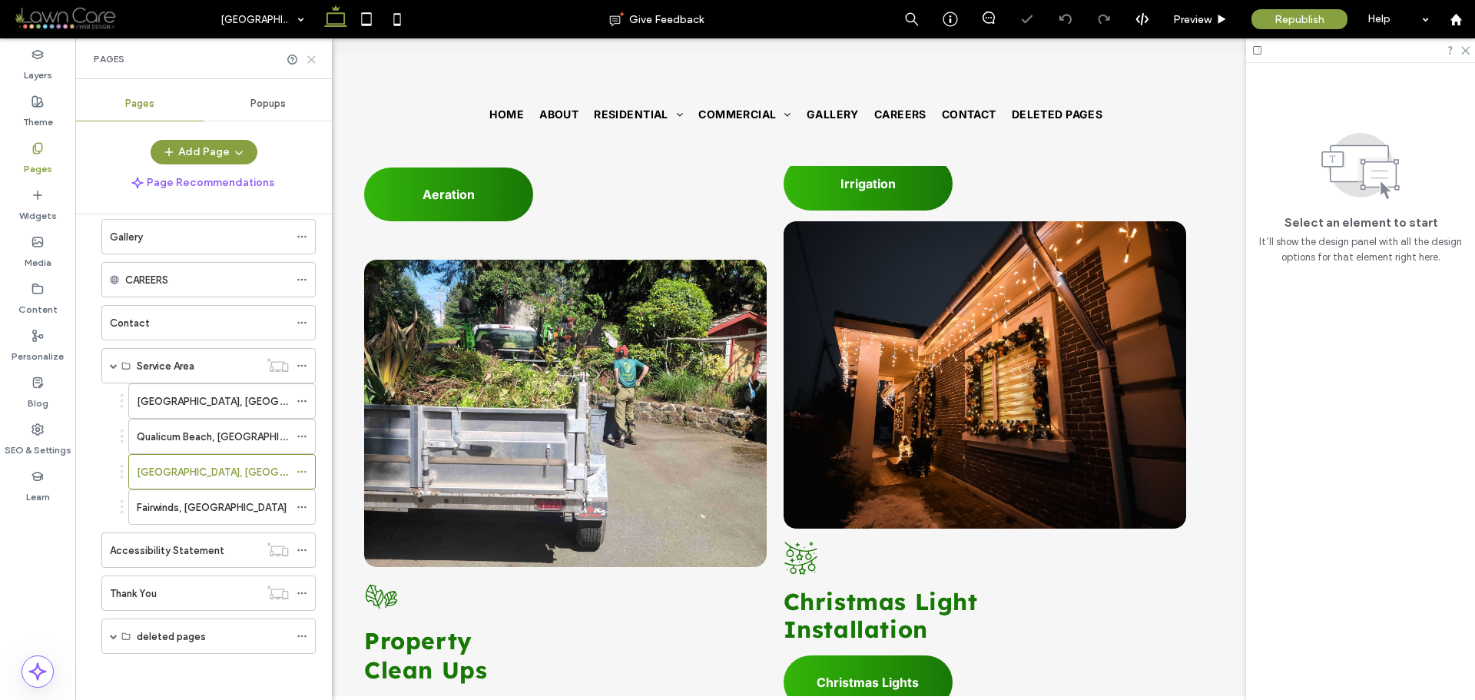
click at [312, 61] on icon at bounding box center [312, 60] width 12 height 12
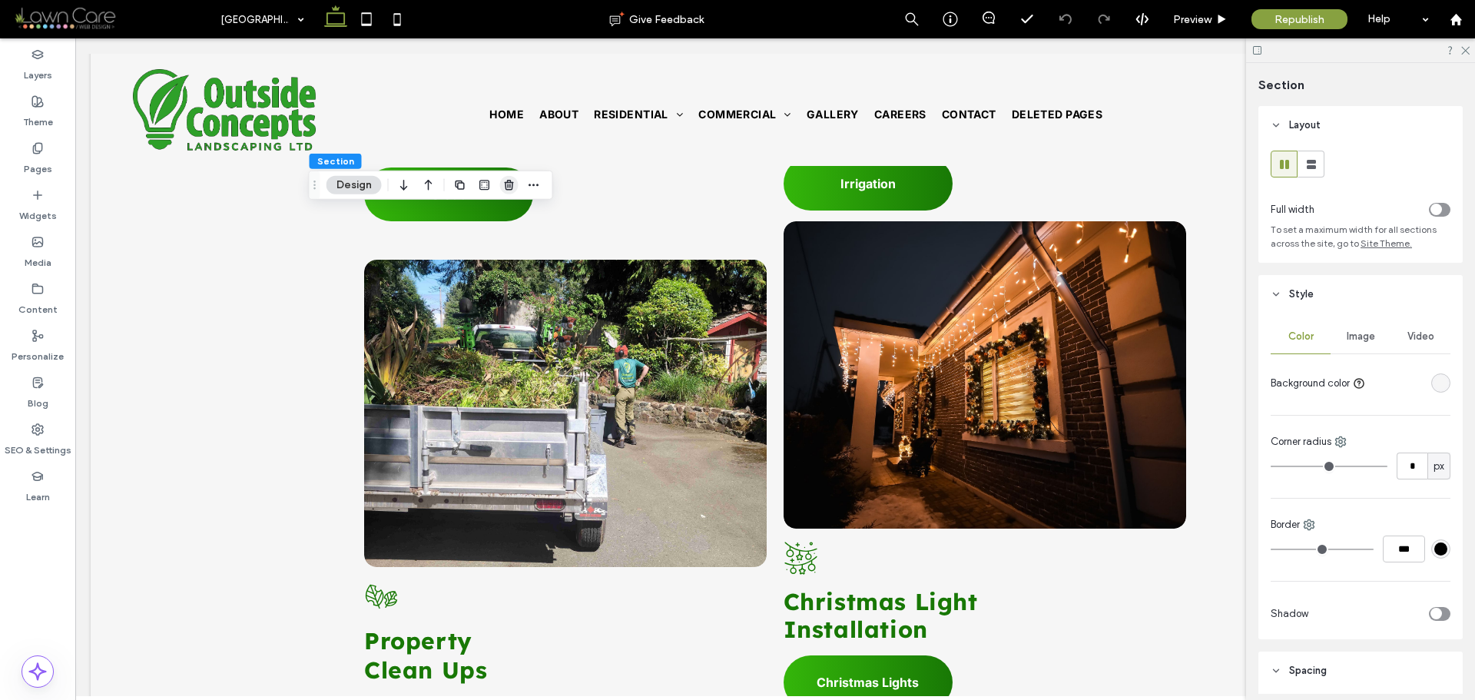
click at [509, 186] on icon "button" at bounding box center [509, 185] width 12 height 12
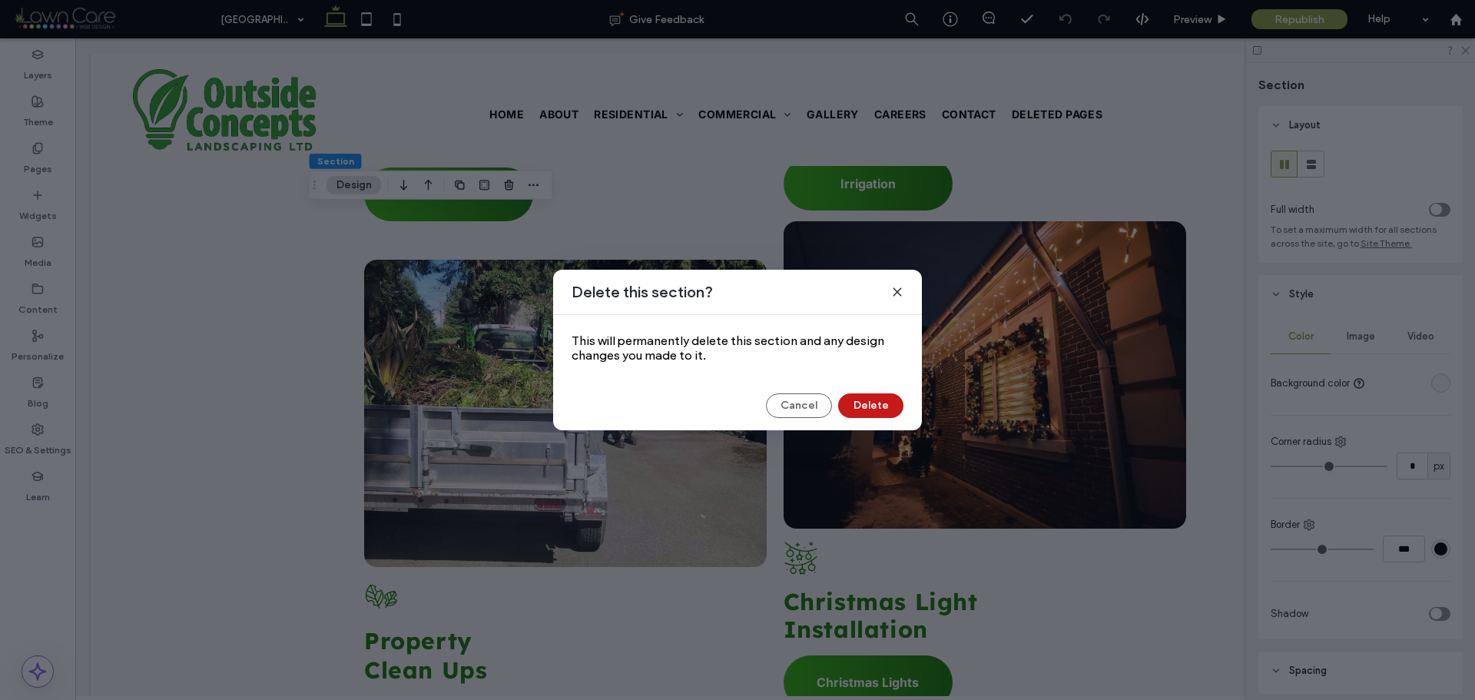
click at [877, 413] on button "Delete" at bounding box center [870, 405] width 65 height 25
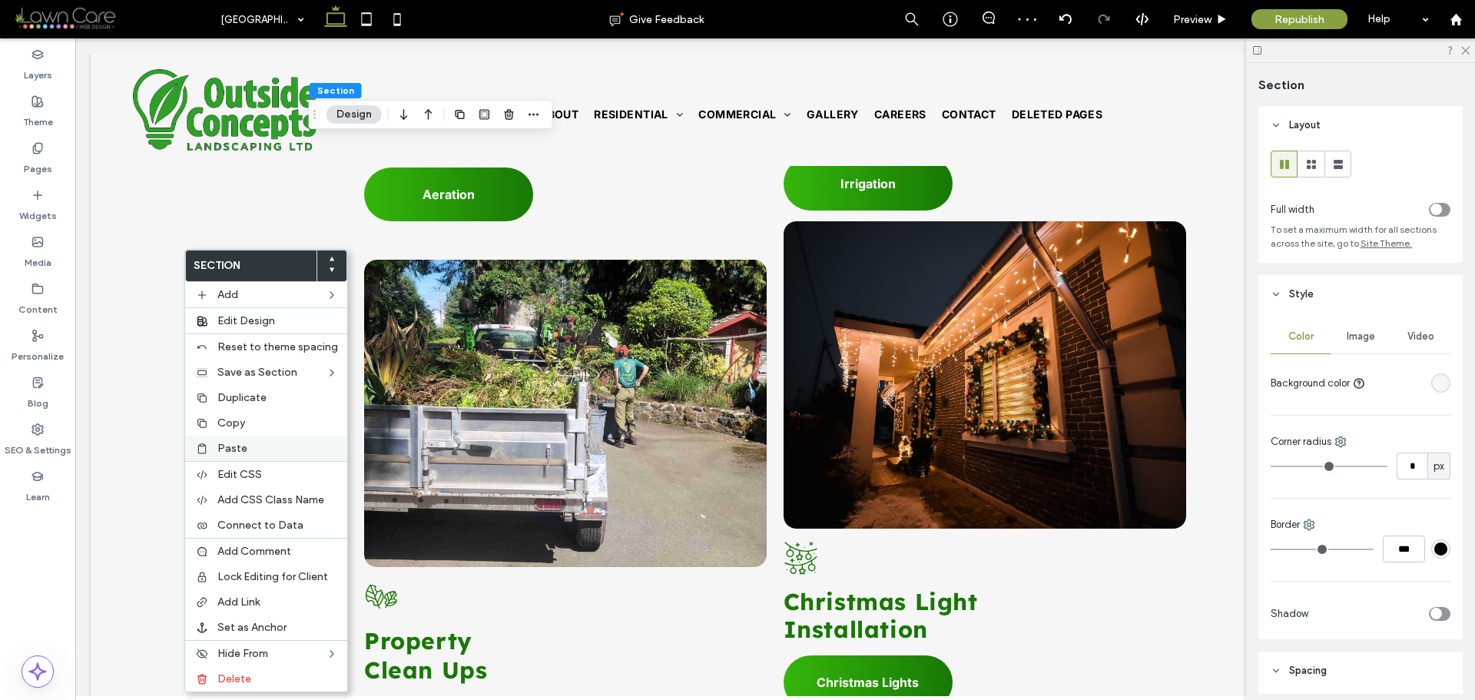
click at [248, 443] on label "Paste" at bounding box center [277, 448] width 121 height 13
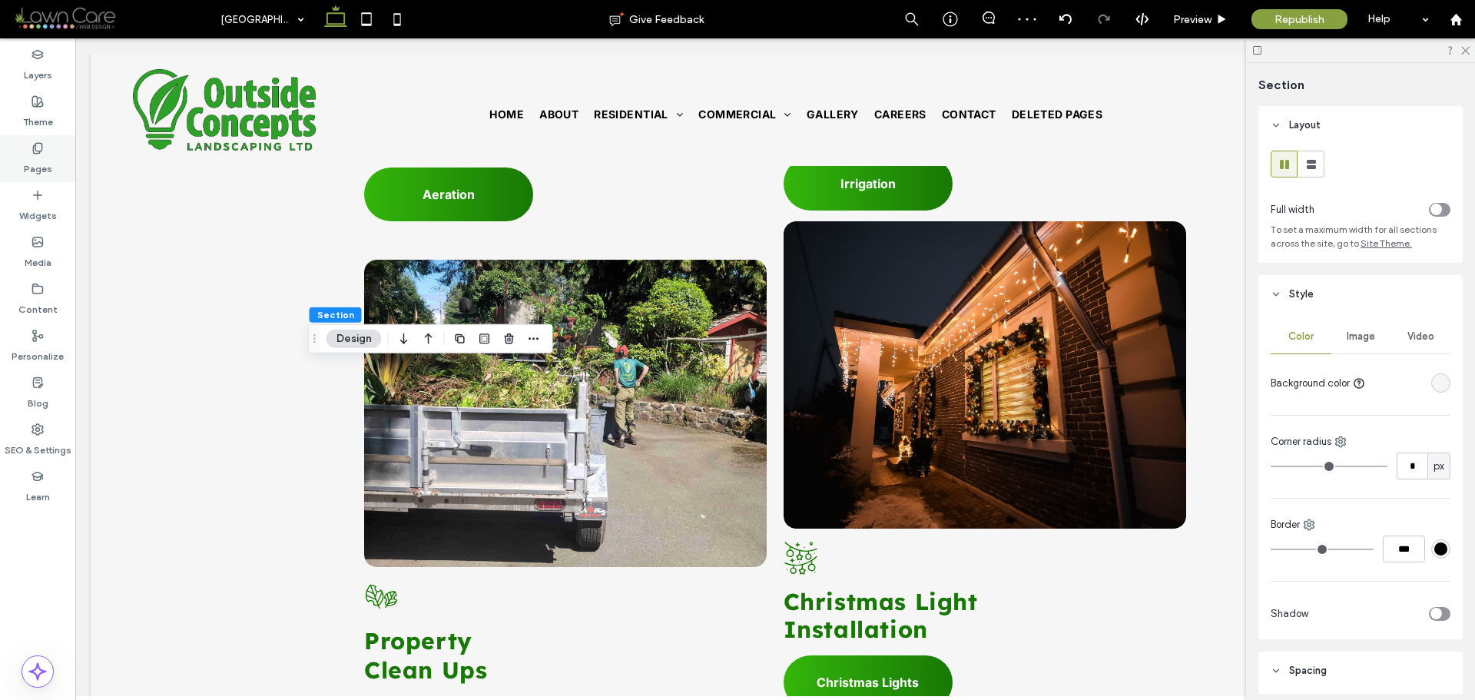
click at [45, 152] on div "Pages" at bounding box center [37, 158] width 75 height 47
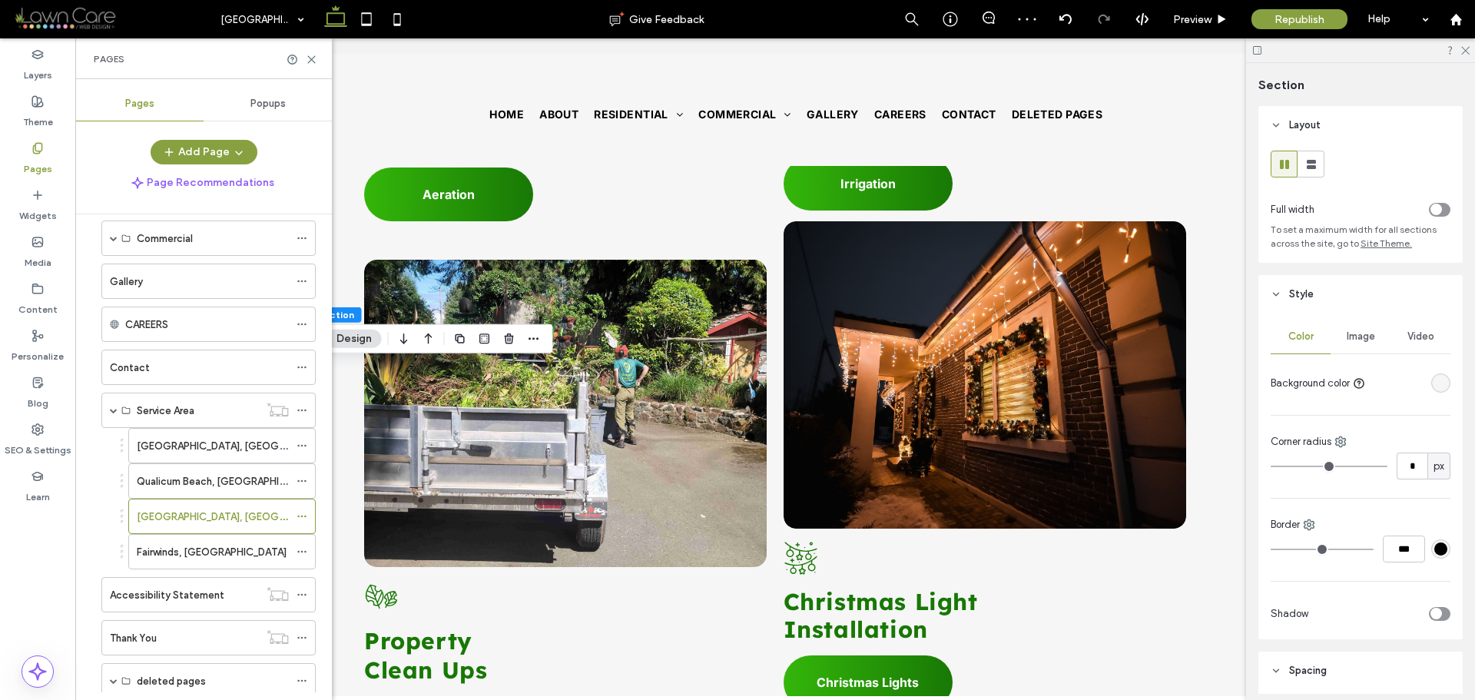
scroll to position [194, 0]
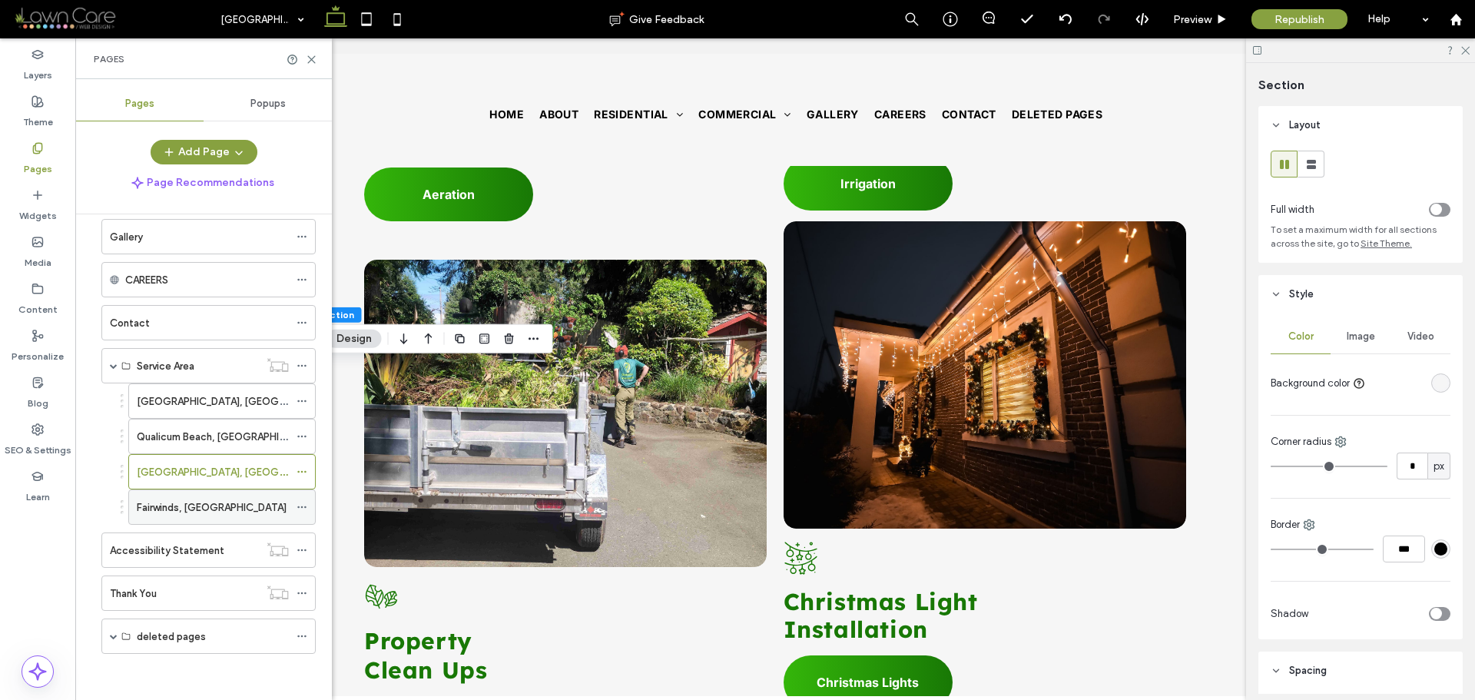
click at [217, 513] on div "Fairwinds, [GEOGRAPHIC_DATA]" at bounding box center [213, 507] width 152 height 16
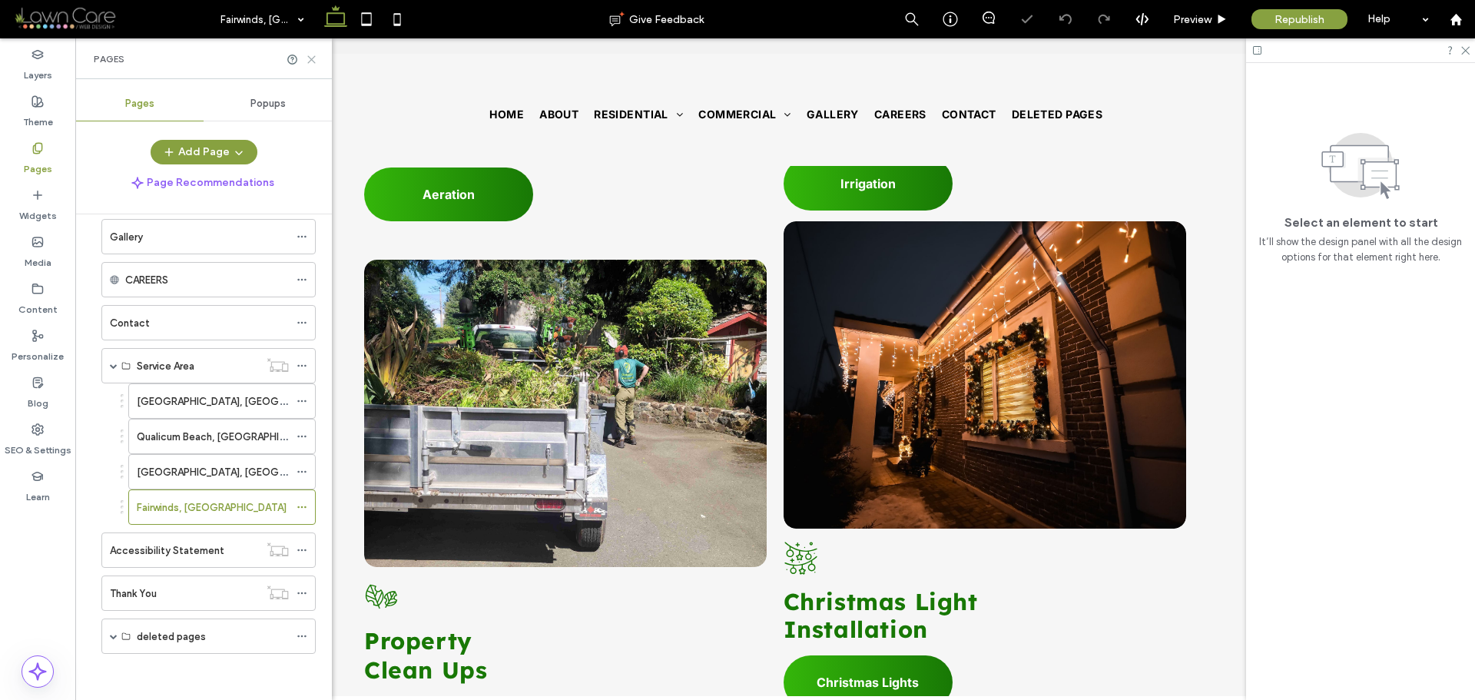
click at [312, 60] on use at bounding box center [311, 59] width 7 height 7
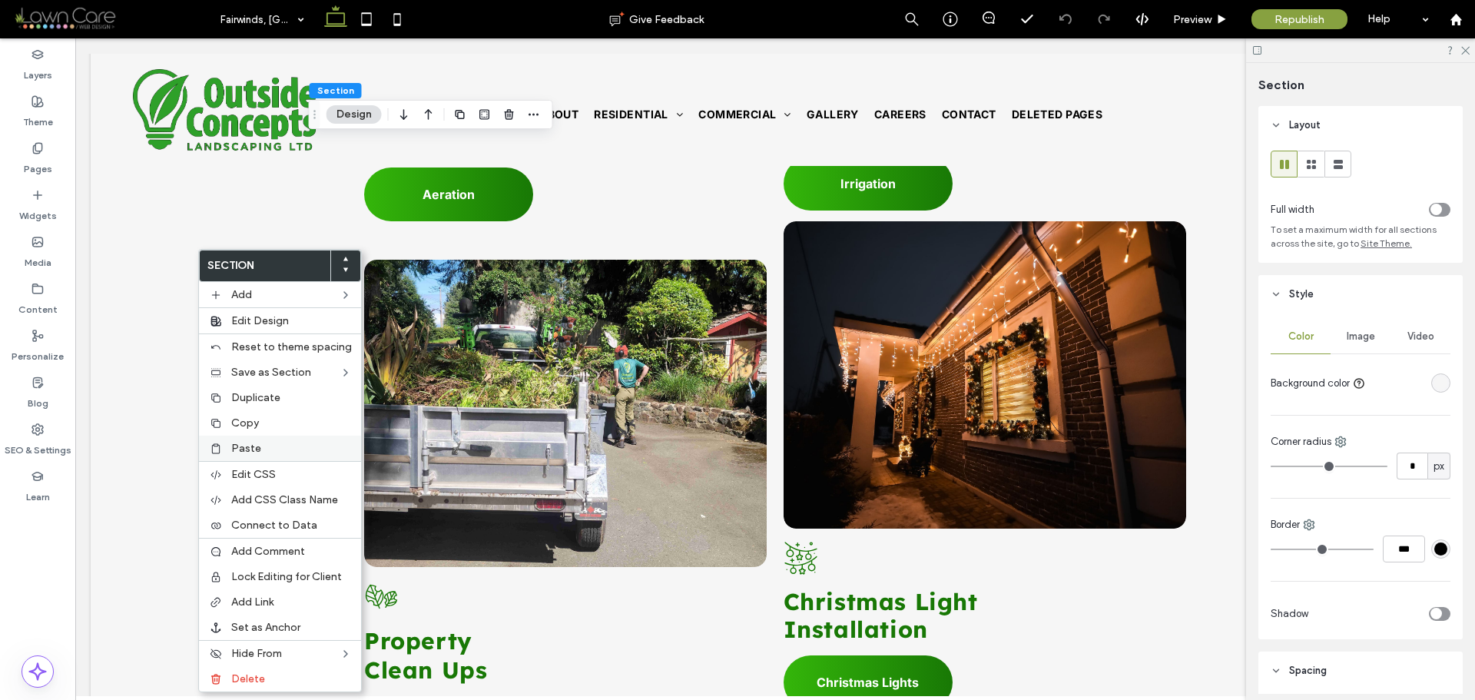
click at [235, 445] on span "Paste" at bounding box center [246, 448] width 30 height 13
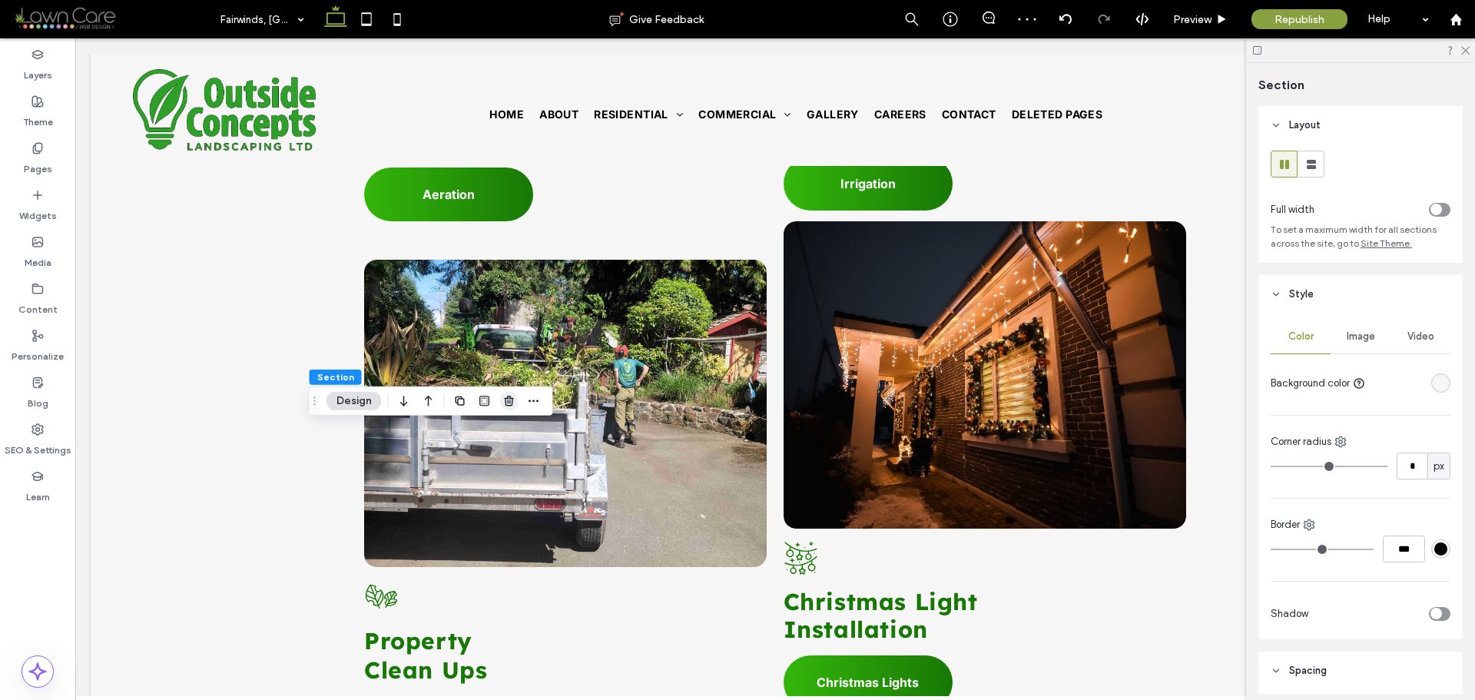
click at [508, 406] on icon "button" at bounding box center [509, 401] width 12 height 12
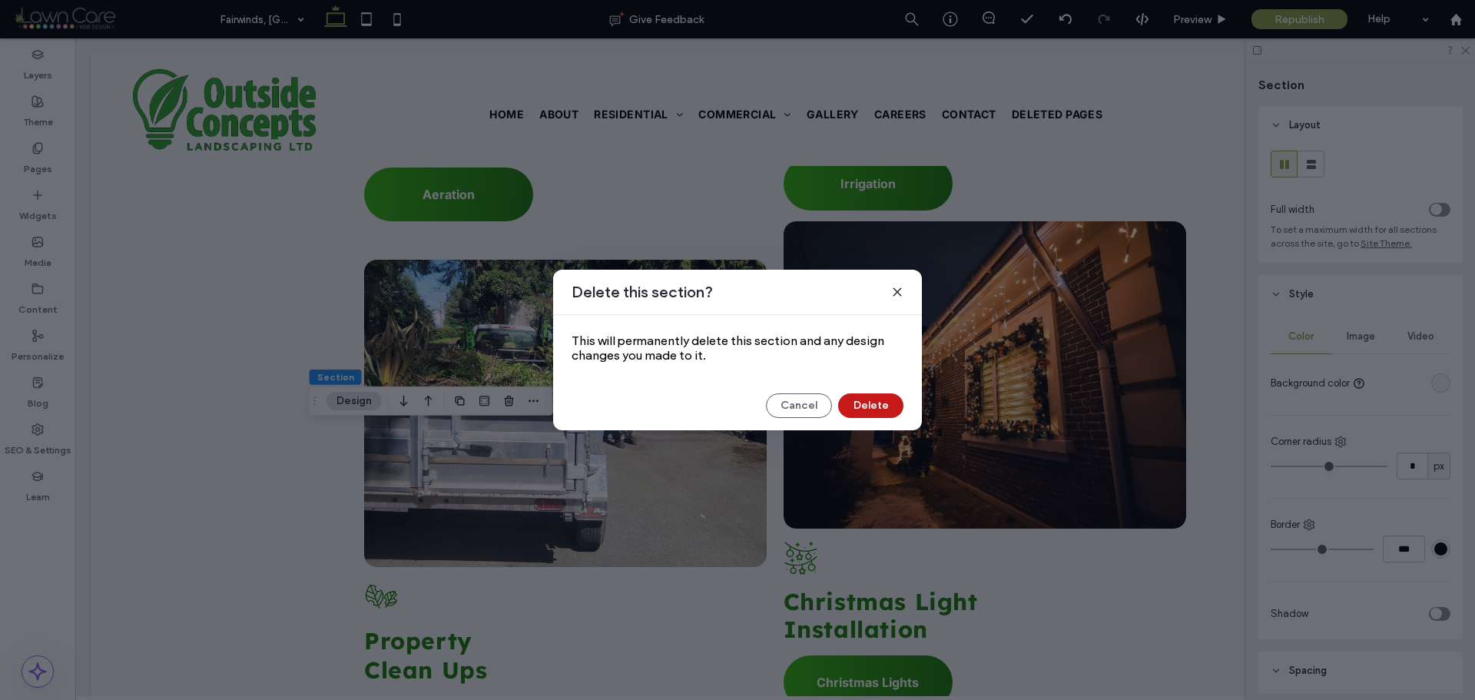
click at [865, 409] on button "Delete" at bounding box center [870, 405] width 65 height 25
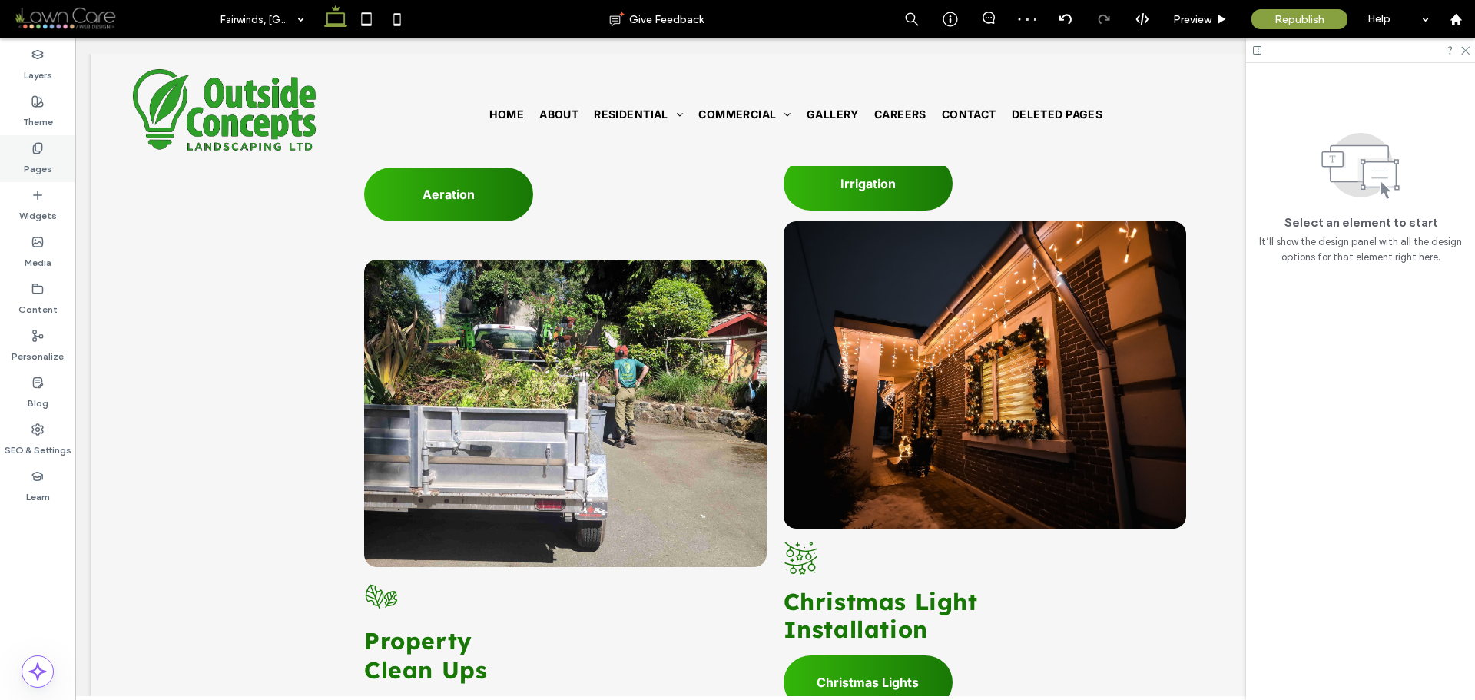
click at [35, 150] on icon at bounding box center [37, 148] width 12 height 12
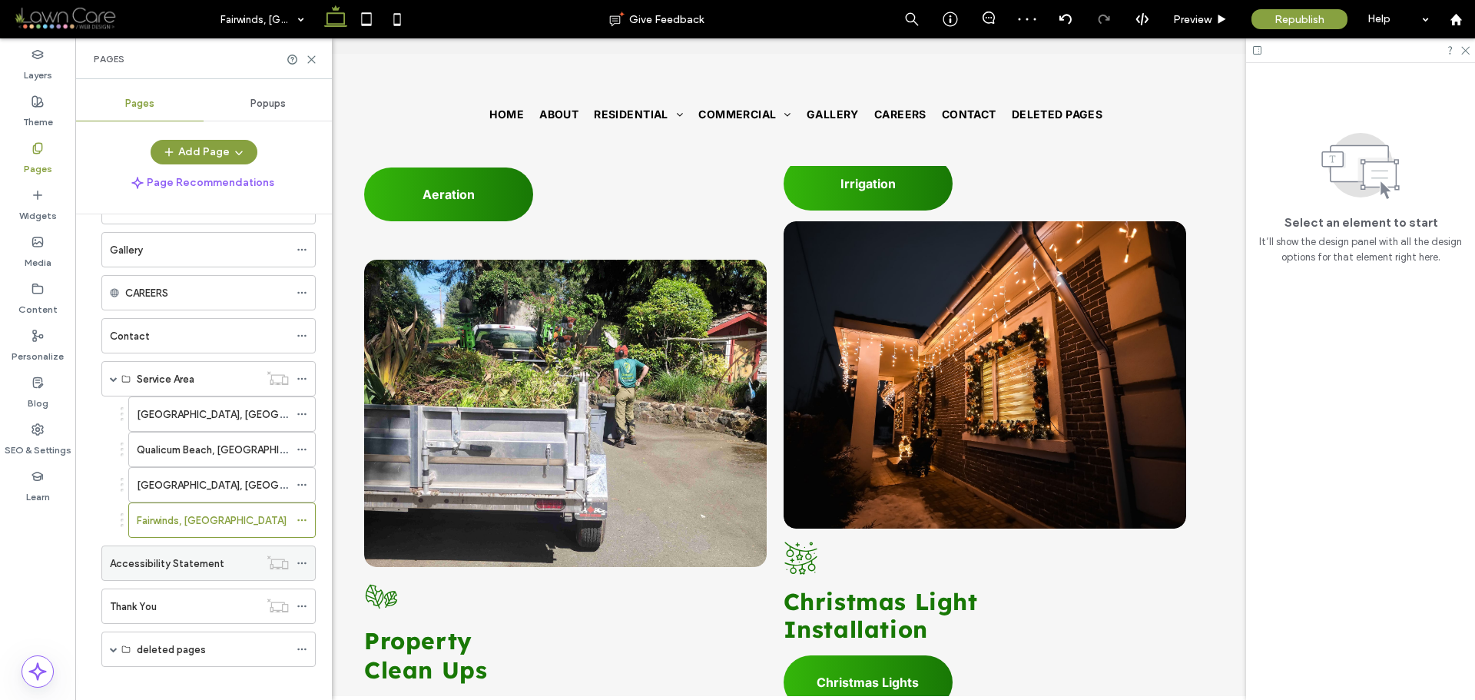
scroll to position [194, 0]
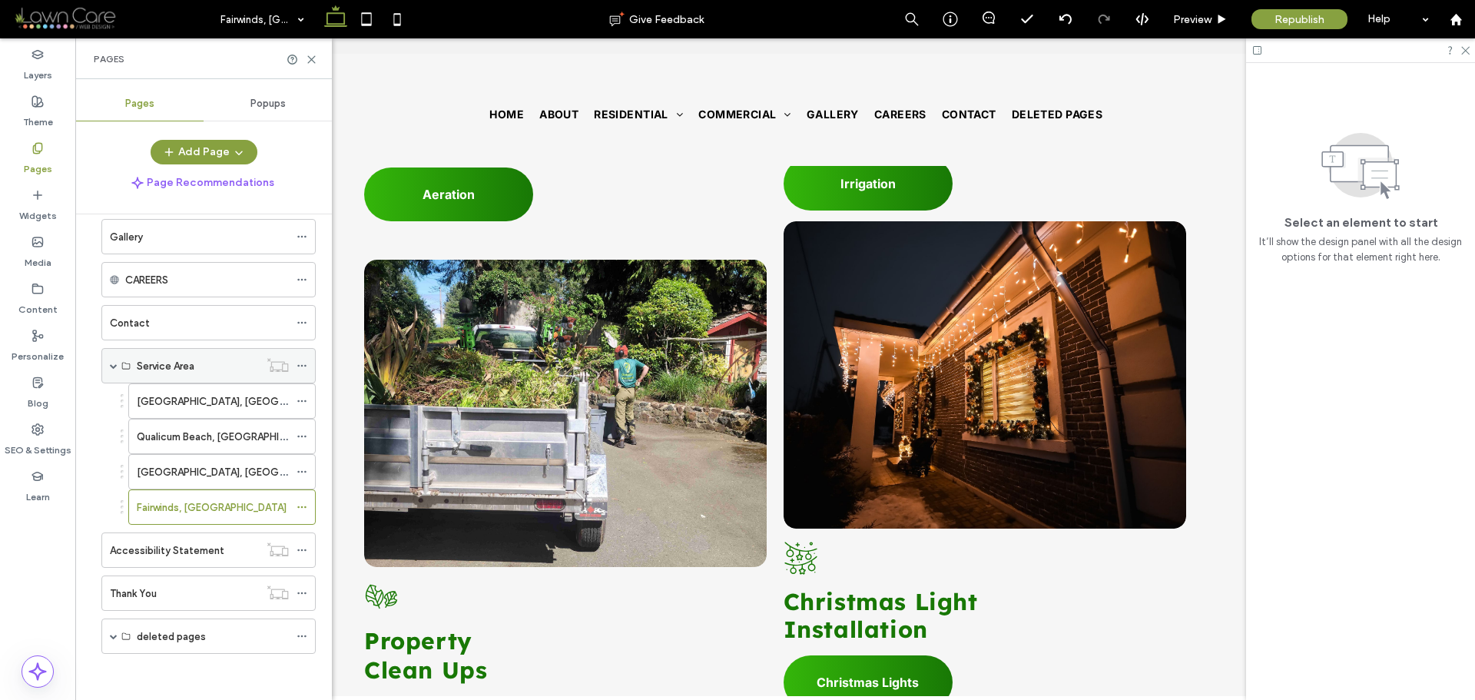
click at [115, 361] on span at bounding box center [114, 366] width 8 height 34
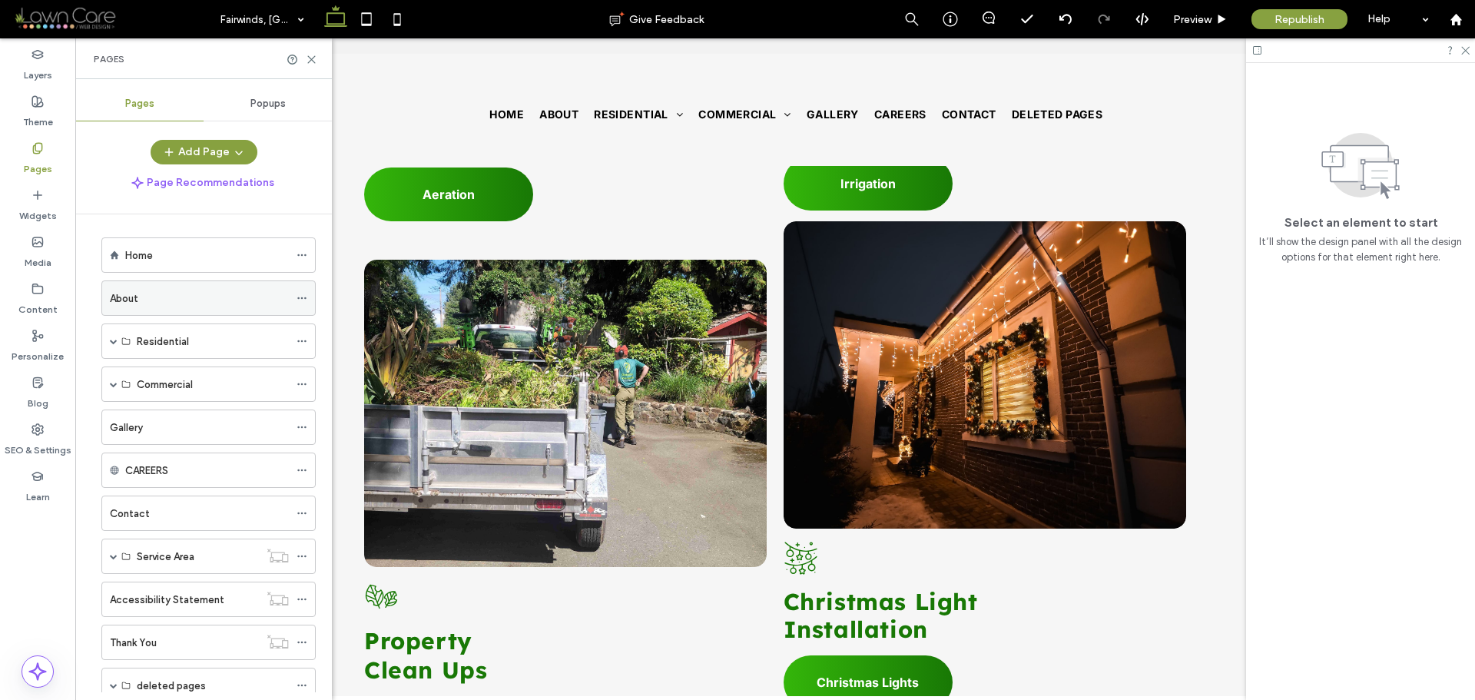
scroll to position [0, 0]
click at [187, 266] on div "Home" at bounding box center [207, 258] width 164 height 16
click at [314, 58] on icon at bounding box center [312, 60] width 12 height 12
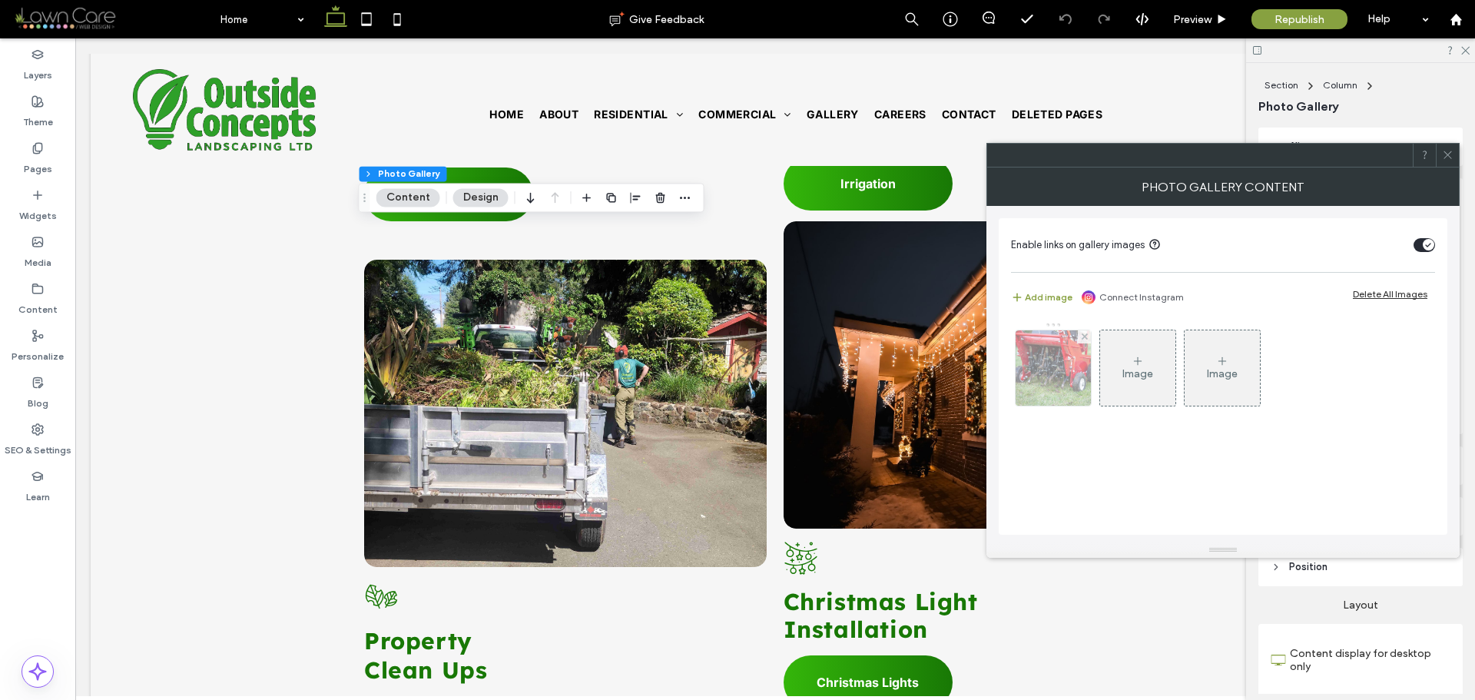
click at [1053, 370] on img at bounding box center [1053, 367] width 113 height 75
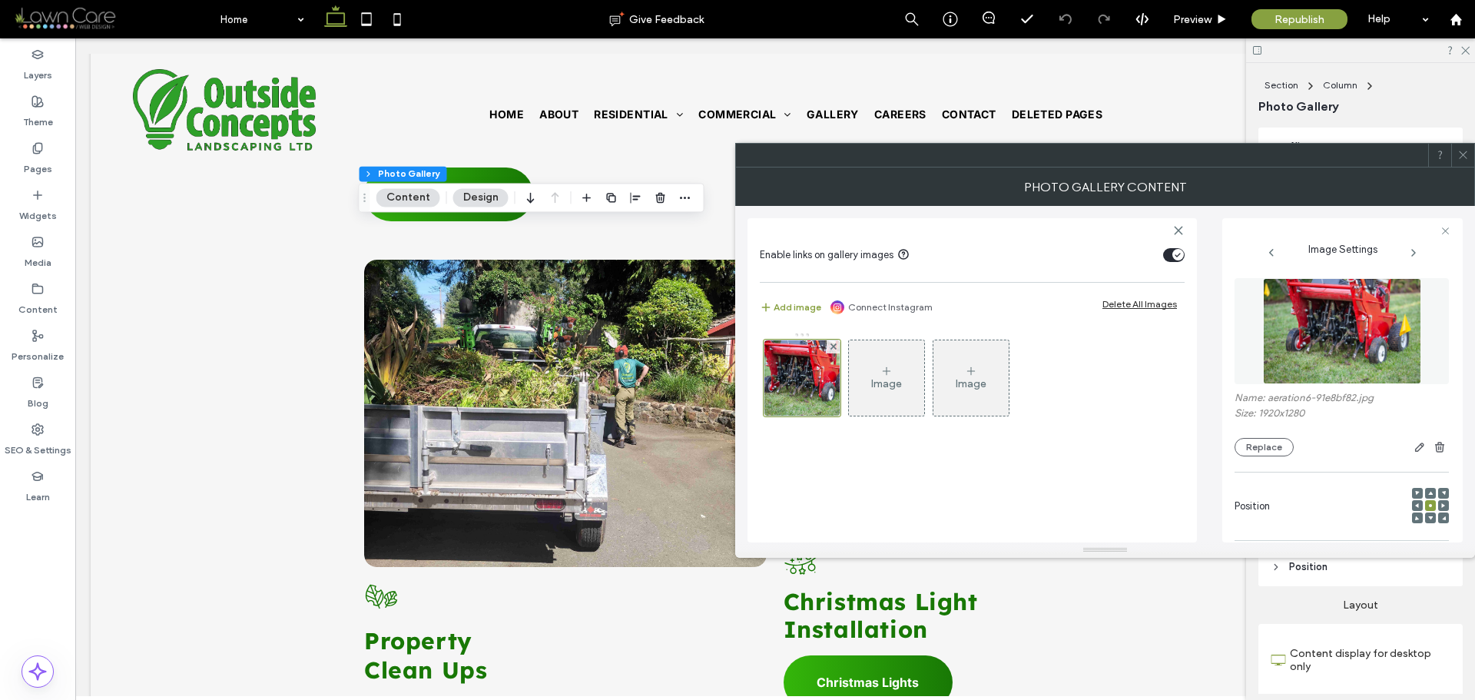
click at [1328, 330] on img at bounding box center [1342, 331] width 158 height 106
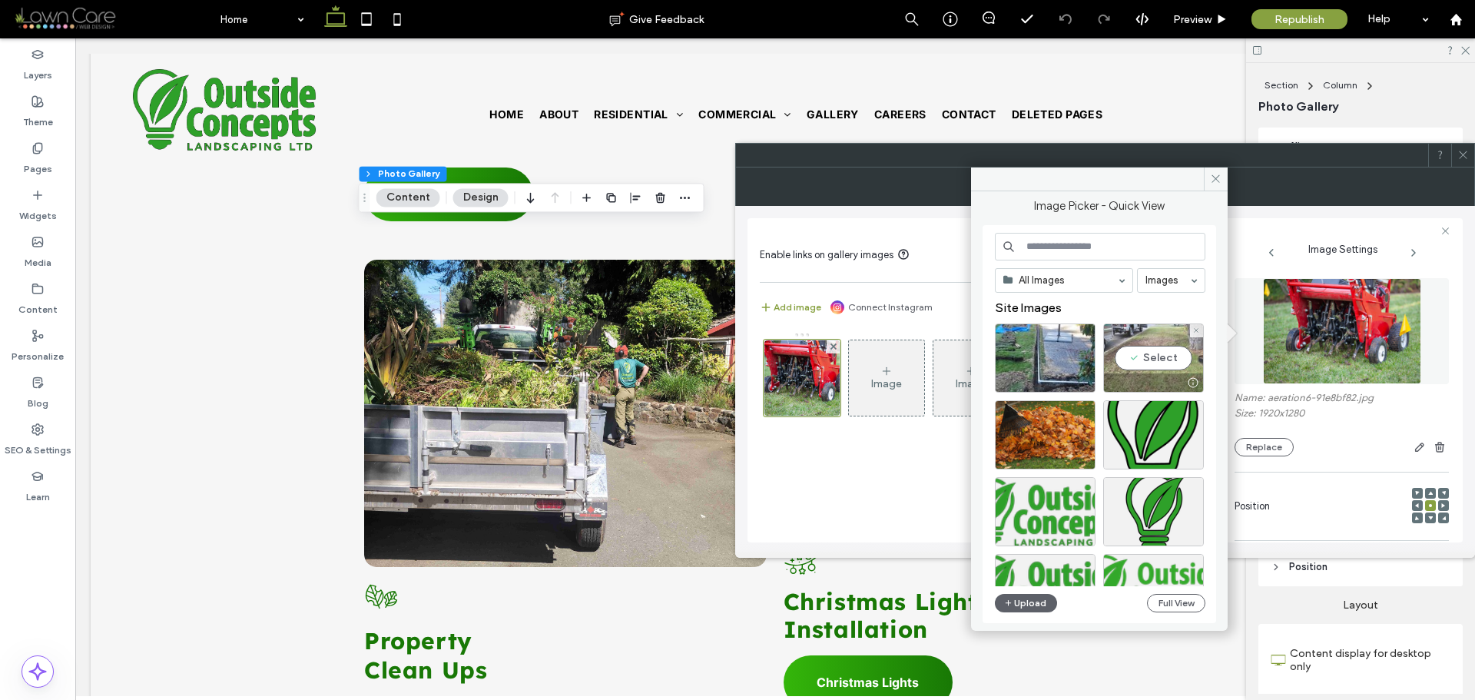
click at [1141, 356] on div "Select" at bounding box center [1153, 357] width 101 height 69
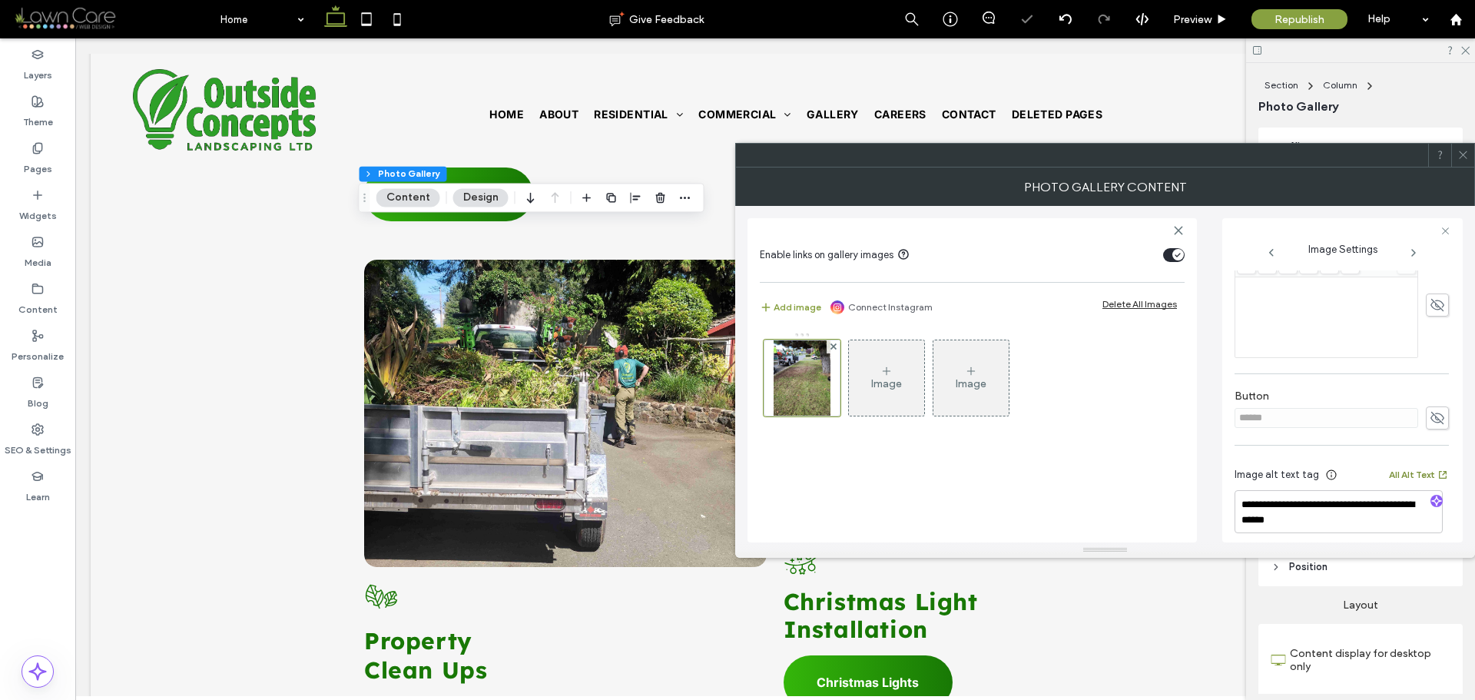
scroll to position [439, 0]
click at [1433, 489] on icon "button" at bounding box center [1436, 490] width 11 height 11
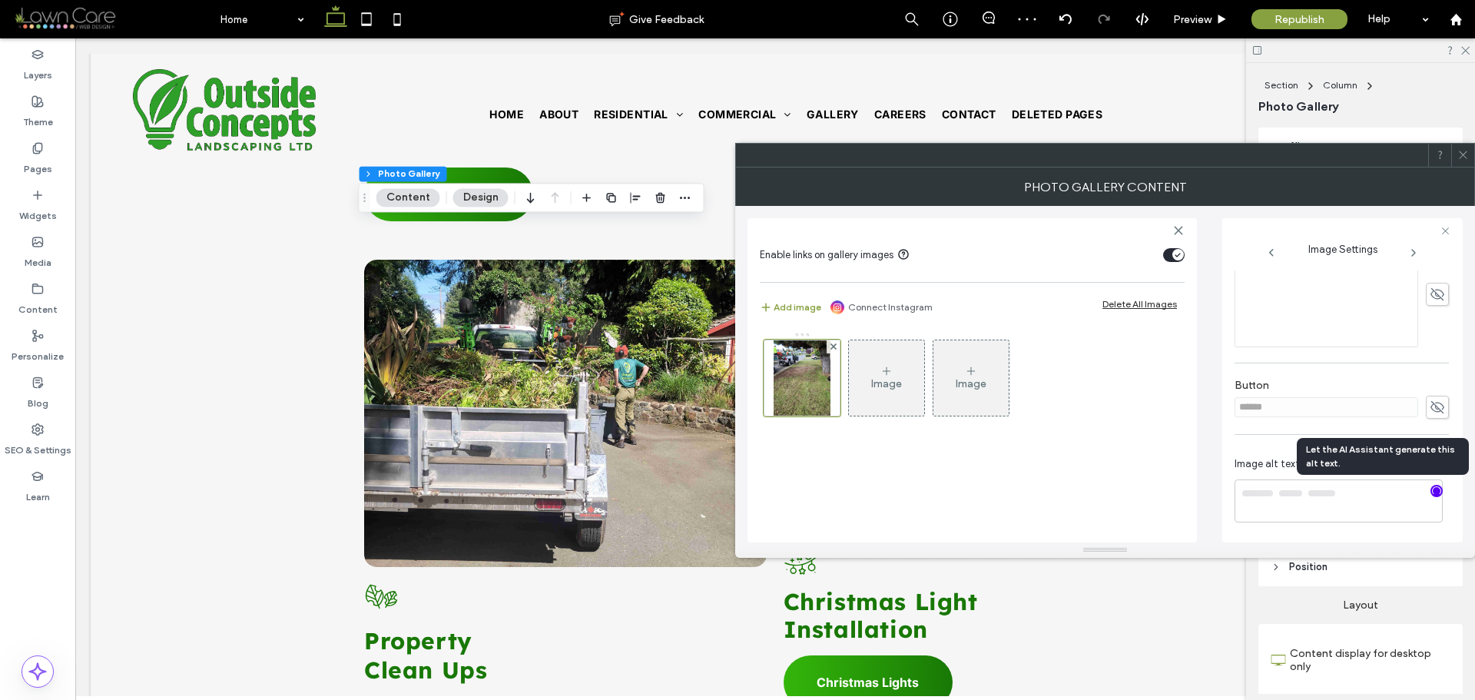
type textarea "**********"
click at [1464, 157] on icon at bounding box center [1463, 155] width 12 height 12
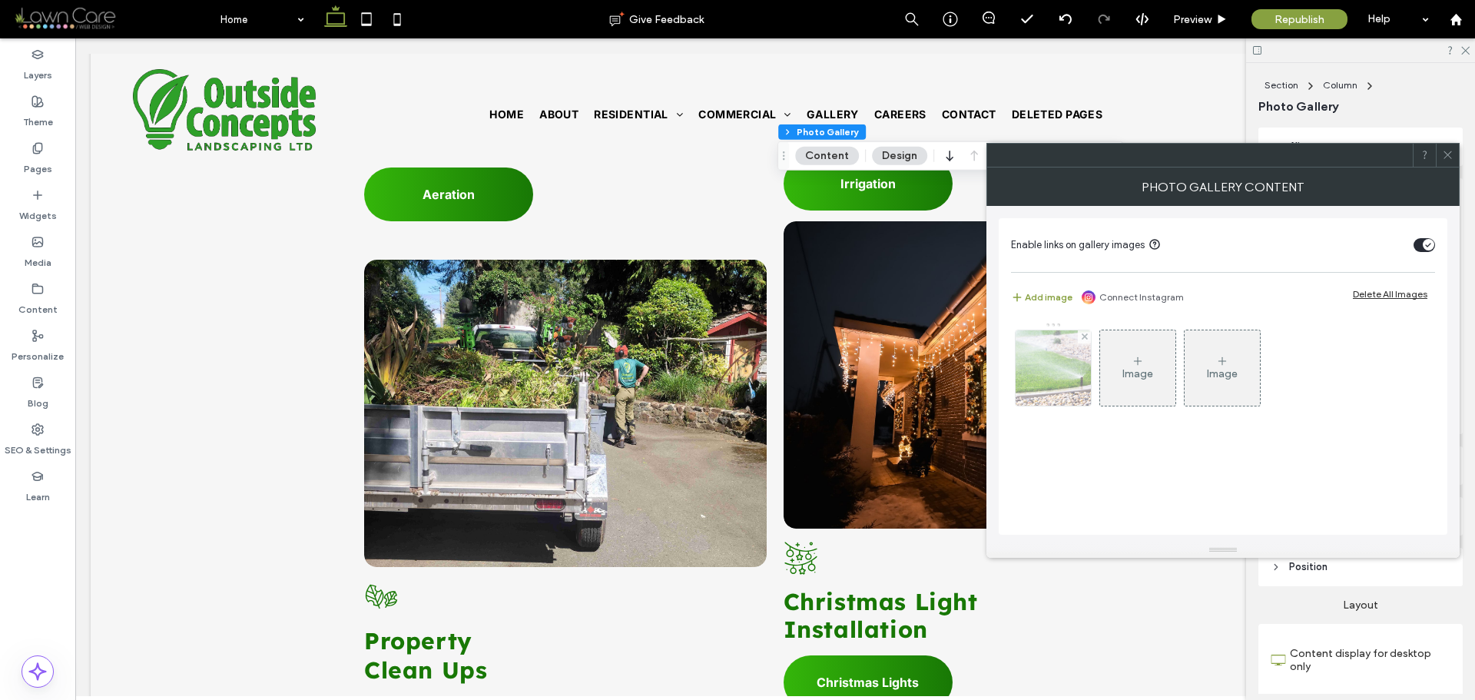
click at [1059, 366] on img at bounding box center [1053, 367] width 113 height 75
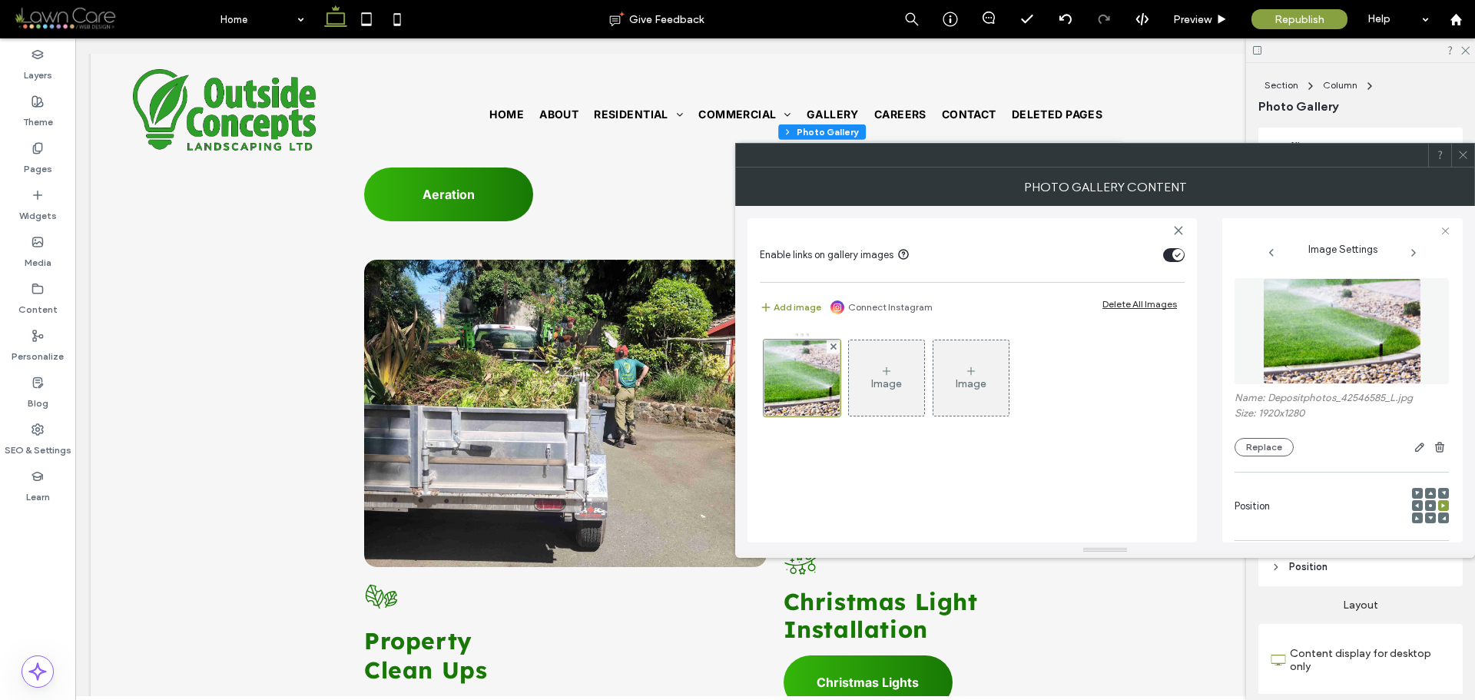
click at [1299, 343] on img at bounding box center [1342, 331] width 158 height 106
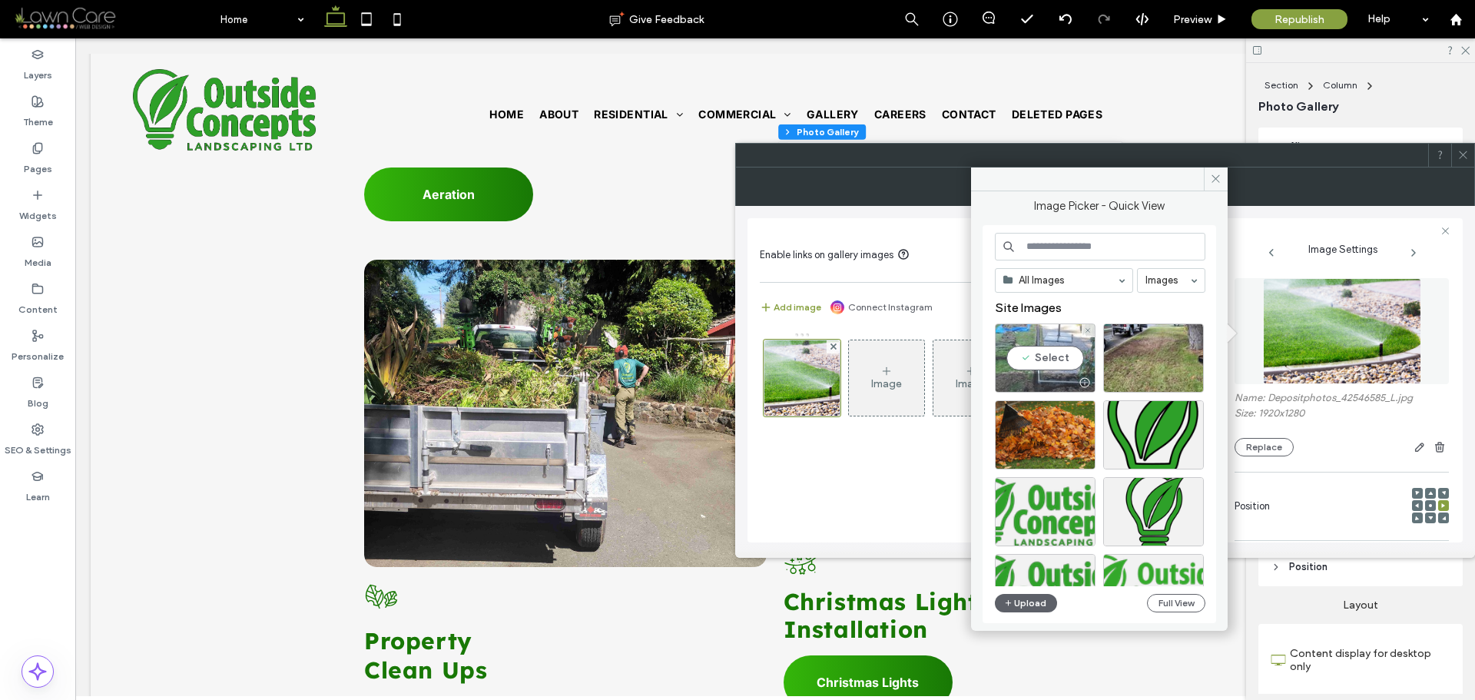
click at [1044, 368] on div "Select" at bounding box center [1045, 357] width 101 height 69
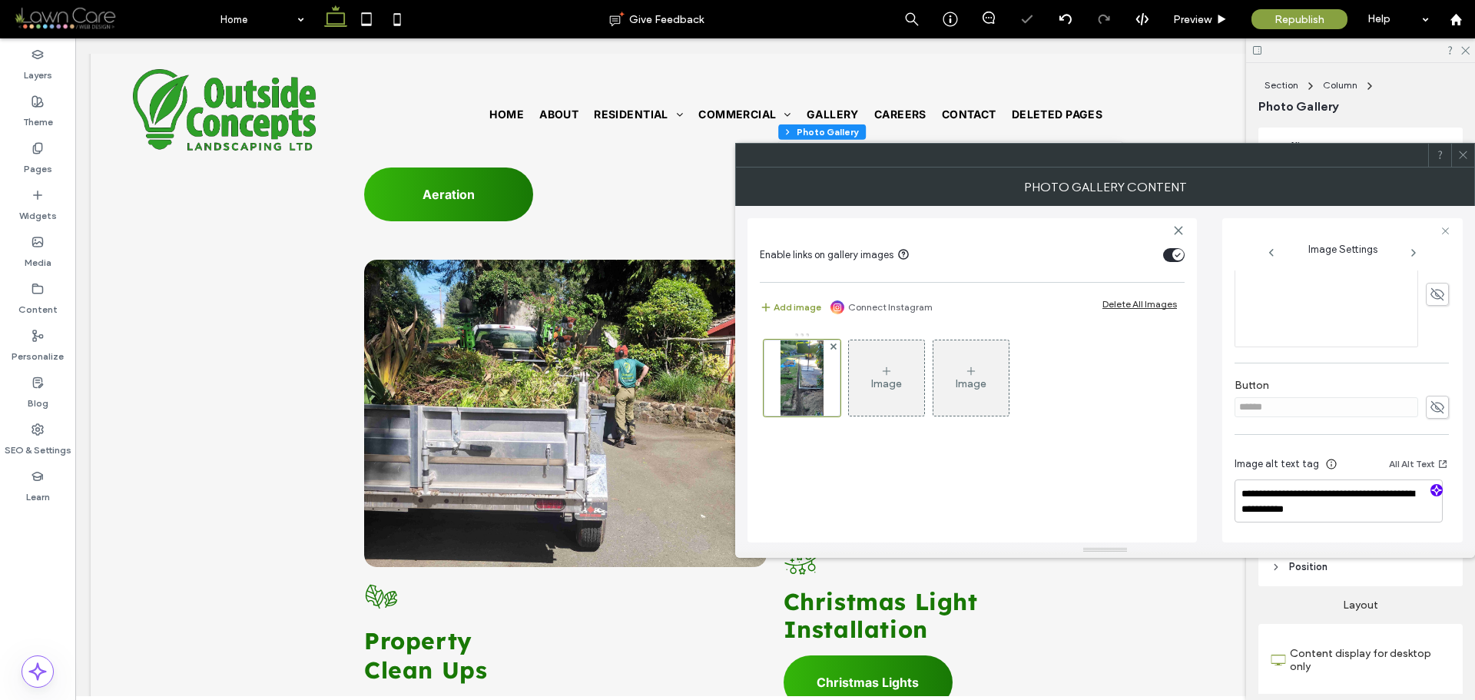
click at [1435, 495] on span "button" at bounding box center [1436, 490] width 12 height 12
type textarea "**********"
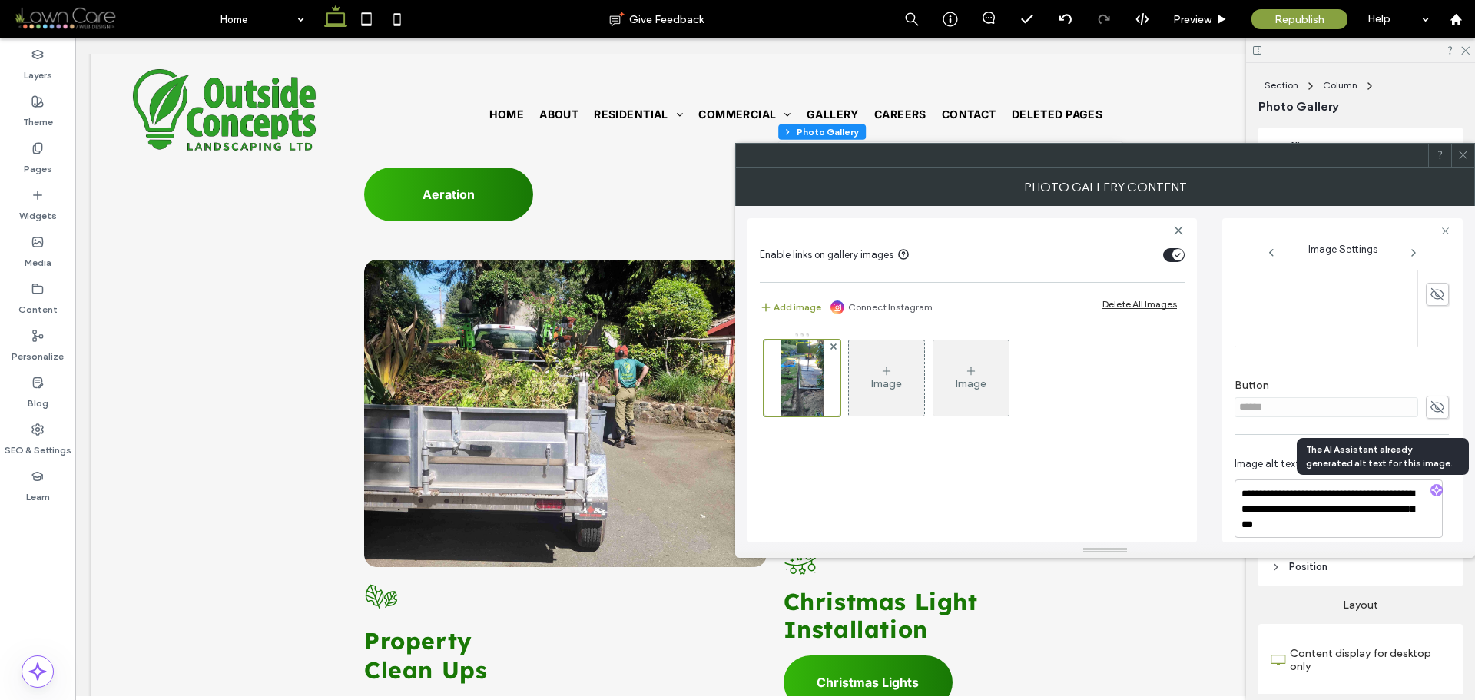
click at [1460, 155] on icon at bounding box center [1463, 155] width 12 height 12
